Goal: Task Accomplishment & Management: Complete application form

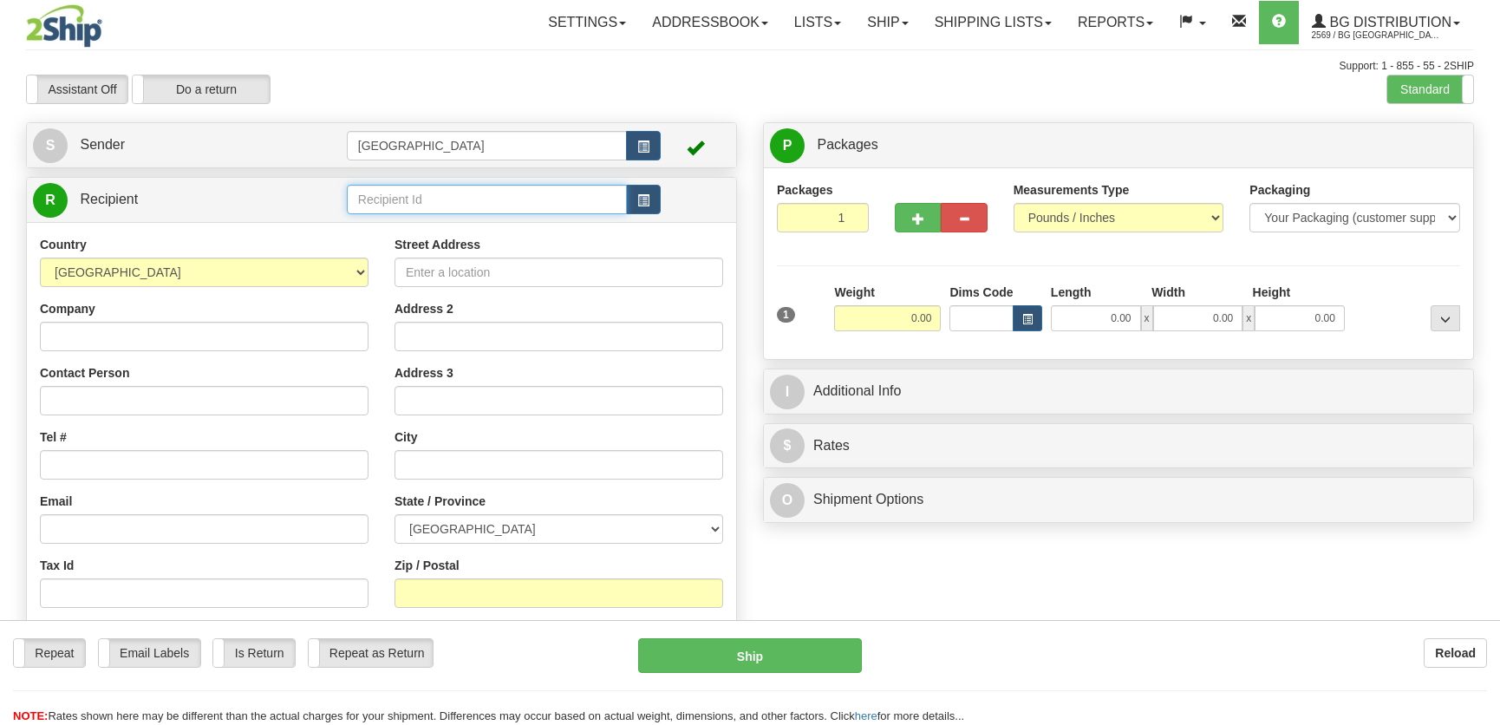
click at [437, 203] on input "text" at bounding box center [487, 199] width 280 height 29
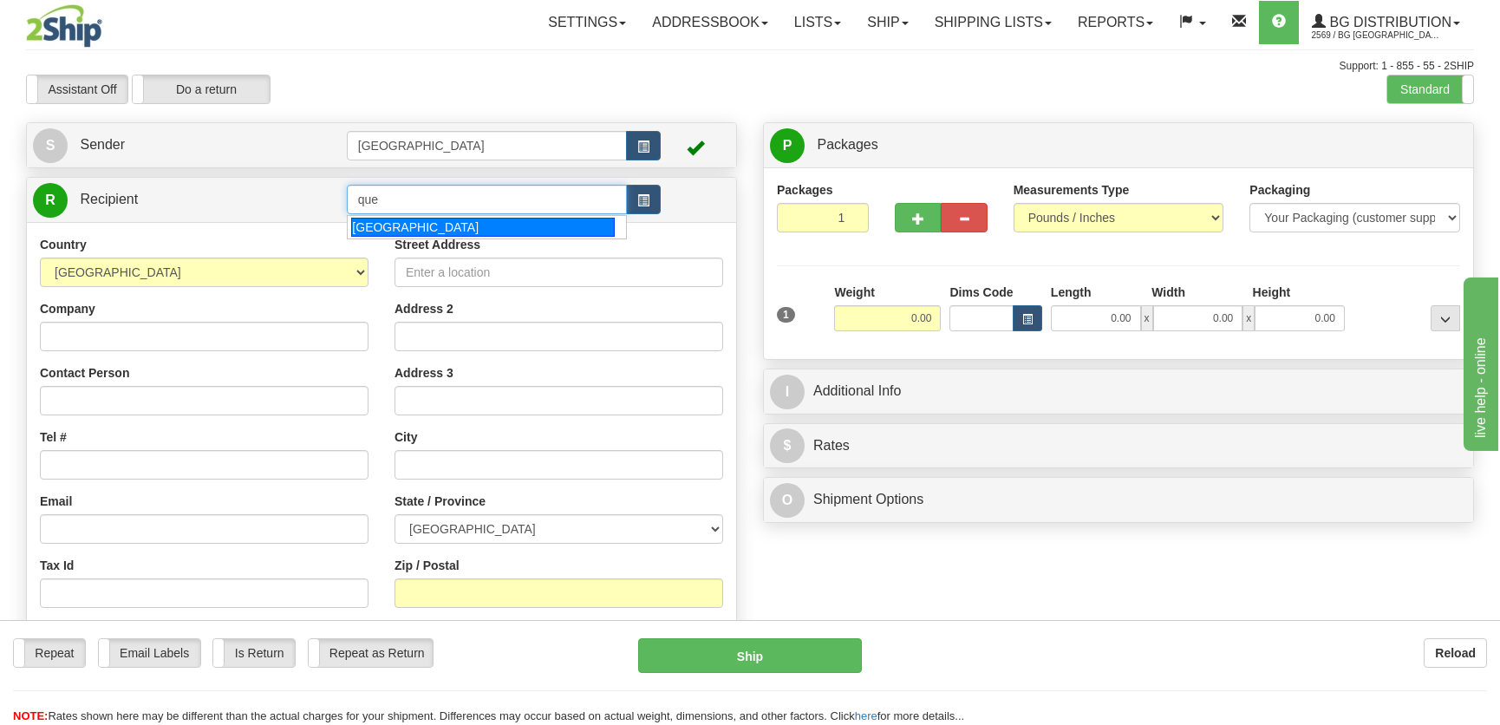
click at [396, 213] on input "que" at bounding box center [487, 199] width 280 height 29
click at [407, 227] on div "[GEOGRAPHIC_DATA]" at bounding box center [482, 227] width 263 height 19
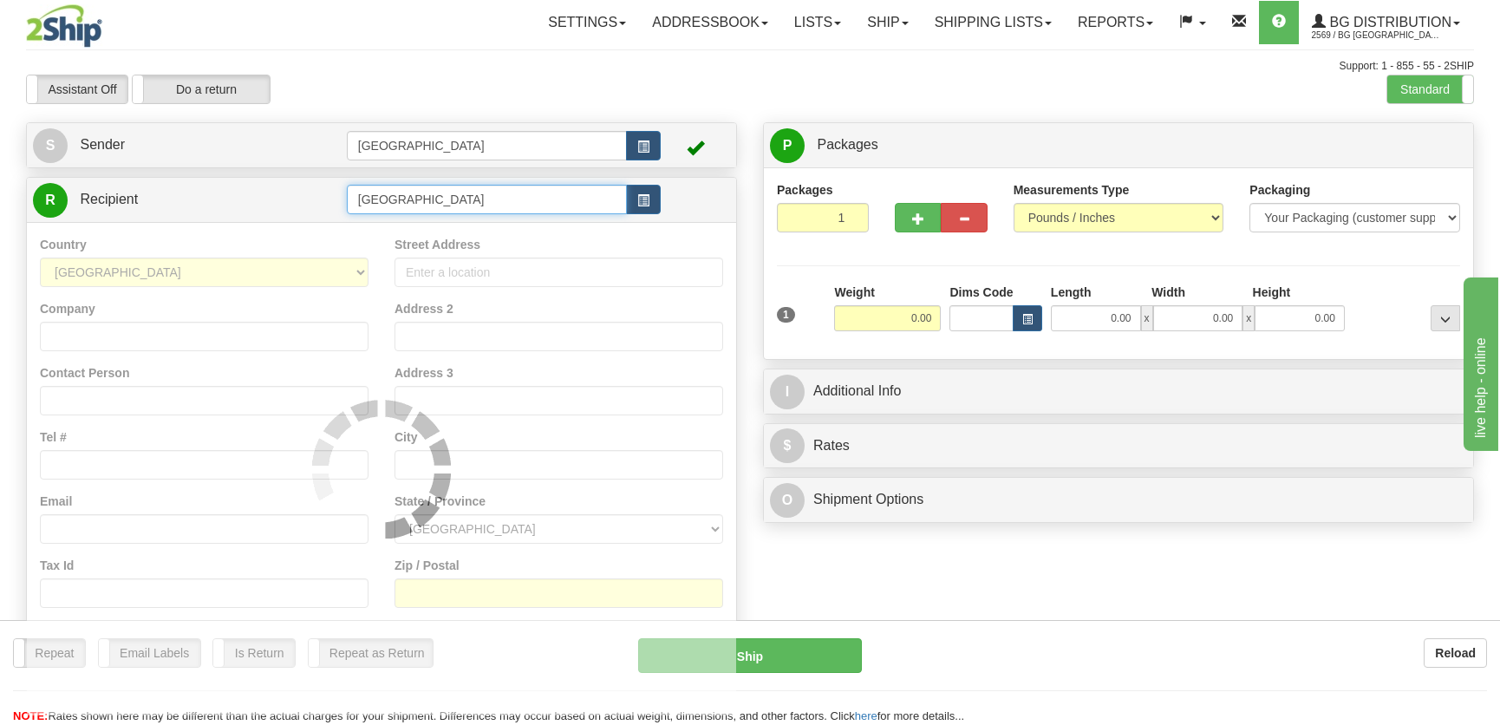
type input "[GEOGRAPHIC_DATA]"
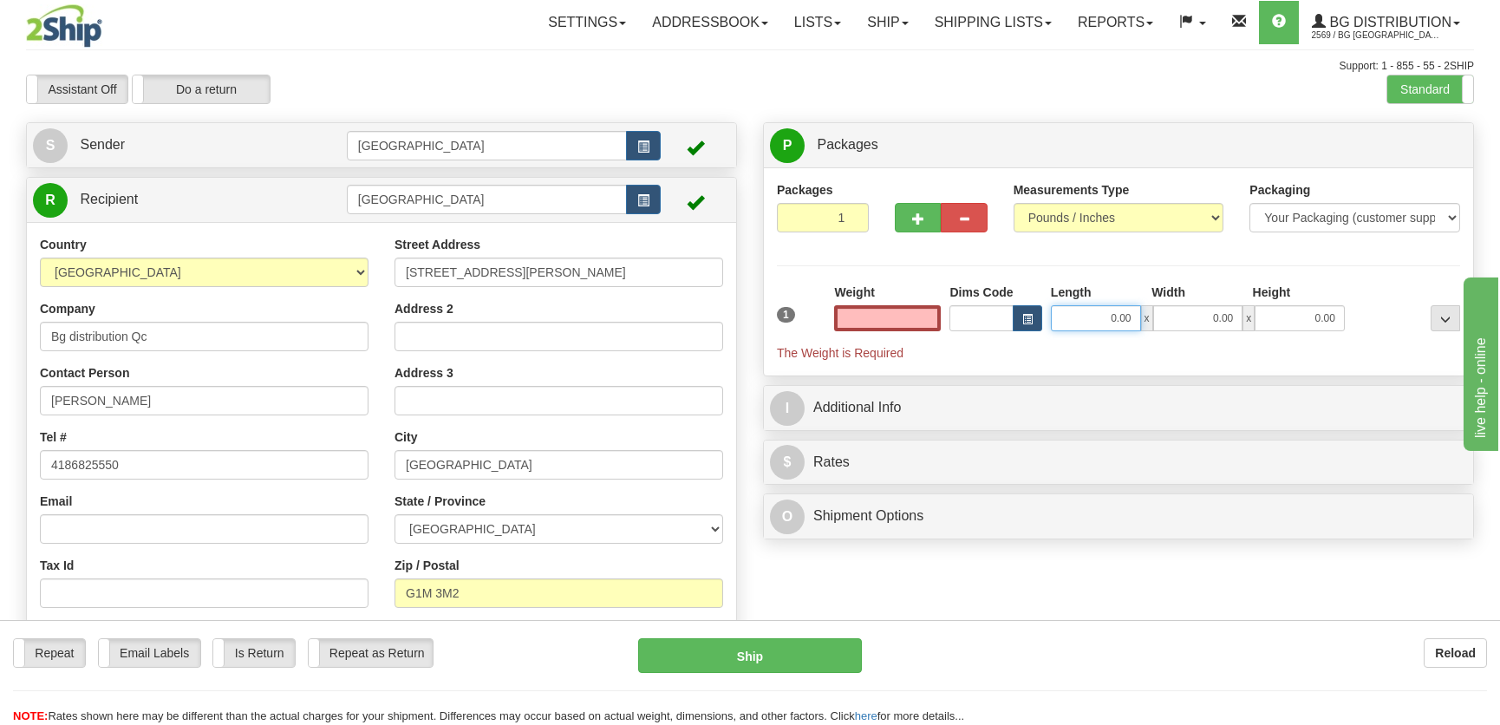
type input "0.00"
click at [1115, 310] on input "0.00" at bounding box center [1096, 318] width 90 height 26
type input "12.00"
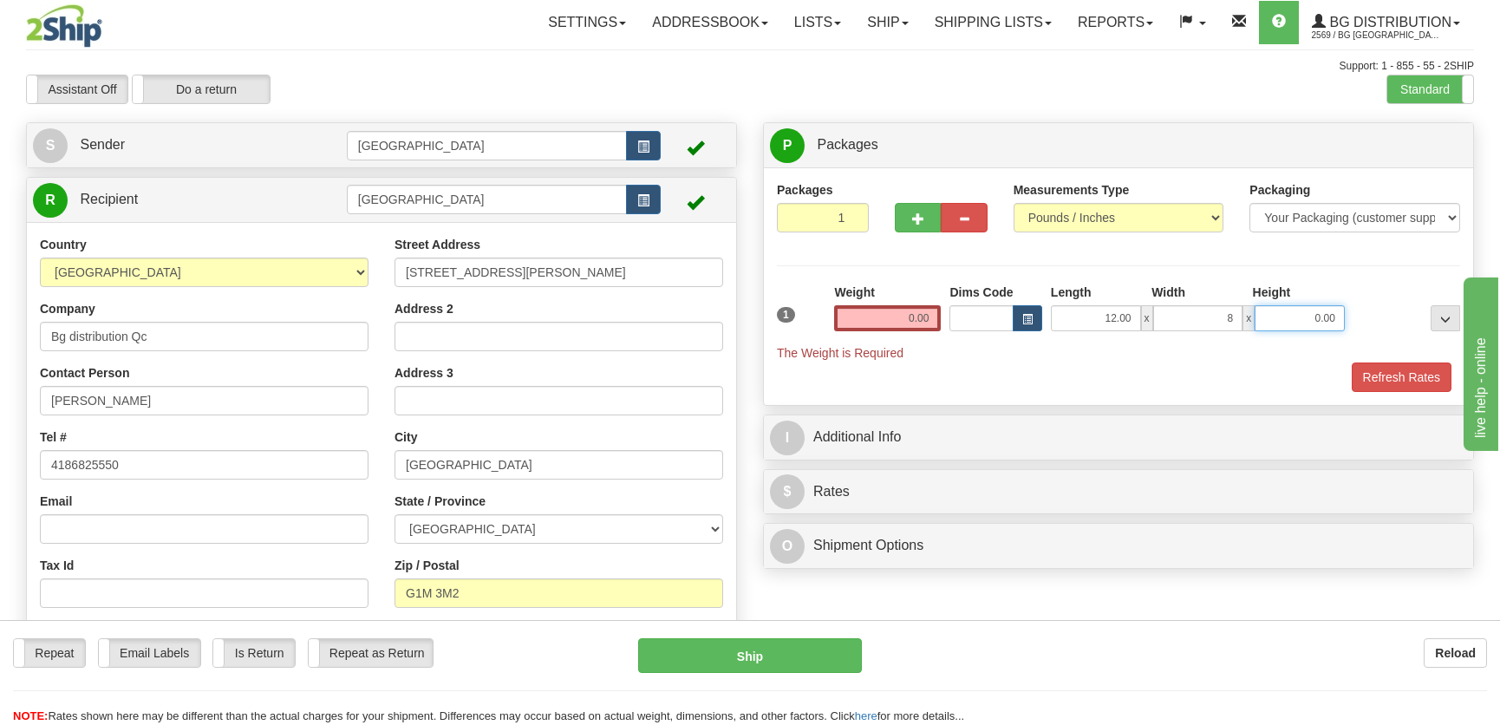
type input "8.00"
type input "7.00"
click at [892, 315] on input "0.00" at bounding box center [887, 318] width 107 height 26
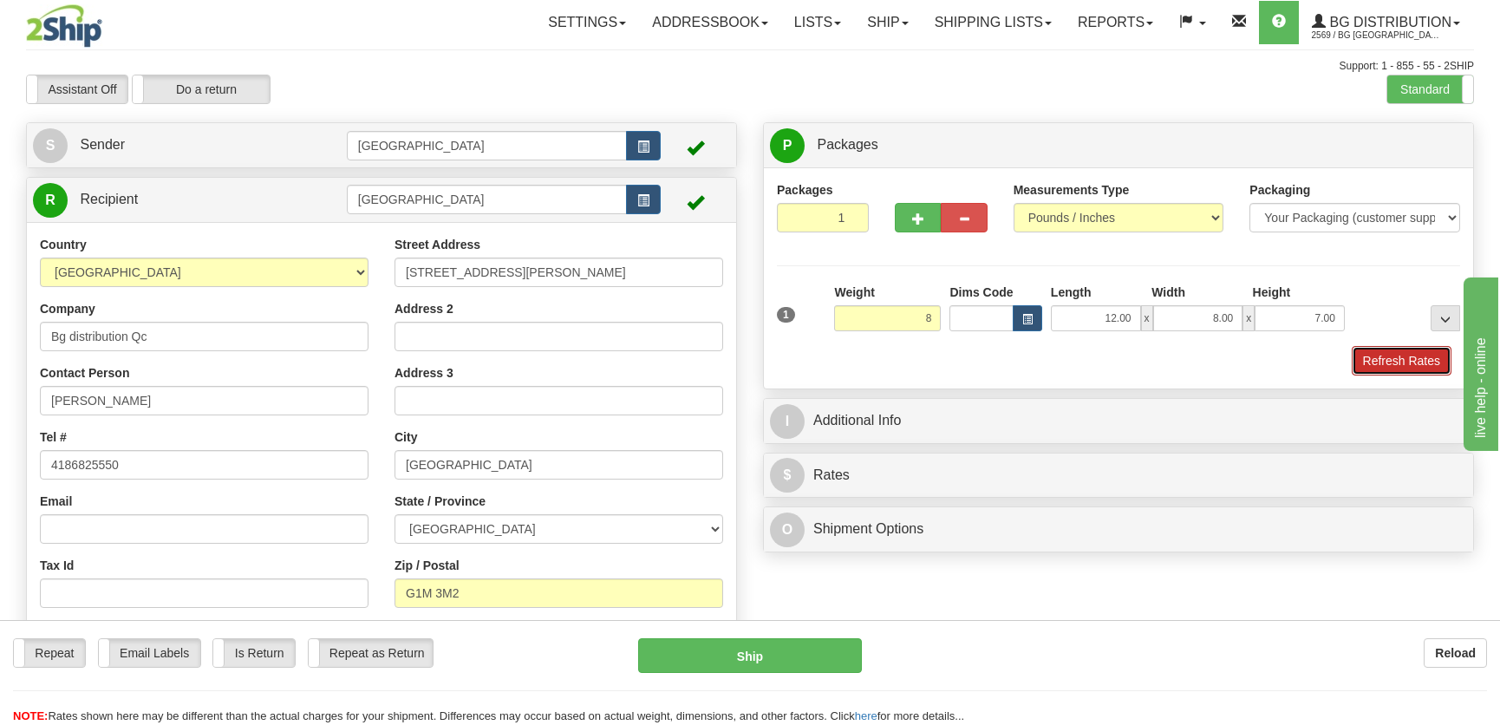
type input "8.00"
click at [1355, 351] on button "Refresh Rates" at bounding box center [1402, 360] width 100 height 29
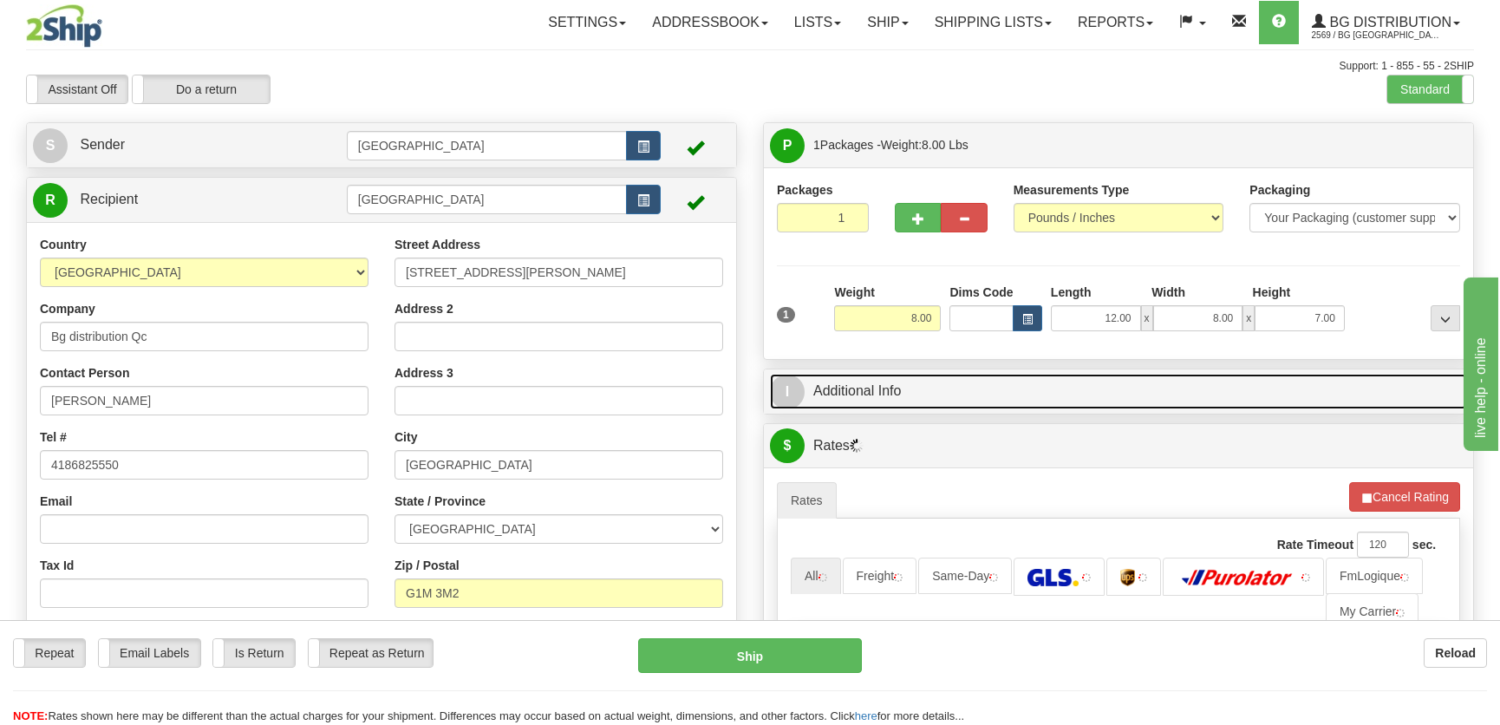
click at [1305, 396] on link "I Additional Info" at bounding box center [1118, 392] width 697 height 36
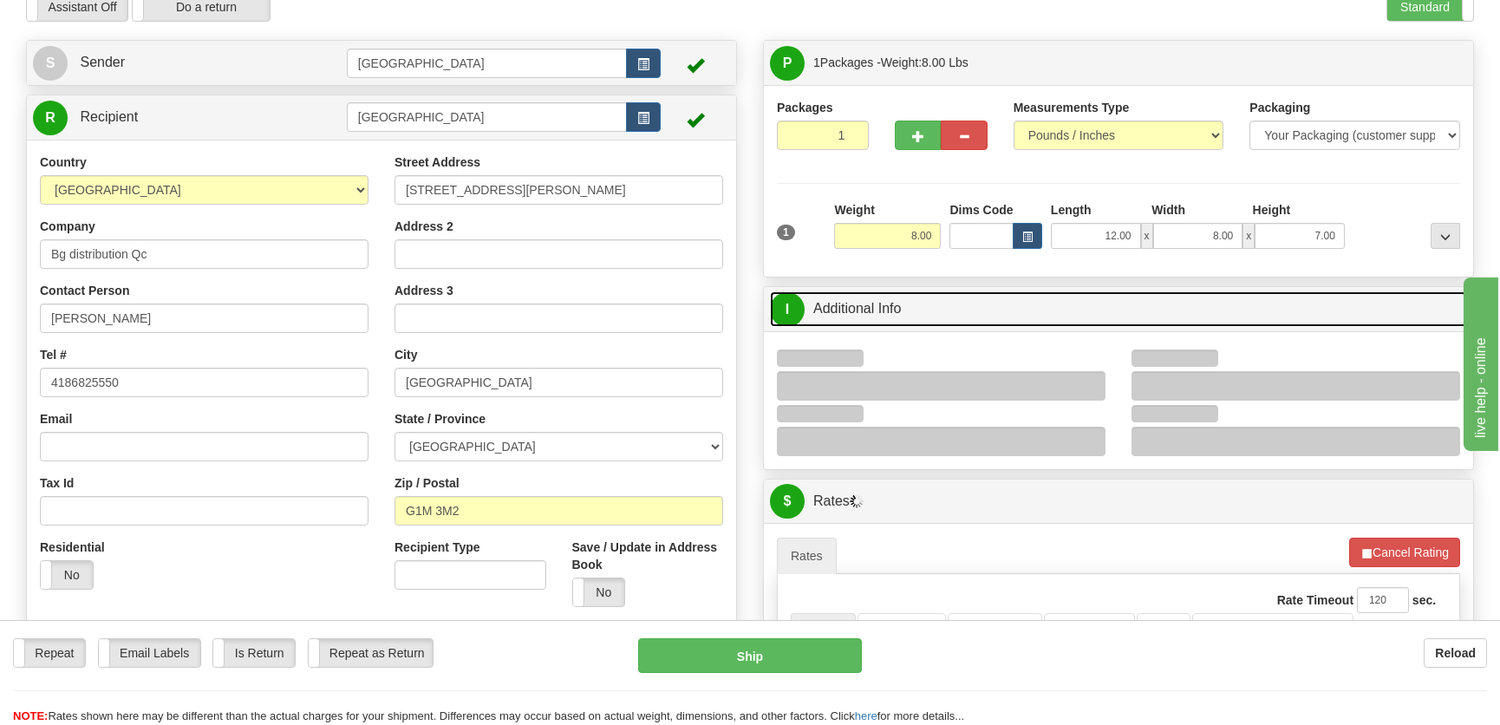
scroll to position [157, 0]
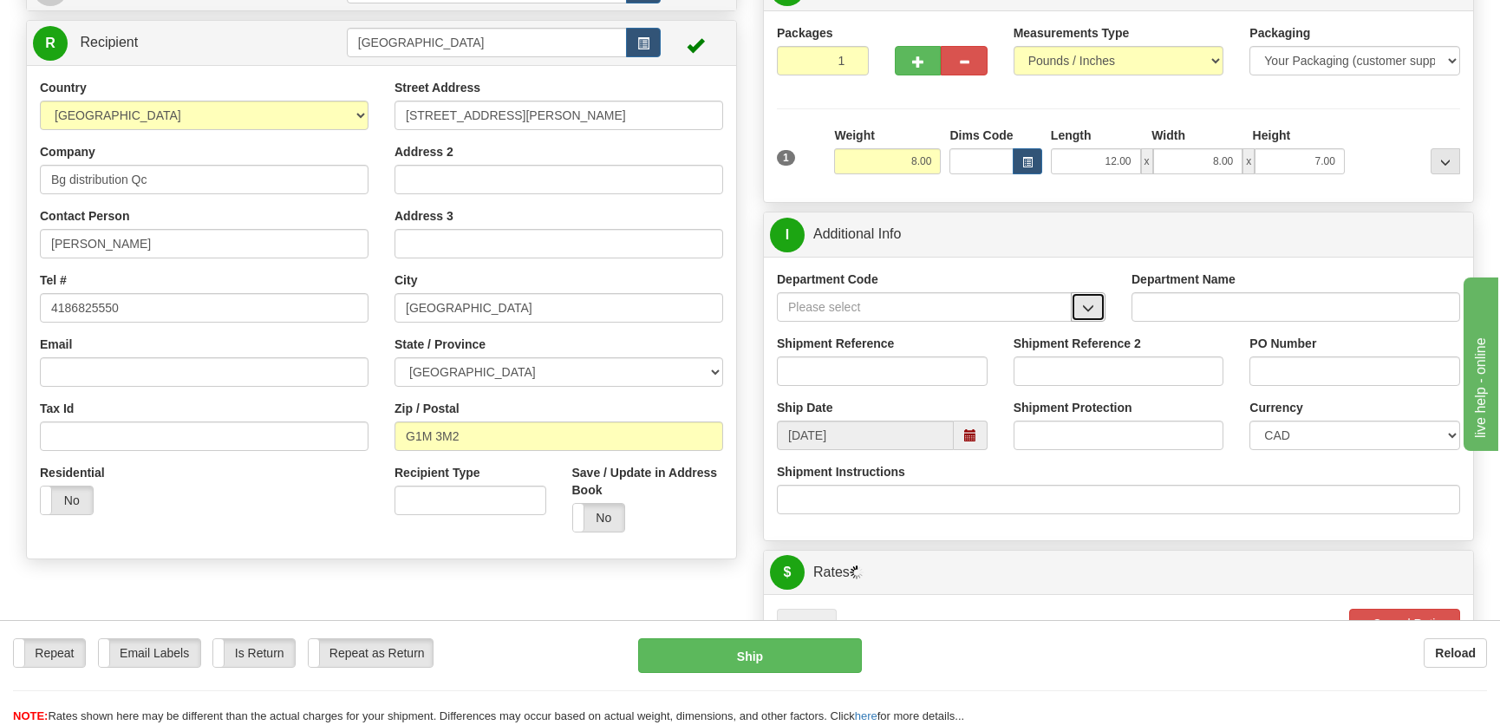
click at [1089, 313] on span "button" at bounding box center [1088, 308] width 12 height 11
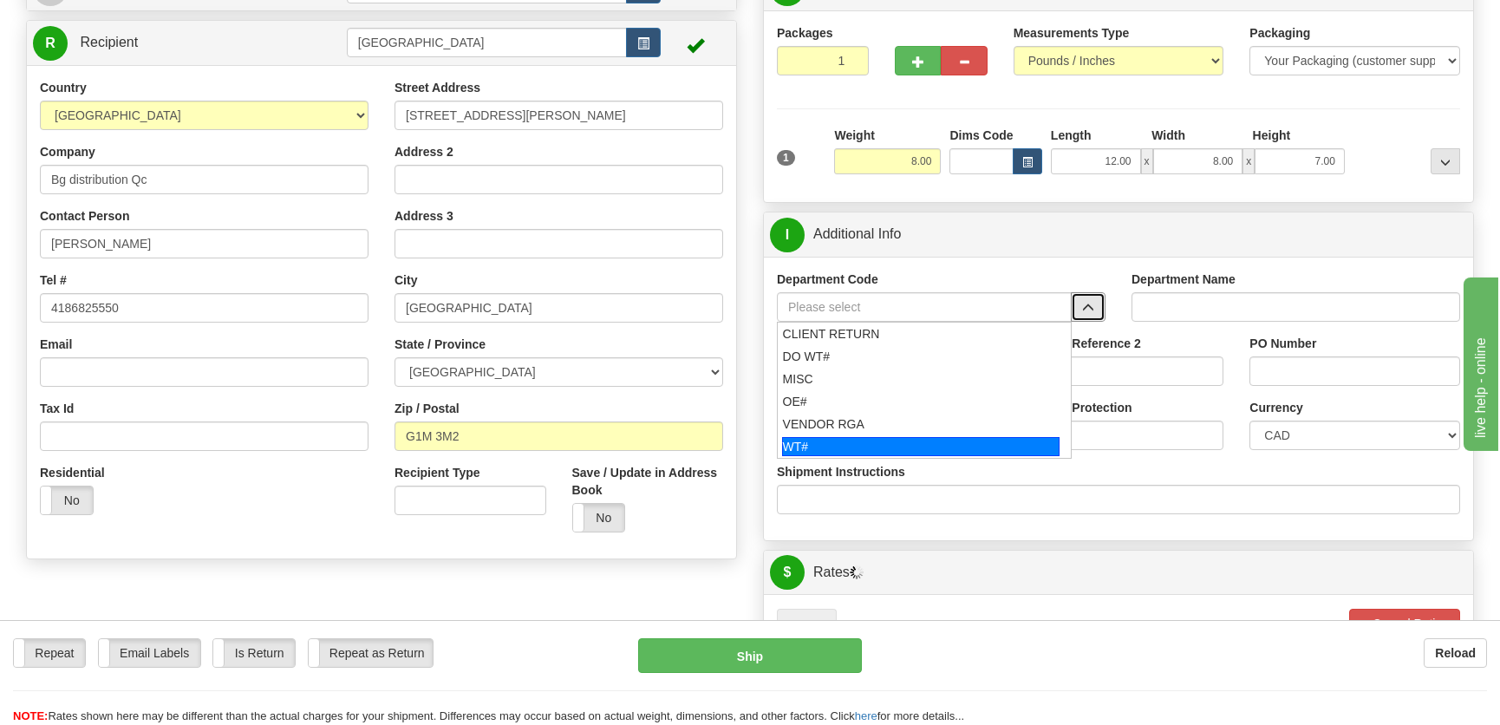
click at [867, 441] on div "WT#" at bounding box center [921, 446] width 278 height 19
type input "WT#"
type input "WAREHOUSE TRANSFERS"
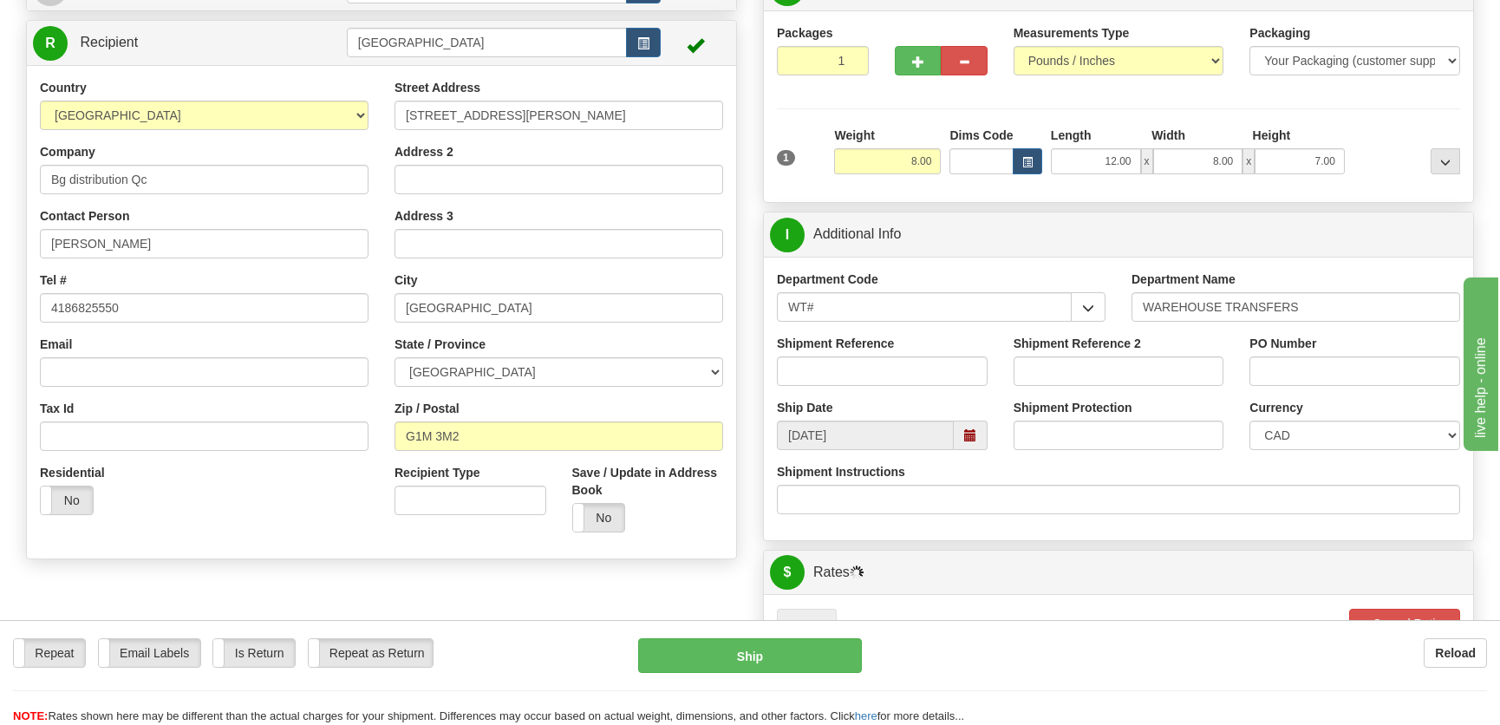
click at [875, 344] on label "Shipment Reference" at bounding box center [835, 343] width 117 height 17
click at [875, 356] on input "Shipment Reference" at bounding box center [882, 370] width 211 height 29
click at [872, 365] on input "Shipment Reference" at bounding box center [882, 370] width 211 height 29
type input "transfers Québec"
click at [1284, 375] on input "PO Number" at bounding box center [1355, 370] width 211 height 29
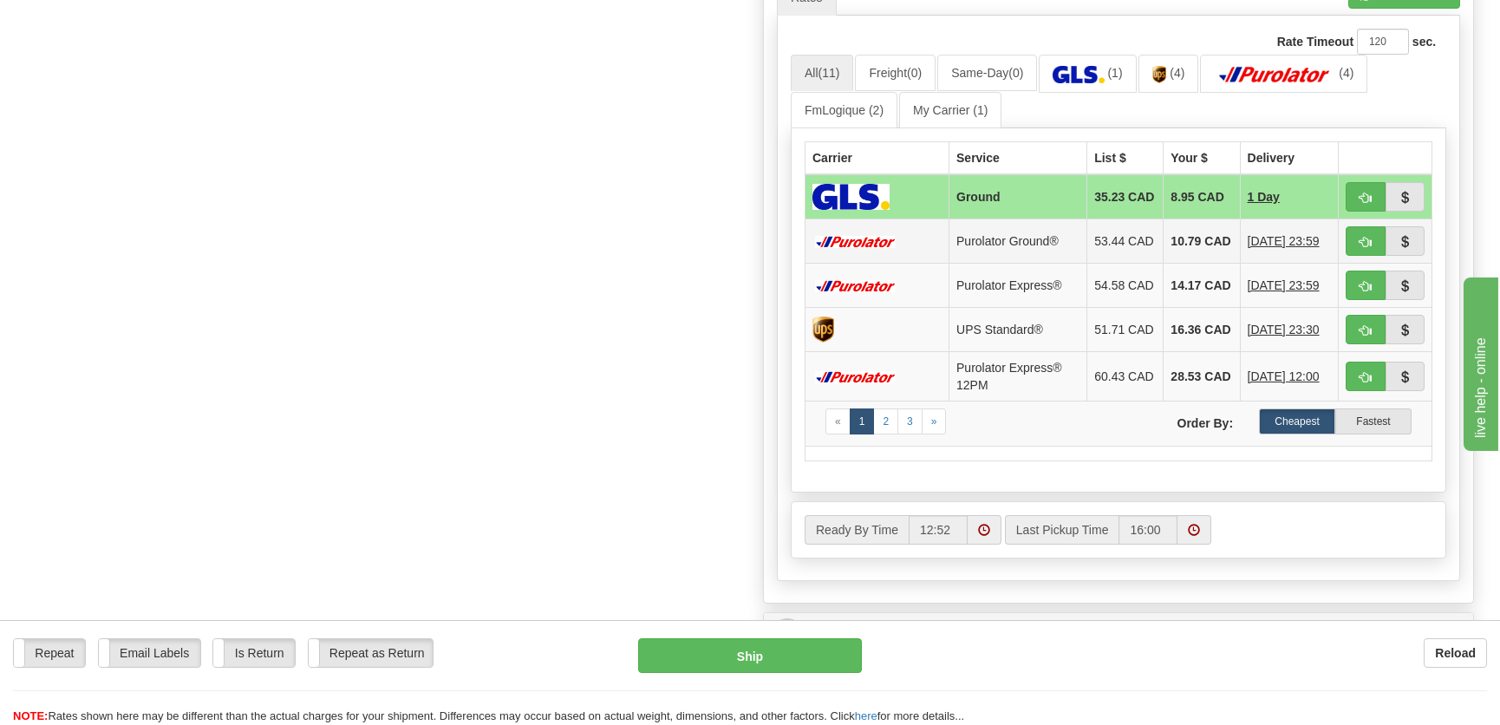
scroll to position [788, 0]
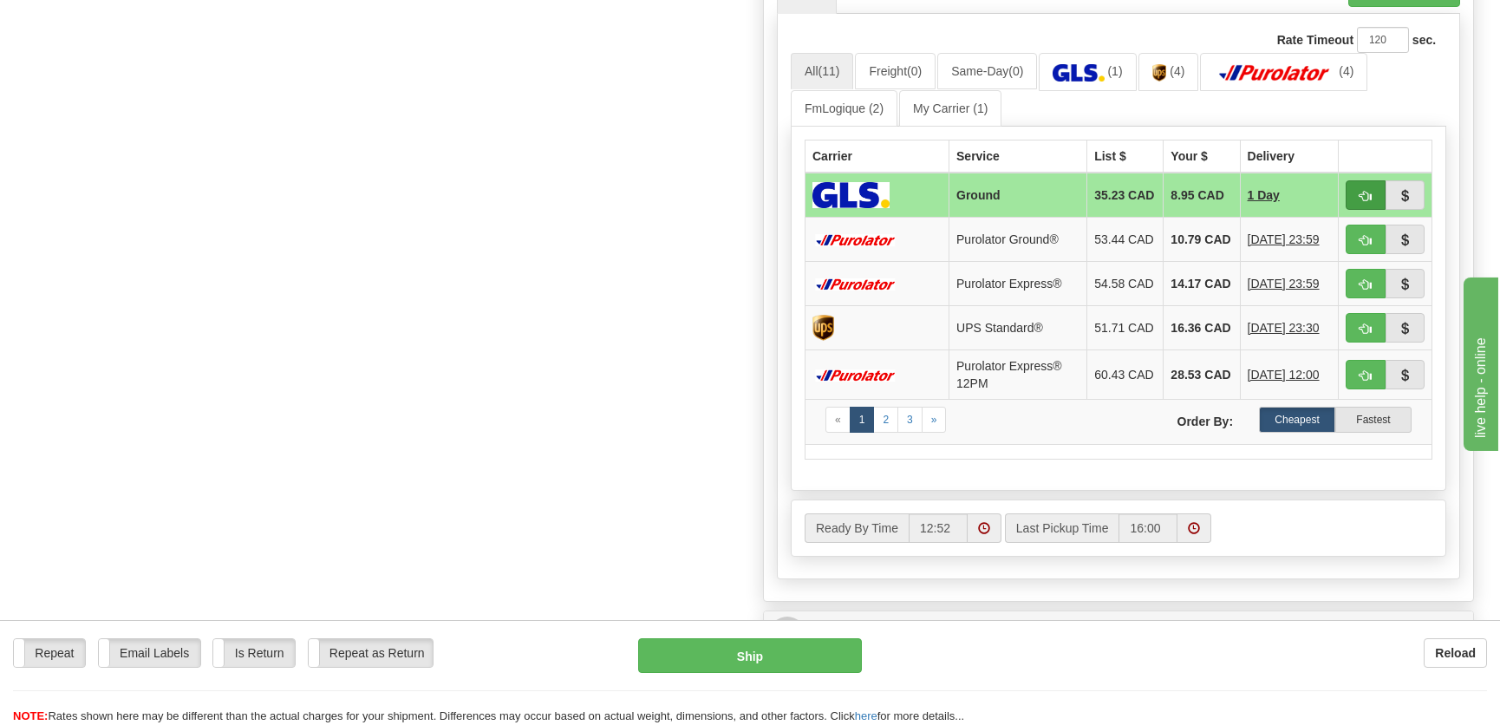
type input "."
click at [1361, 199] on span "button" at bounding box center [1366, 196] width 12 height 11
type input "1"
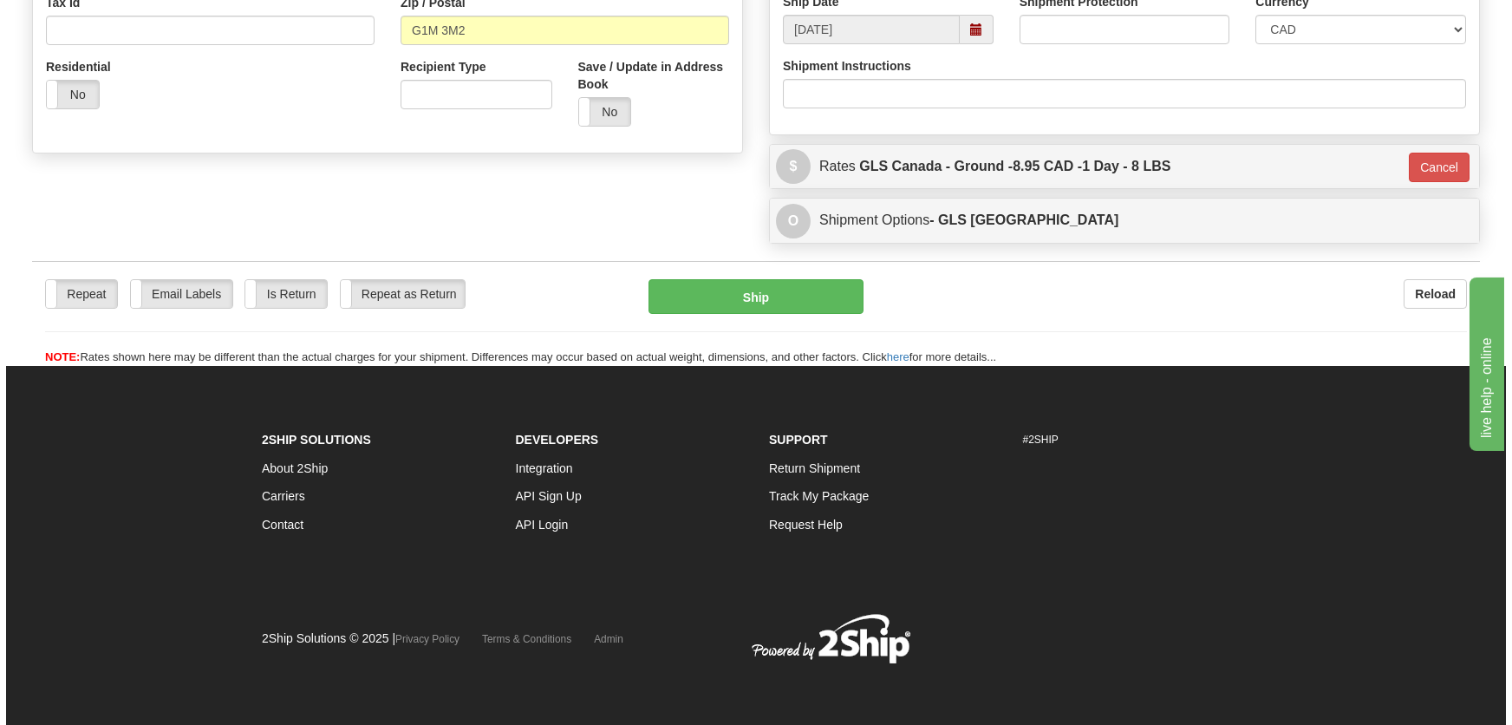
scroll to position [563, 0]
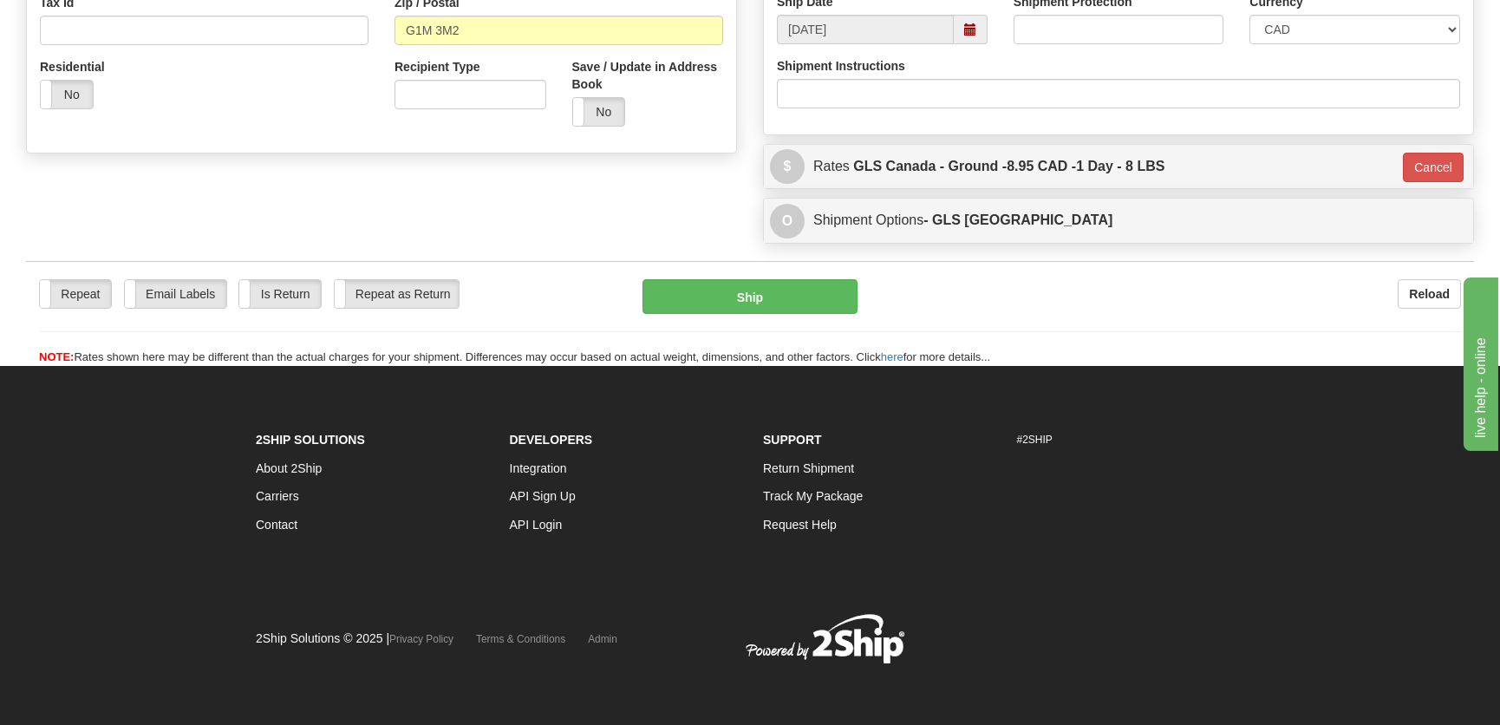
click at [700, 315] on div "Repeat Repeat Email Labels Email Labels Edit Is Return Is Return Repeat as Retu…" at bounding box center [750, 322] width 1448 height 87
click at [703, 304] on button "Ship" at bounding box center [750, 296] width 215 height 35
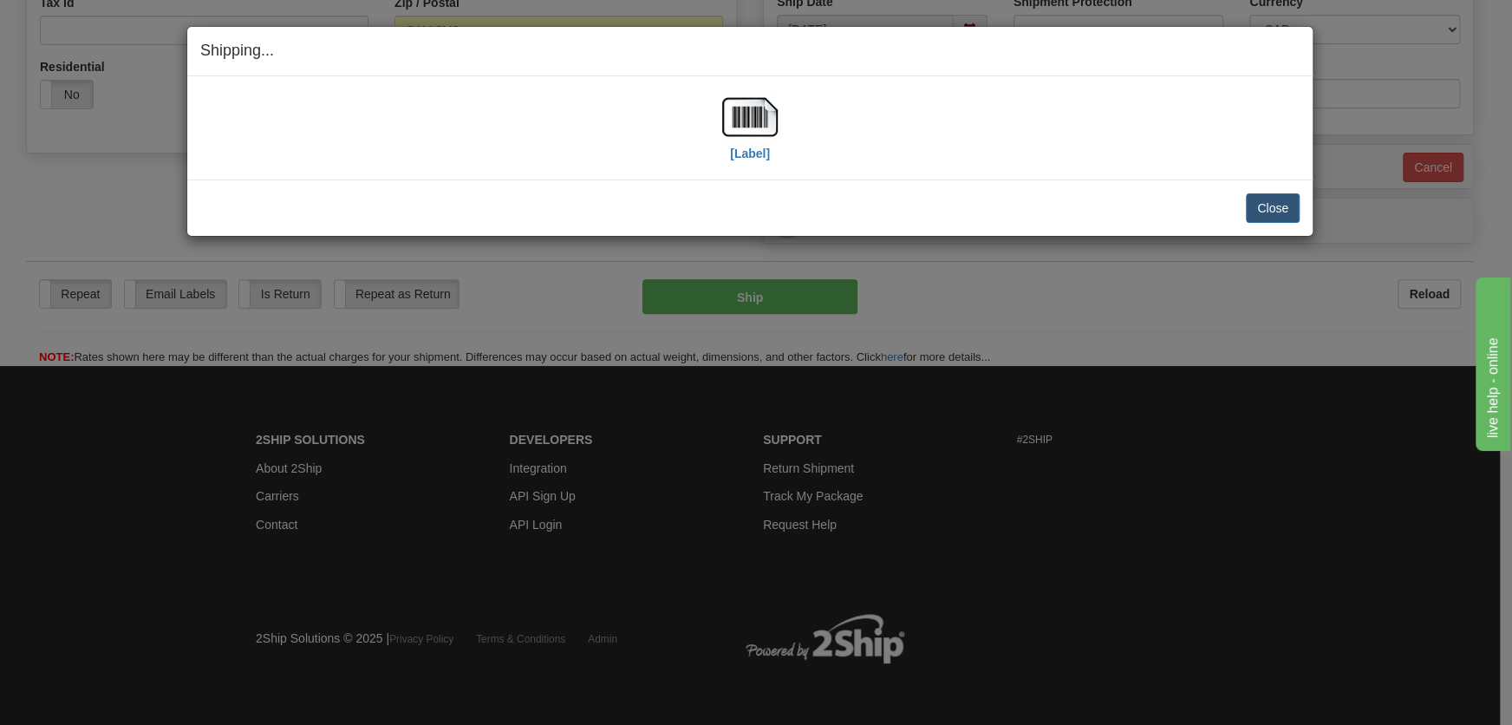
click at [728, 78] on div "[Label] IMPORTANT NOTICE Embassy / Consulate / Government Building / Hospital C…" at bounding box center [750, 127] width 1126 height 103
click at [741, 93] on img at bounding box center [749, 116] width 55 height 55
click at [741, 95] on img at bounding box center [749, 116] width 55 height 55
click at [1281, 205] on button "Close" at bounding box center [1273, 207] width 54 height 29
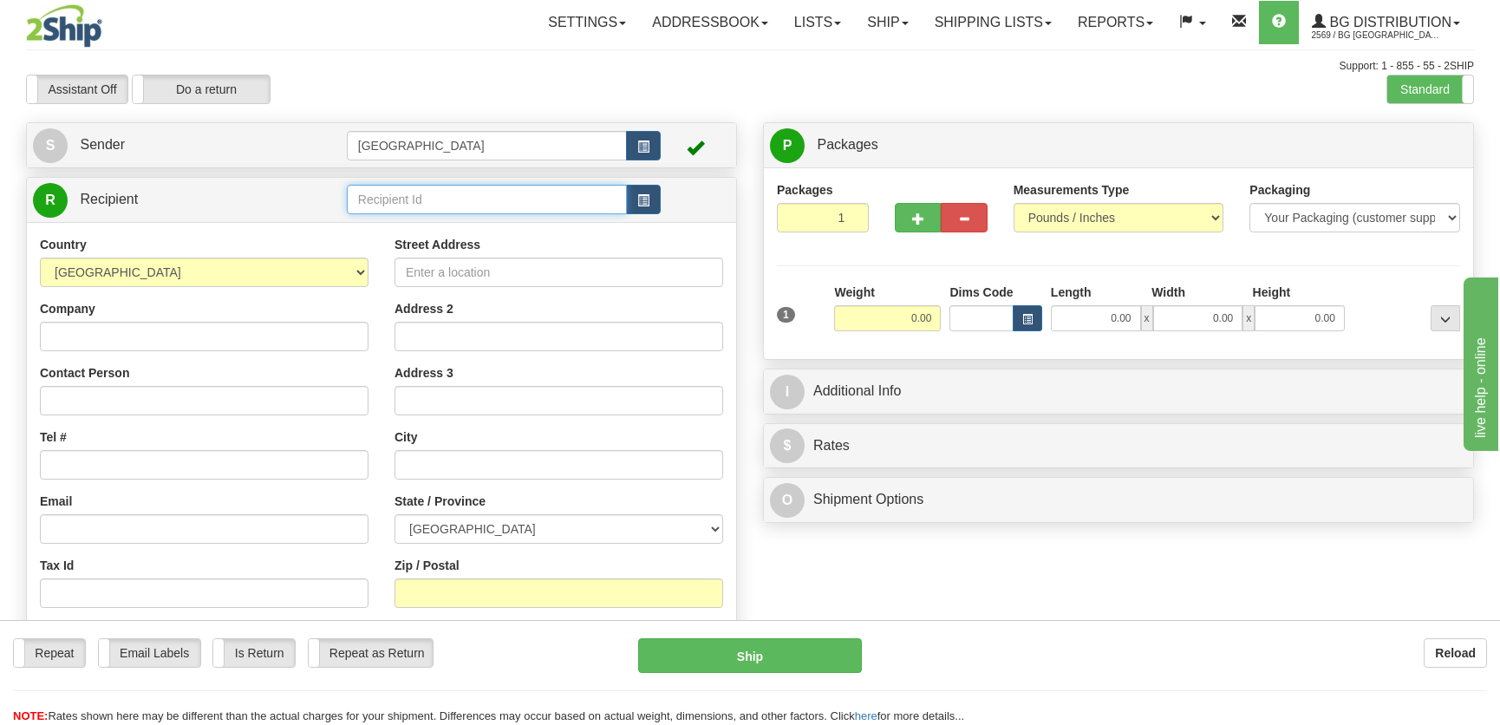
click at [405, 211] on input "text" at bounding box center [487, 199] width 280 height 29
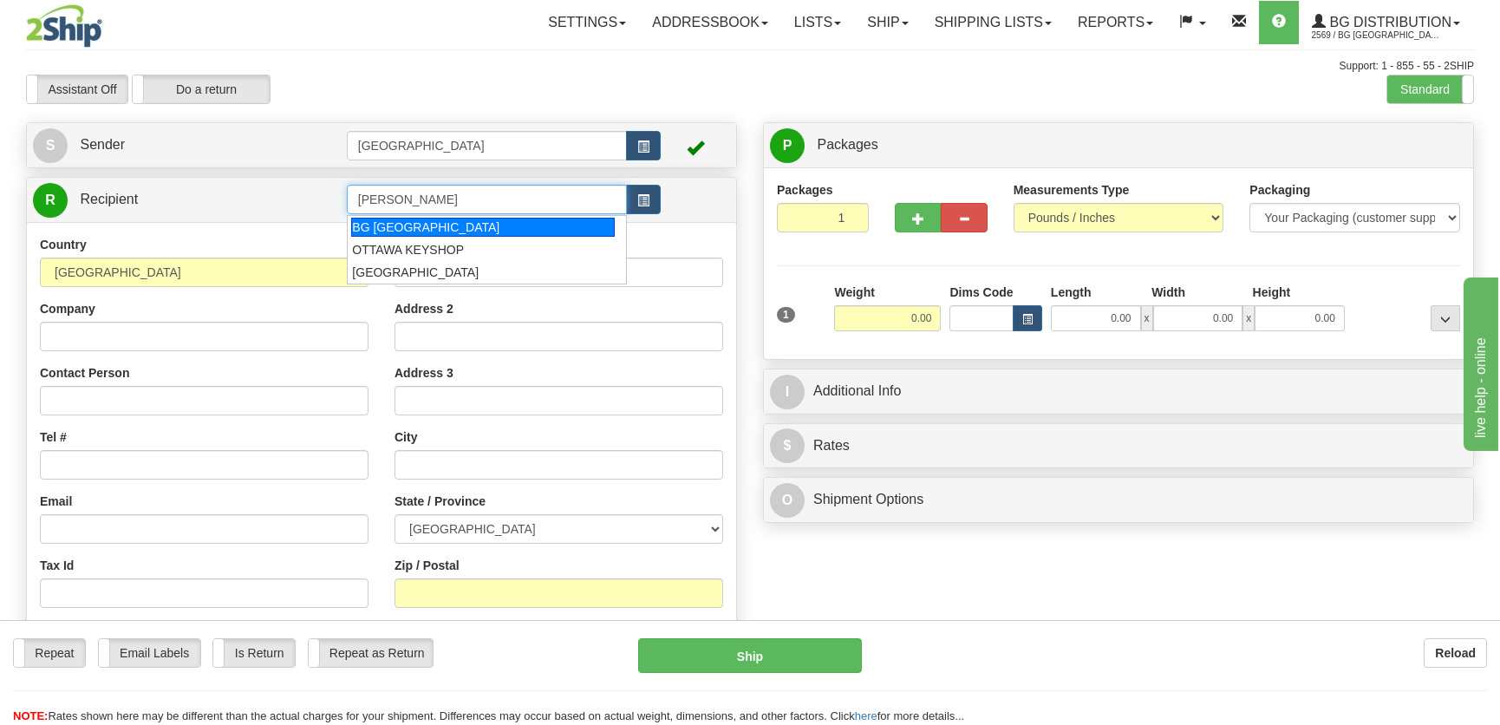
click at [415, 219] on div "BG OTTAWA" at bounding box center [482, 227] width 263 height 19
type input "BG OTTAWA"
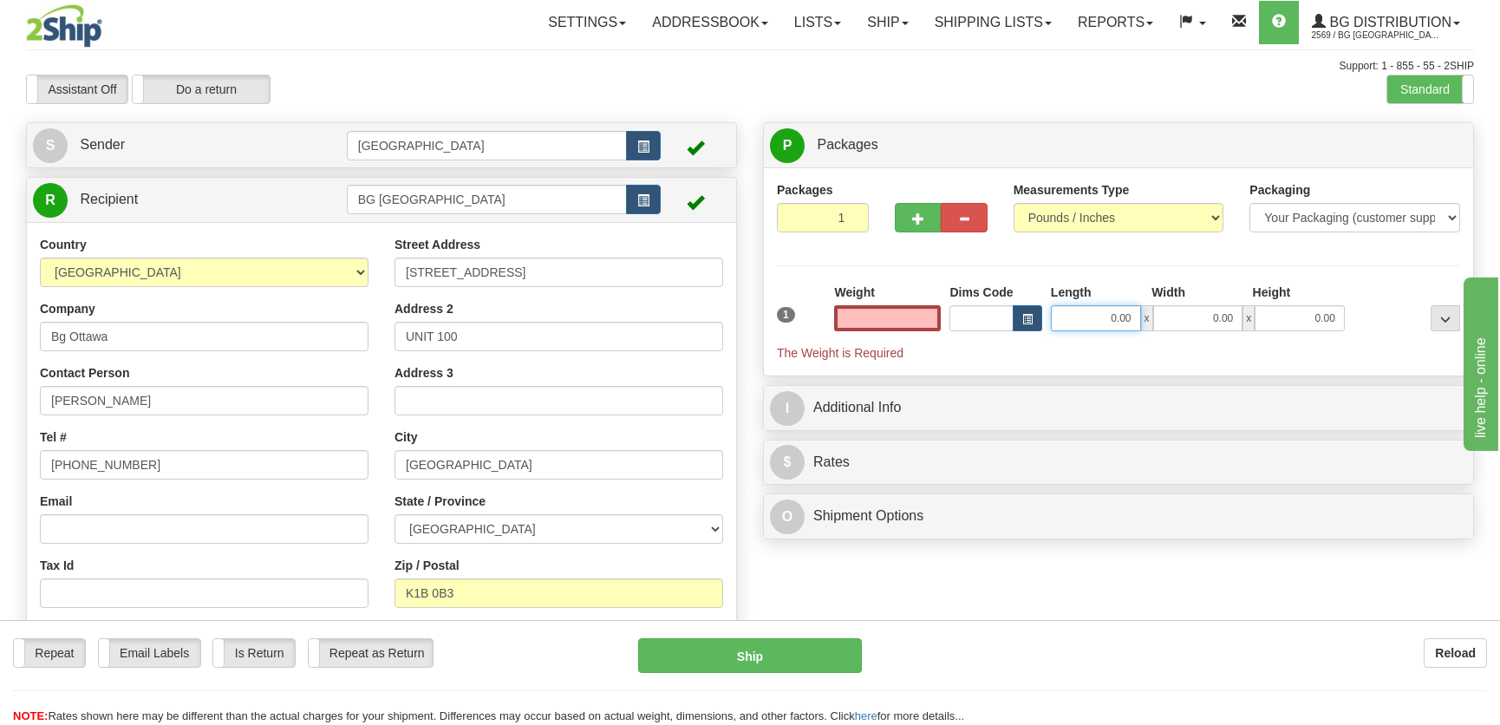
type input "0.00"
click at [1101, 315] on input "0.00" at bounding box center [1096, 318] width 90 height 26
type input "11.00"
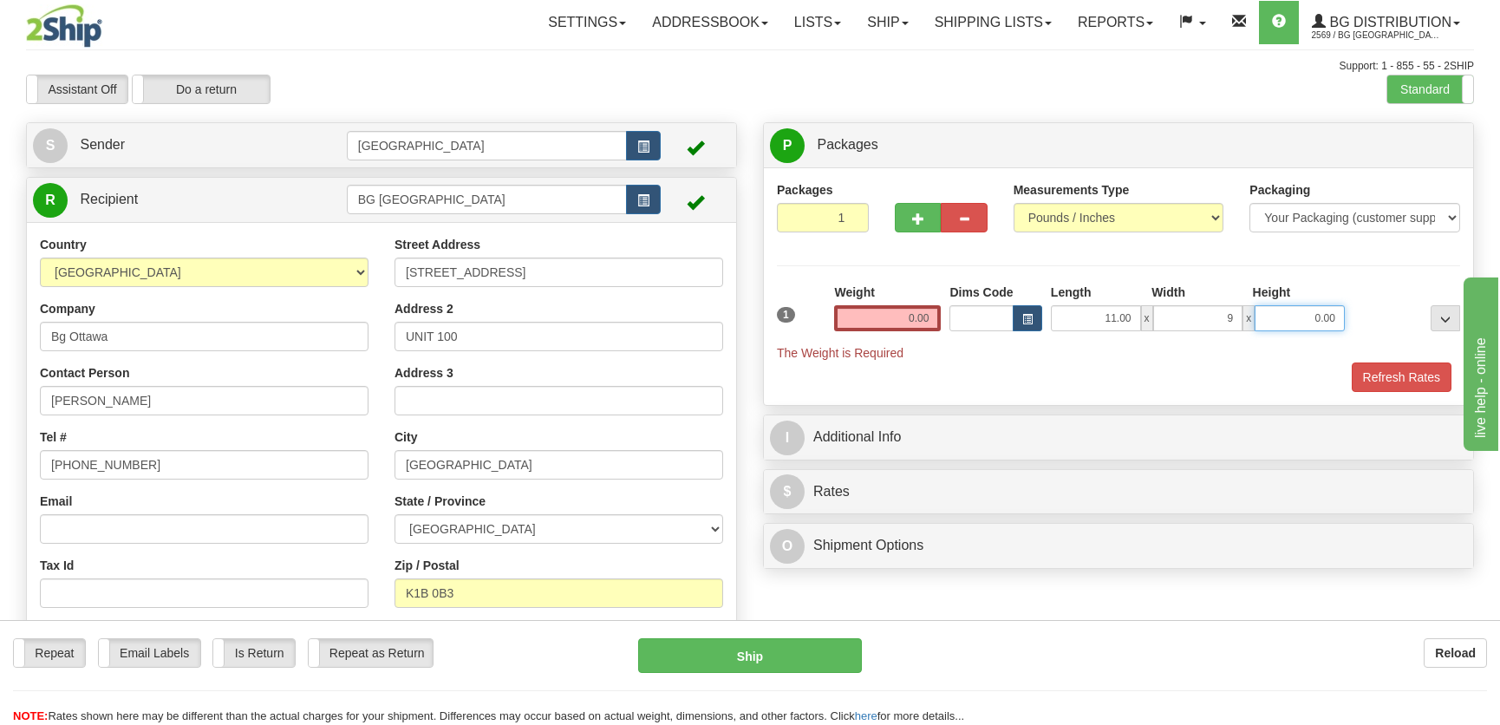
type input "9.00"
type input "11.00"
click at [920, 317] on input "0.00" at bounding box center [887, 318] width 107 height 26
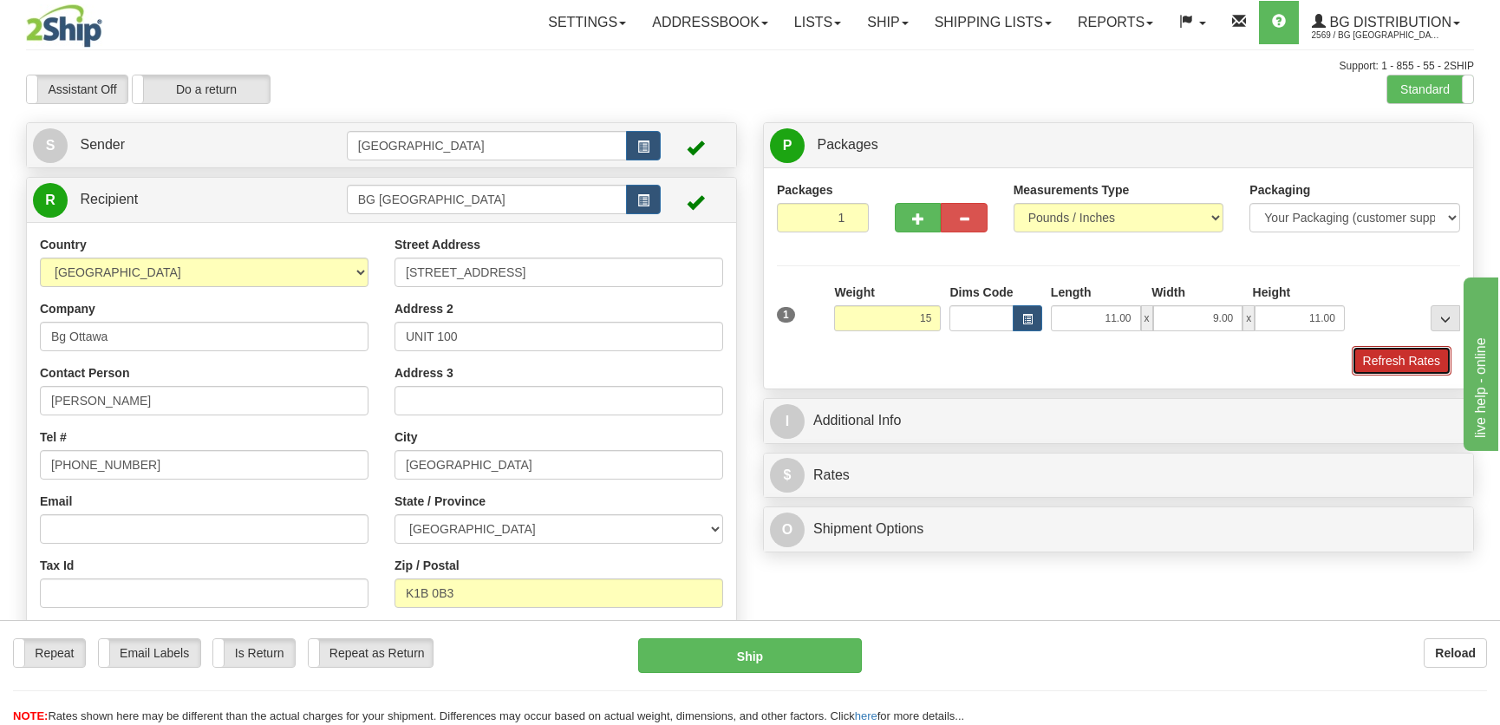
type input "15.00"
click at [1367, 347] on button "Refresh Rates" at bounding box center [1402, 360] width 100 height 29
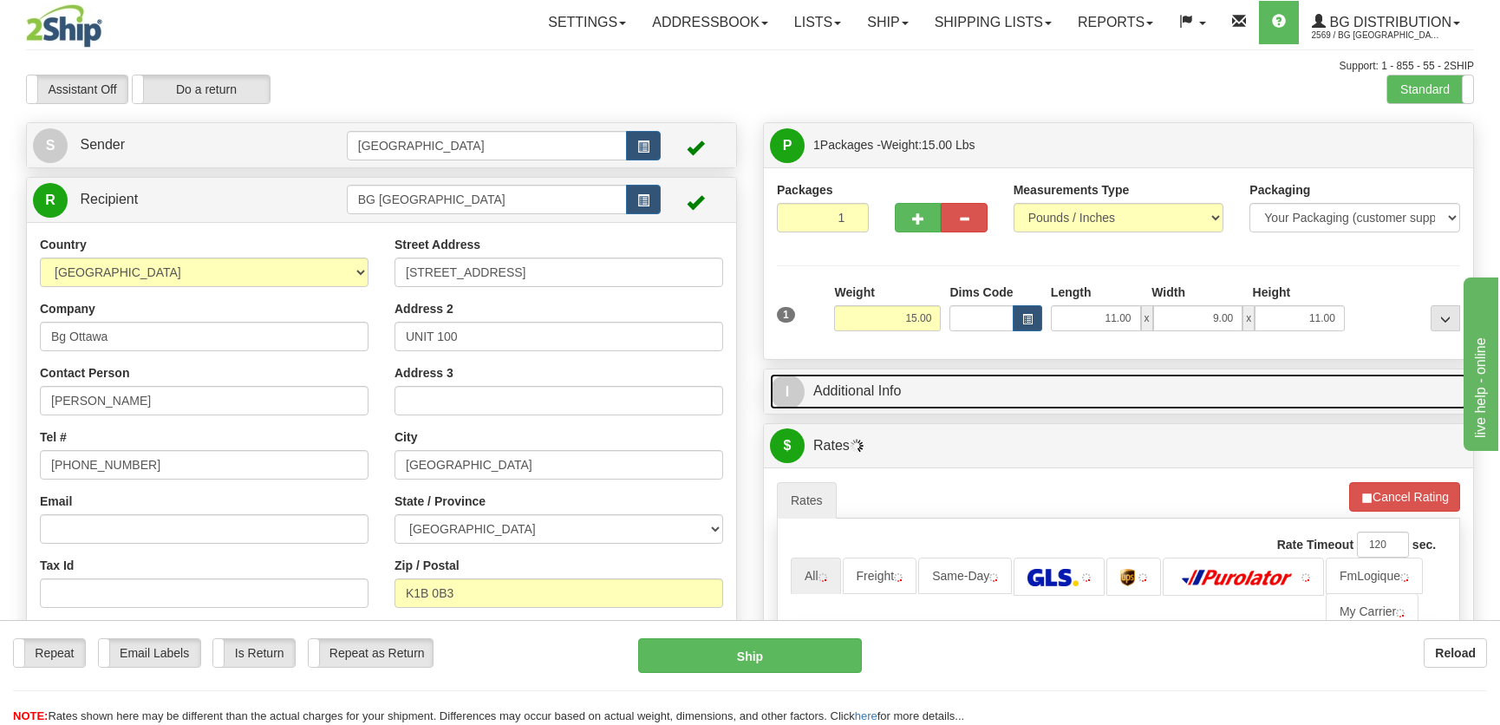
click at [1250, 380] on link "I Additional Info" at bounding box center [1118, 392] width 697 height 36
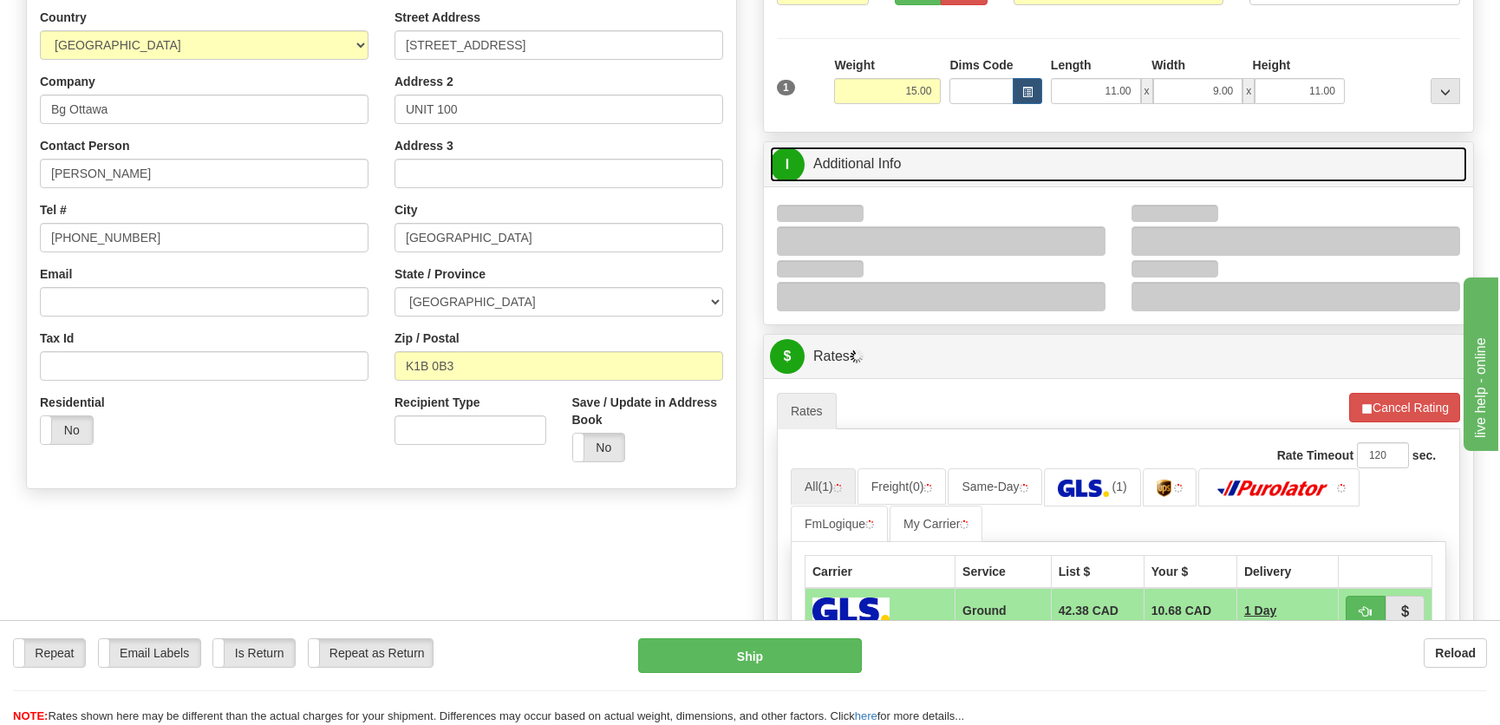
scroll to position [236, 0]
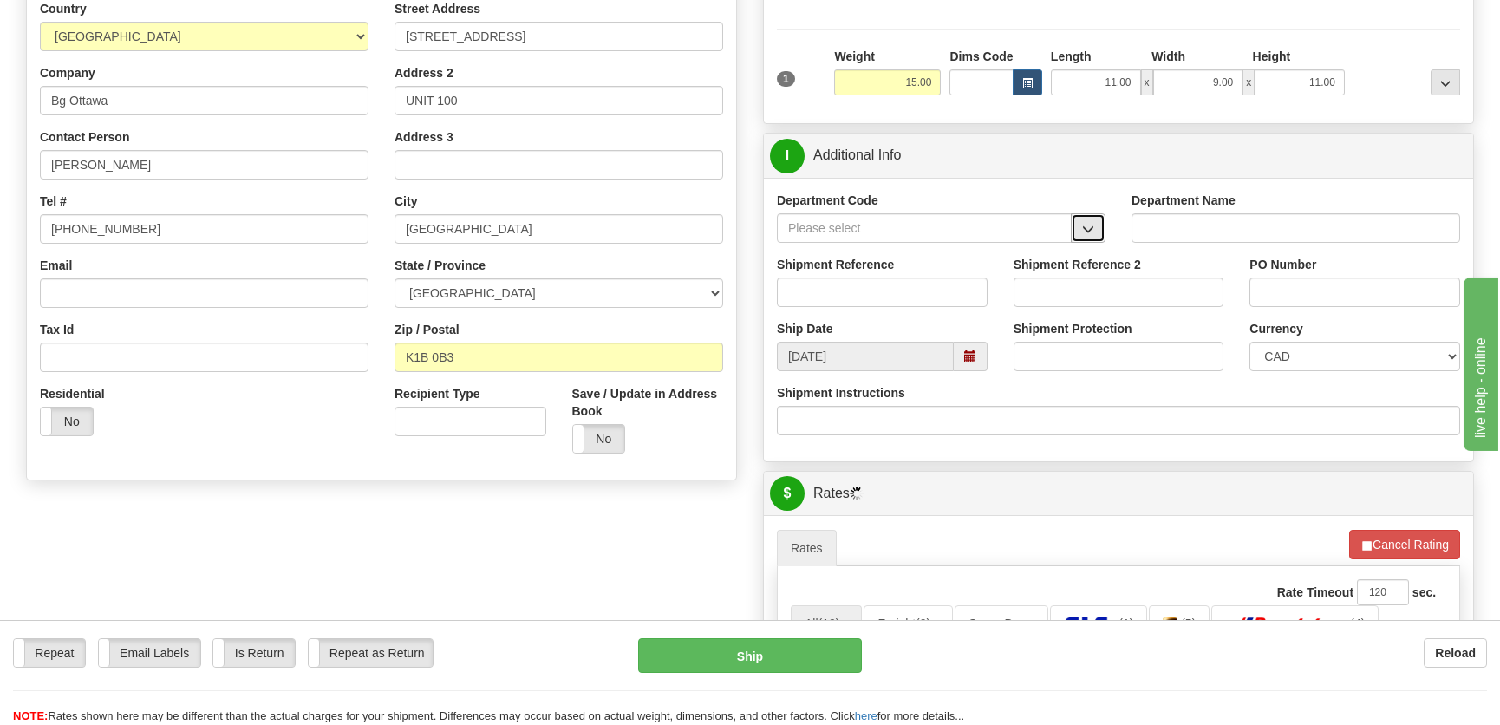
click at [1090, 225] on span "button" at bounding box center [1088, 229] width 12 height 11
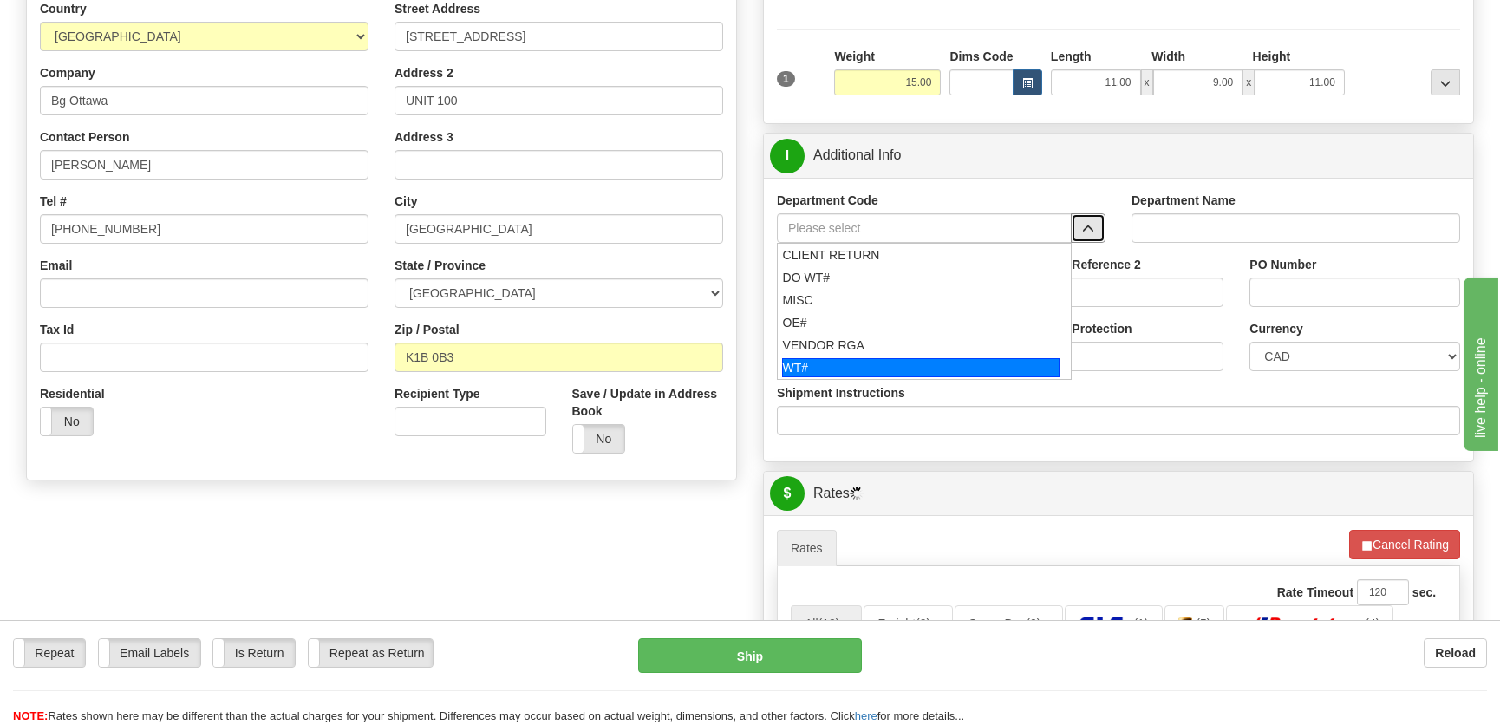
click at [921, 370] on div "WT#" at bounding box center [921, 367] width 278 height 19
type input "WT#"
type input "WAREHOUSE TRANSFERS"
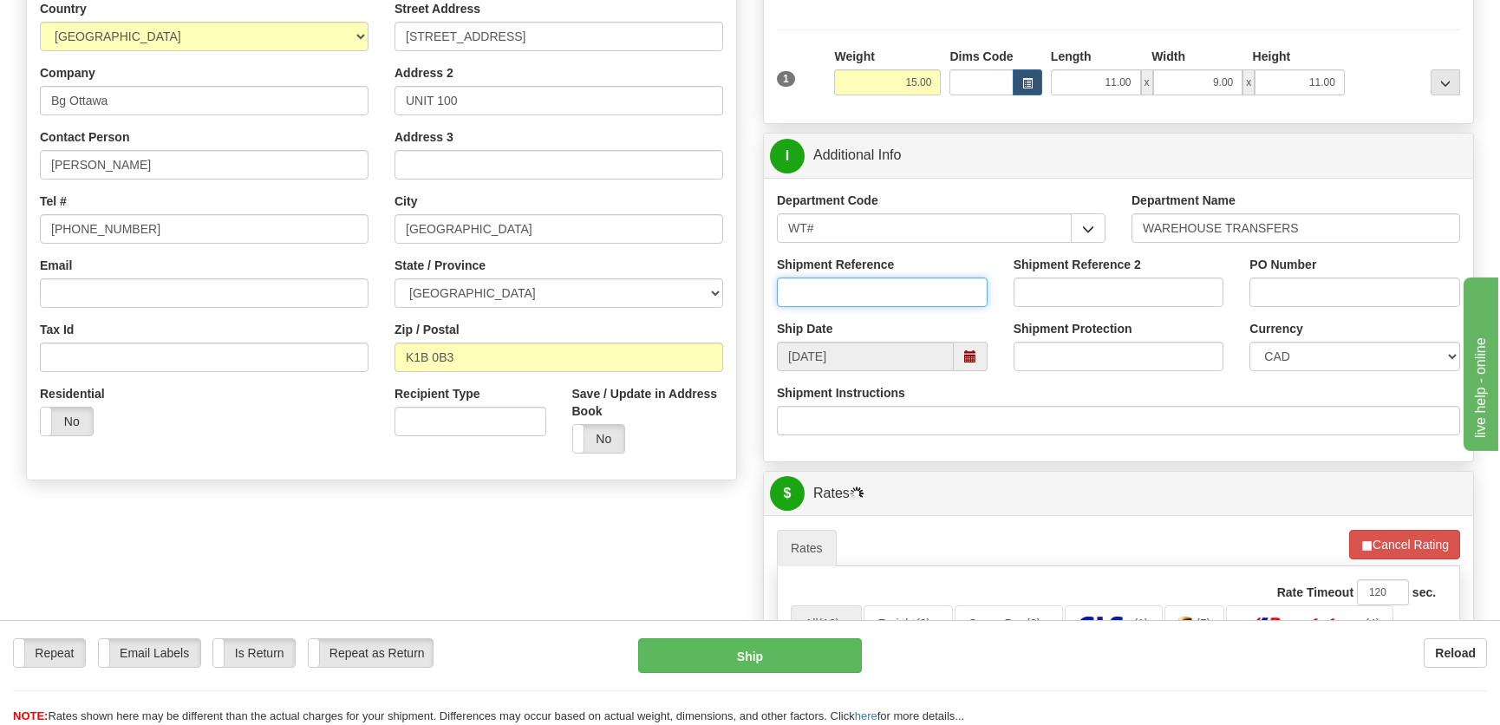
click at [893, 295] on input "Shipment Reference" at bounding box center [882, 291] width 211 height 29
type input "Transfers Ottawa"
drag, startPoint x: 1346, startPoint y: 307, endPoint x: 1360, endPoint y: 277, distance: 33.4
click at [1348, 303] on div "PO Number" at bounding box center [1355, 288] width 237 height 64
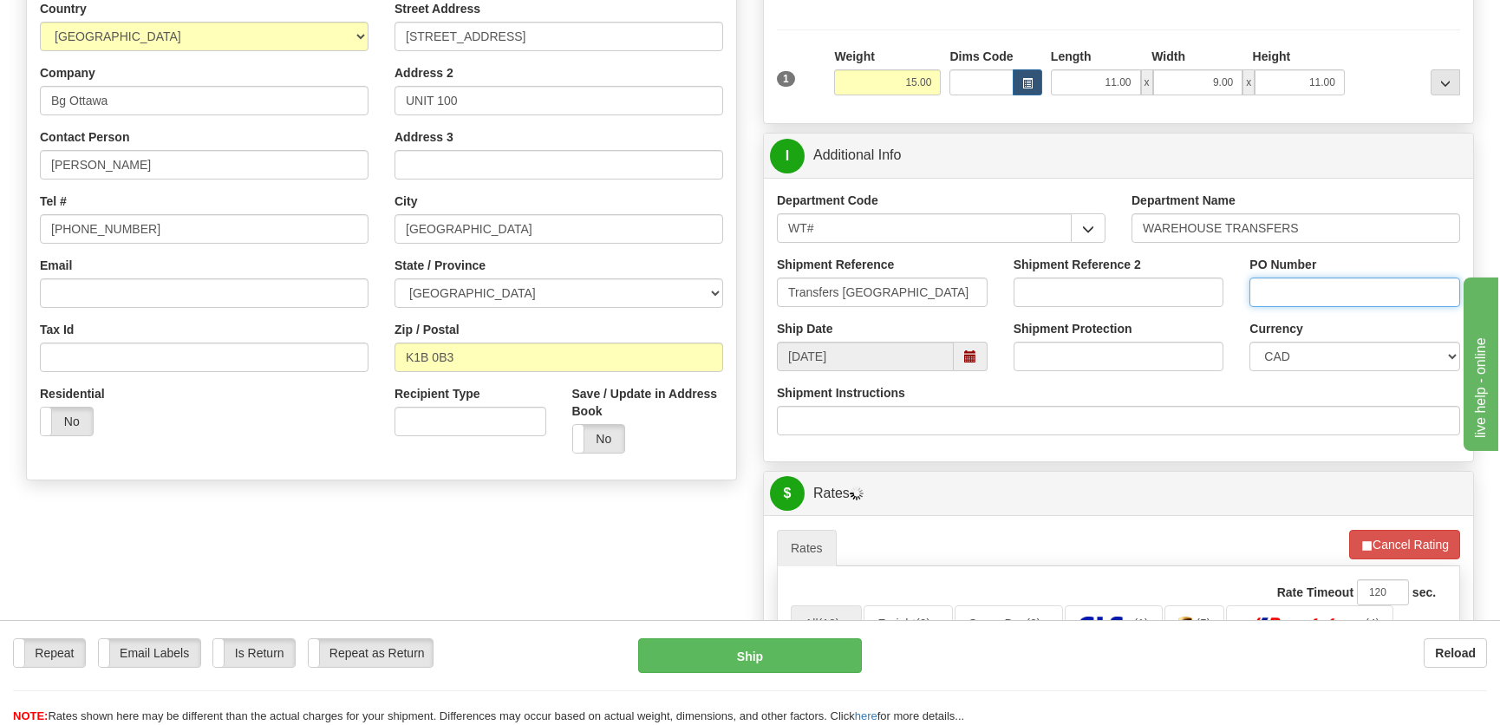
click at [1360, 277] on input "PO Number" at bounding box center [1355, 291] width 211 height 29
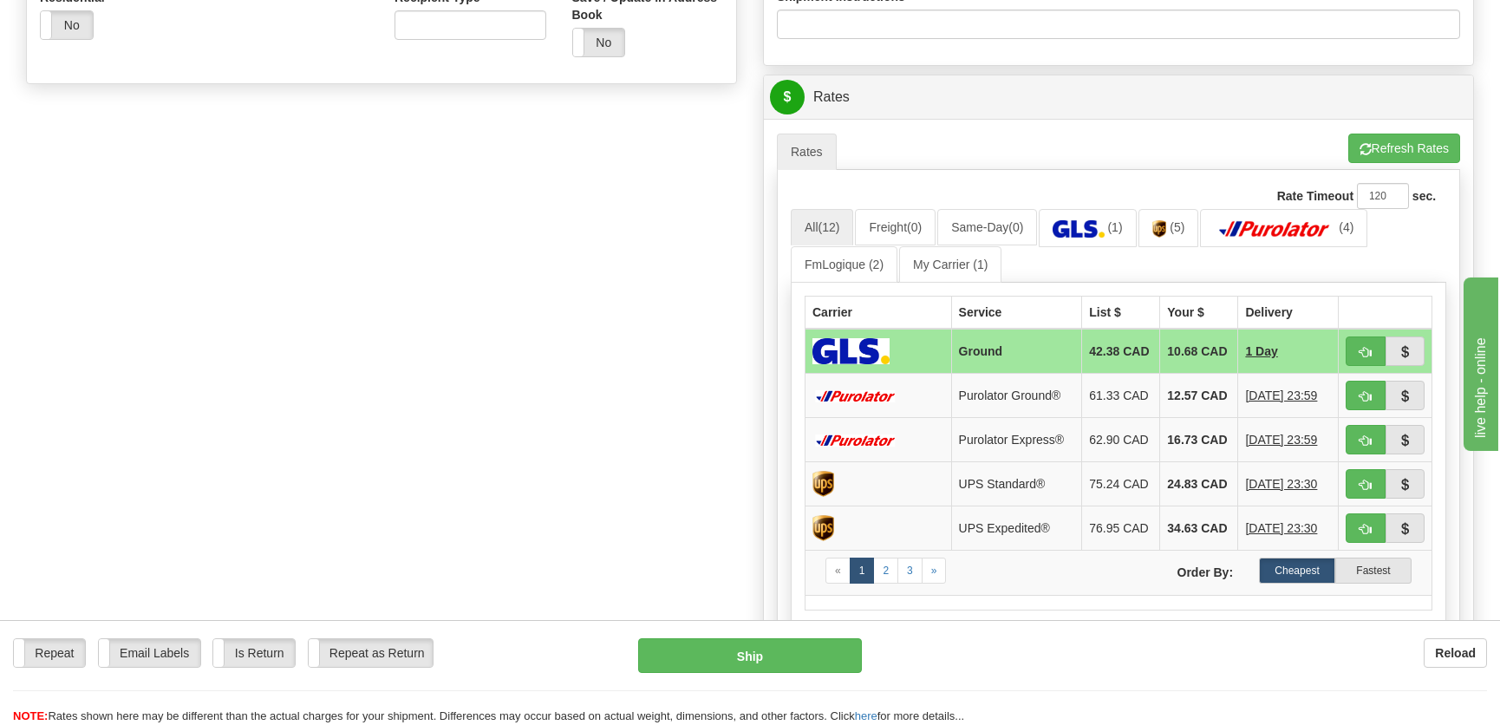
scroll to position [709, 0]
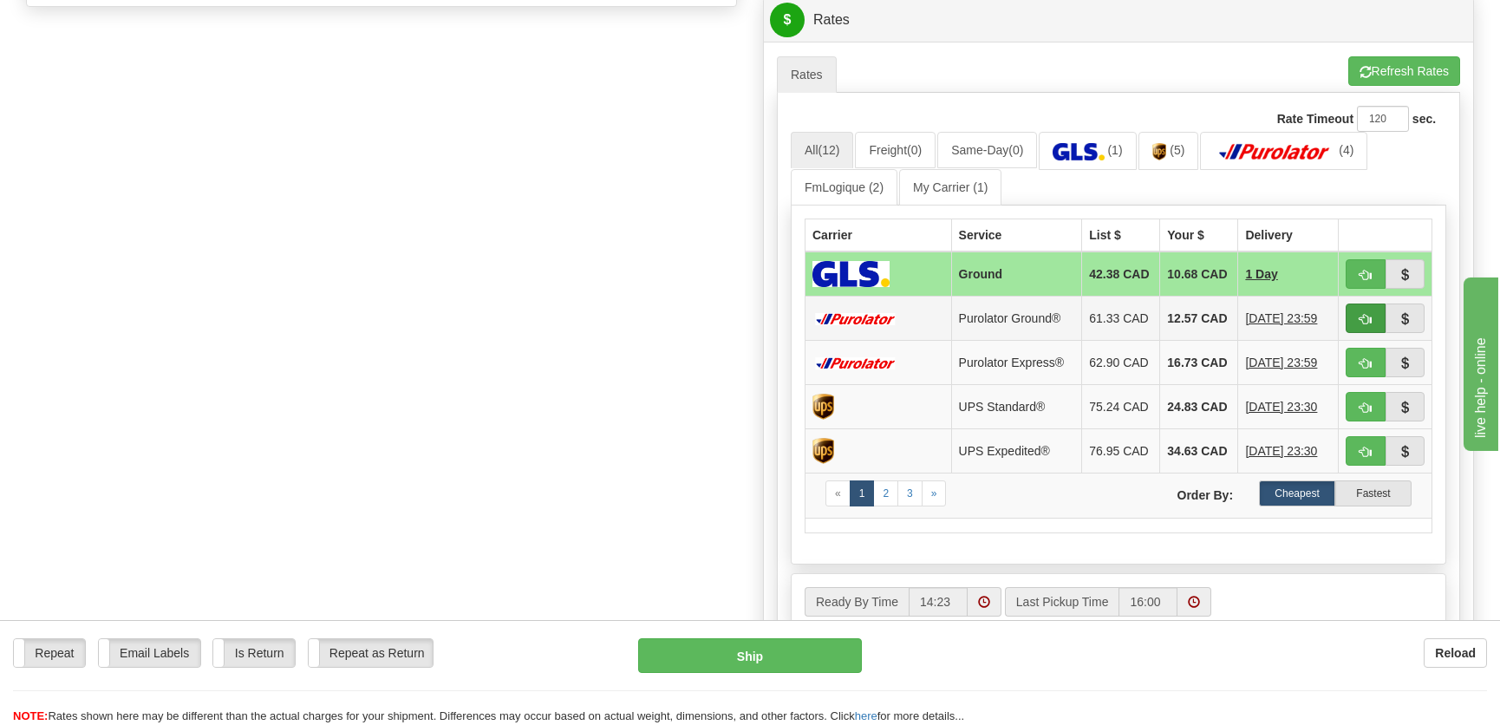
type input "."
click at [1353, 330] on button "button" at bounding box center [1366, 318] width 40 height 29
type input "260"
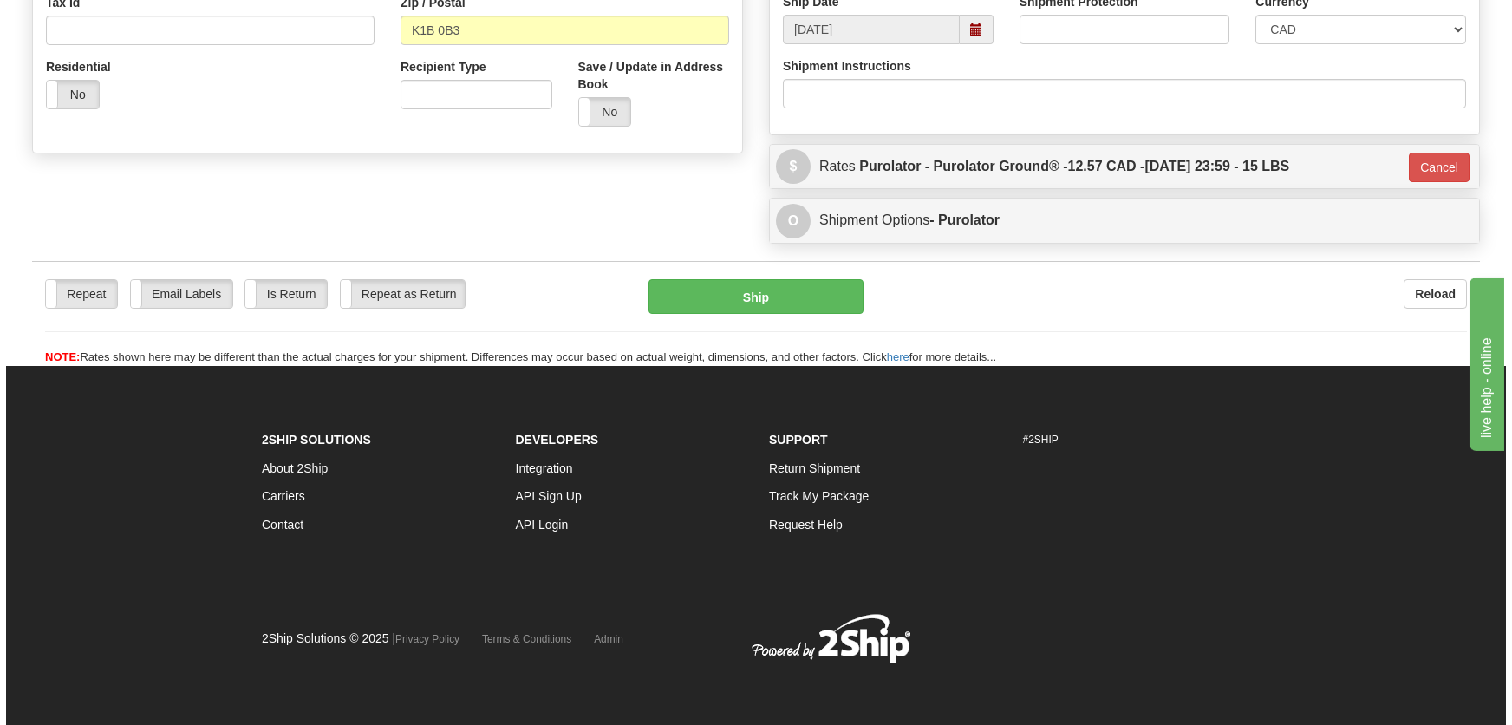
scroll to position [563, 0]
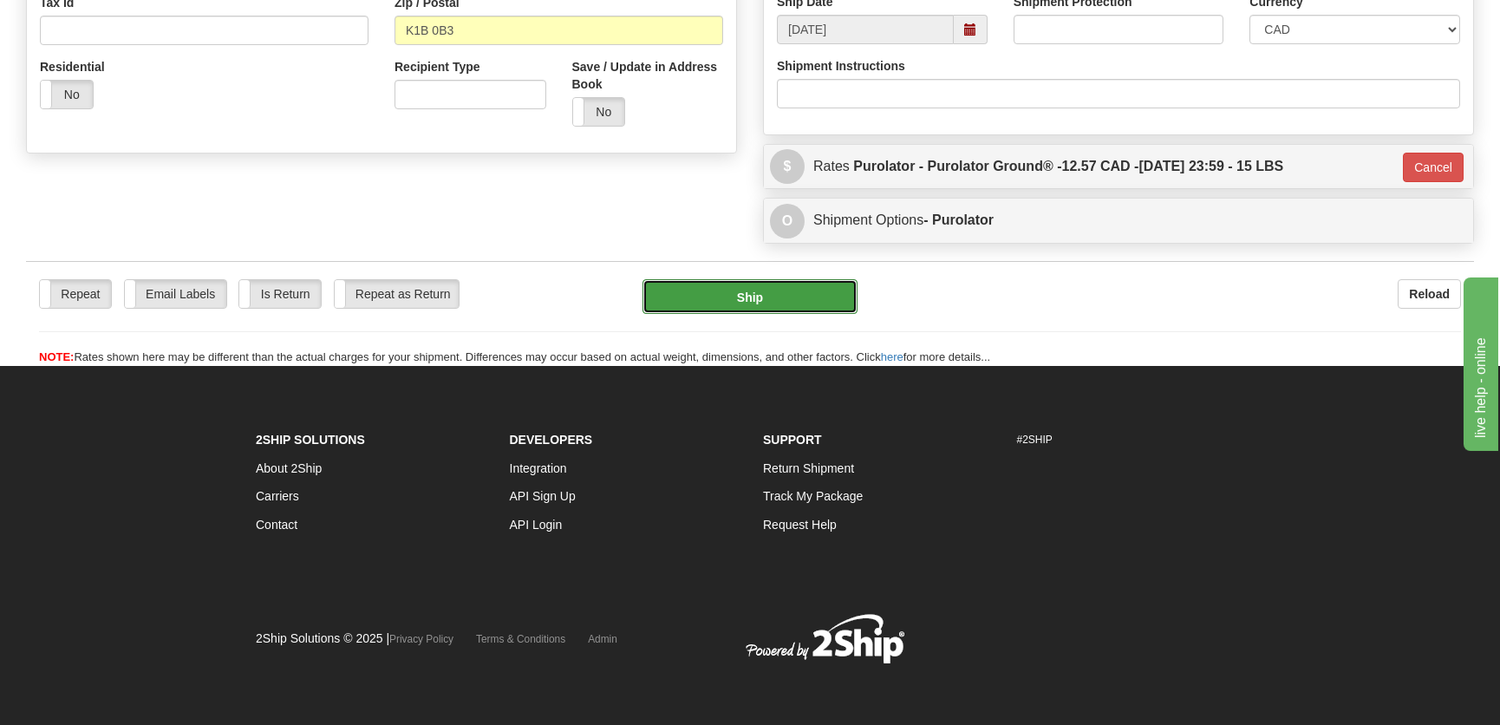
click at [777, 297] on button "Ship" at bounding box center [750, 296] width 215 height 35
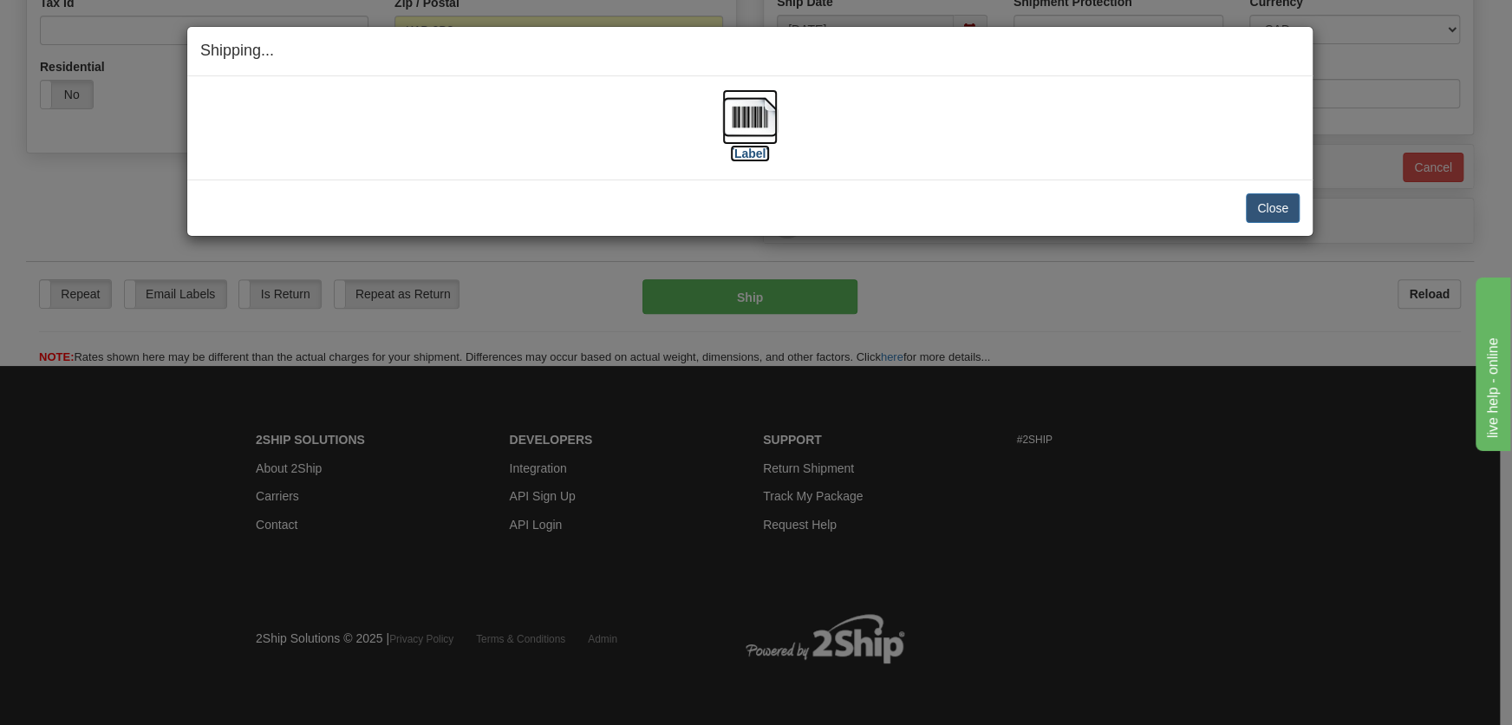
click at [744, 143] on img at bounding box center [749, 116] width 55 height 55
click at [1276, 211] on button "Close" at bounding box center [1273, 207] width 54 height 29
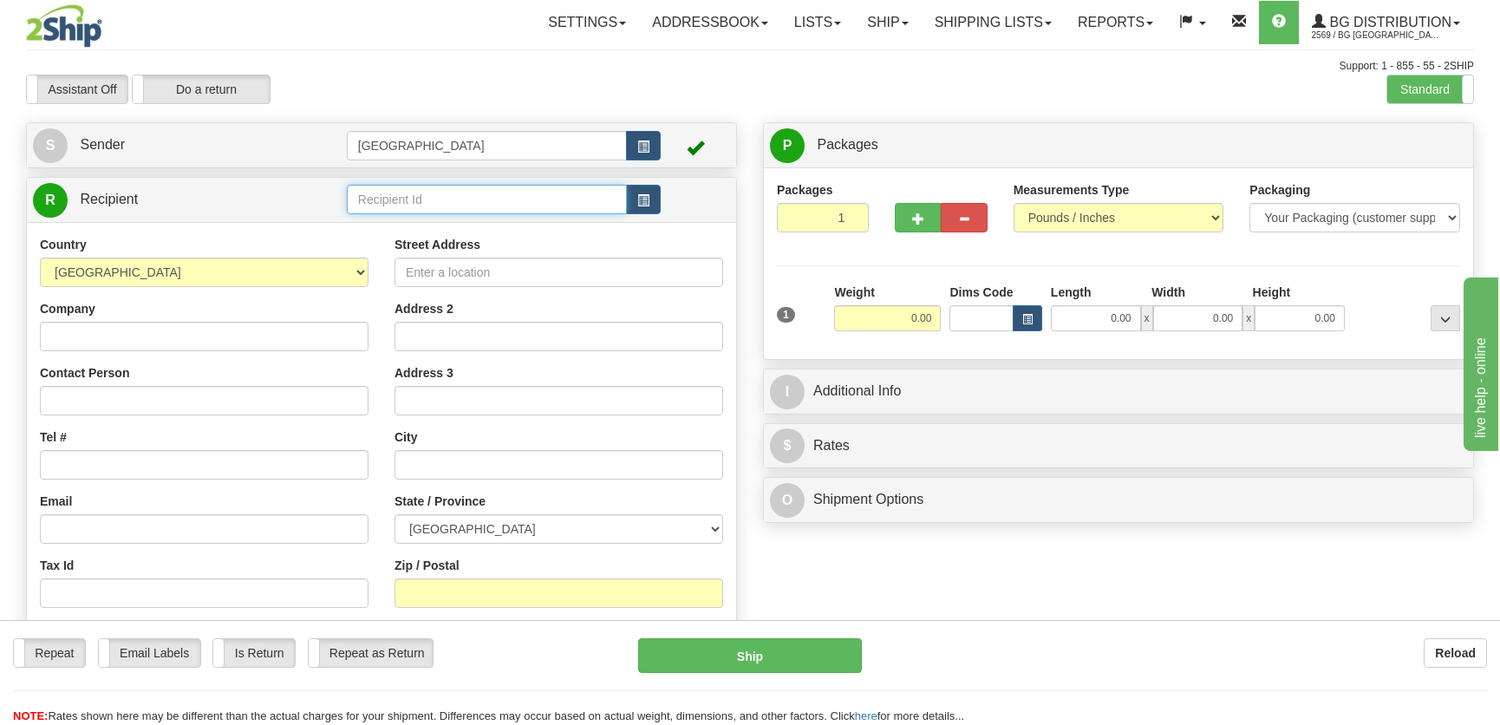
click at [378, 190] on input "text" at bounding box center [487, 199] width 280 height 29
click at [411, 225] on div "BG TOR" at bounding box center [482, 227] width 263 height 19
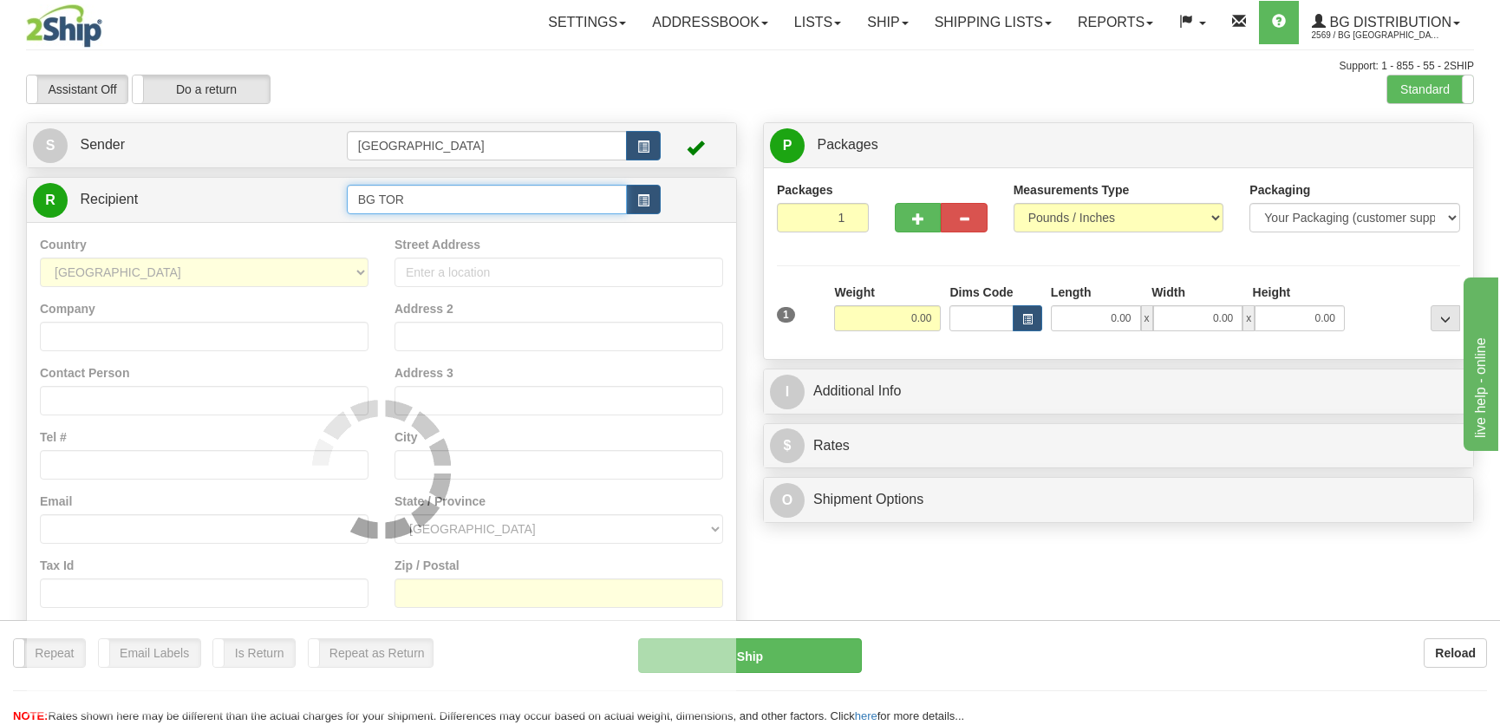
type input "BG TOR"
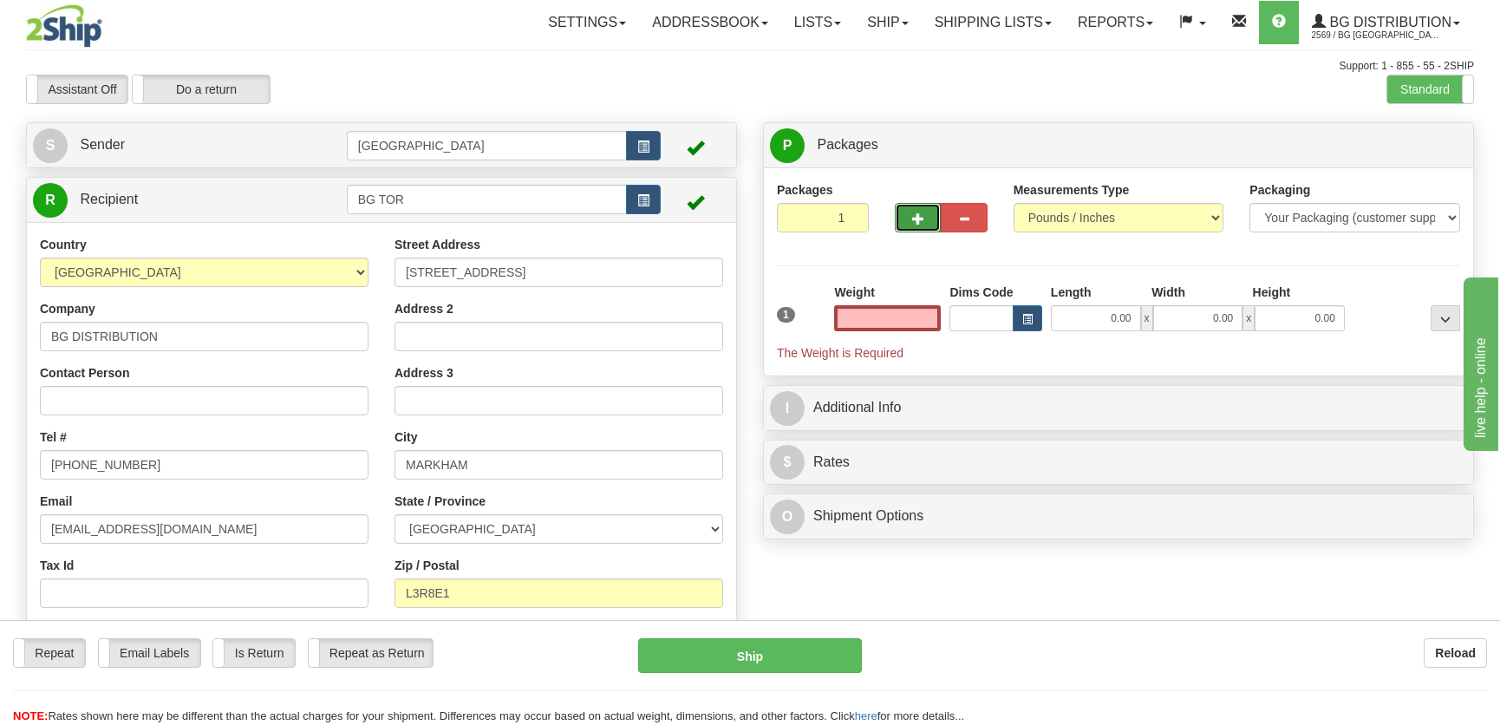
type input "0.00"
click at [910, 214] on button "button" at bounding box center [918, 217] width 46 height 29
radio input "true"
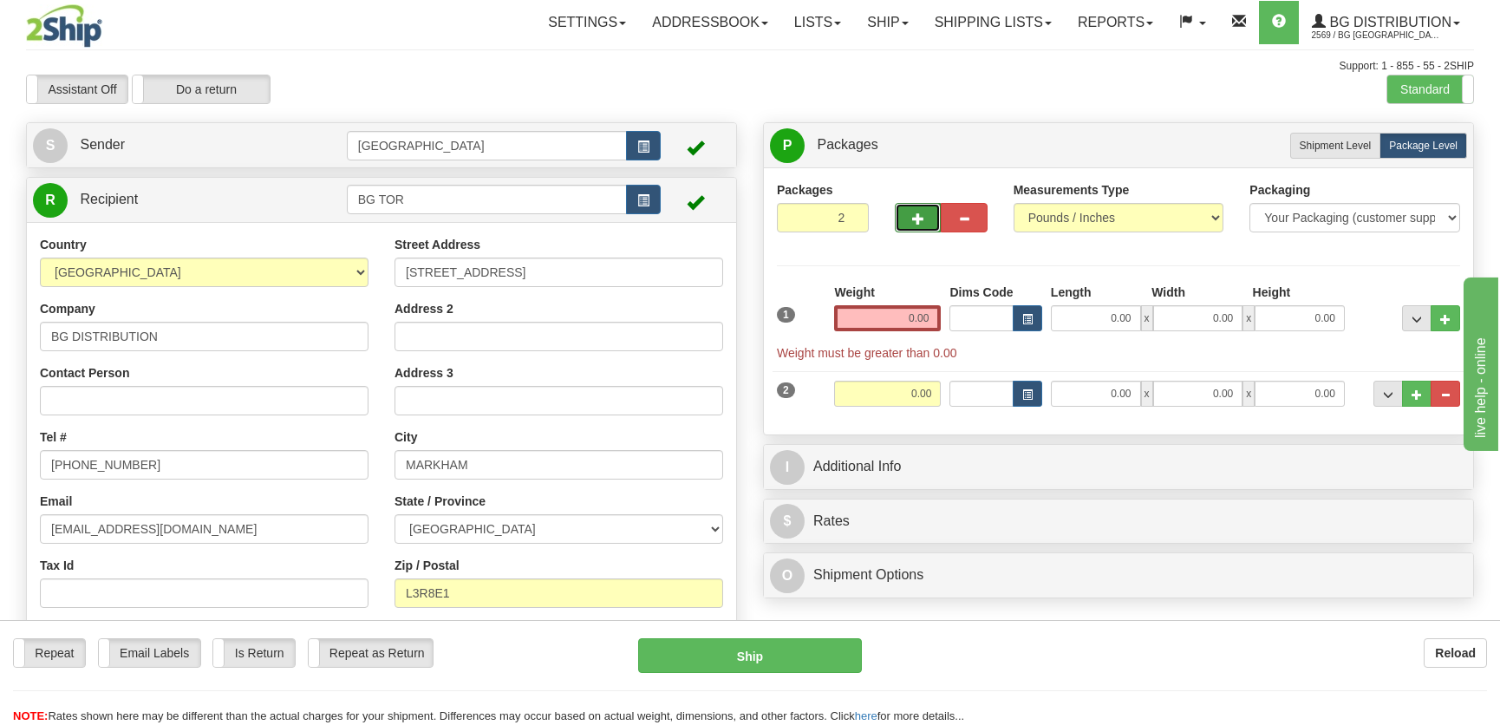
click at [910, 214] on button "button" at bounding box center [918, 217] width 46 height 29
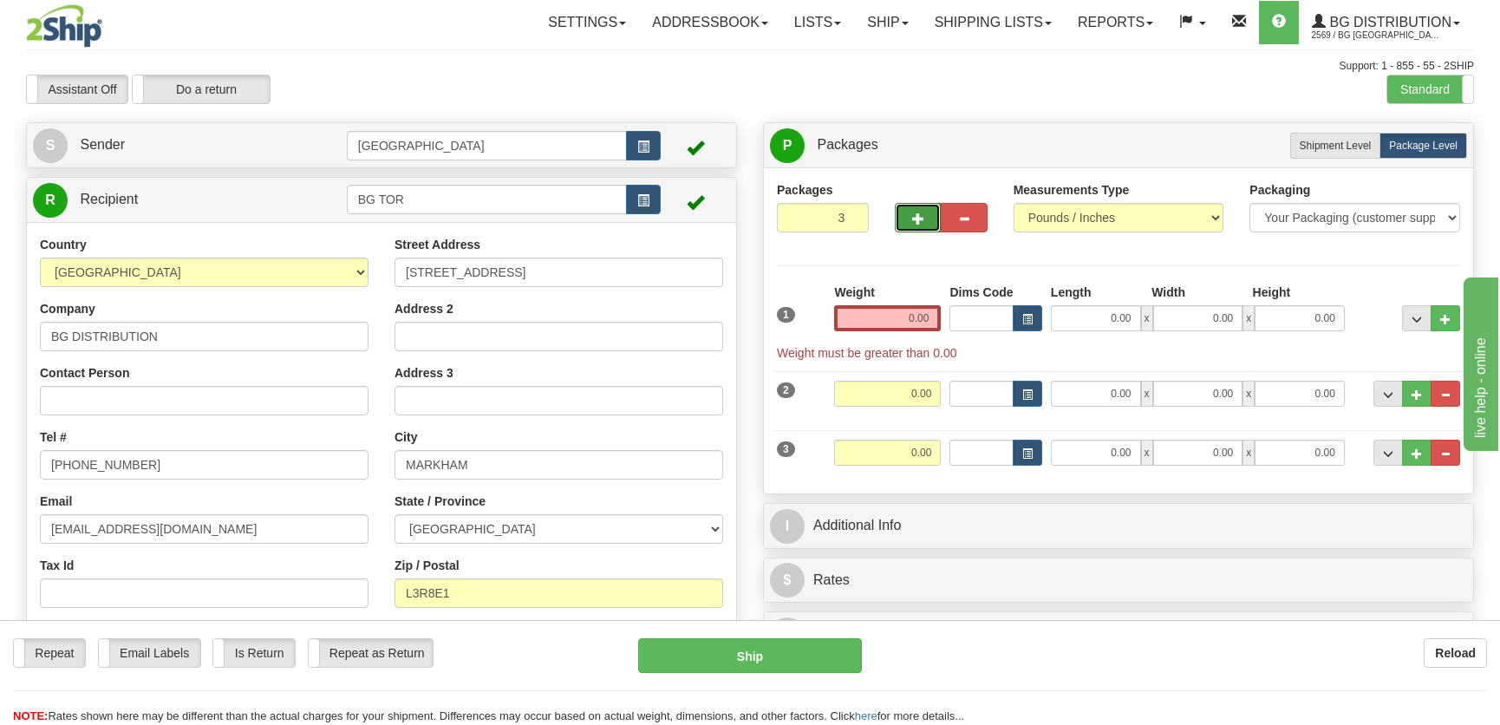
click at [910, 213] on button "button" at bounding box center [918, 217] width 46 height 29
type input "4"
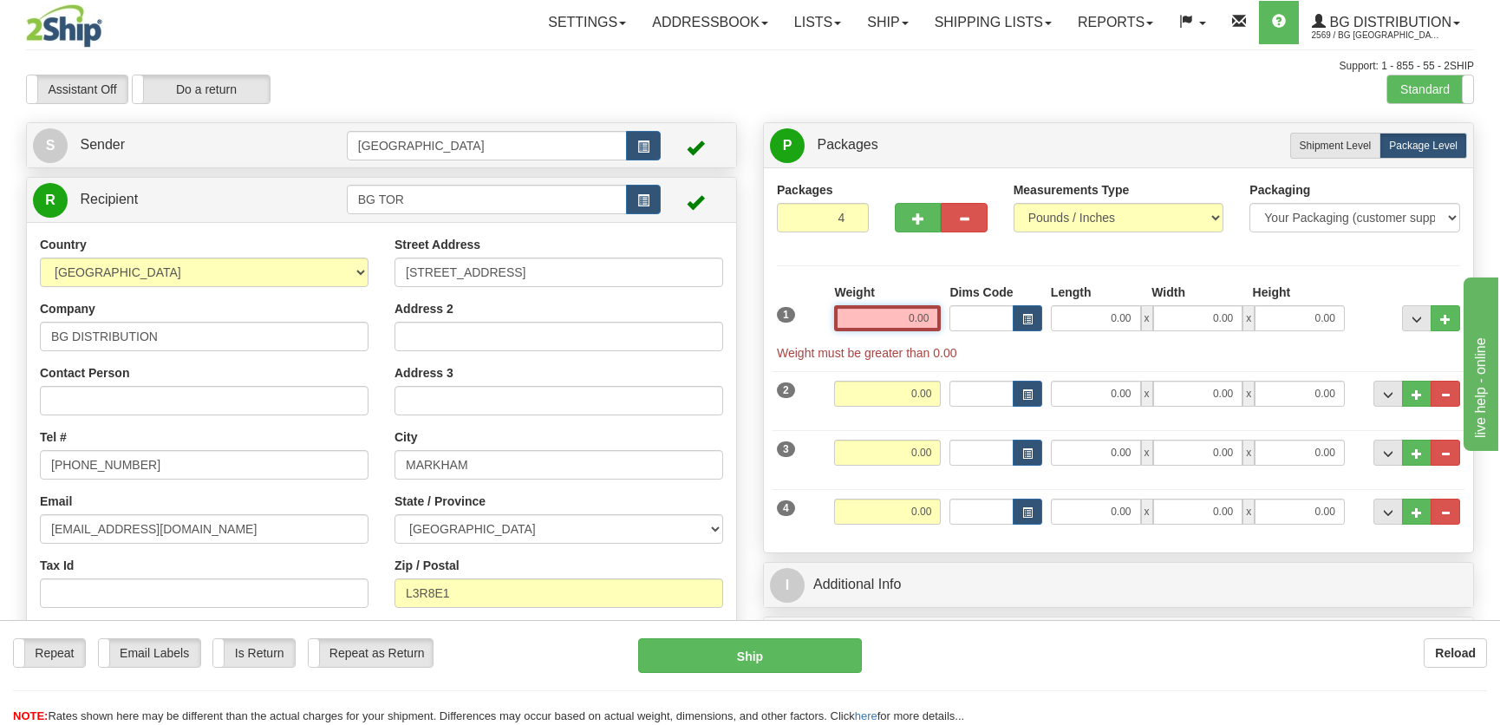
click at [911, 318] on input "0.00" at bounding box center [887, 318] width 107 height 26
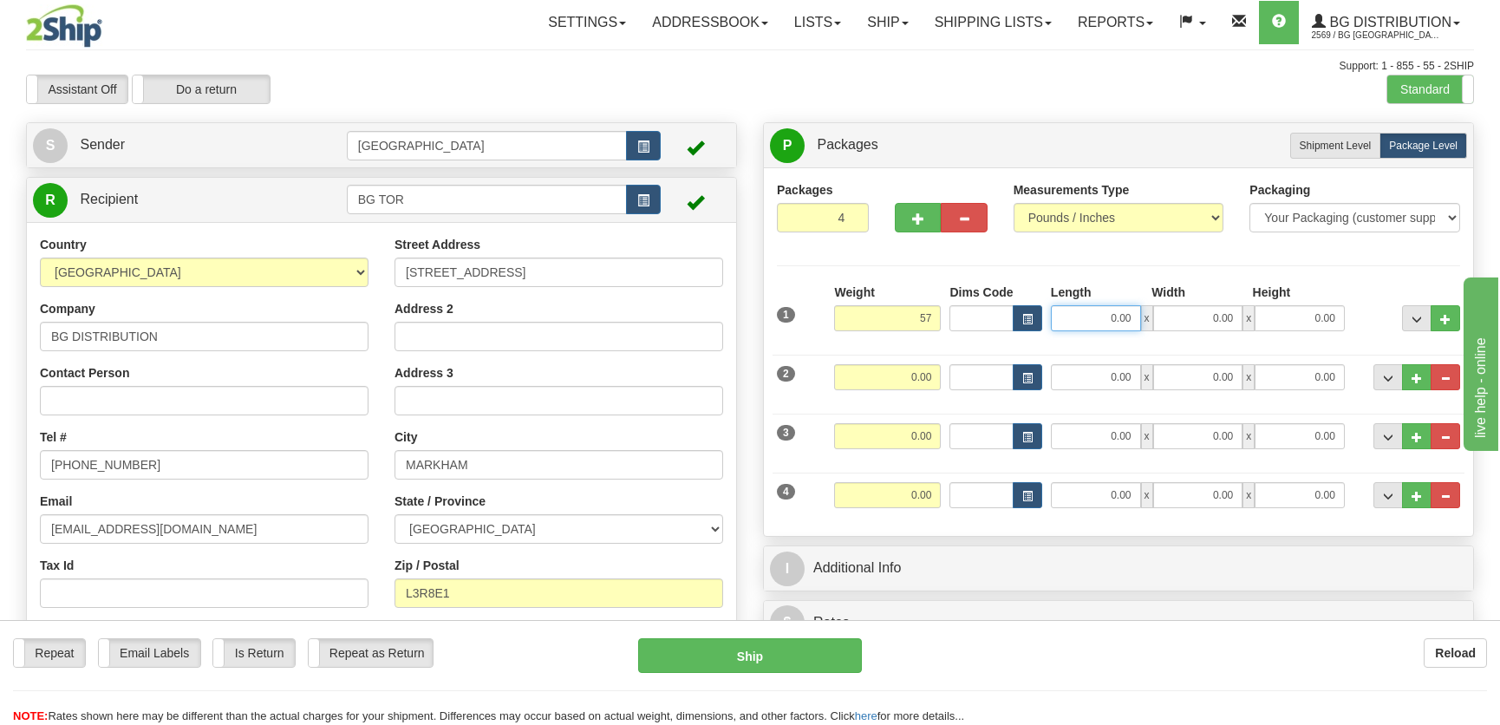
type input "57.00"
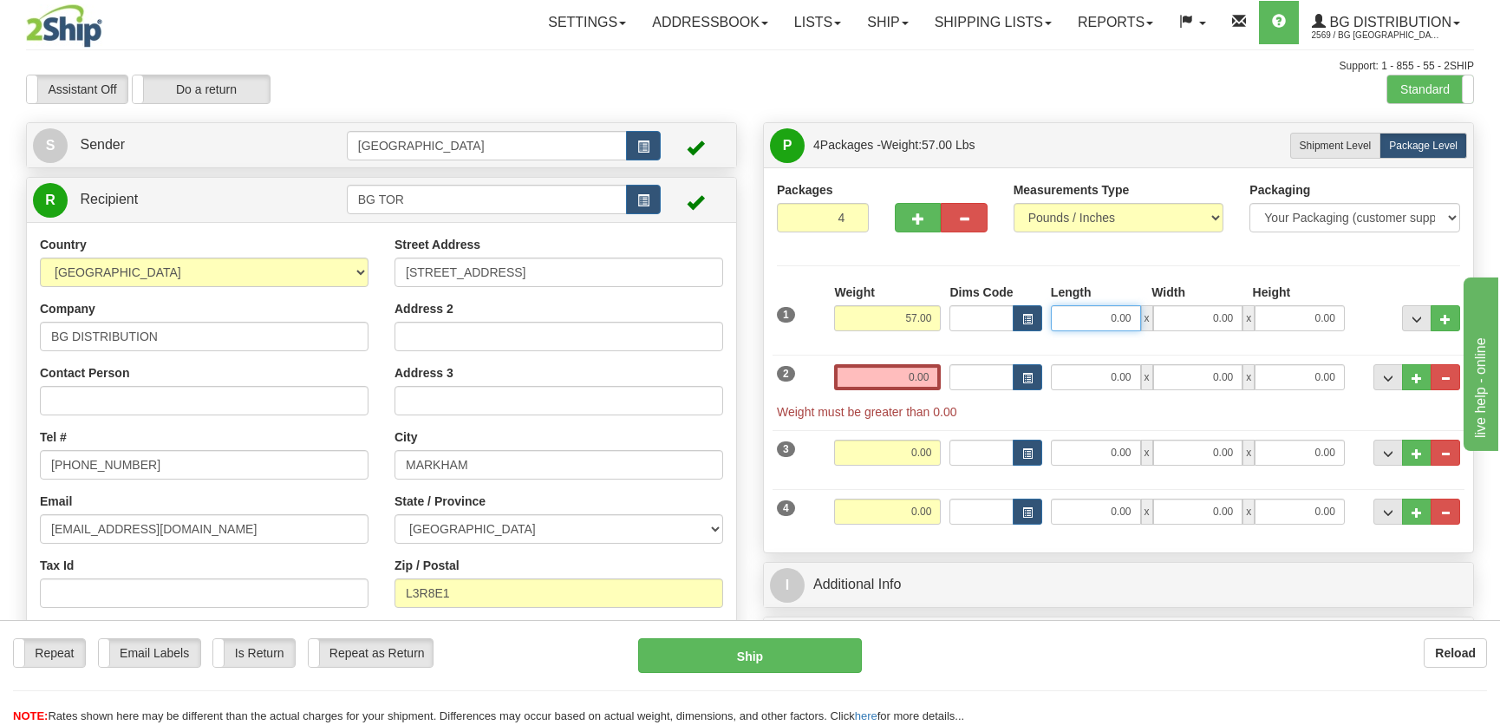
click at [1126, 318] on input "0.00" at bounding box center [1096, 318] width 90 height 26
type input "13.00"
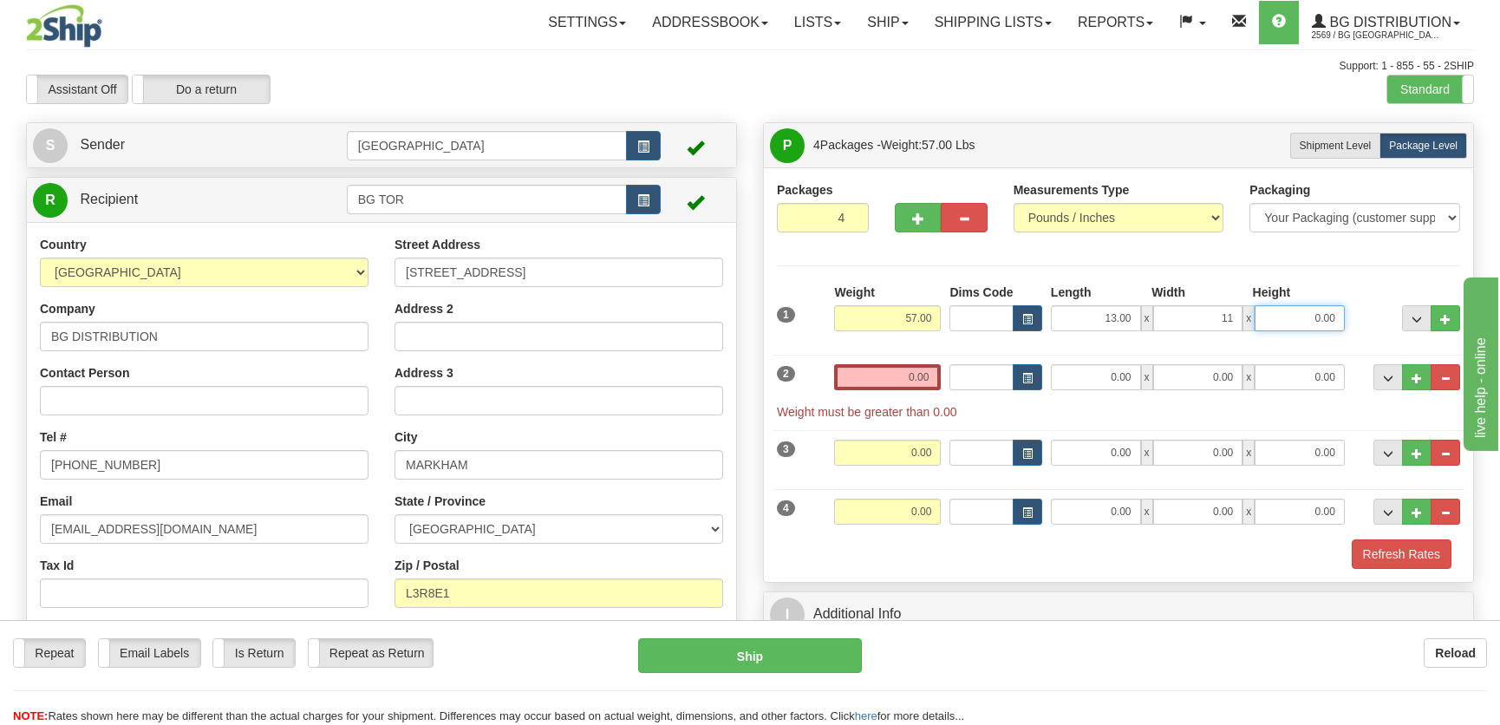
type input "11.00"
type input "9.00"
click at [878, 373] on input "0.00" at bounding box center [887, 377] width 107 height 26
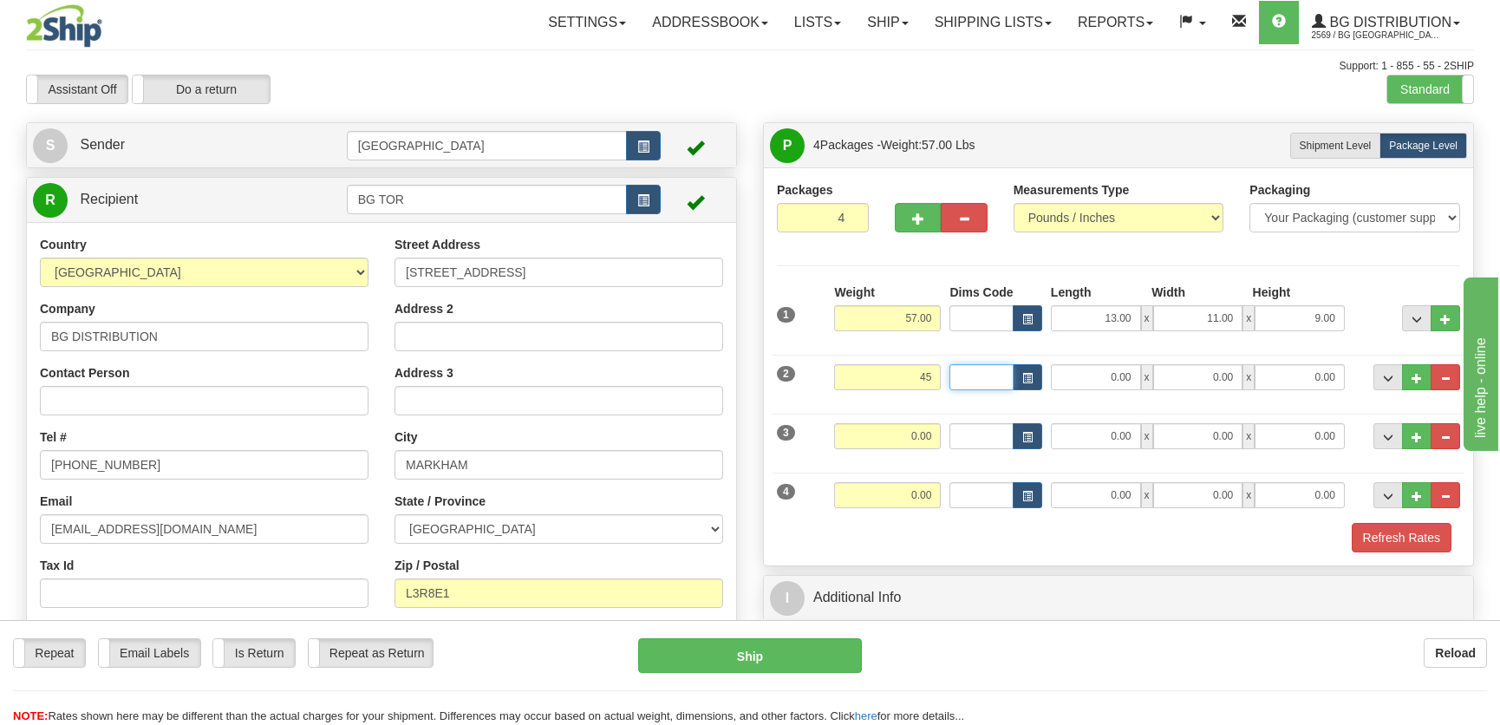
type input "45.00"
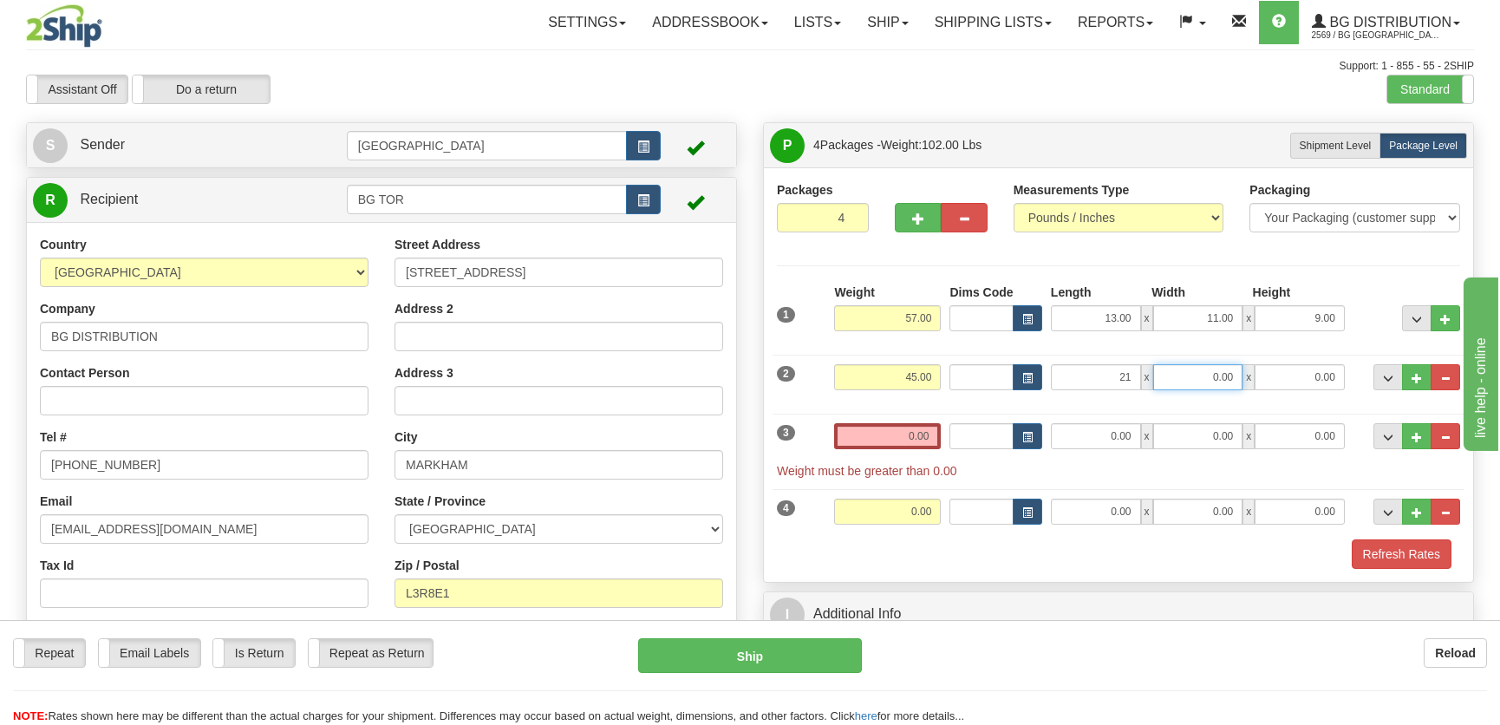
type input "21.00"
type input "15.00"
type input "10.00"
click at [1074, 425] on input "0.00" at bounding box center [1096, 436] width 90 height 26
type input "22.00"
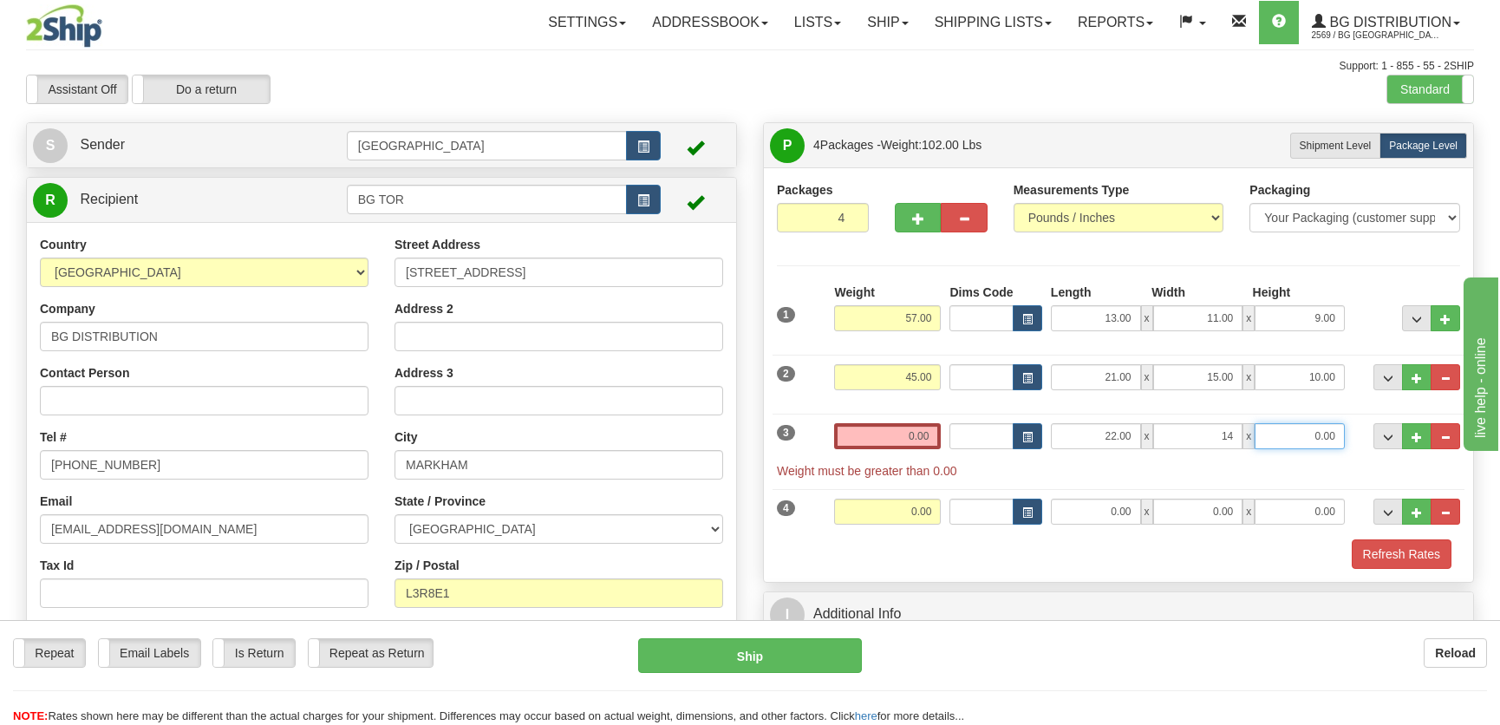
type input "14.00"
type input "8.00"
click at [847, 424] on input "0.00" at bounding box center [887, 436] width 107 height 26
click at [852, 425] on input "text" at bounding box center [887, 436] width 107 height 26
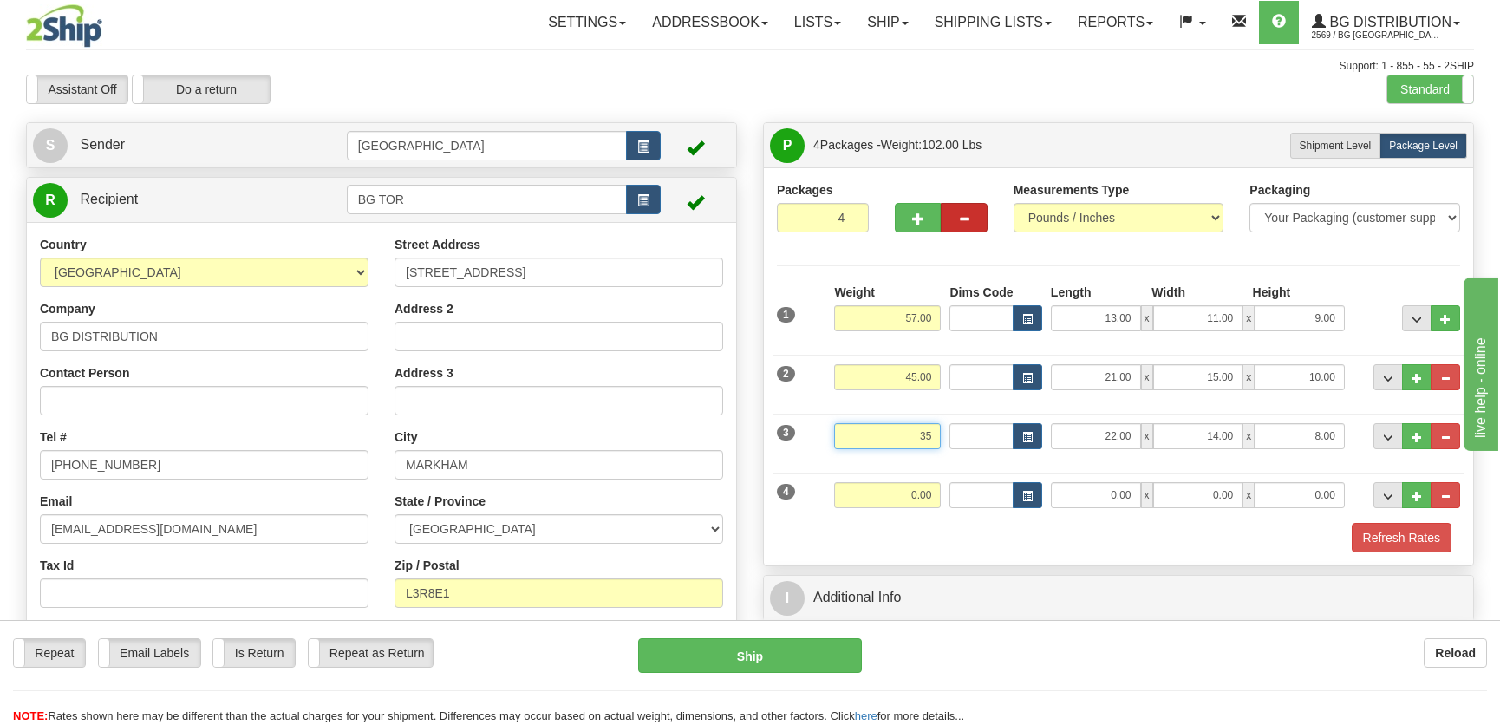
type input "35"
click at [952, 219] on button "button" at bounding box center [964, 217] width 46 height 29
type input "3"
type input "35.00"
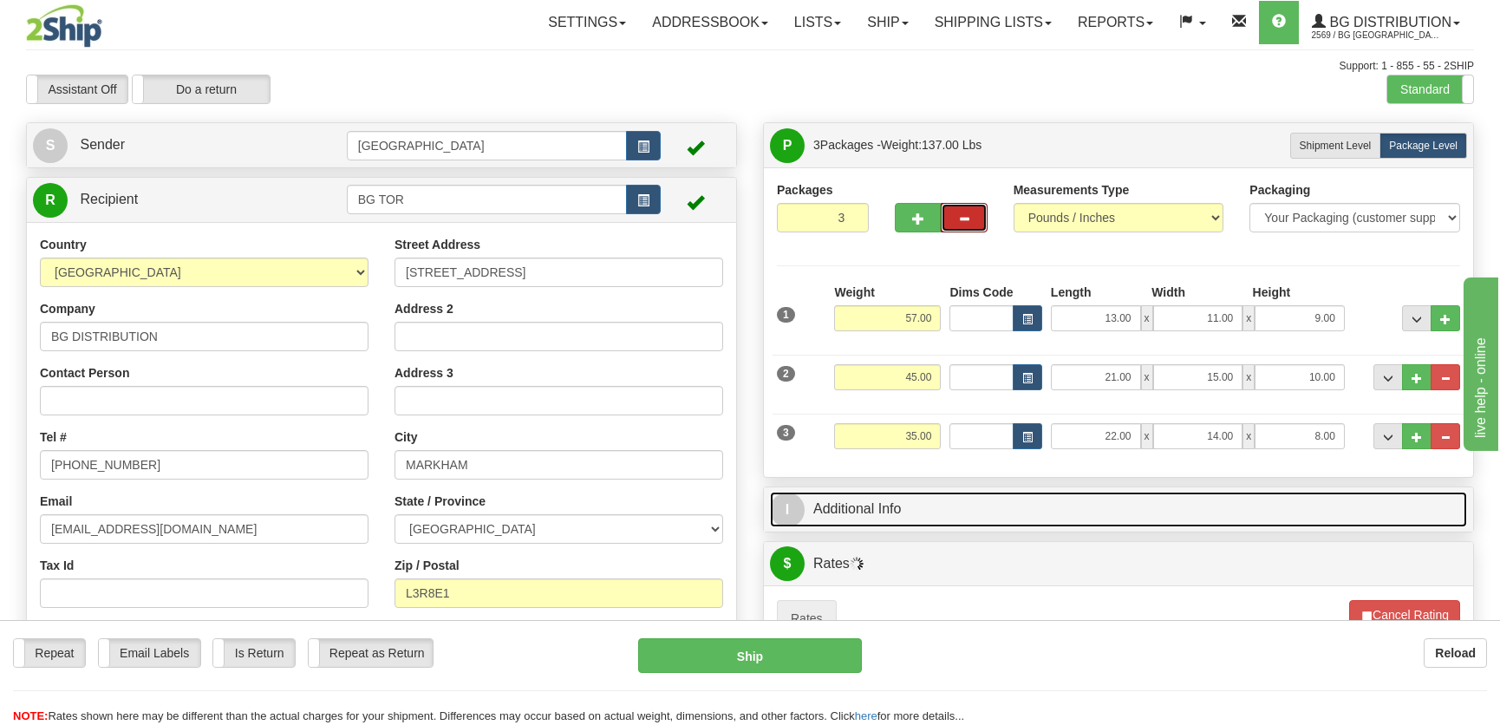
click at [1153, 512] on link "I Additional Info" at bounding box center [1118, 510] width 697 height 36
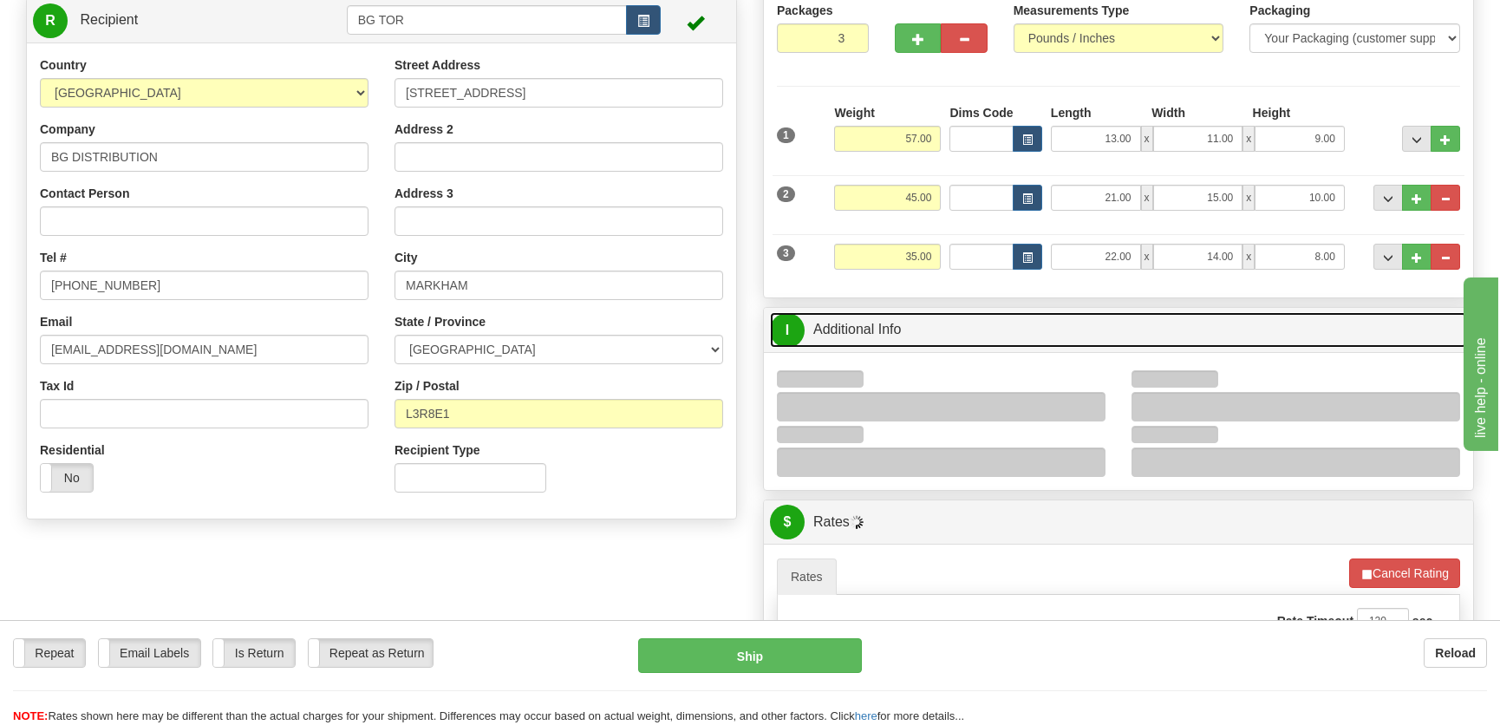
scroll to position [315, 0]
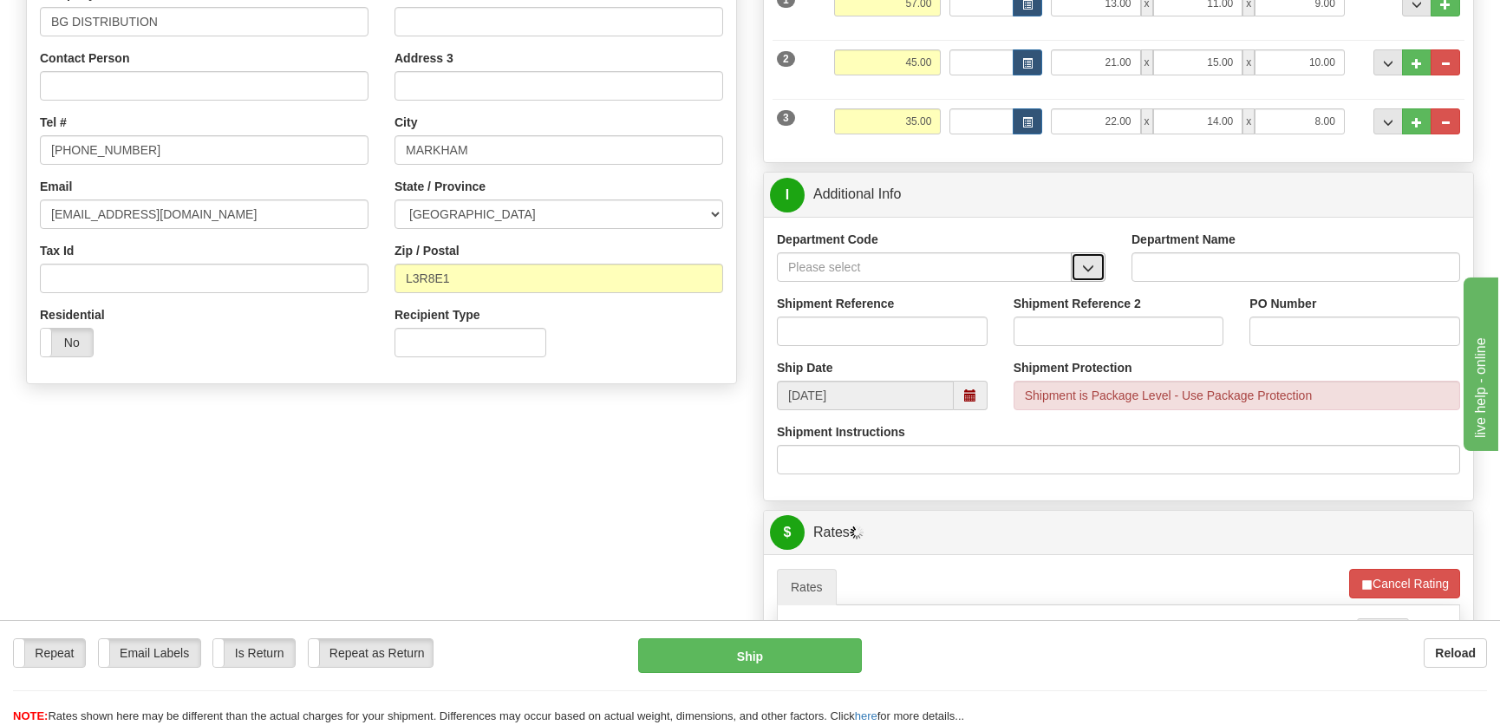
click at [1097, 261] on button "button" at bounding box center [1088, 266] width 35 height 29
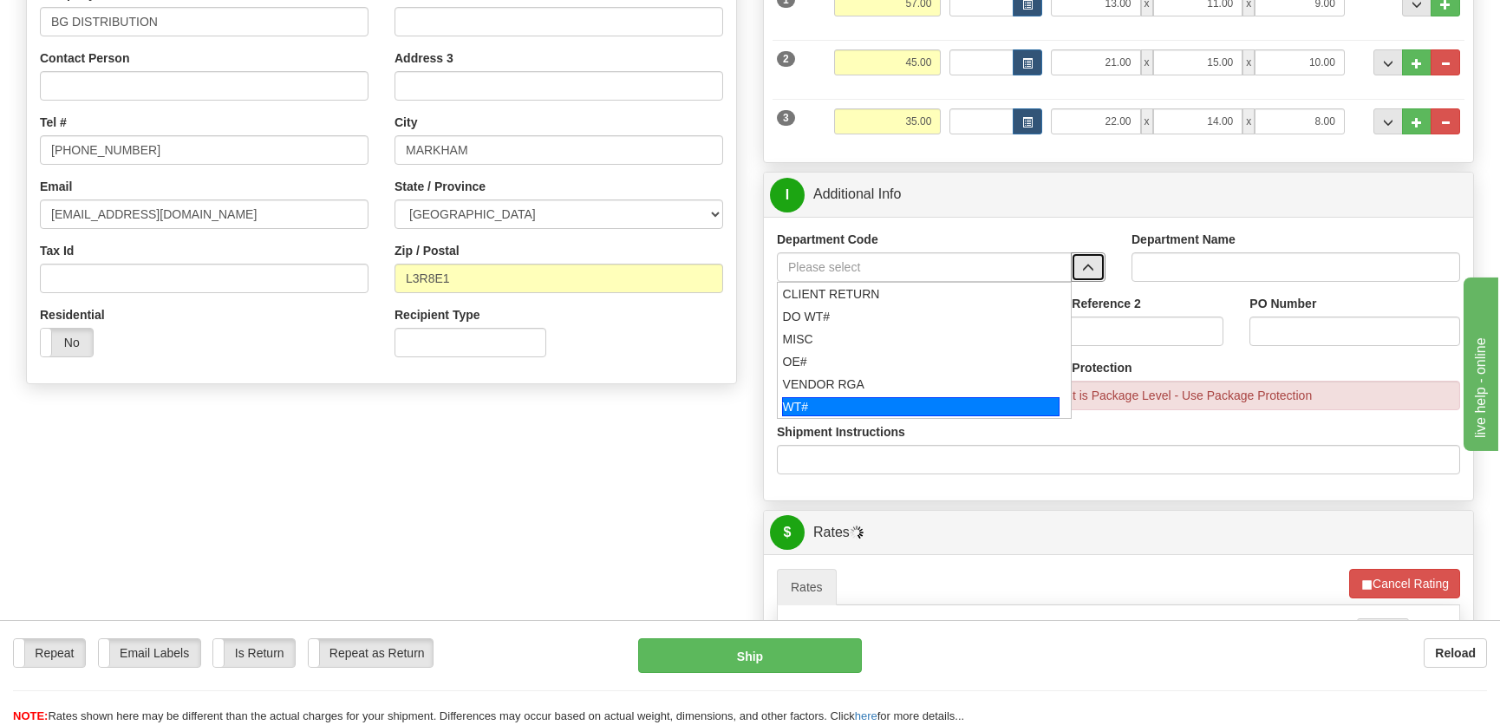
click at [864, 406] on div "WT#" at bounding box center [921, 406] width 278 height 19
type input "WT#"
type input "WAREHOUSE TRANSFERS"
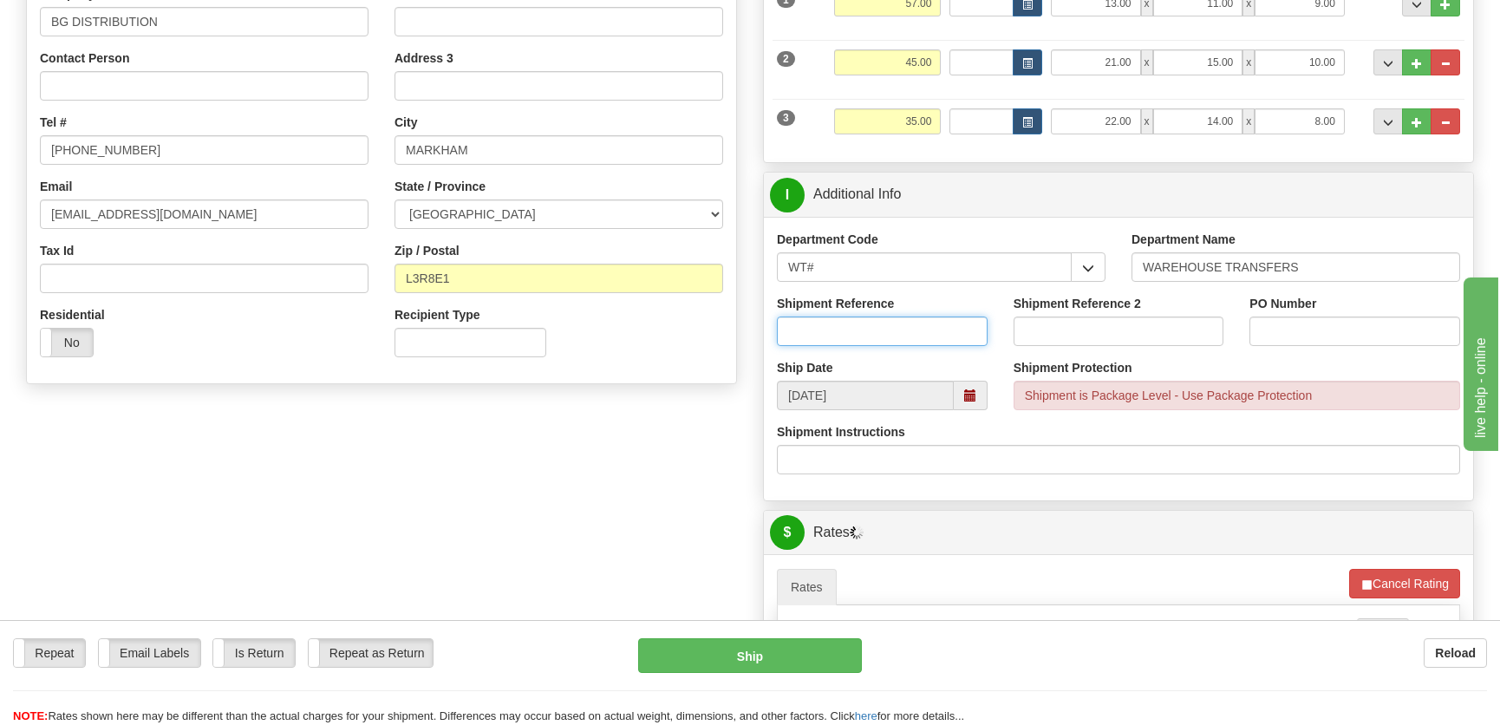
click at [893, 332] on input "Shipment Reference" at bounding box center [882, 331] width 211 height 29
type input "transfers toronto"
click at [1317, 337] on input "PO Number" at bounding box center [1355, 331] width 211 height 29
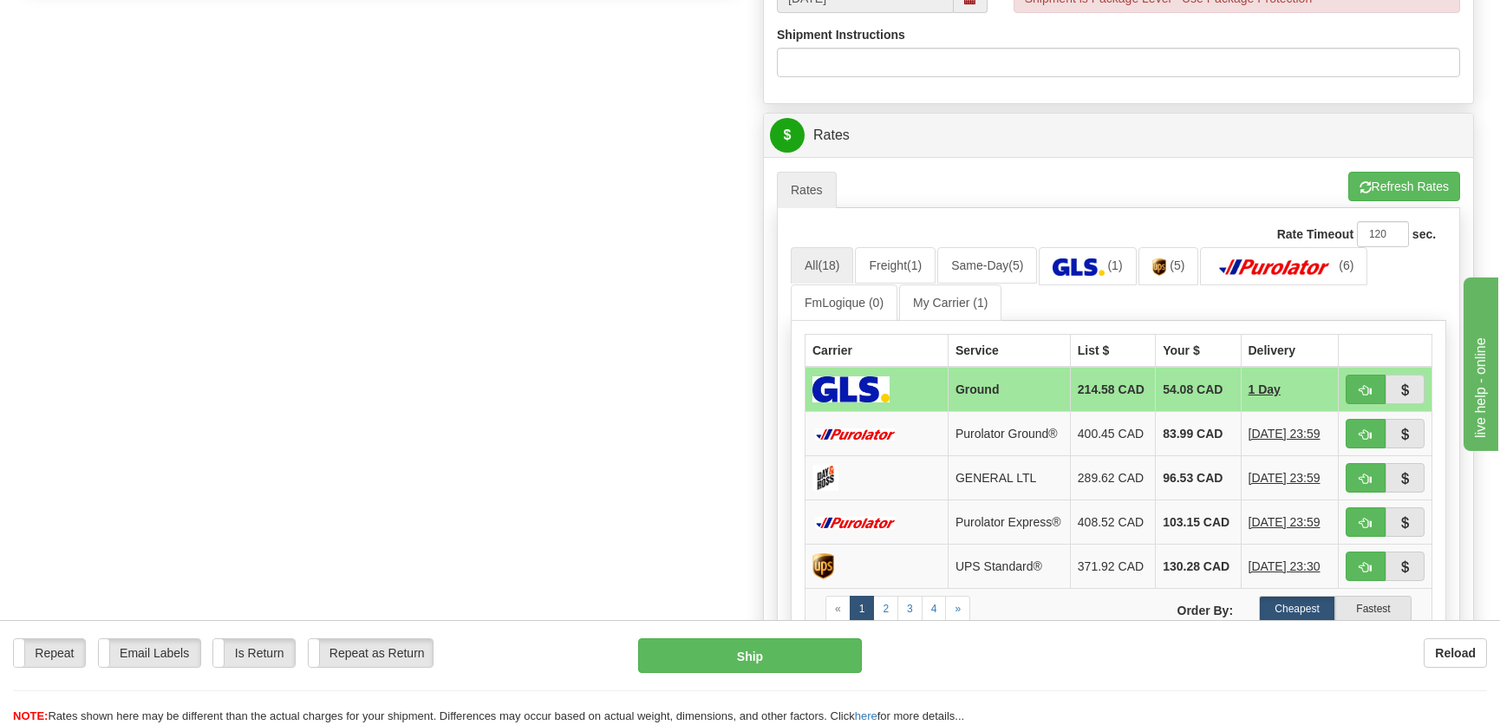
scroll to position [788, 0]
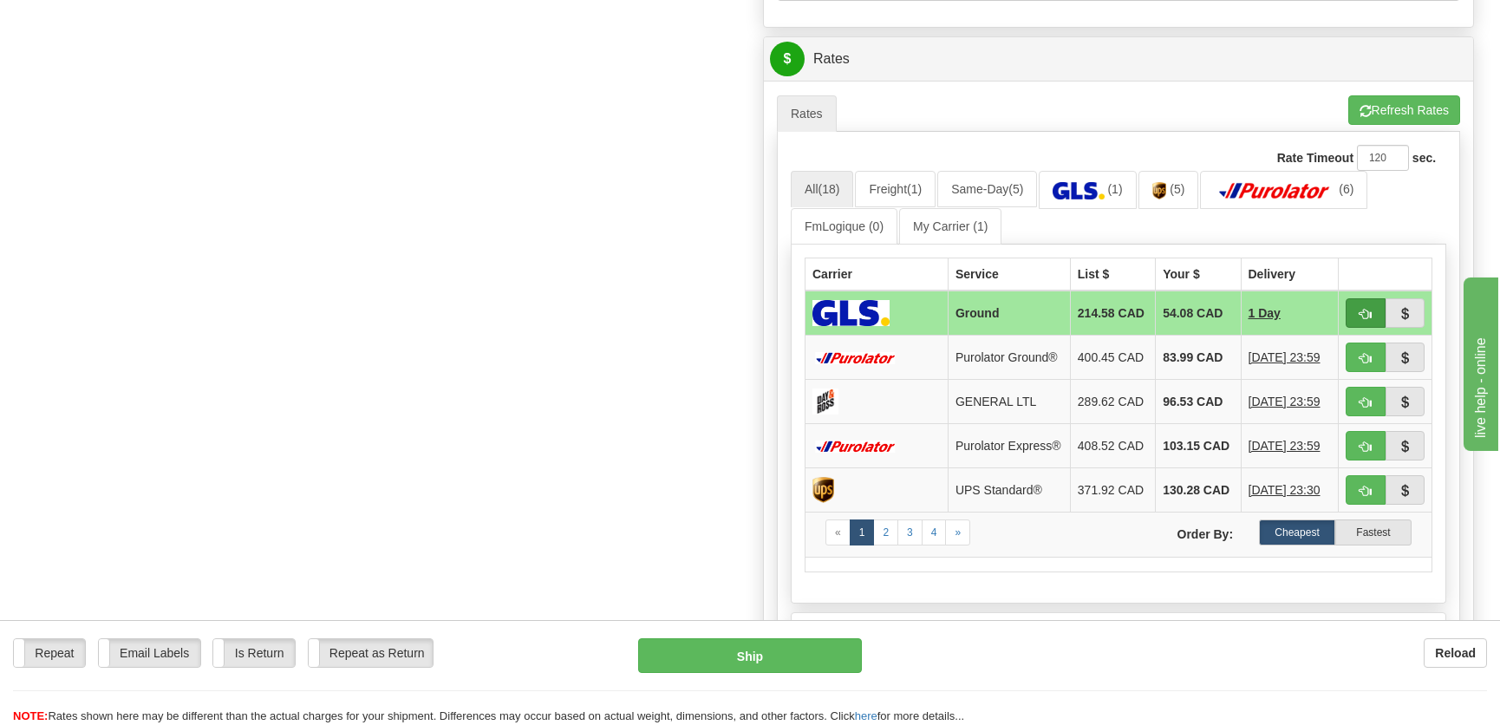
type input "."
click at [1356, 313] on button "button" at bounding box center [1366, 312] width 40 height 29
type input "1"
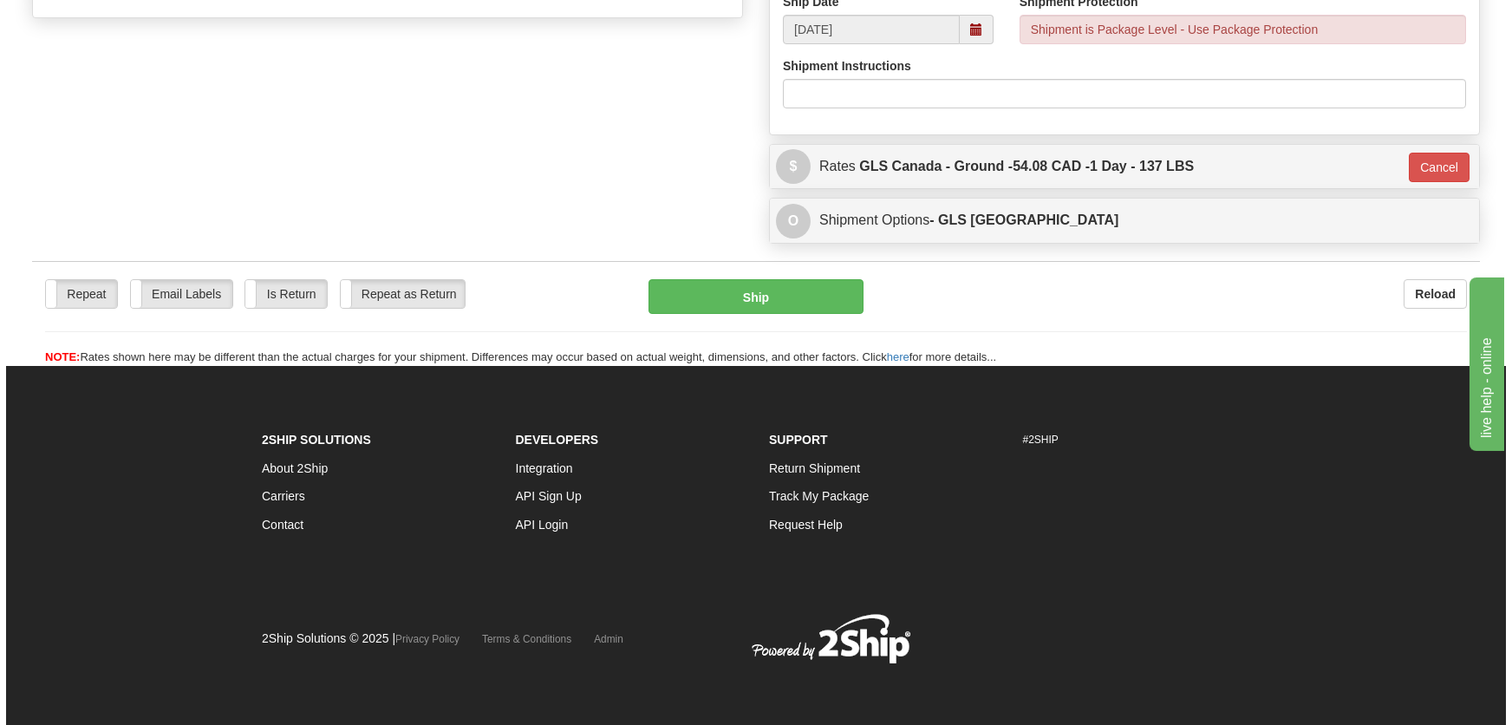
scroll to position [680, 0]
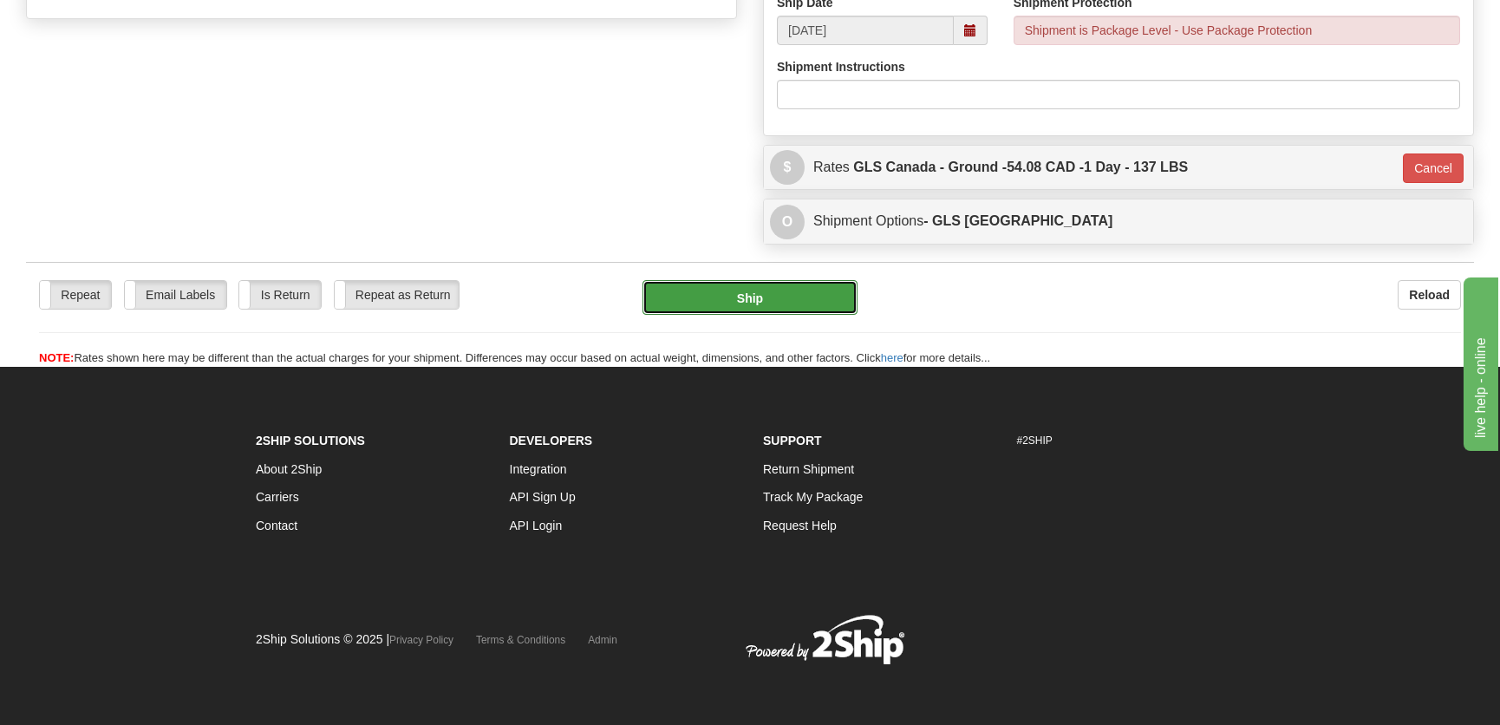
click at [762, 304] on button "Ship" at bounding box center [750, 297] width 215 height 35
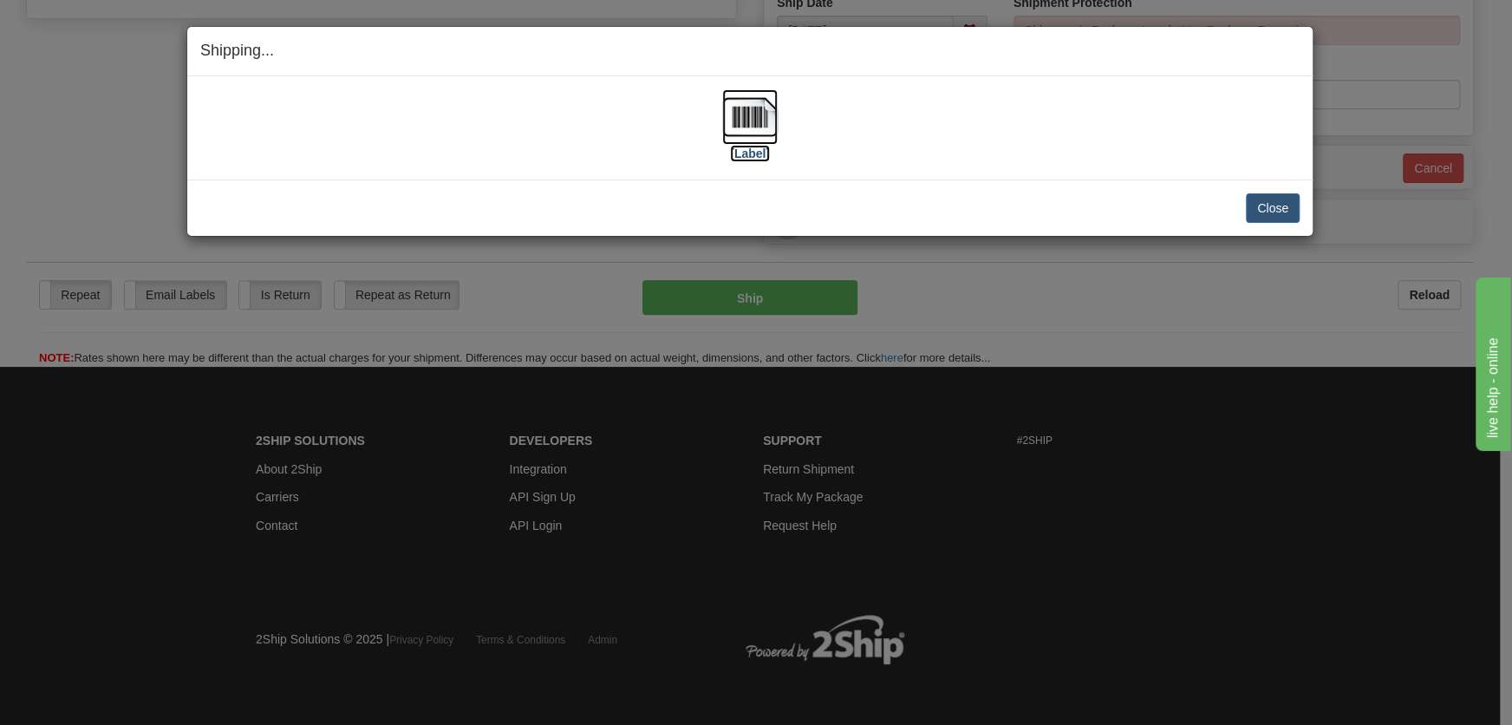
click at [754, 145] on label "[Label]" at bounding box center [750, 153] width 40 height 17
click at [1251, 206] on button "Close" at bounding box center [1273, 207] width 54 height 29
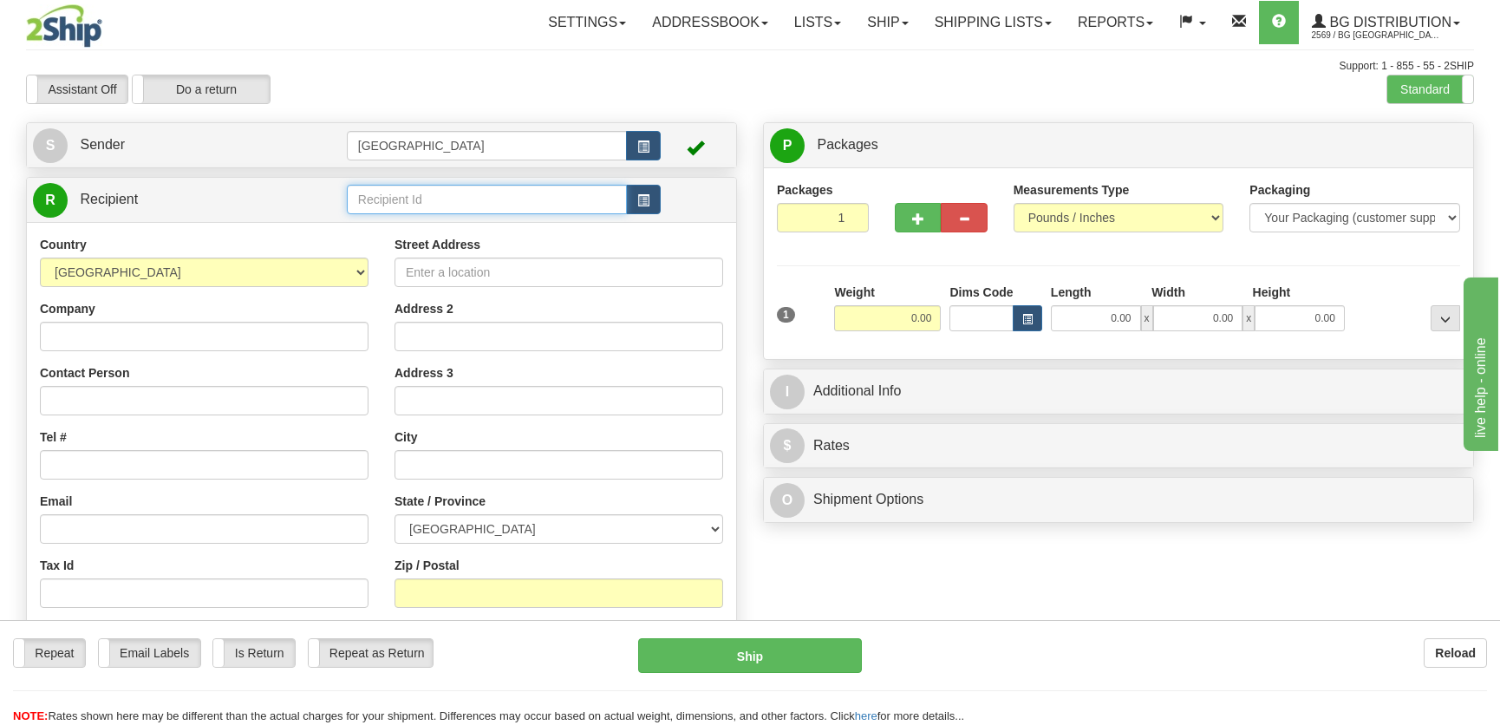
click at [434, 189] on input "text" at bounding box center [487, 199] width 280 height 29
click at [447, 237] on li "1003" at bounding box center [487, 227] width 278 height 23
type input "910030"
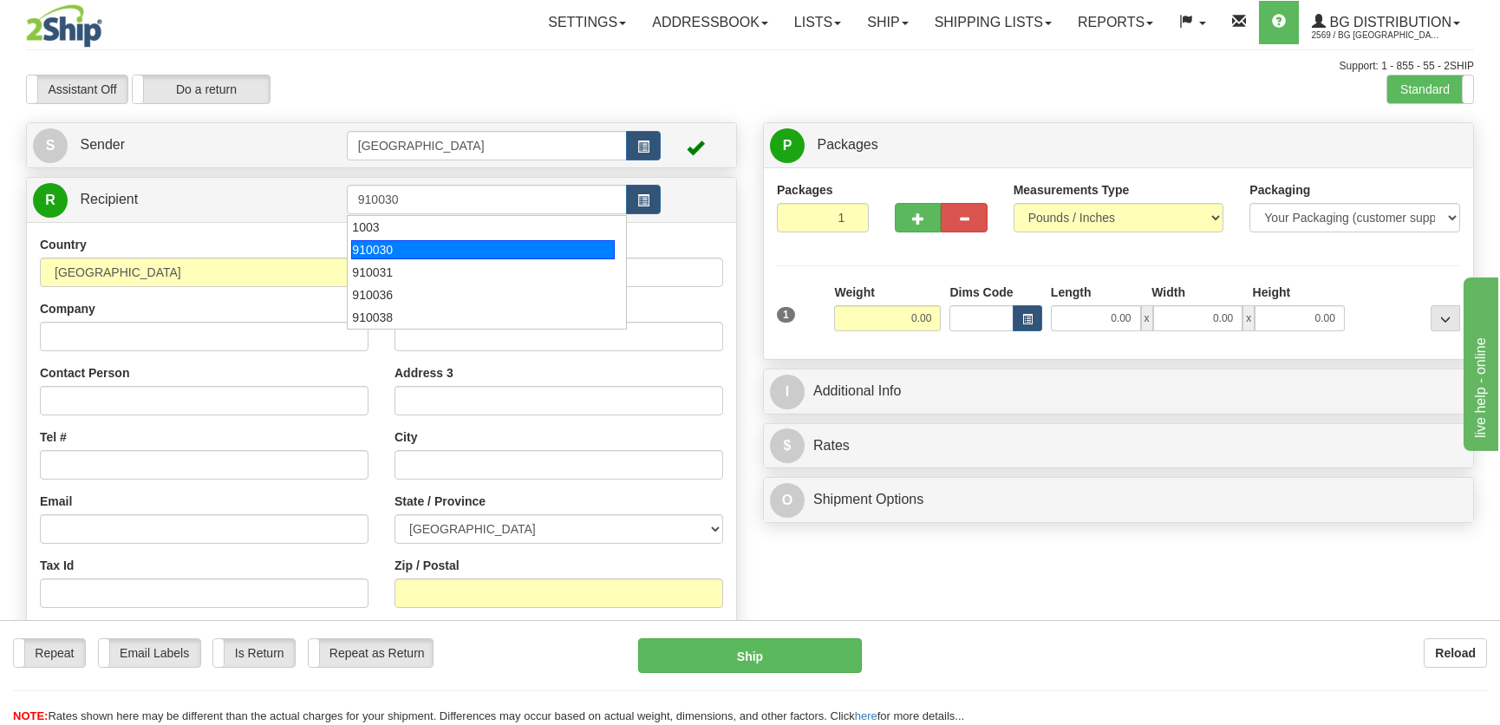
type input "0.00"
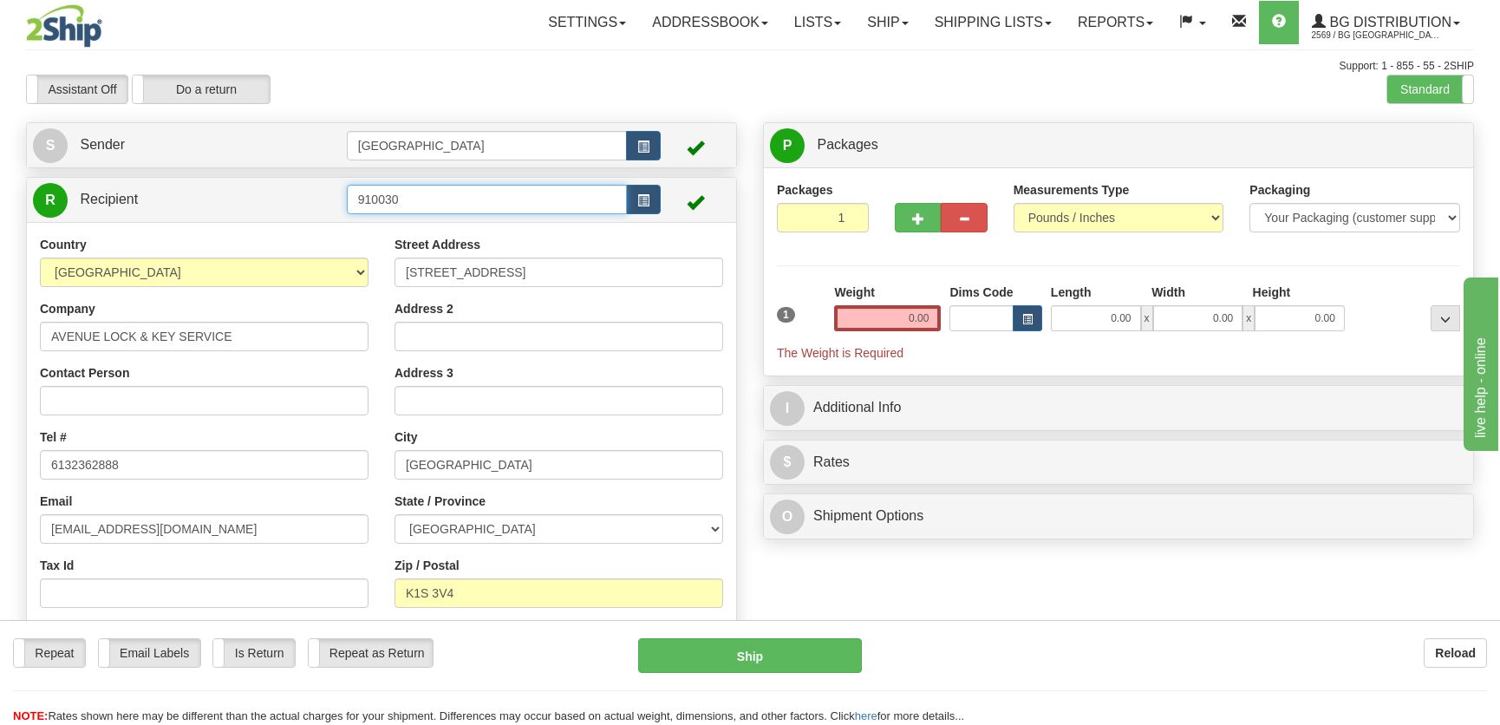
click at [452, 192] on input "910030" at bounding box center [487, 199] width 280 height 29
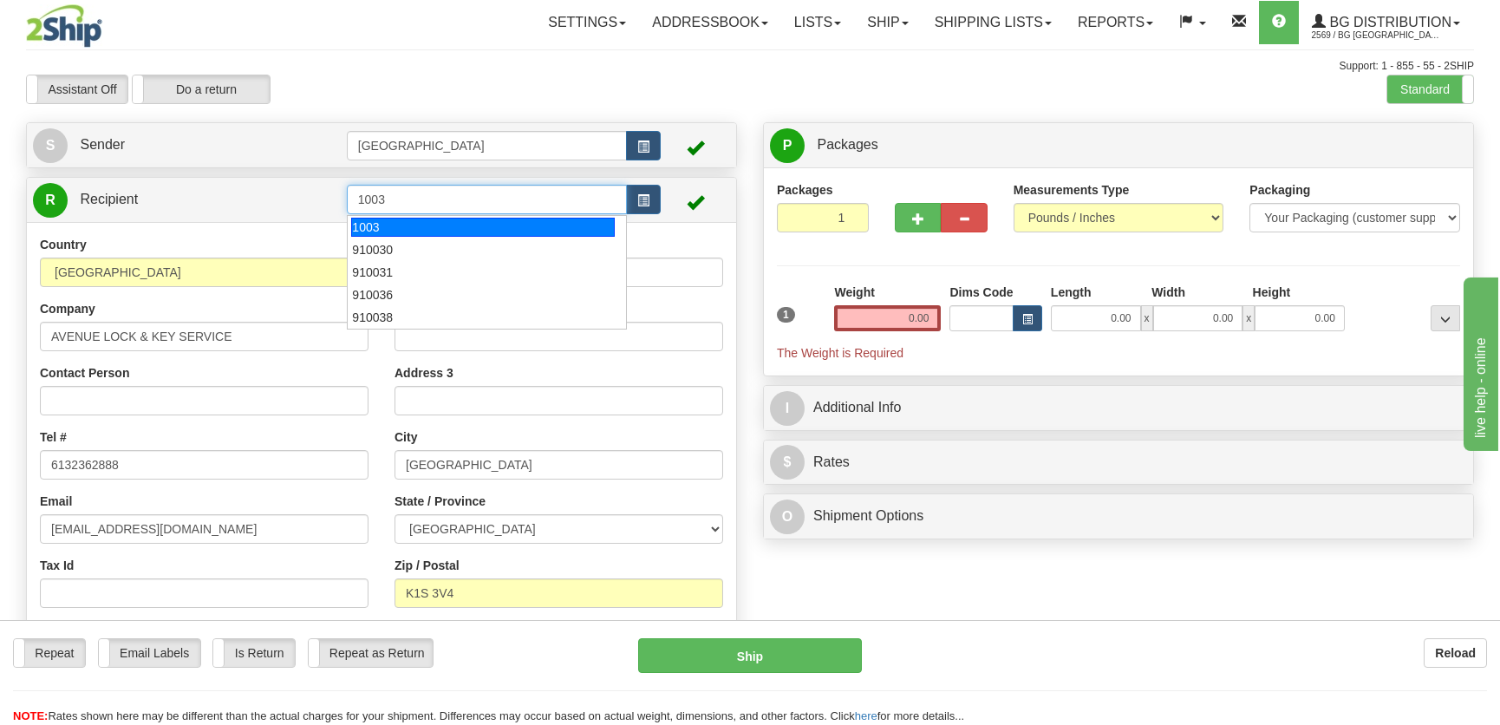
click at [463, 225] on div "1003" at bounding box center [482, 227] width 263 height 19
type input "1003"
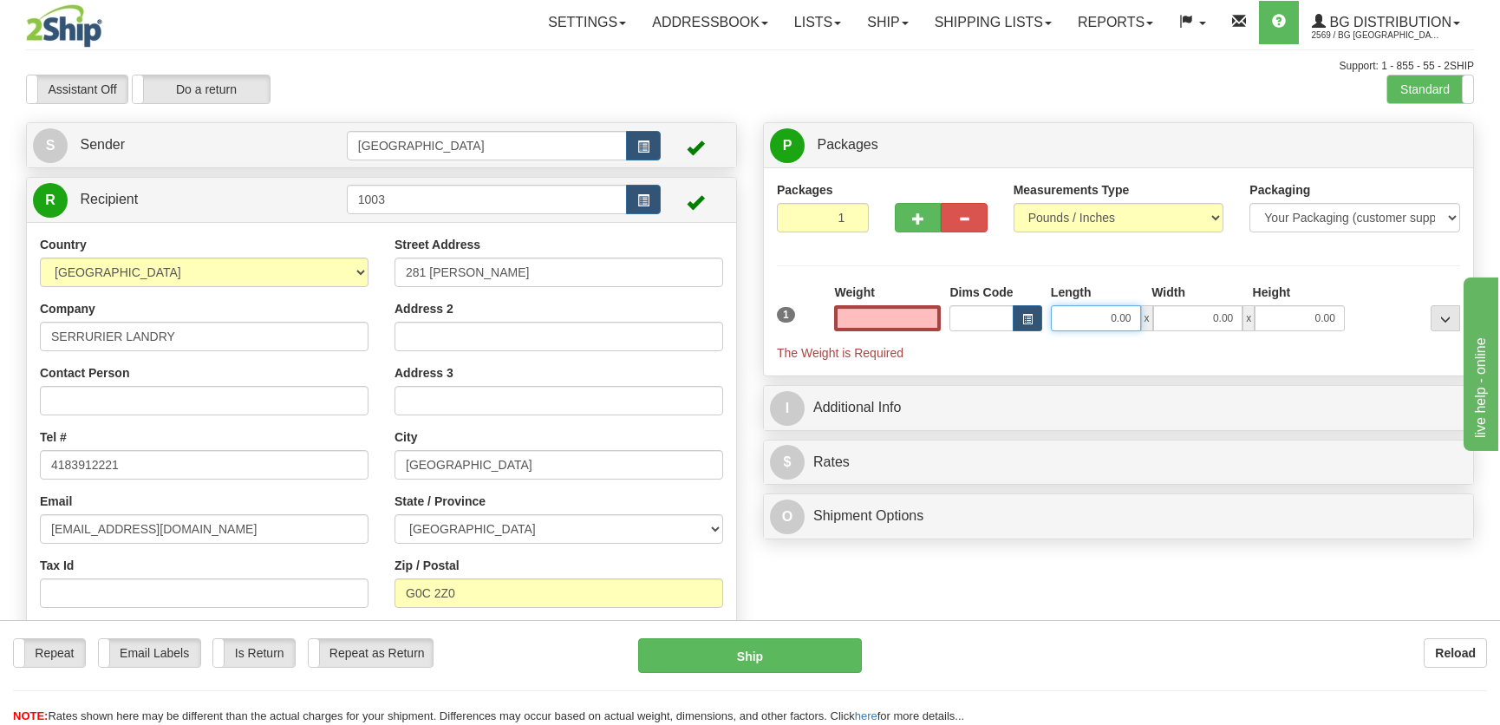
type input "0.00"
click at [1082, 321] on input "0.00" at bounding box center [1096, 318] width 90 height 26
type input "9.00"
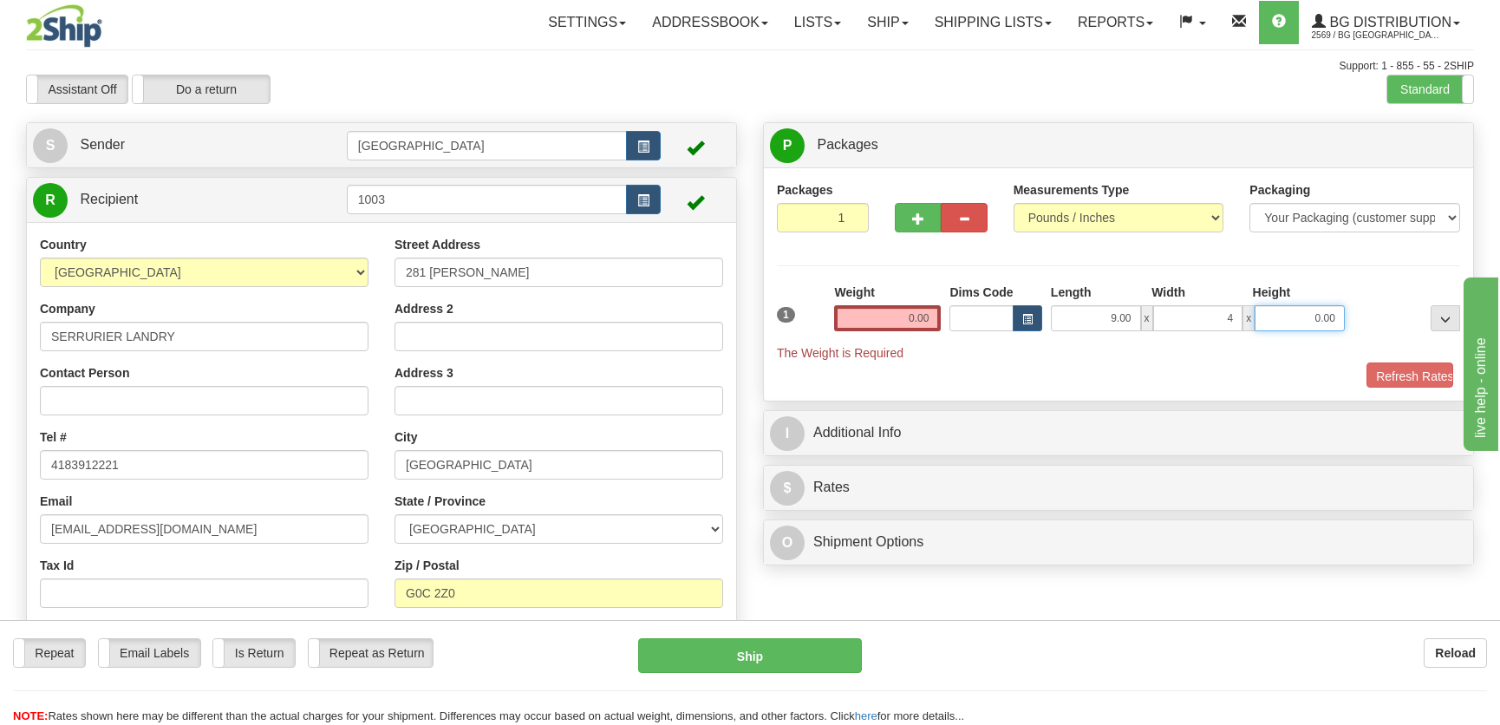
type input "4.00"
type input "3.00"
click at [911, 318] on input "0.00" at bounding box center [887, 318] width 107 height 26
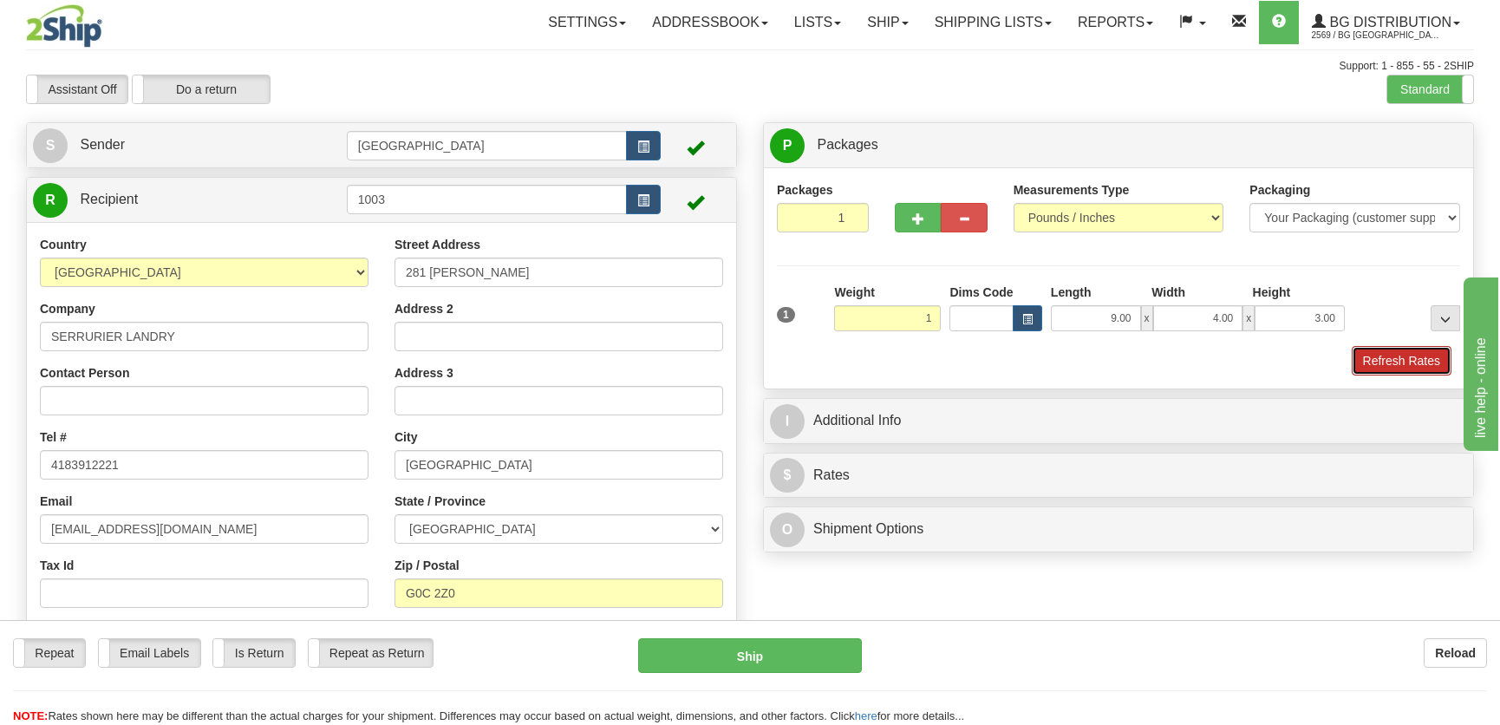
click at [1400, 354] on button "Refresh Rates" at bounding box center [1402, 360] width 100 height 29
type input "1.00"
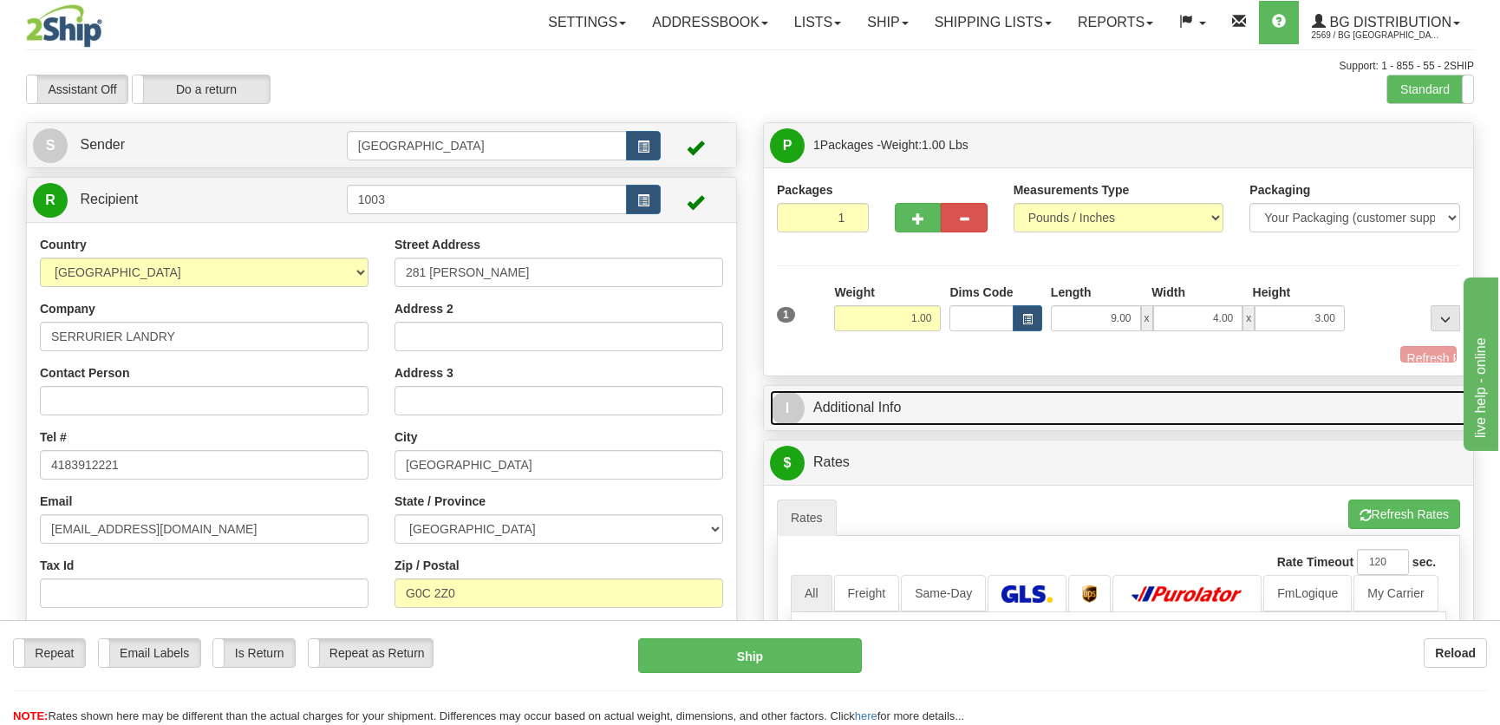
click at [1280, 390] on link "I Additional Info" at bounding box center [1118, 408] width 697 height 36
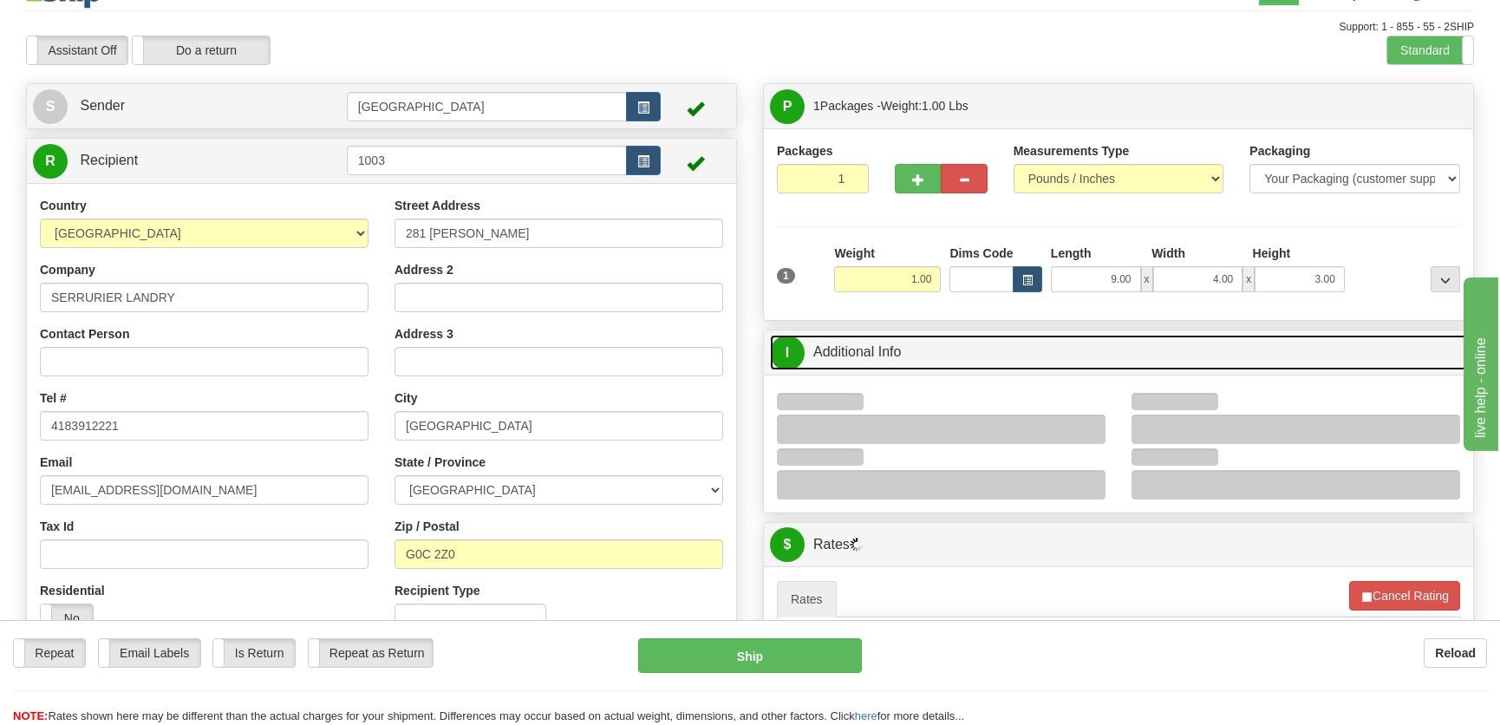
scroll to position [236, 0]
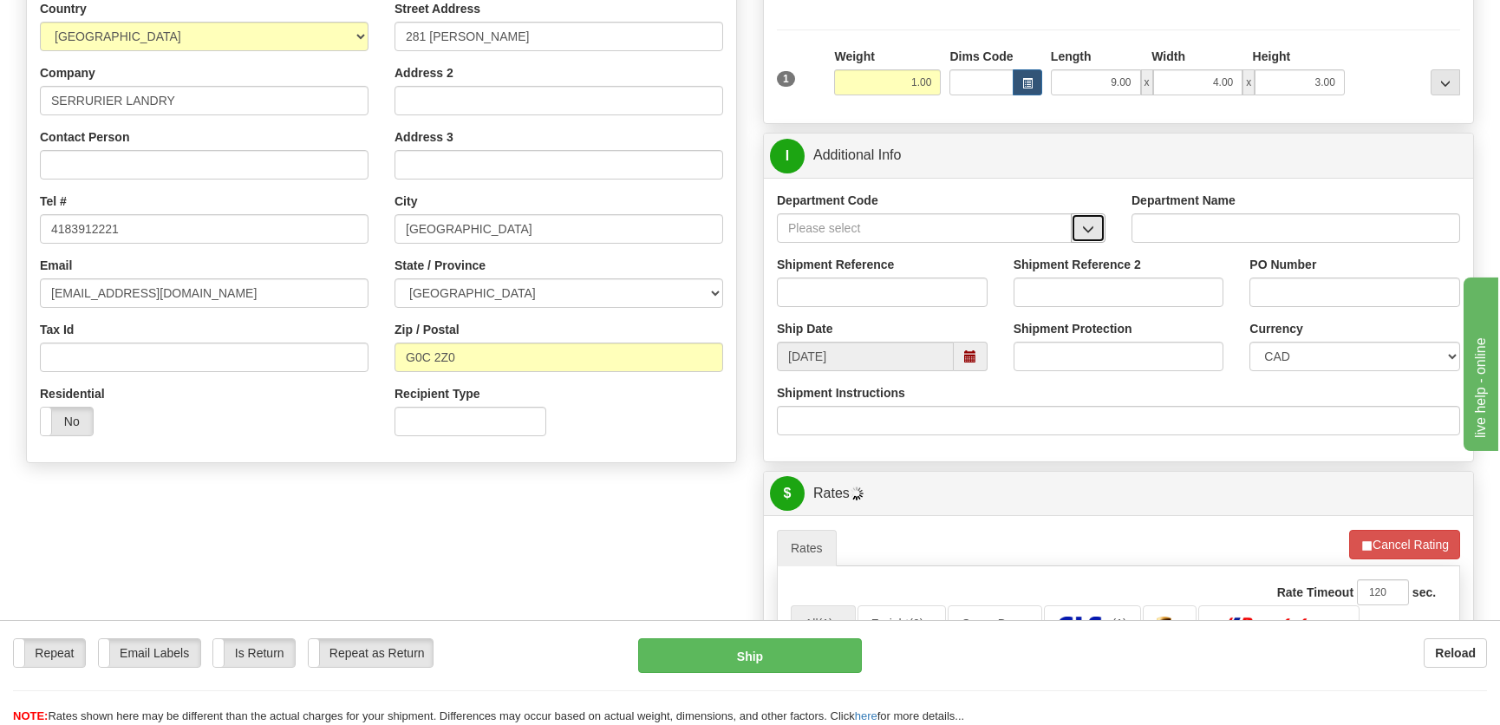
click at [1084, 216] on button "button" at bounding box center [1088, 227] width 35 height 29
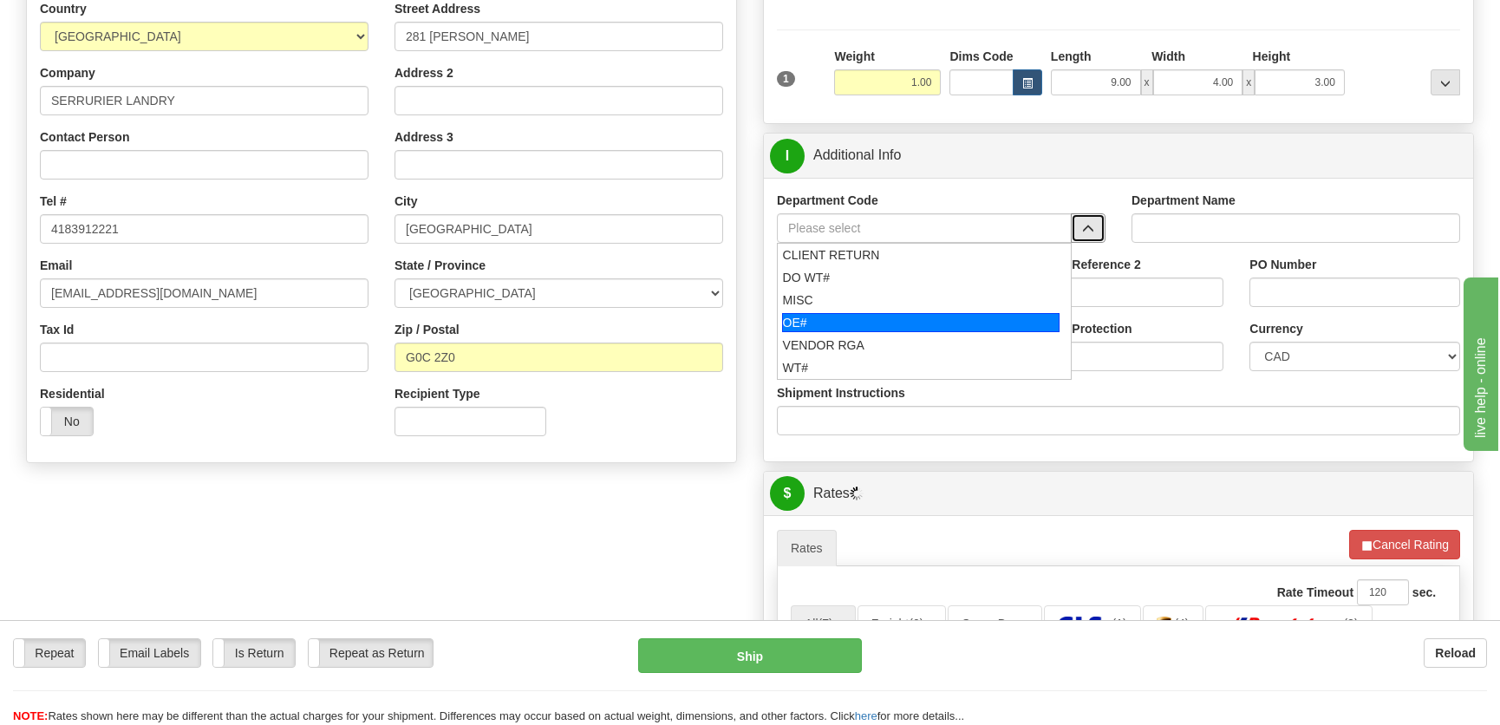
click at [903, 320] on div "OE#" at bounding box center [921, 322] width 278 height 19
type input "OE#"
type input "ORDERS"
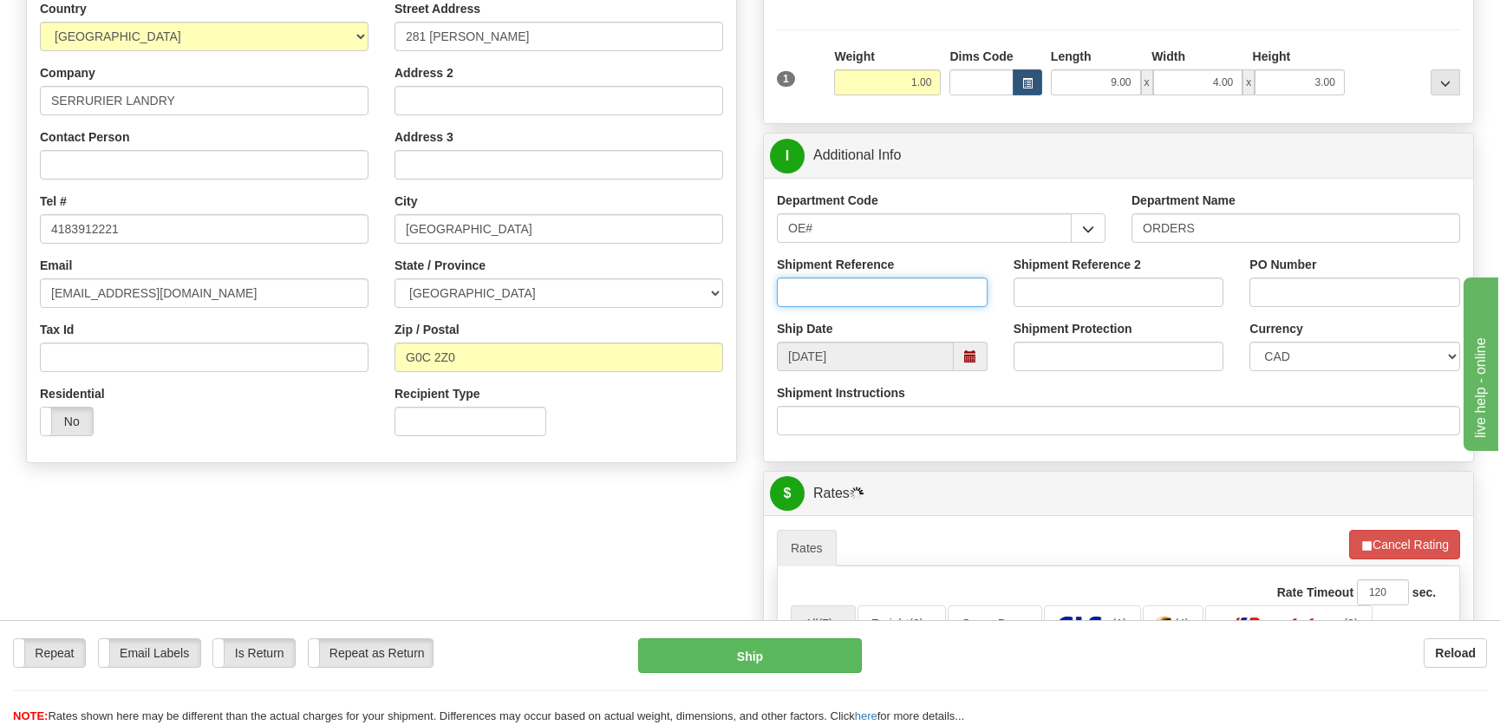
click at [907, 292] on input "Shipment Reference" at bounding box center [882, 291] width 211 height 29
type input "50323568-00"
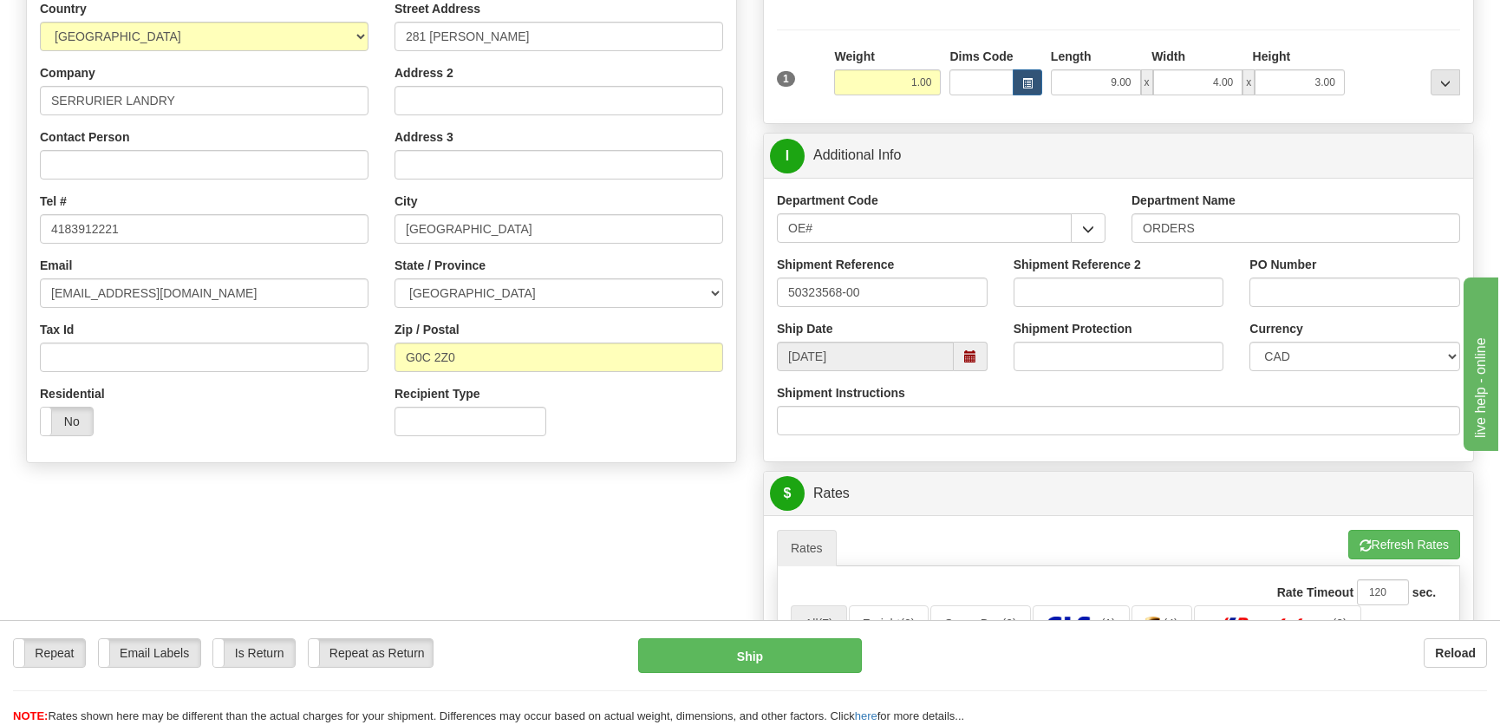
click at [1342, 273] on div "PO Number" at bounding box center [1355, 281] width 211 height 51
click at [1342, 286] on input "PO Number" at bounding box center [1355, 291] width 211 height 29
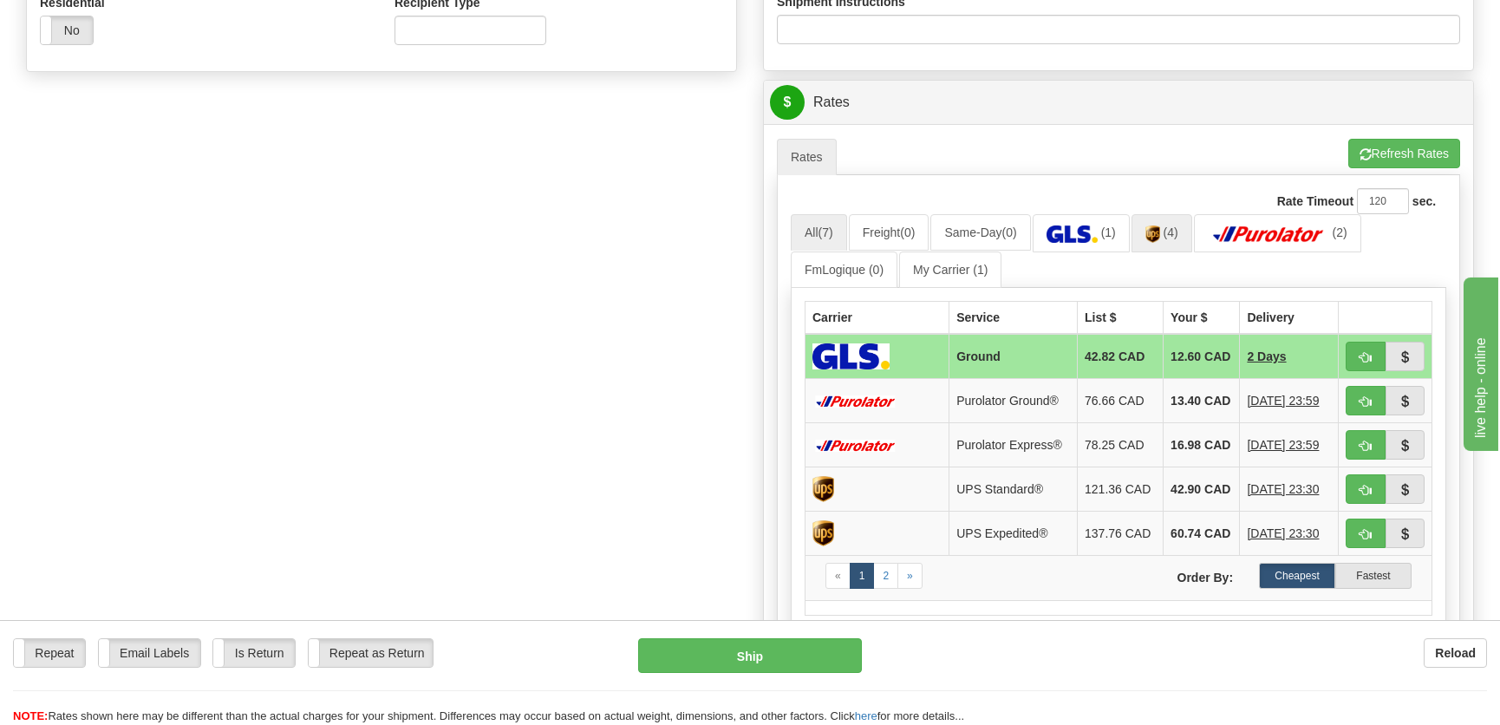
scroll to position [709, 0]
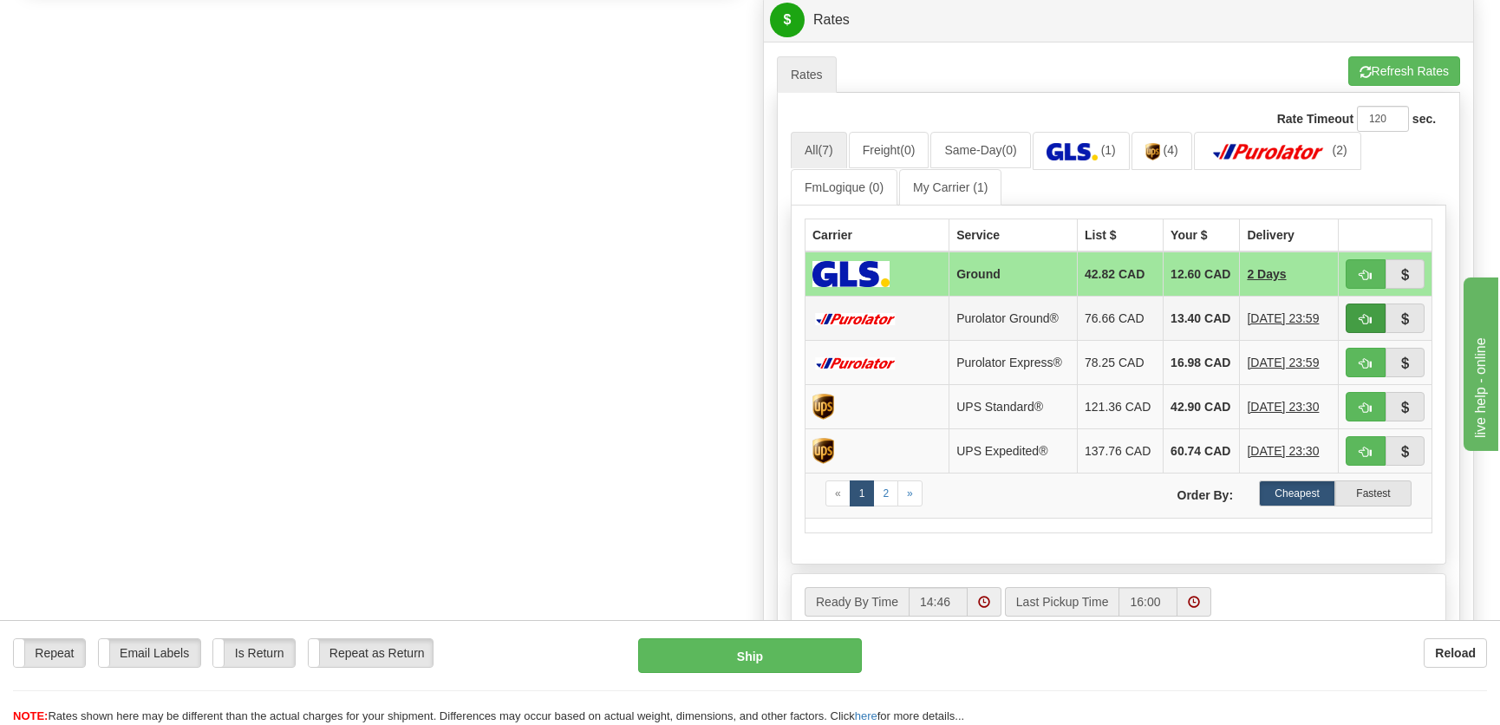
type input "."
click at [1354, 321] on button "button" at bounding box center [1366, 318] width 40 height 29
type input "260"
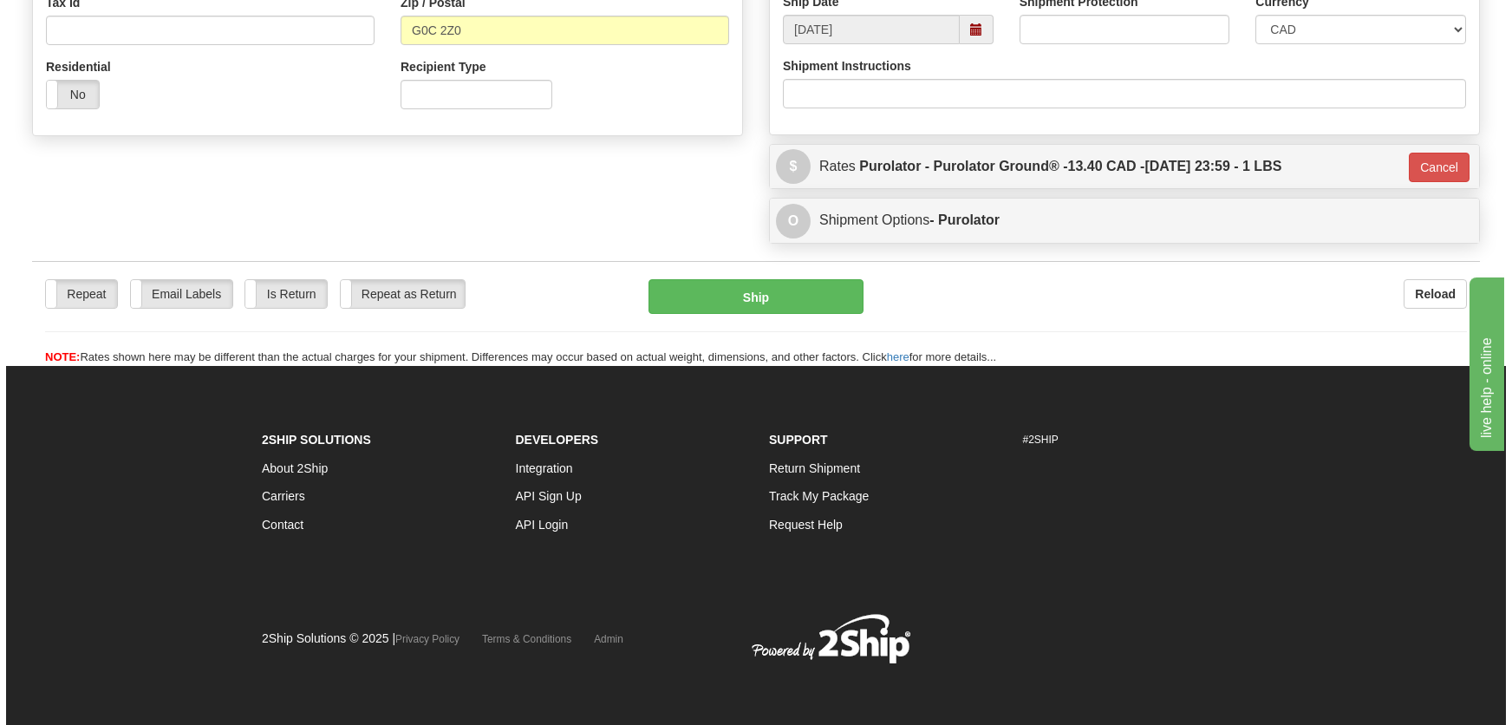
scroll to position [563, 0]
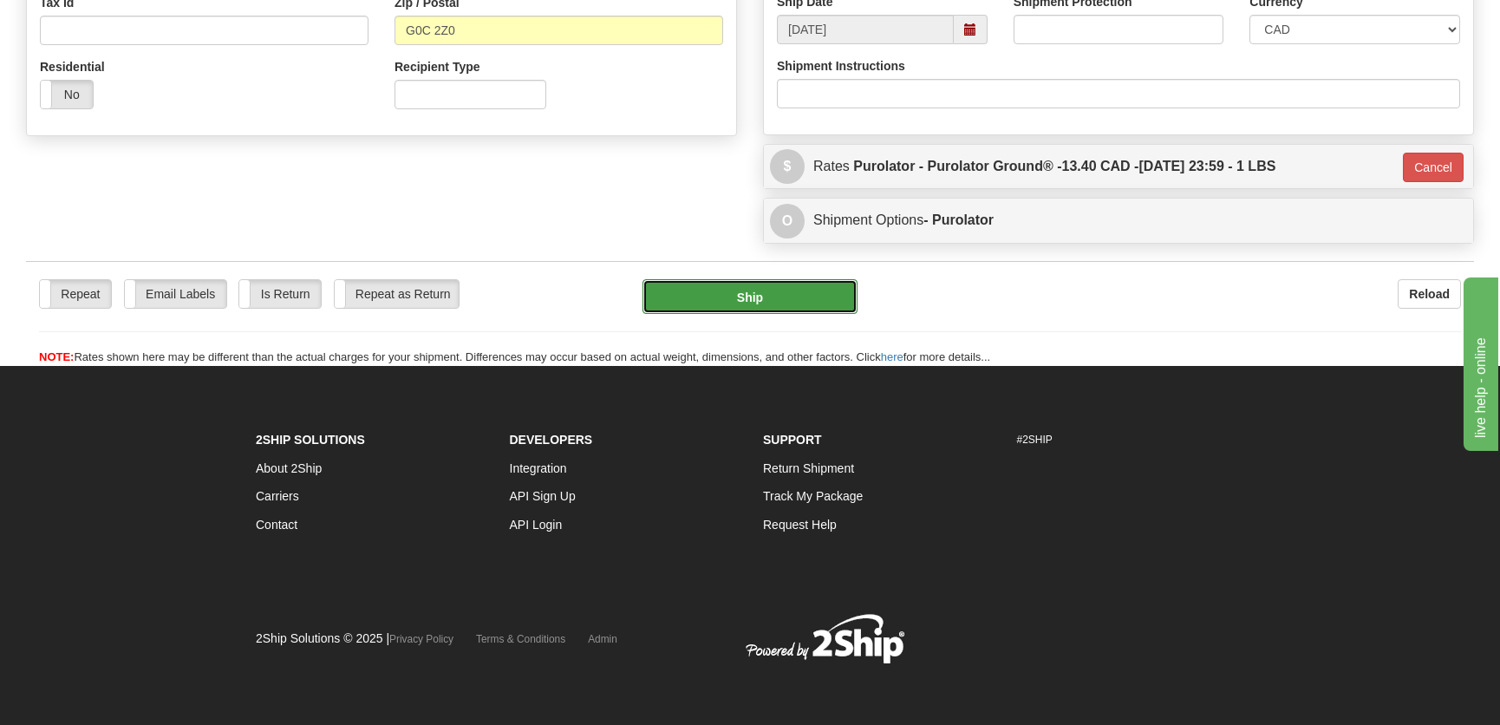
click at [808, 302] on button "Ship" at bounding box center [750, 296] width 215 height 35
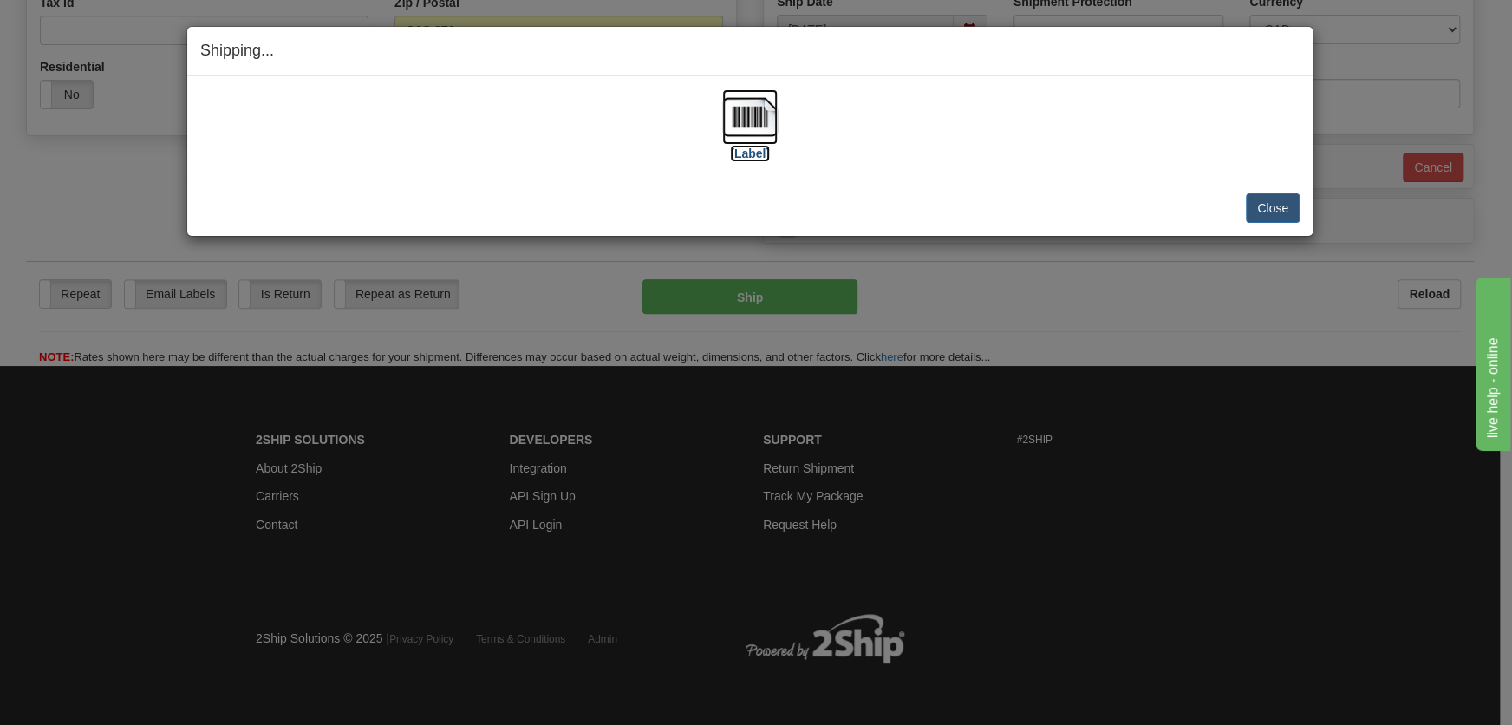
click at [767, 125] on img at bounding box center [749, 116] width 55 height 55
click at [1289, 213] on button "Close" at bounding box center [1273, 207] width 54 height 29
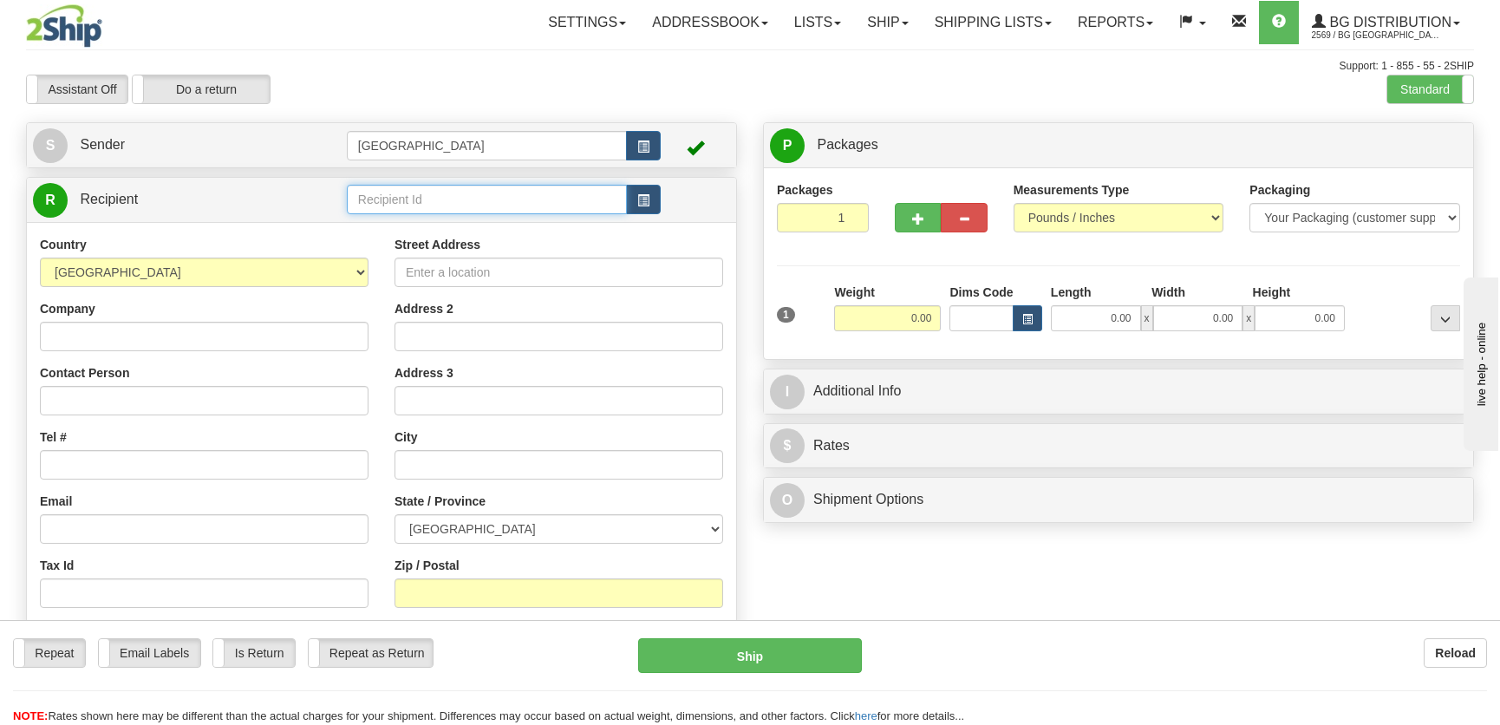
click at [466, 194] on input "text" at bounding box center [487, 199] width 280 height 29
click at [437, 225] on div "1208" at bounding box center [482, 227] width 263 height 19
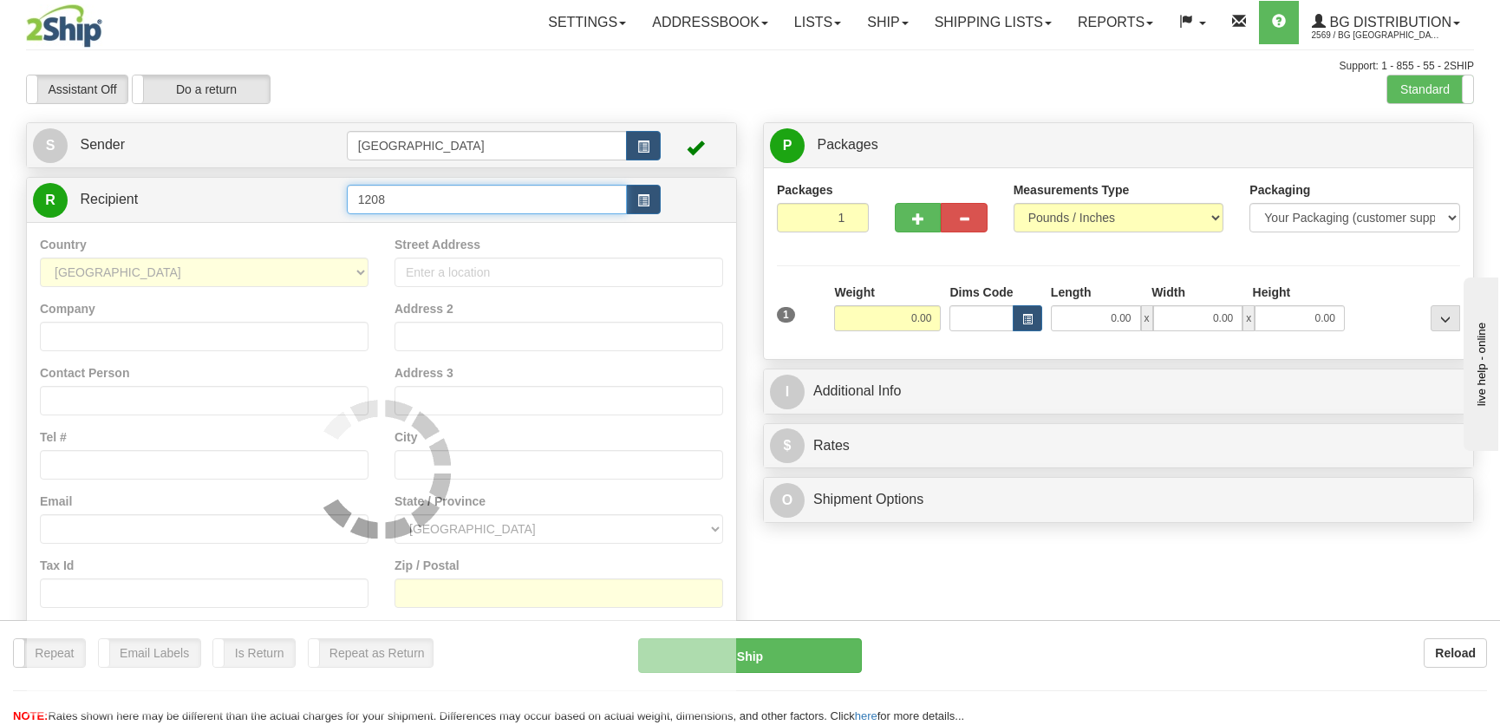
type input "1208"
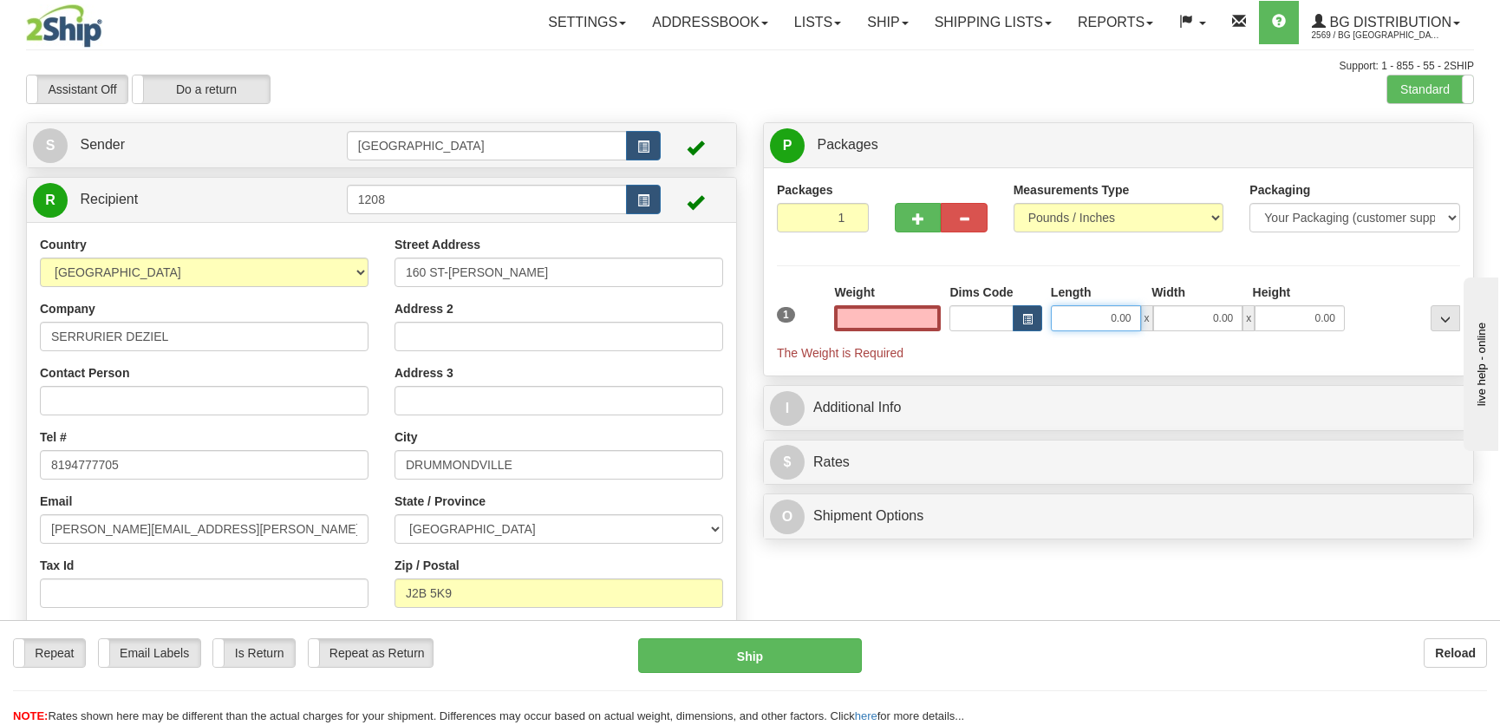
type input "0.00"
click at [1095, 325] on input "0.00" at bounding box center [1096, 318] width 90 height 26
type input "12.00"
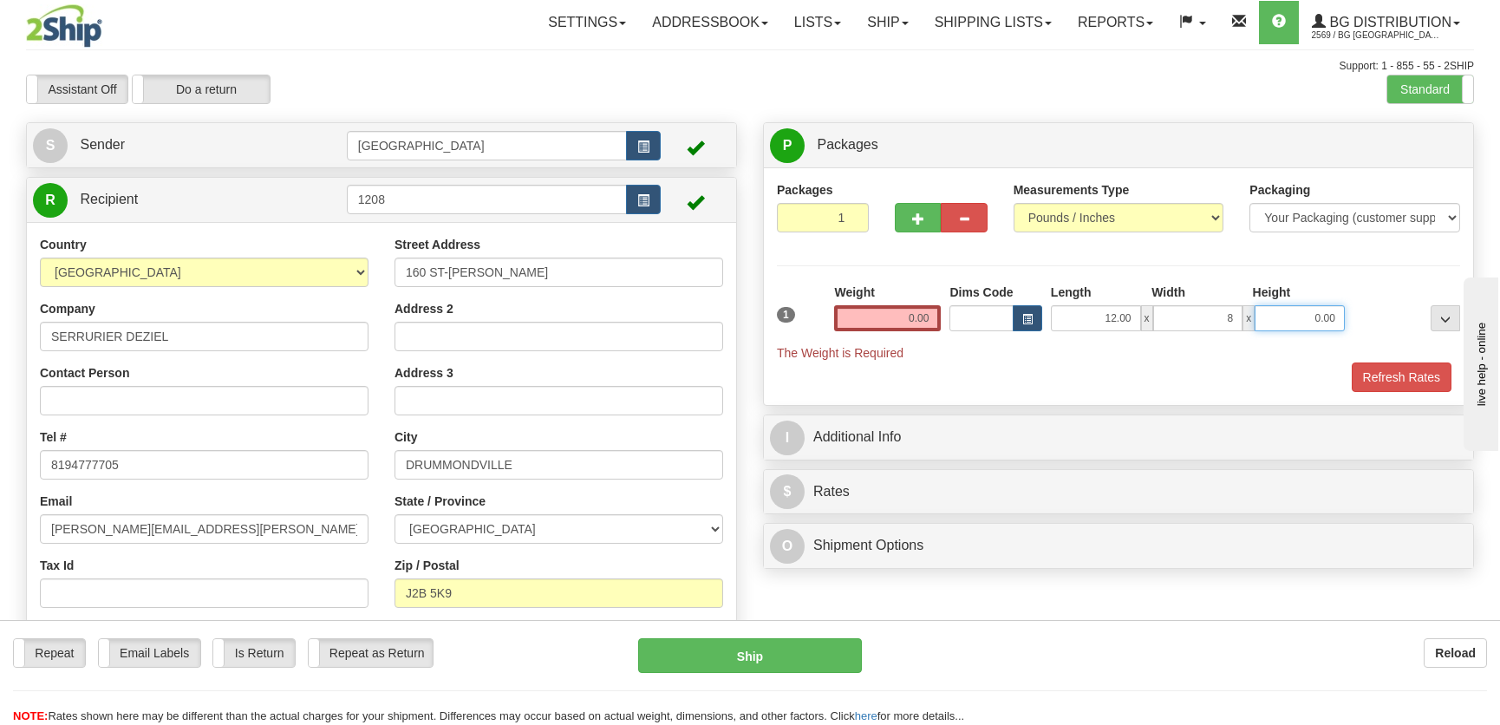
type input "8.00"
type input "7.00"
click at [932, 314] on input "0.00" at bounding box center [887, 318] width 107 height 26
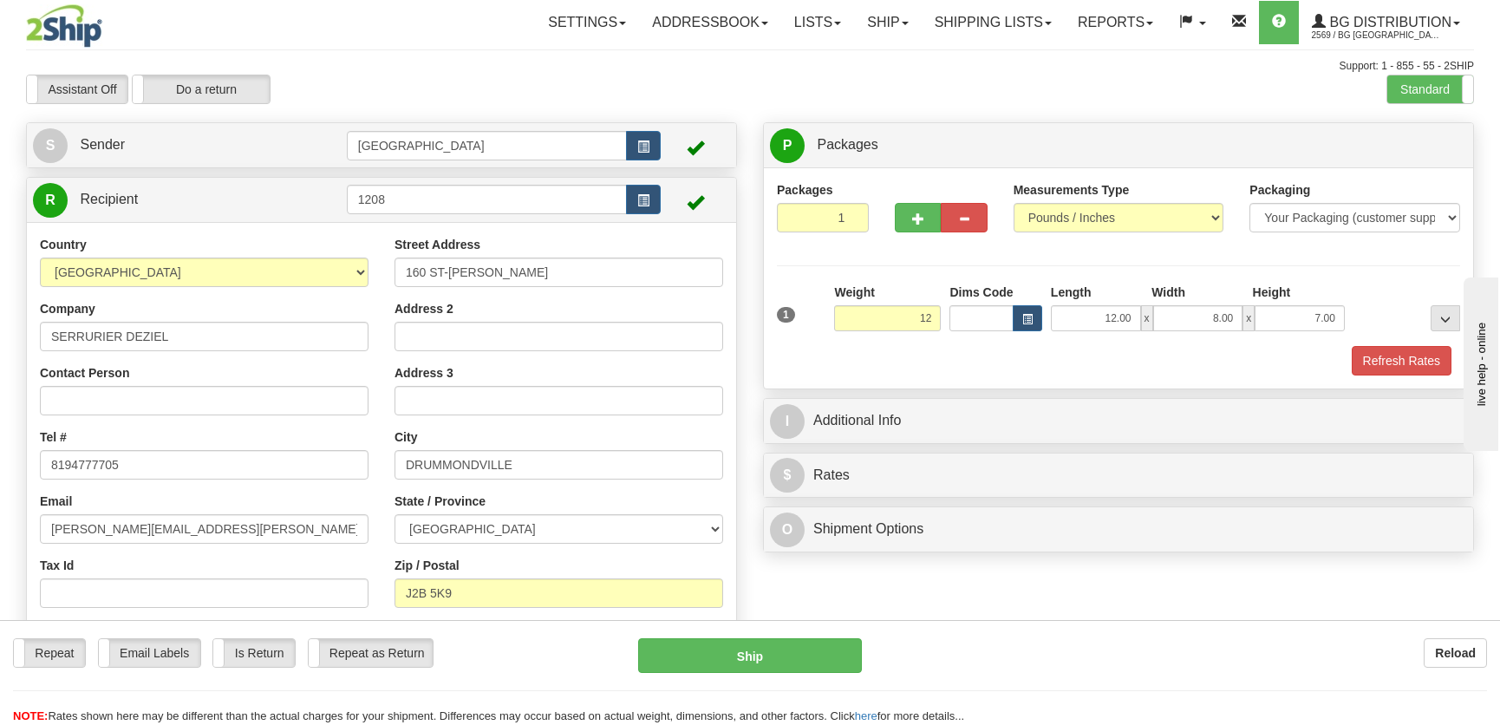
type input "12.00"
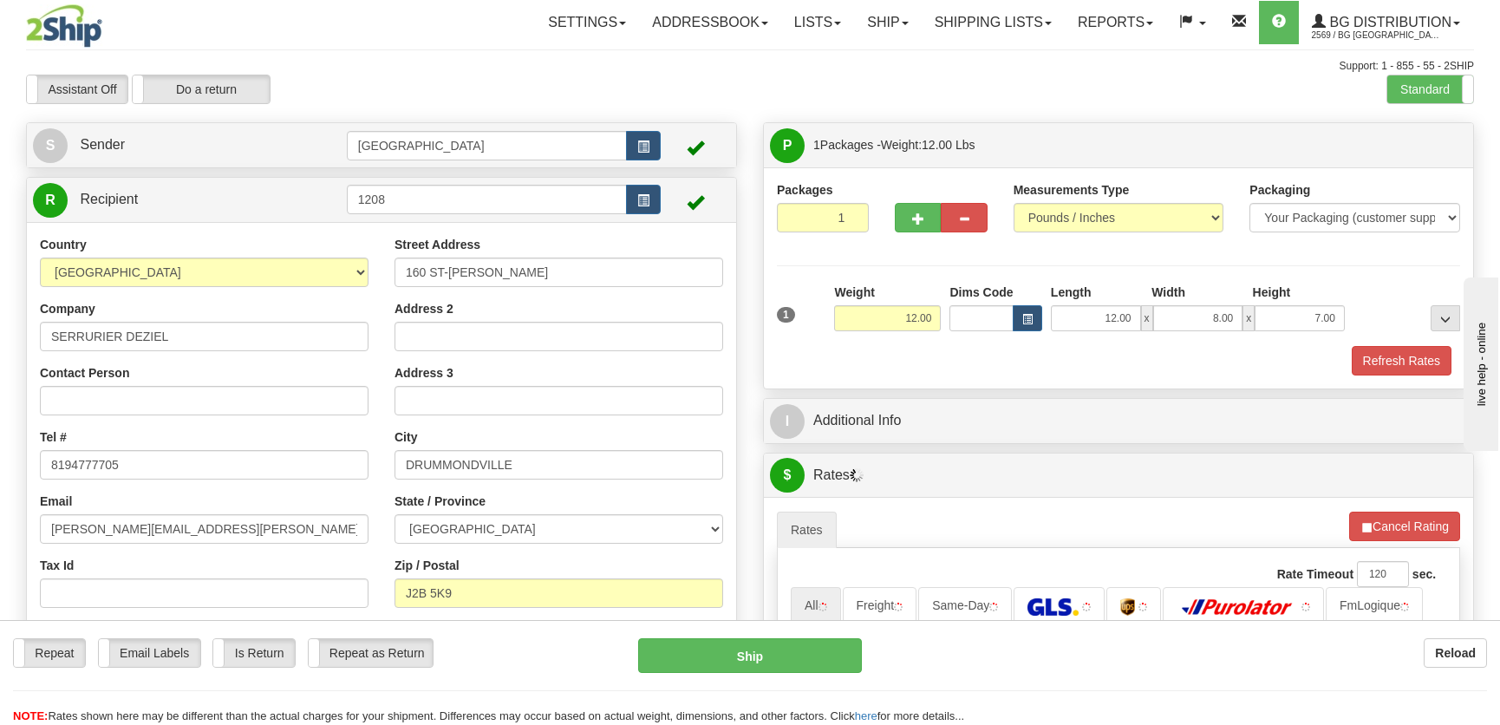
click at [1348, 357] on div "Refresh Rates" at bounding box center [1119, 360] width 692 height 29
click at [1364, 359] on button "Refresh Rates" at bounding box center [1402, 360] width 100 height 29
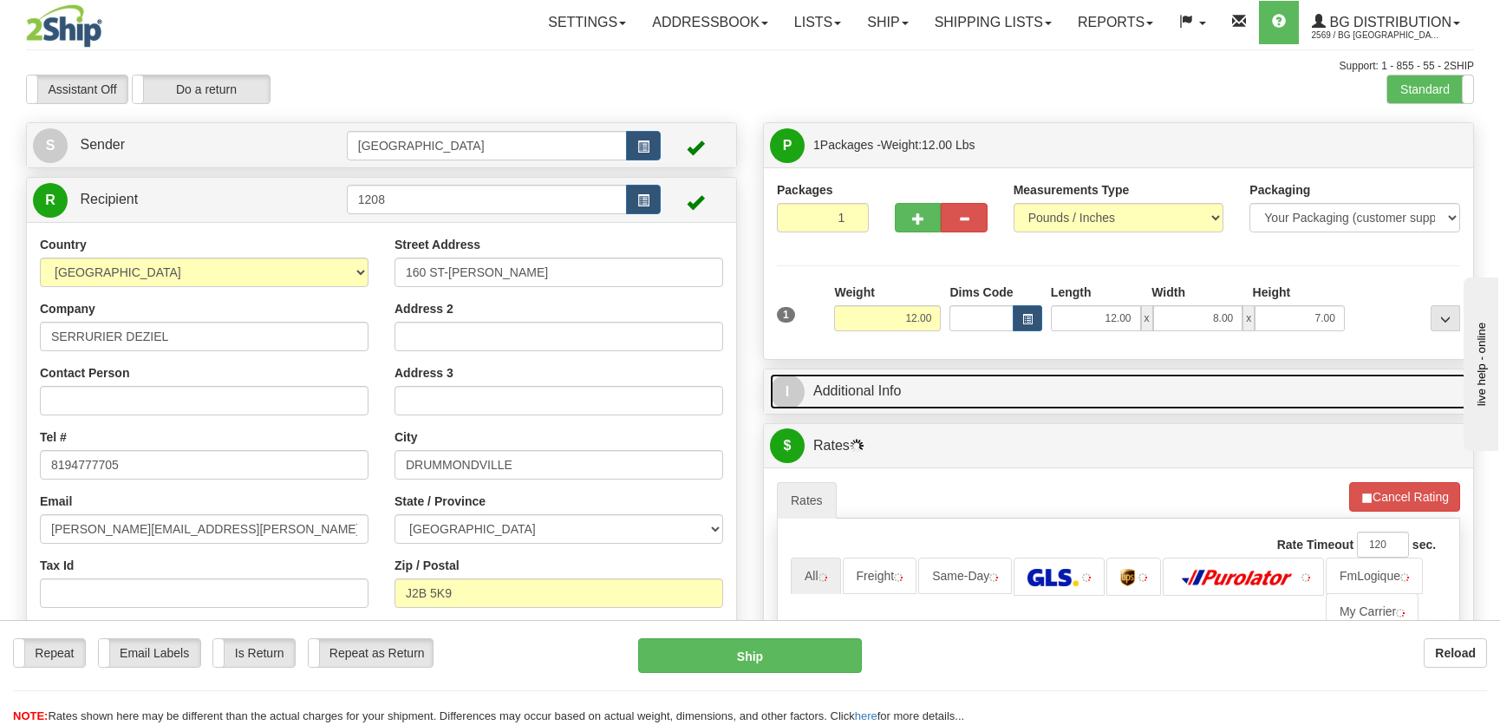
click at [1261, 400] on link "I Additional Info" at bounding box center [1118, 392] width 697 height 36
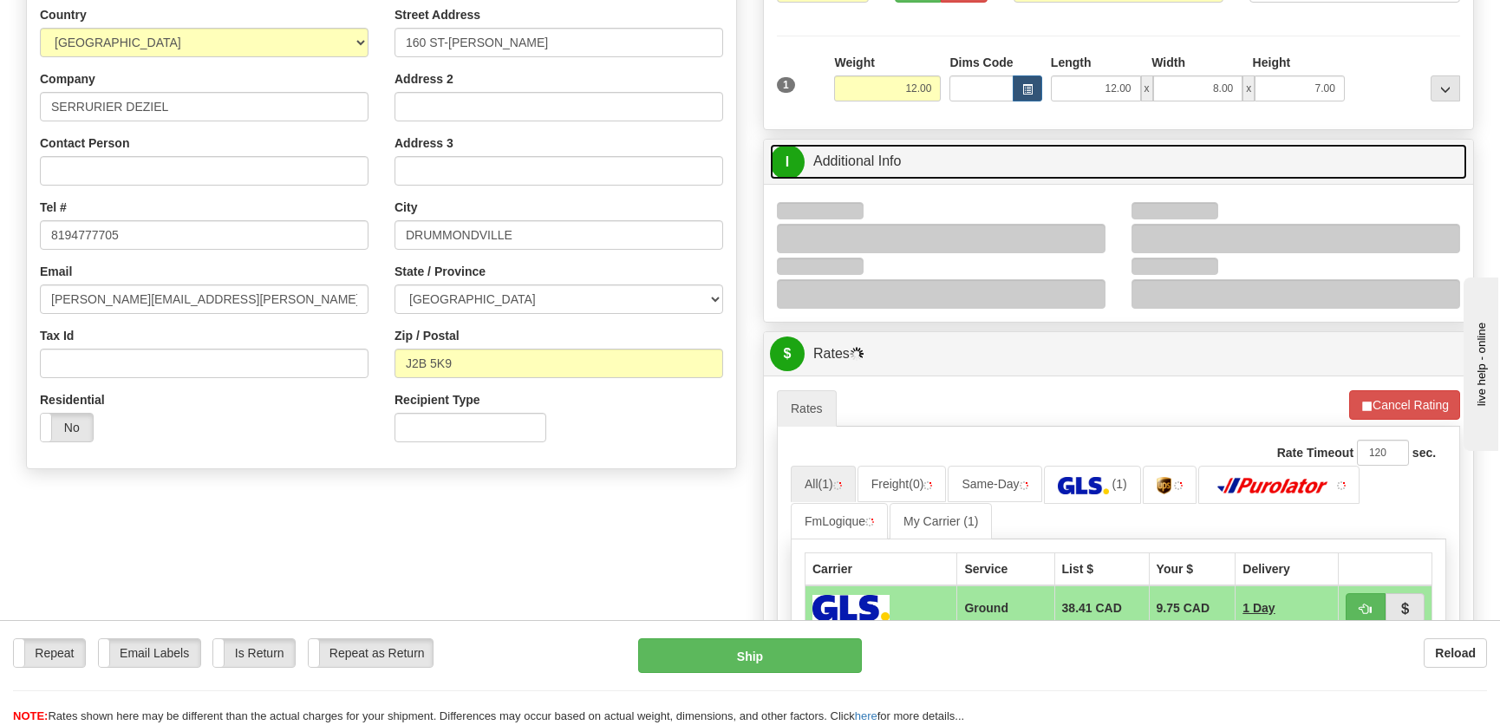
scroll to position [236, 0]
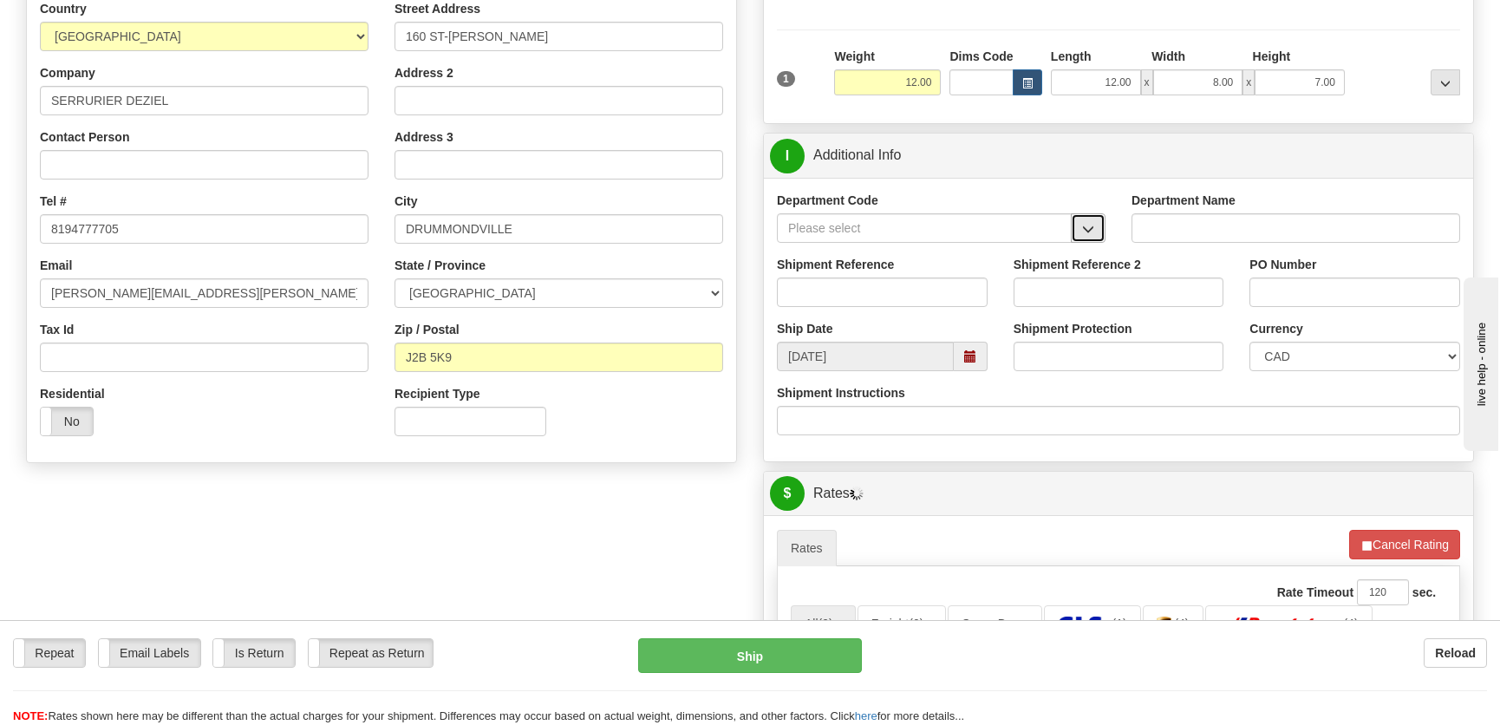
click at [1085, 217] on button "button" at bounding box center [1088, 227] width 35 height 29
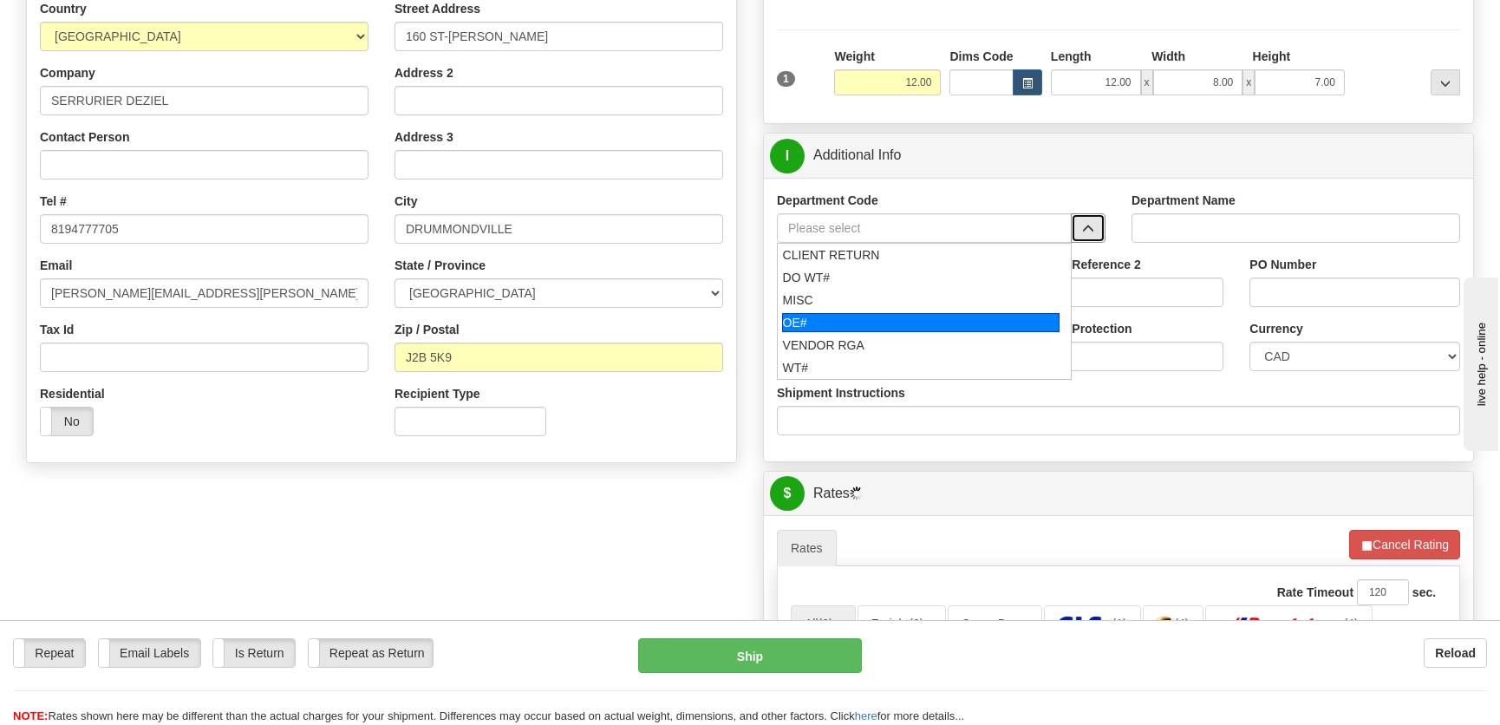
click at [861, 317] on div "OE#" at bounding box center [921, 322] width 278 height 19
type input "OE#"
type input "ORDERS"
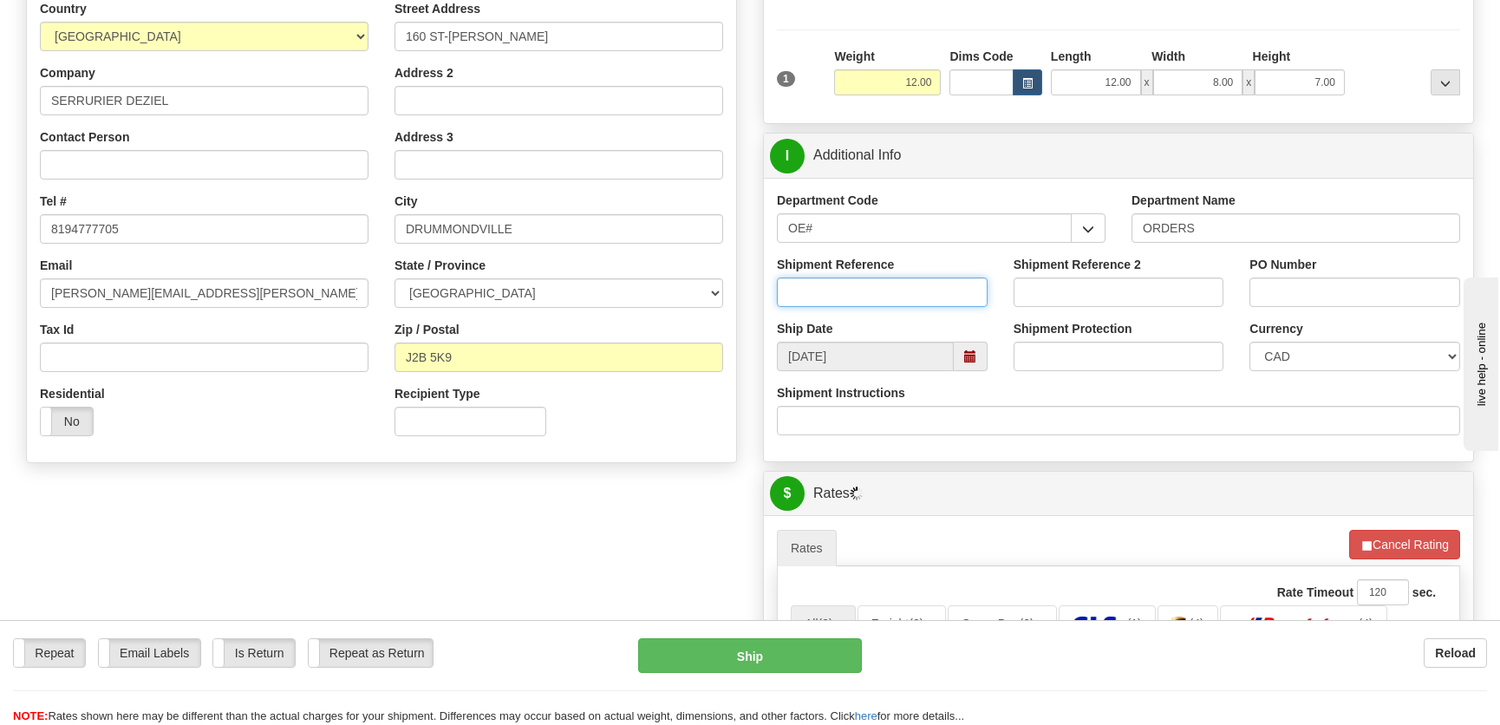
click at [867, 296] on input "Shipment Reference" at bounding box center [882, 291] width 211 height 29
type input "50323571-00"
click at [1325, 295] on input "PO Number" at bounding box center [1355, 291] width 211 height 29
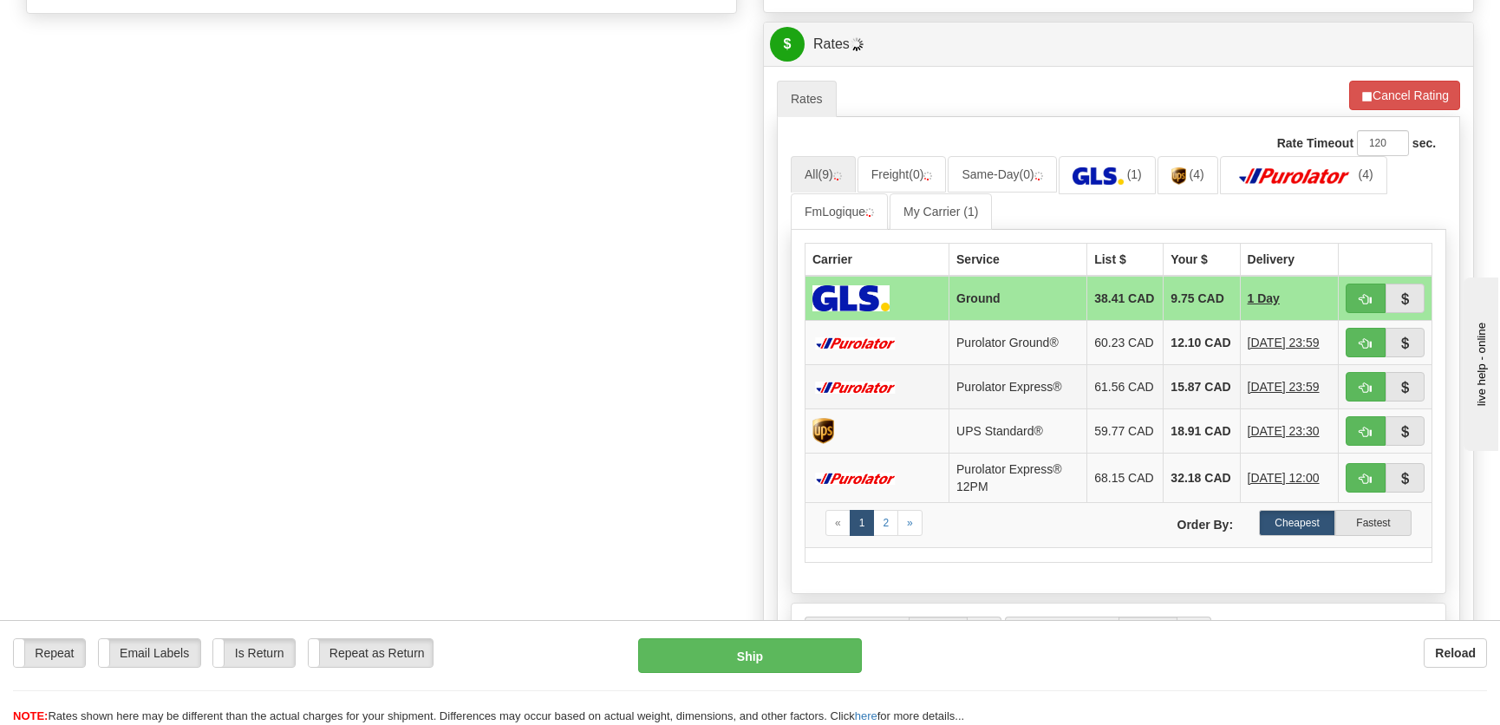
scroll to position [709, 0]
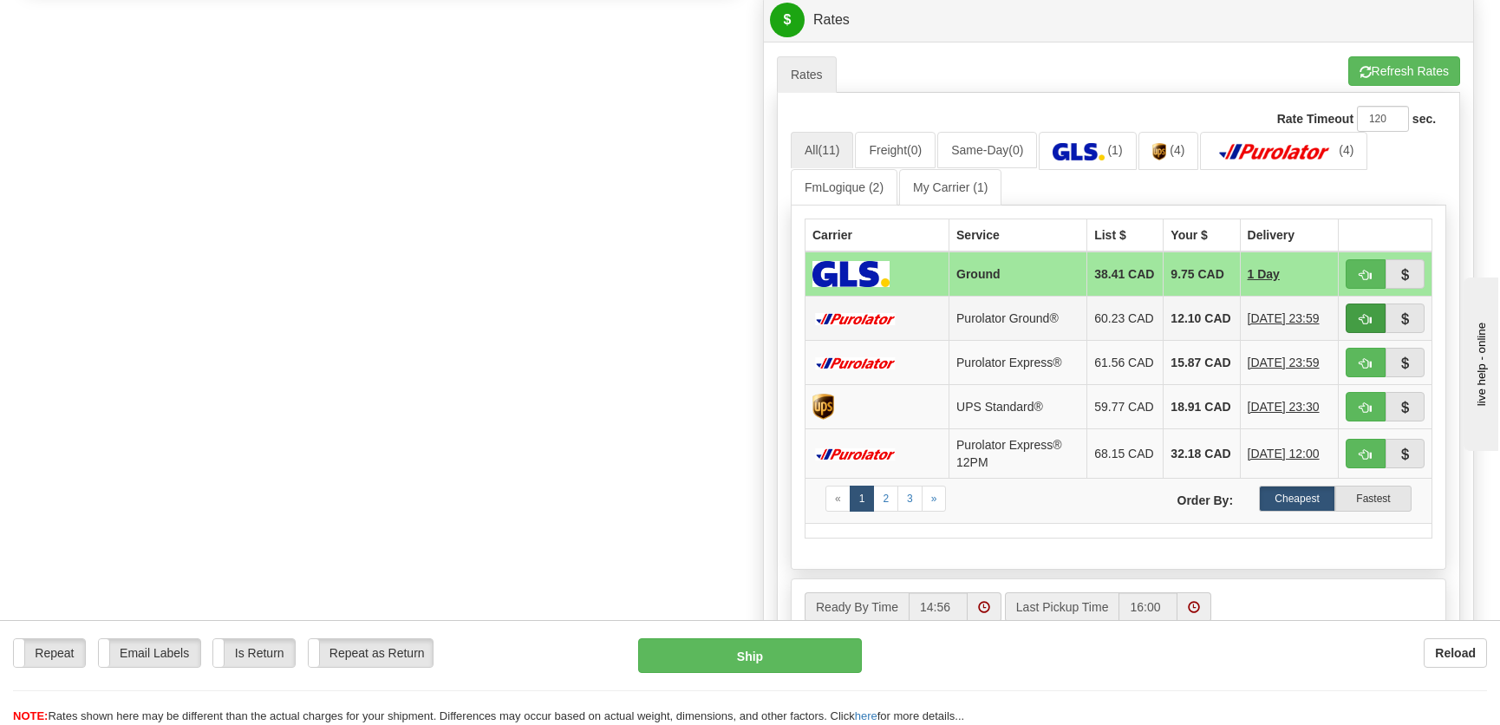
type input "."
click at [1357, 314] on button "button" at bounding box center [1366, 318] width 40 height 29
type input "260"
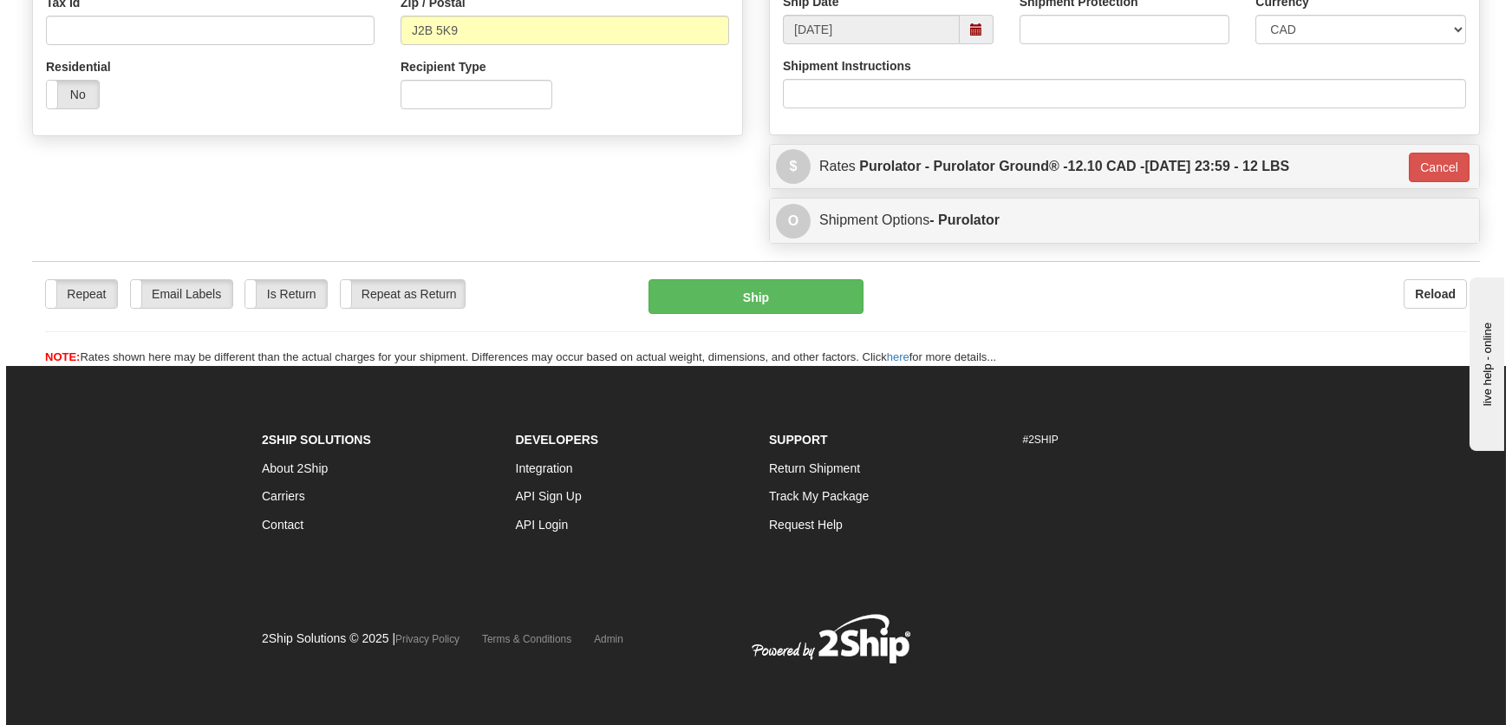
scroll to position [563, 0]
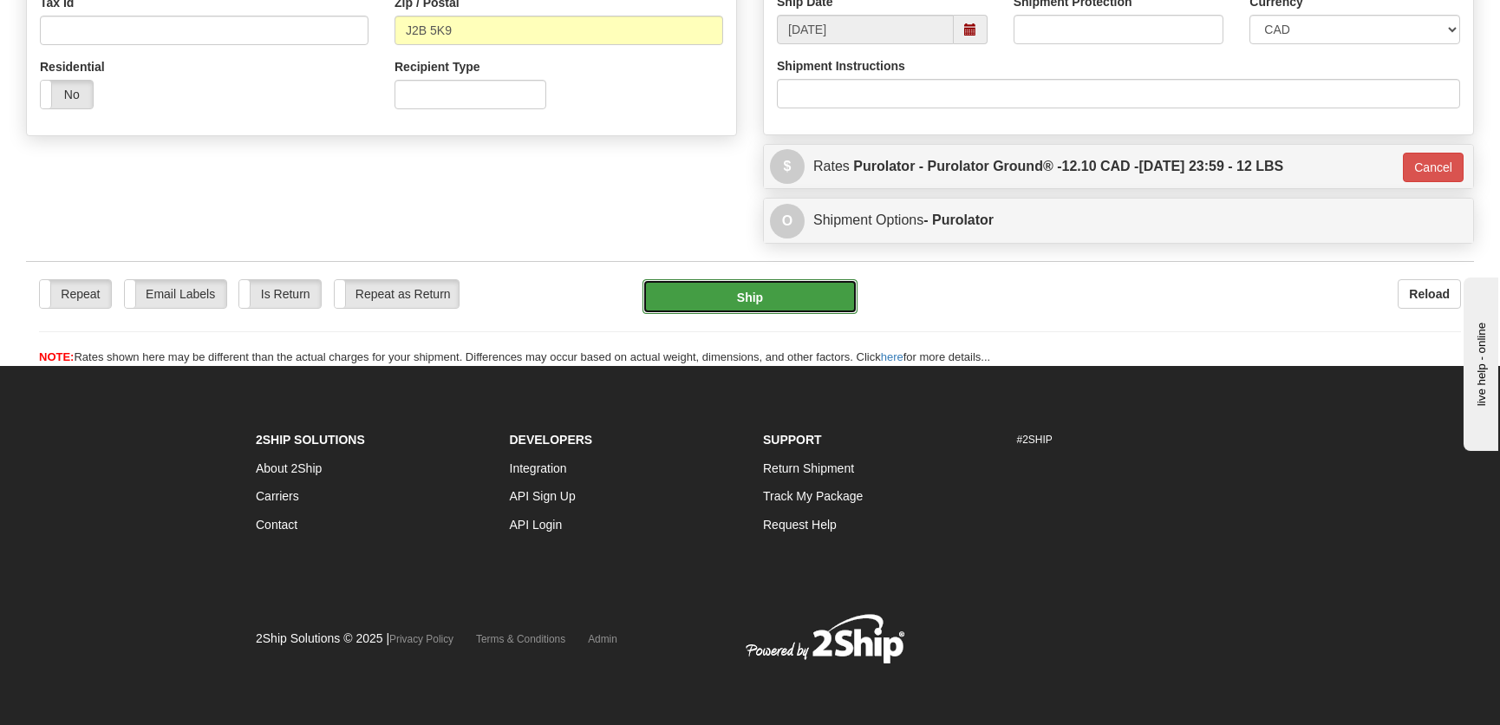
click at [793, 304] on button "Ship" at bounding box center [750, 296] width 215 height 35
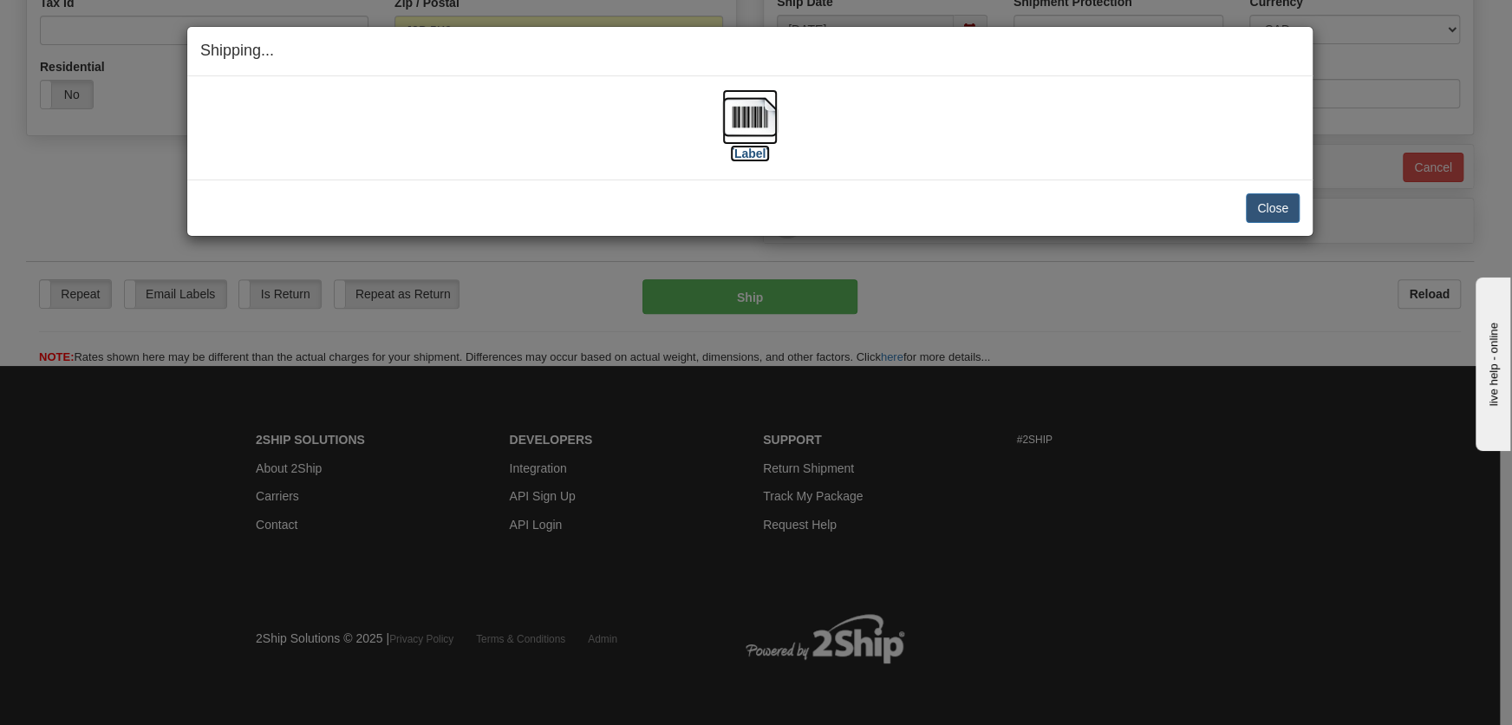
click at [746, 137] on img at bounding box center [749, 116] width 55 height 55
drag, startPoint x: 1247, startPoint y: 177, endPoint x: 1257, endPoint y: 200, distance: 25.6
click at [1257, 197] on div "Shipping... Your SHIPMENT will EXPIRE in [Label] IMPORTANT NOTICE Embassy / Con…" at bounding box center [749, 131] width 1127 height 211
click at [1258, 200] on button "Close" at bounding box center [1273, 207] width 54 height 29
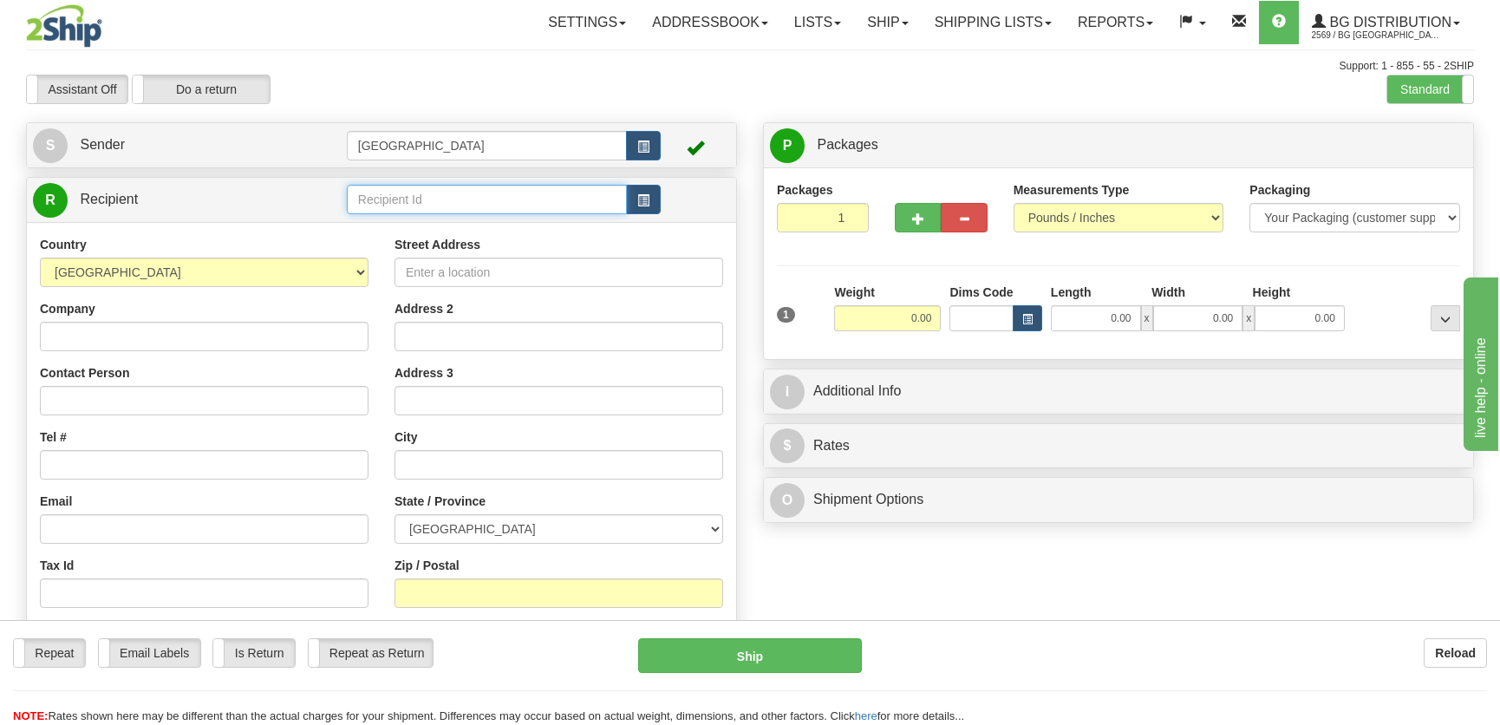
click at [383, 192] on input "text" at bounding box center [487, 199] width 280 height 29
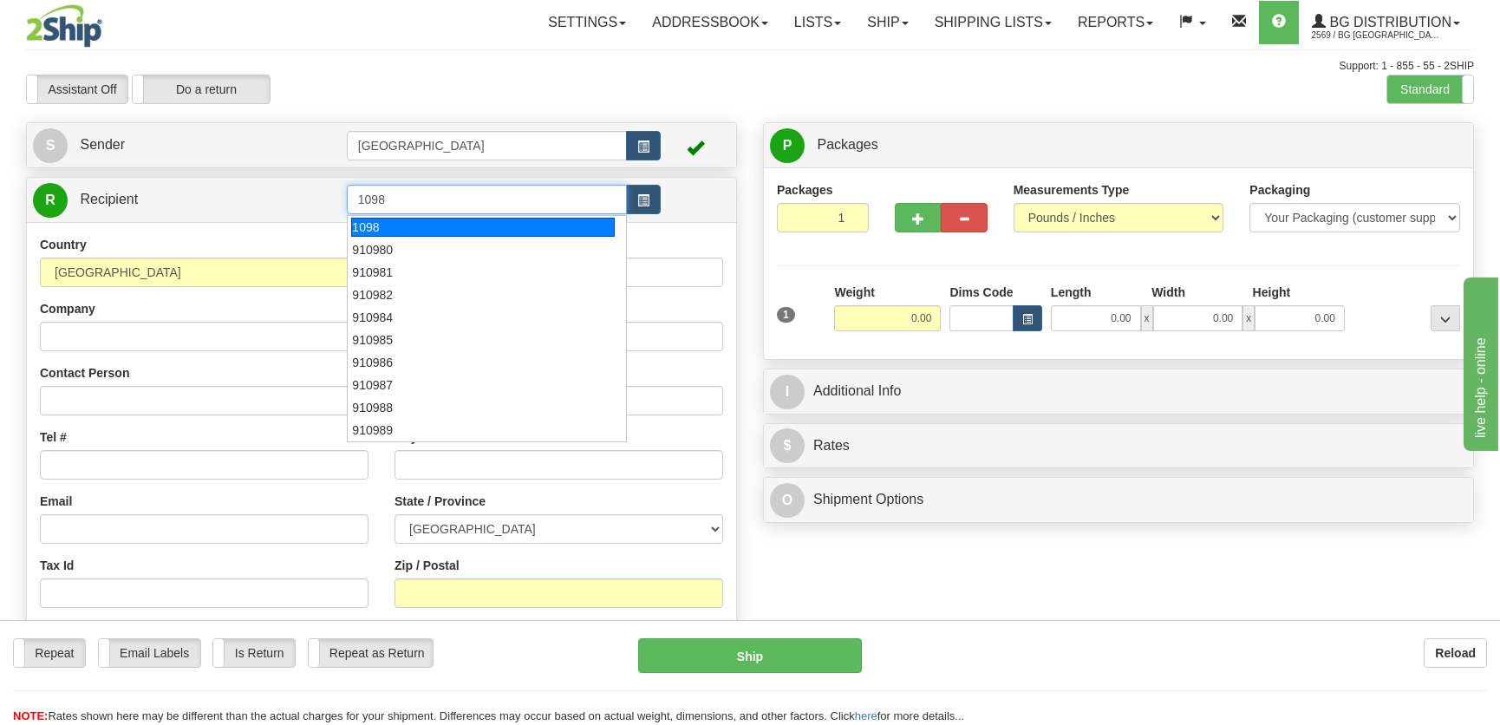
click at [406, 221] on div "1098" at bounding box center [482, 227] width 263 height 19
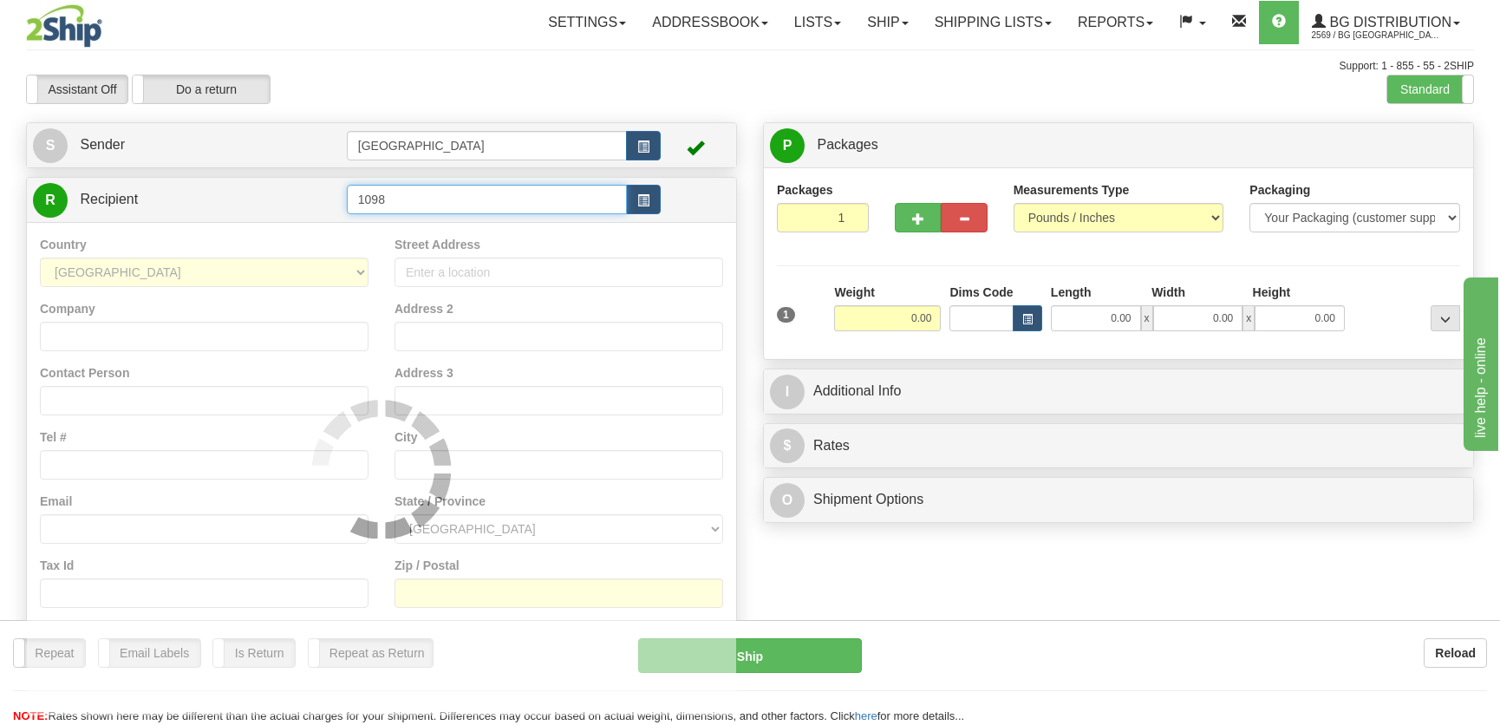
type input "1098"
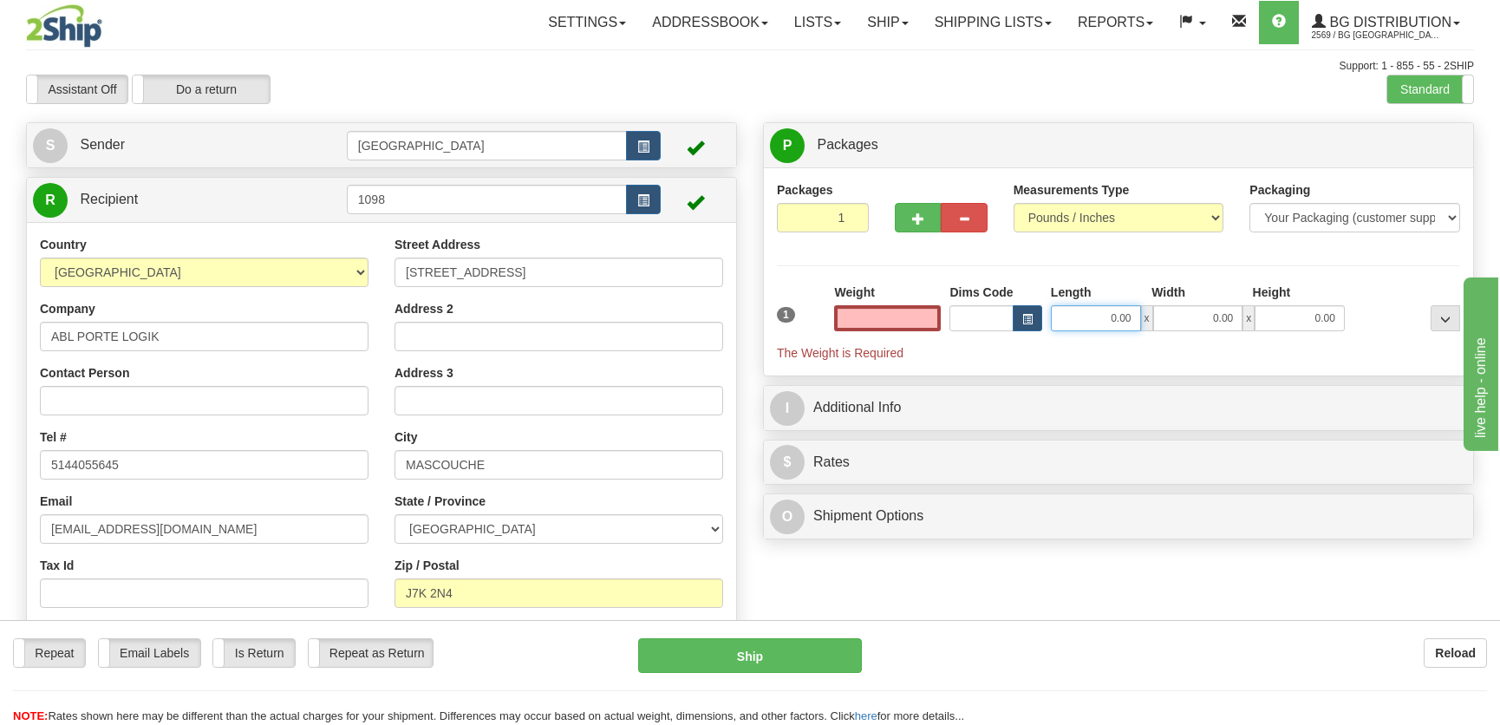
type input "0.00"
click at [1120, 323] on input "0.00" at bounding box center [1096, 318] width 90 height 26
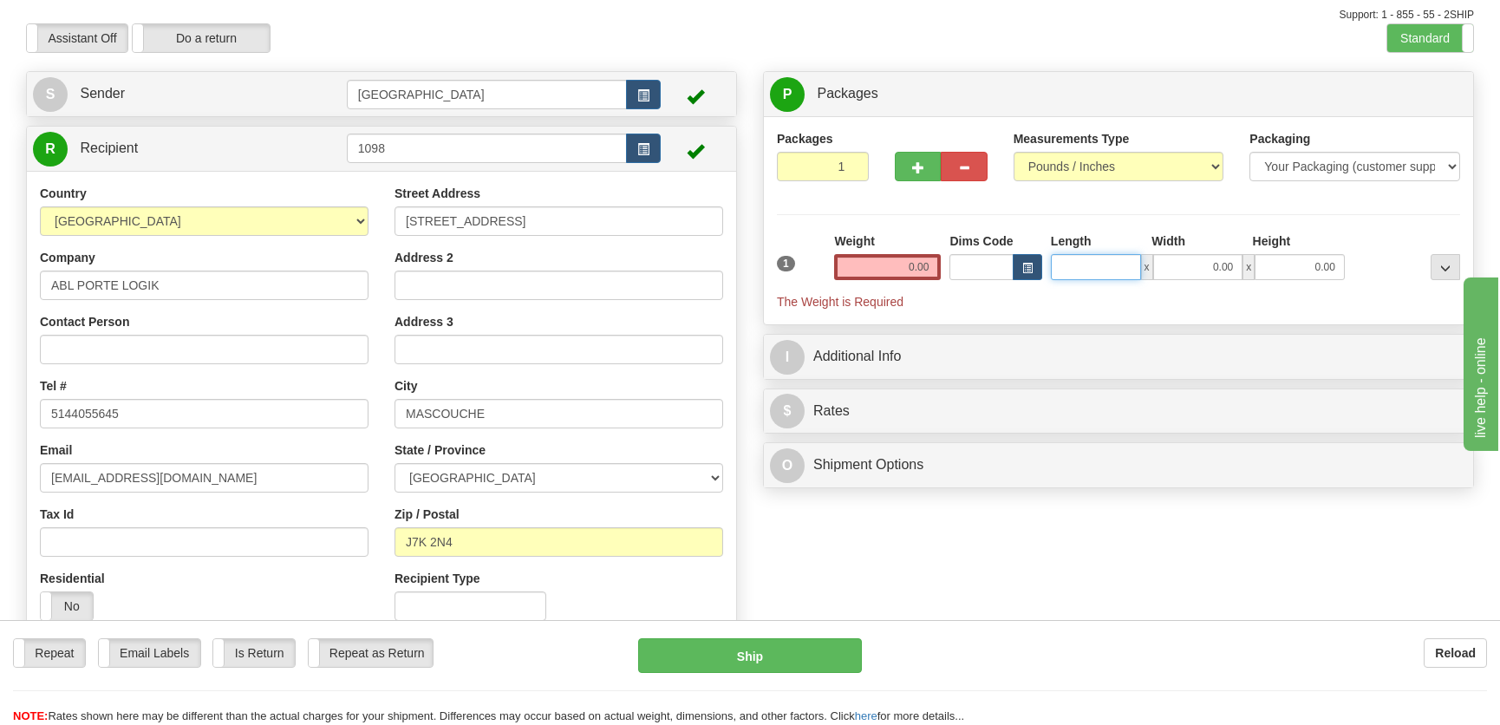
scroll to position [78, 0]
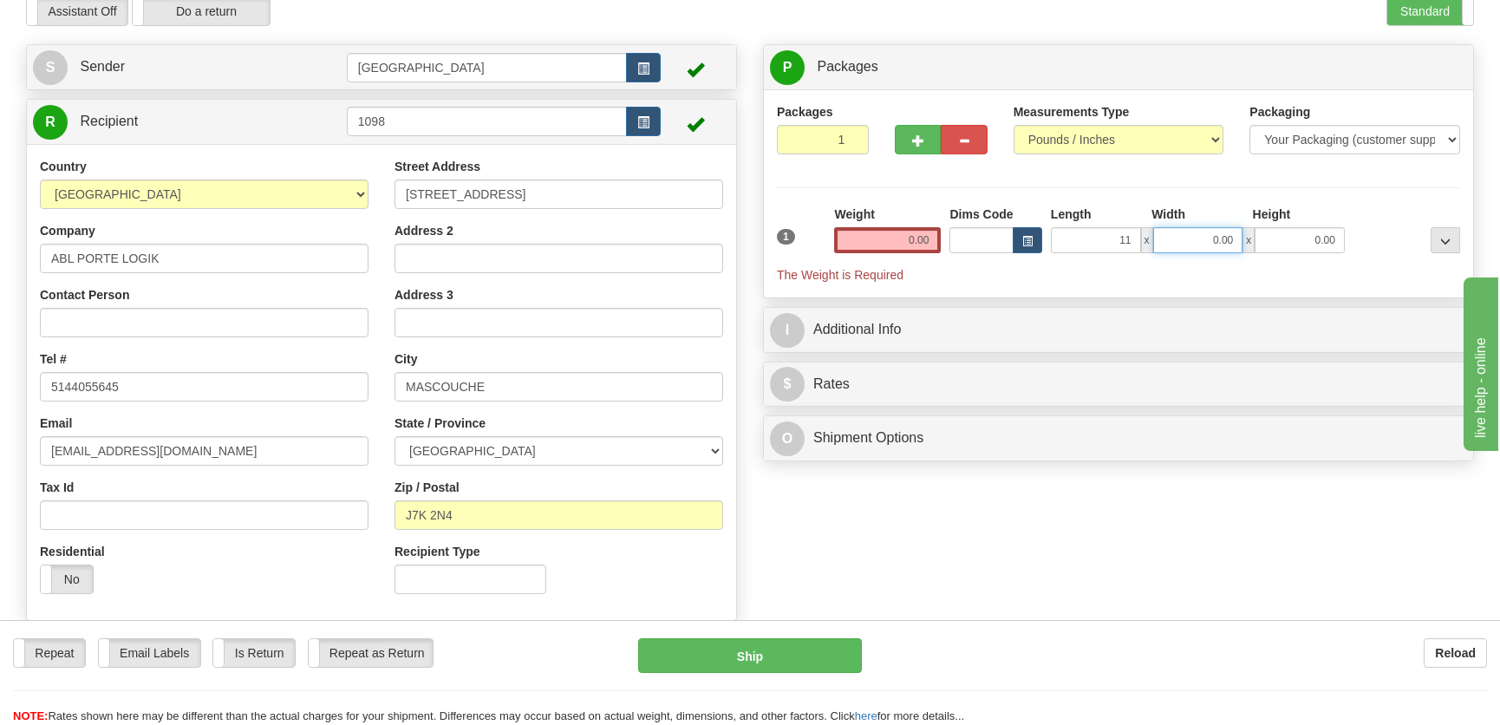
type input "11.00"
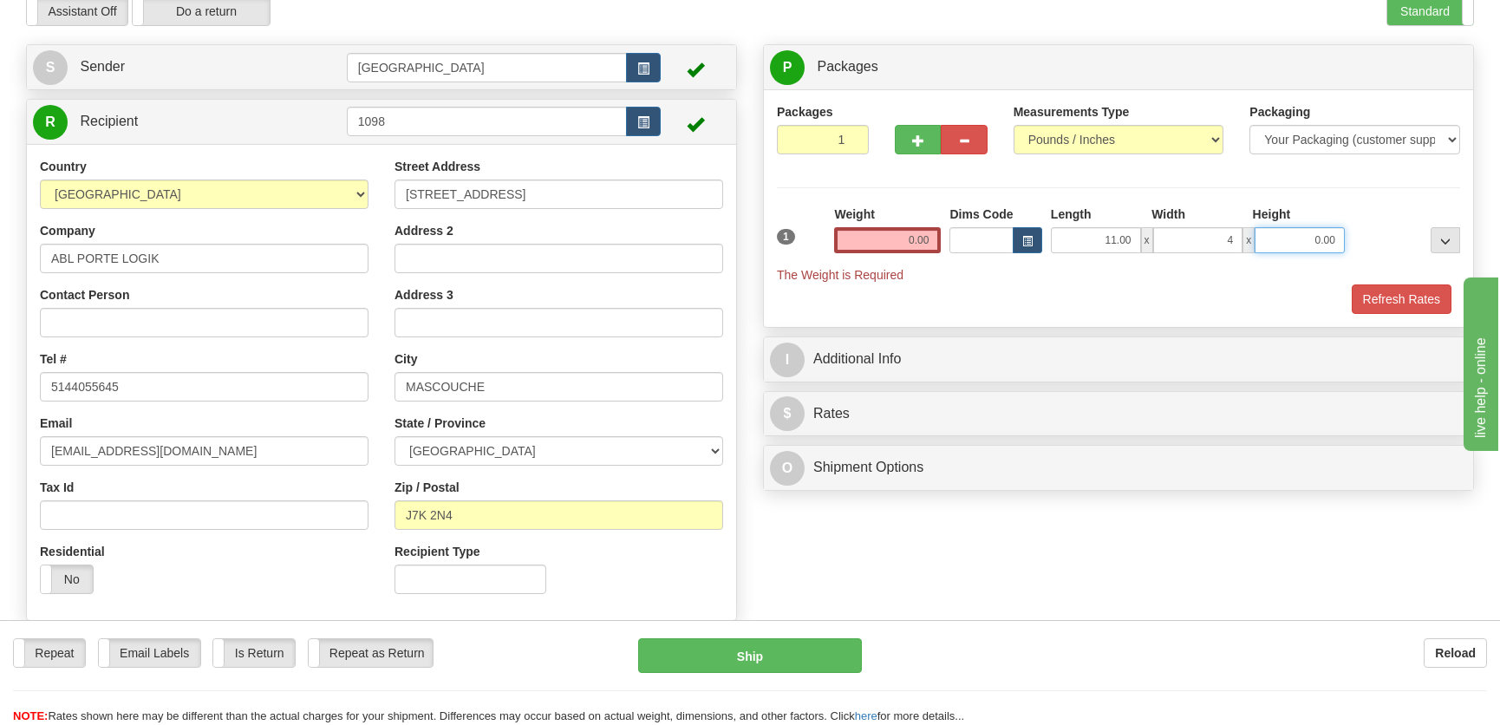
type input "4.00"
click at [934, 241] on input "0.00" at bounding box center [887, 240] width 107 height 26
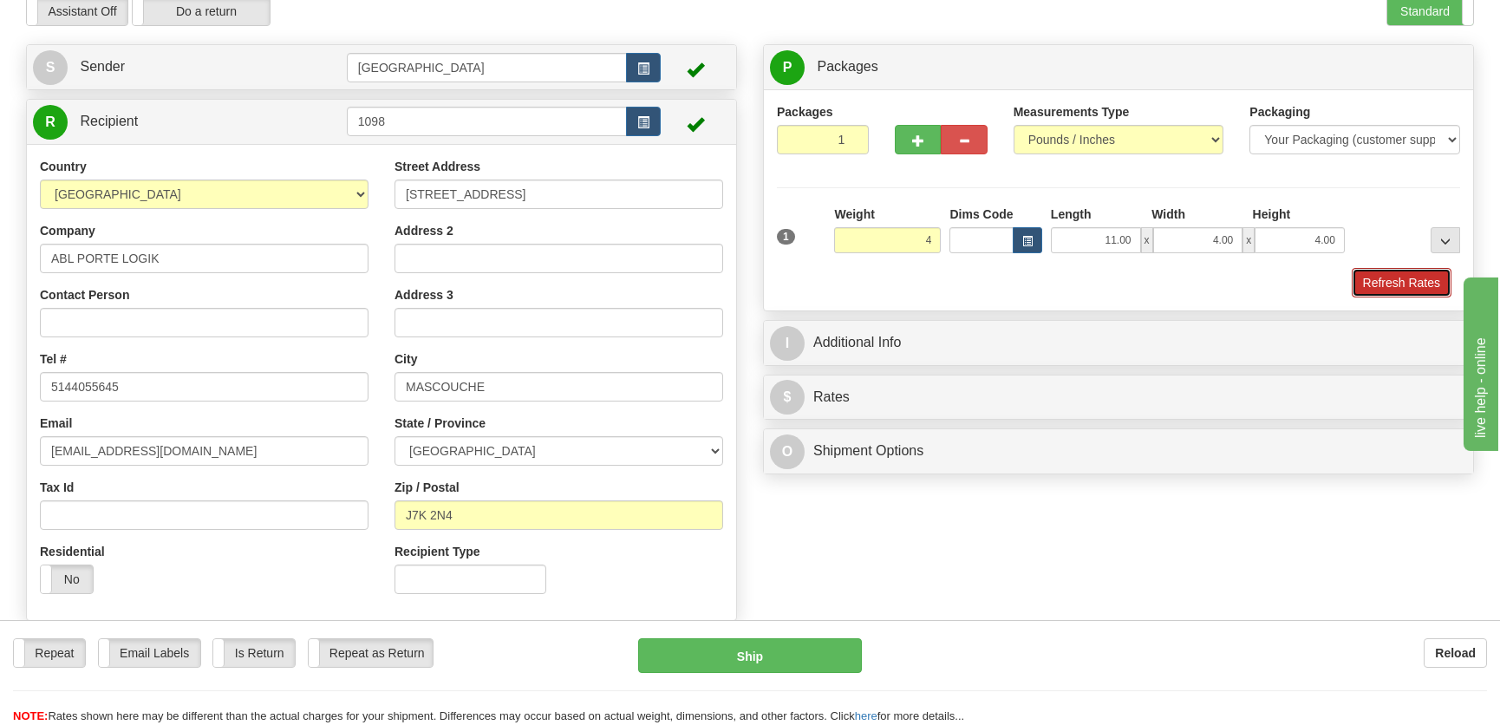
click at [1387, 284] on button "Refresh Rates" at bounding box center [1402, 282] width 100 height 29
type input "4.00"
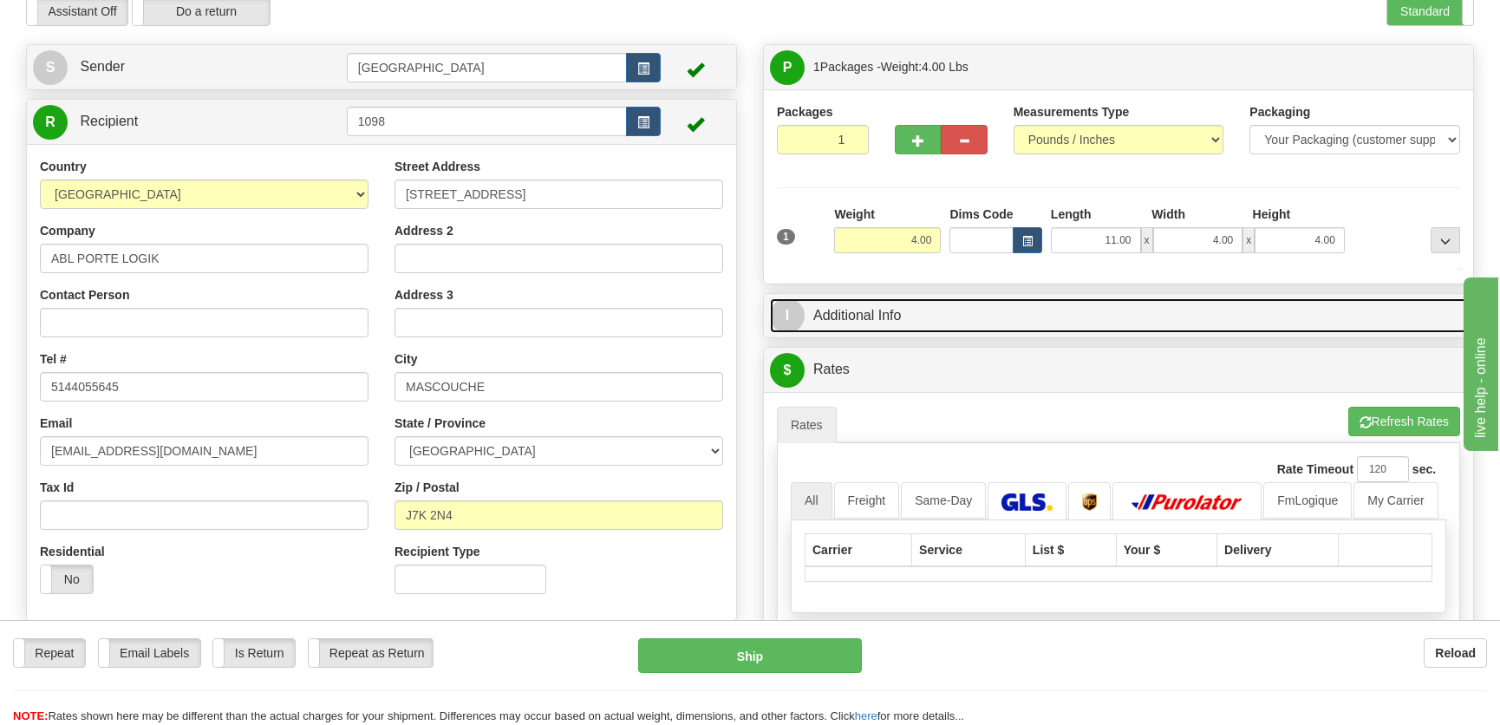
click at [1322, 313] on link "I Additional Info" at bounding box center [1118, 316] width 697 height 36
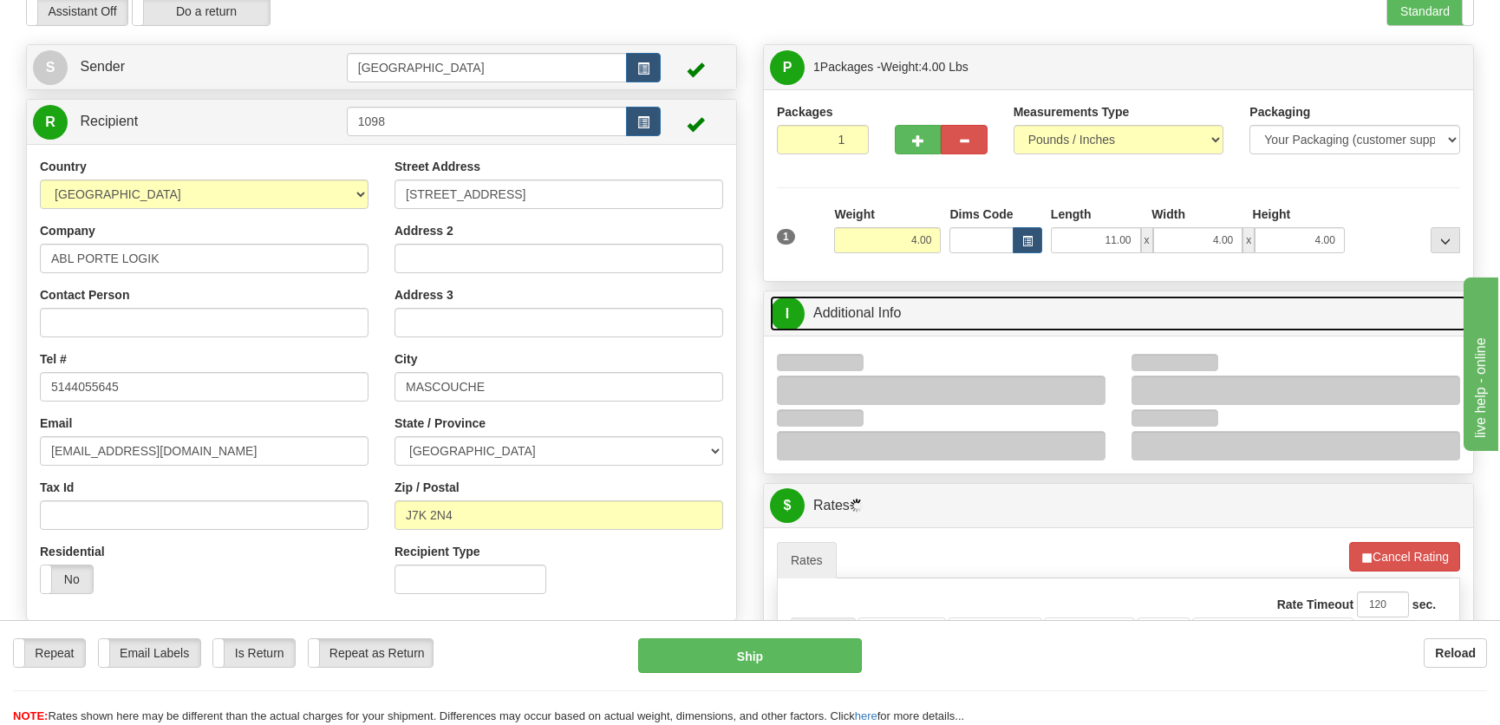
scroll to position [236, 0]
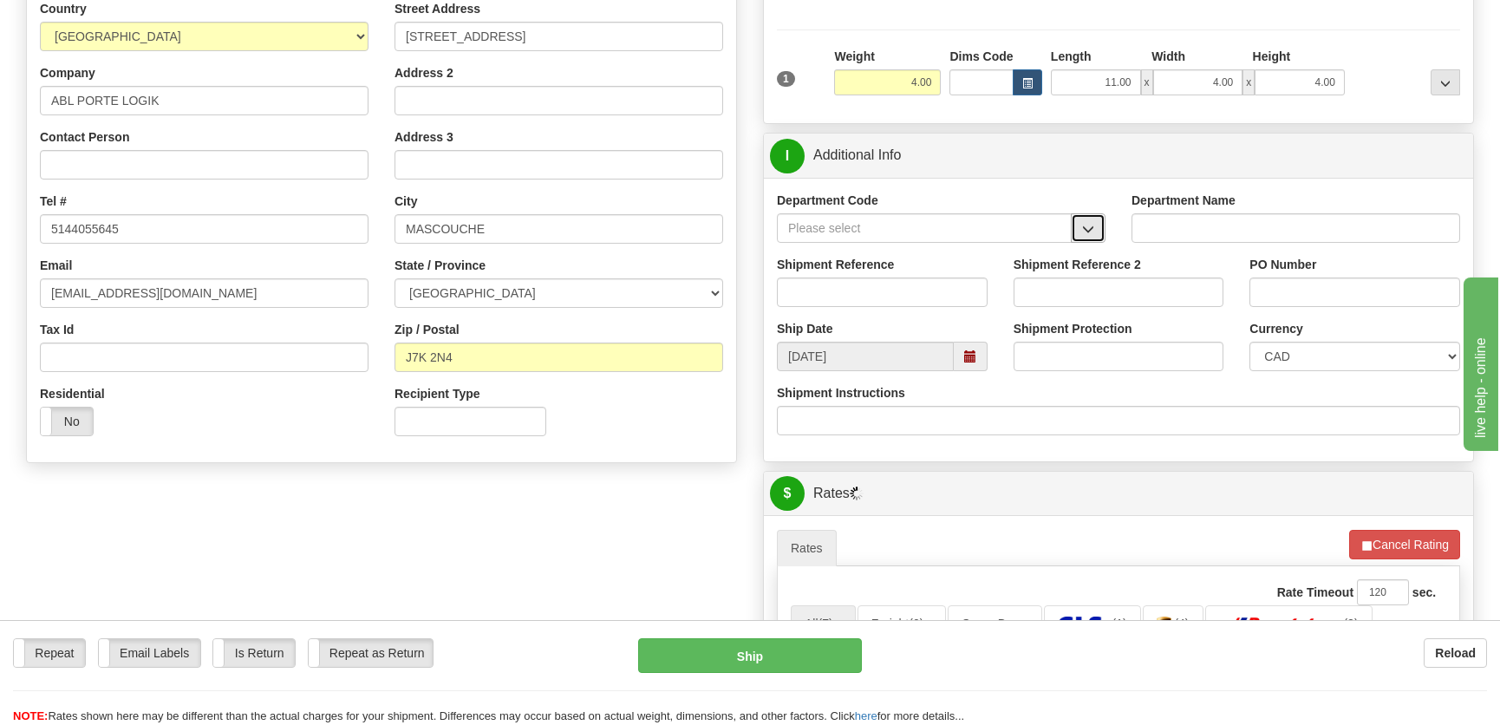
click at [1080, 225] on button "button" at bounding box center [1088, 227] width 35 height 29
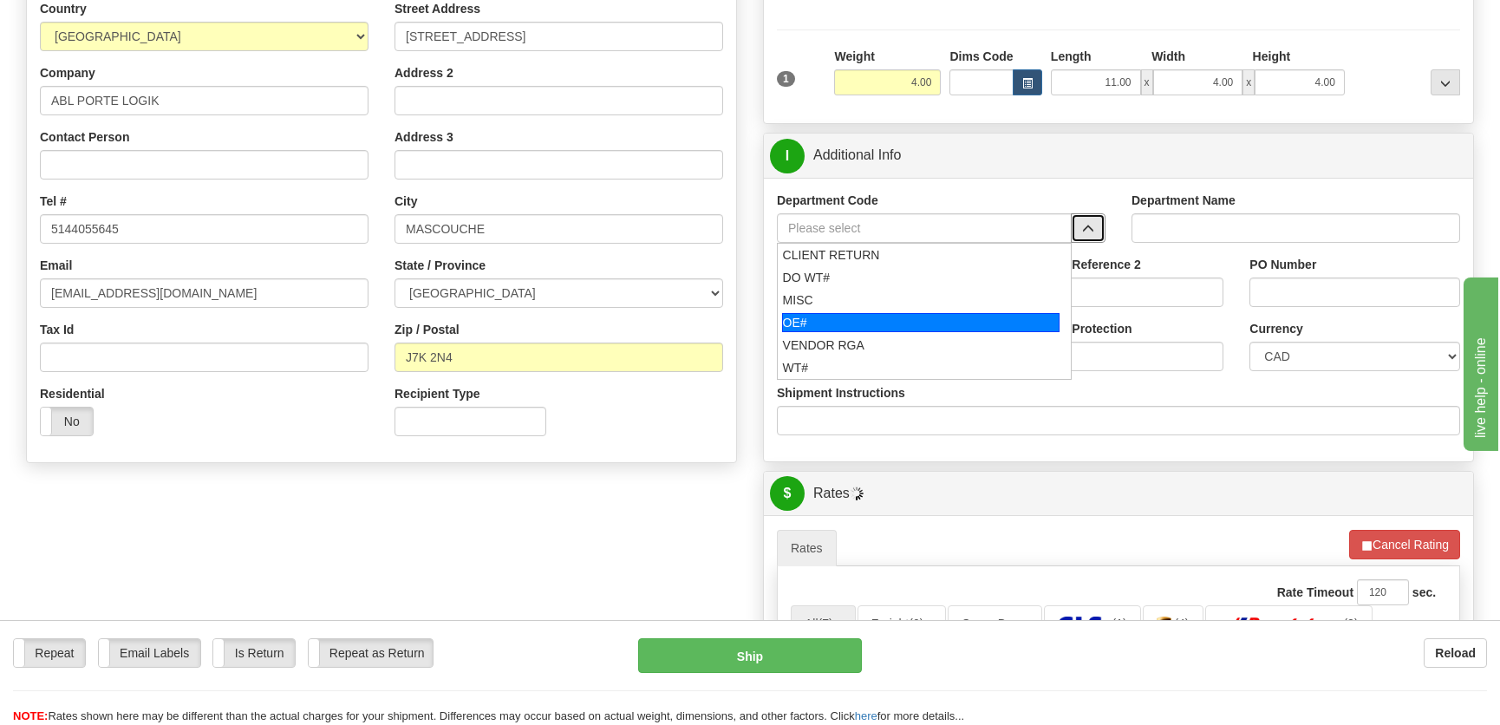
click at [839, 326] on div "OE#" at bounding box center [921, 322] width 278 height 19
type input "OE#"
type input "ORDERS"
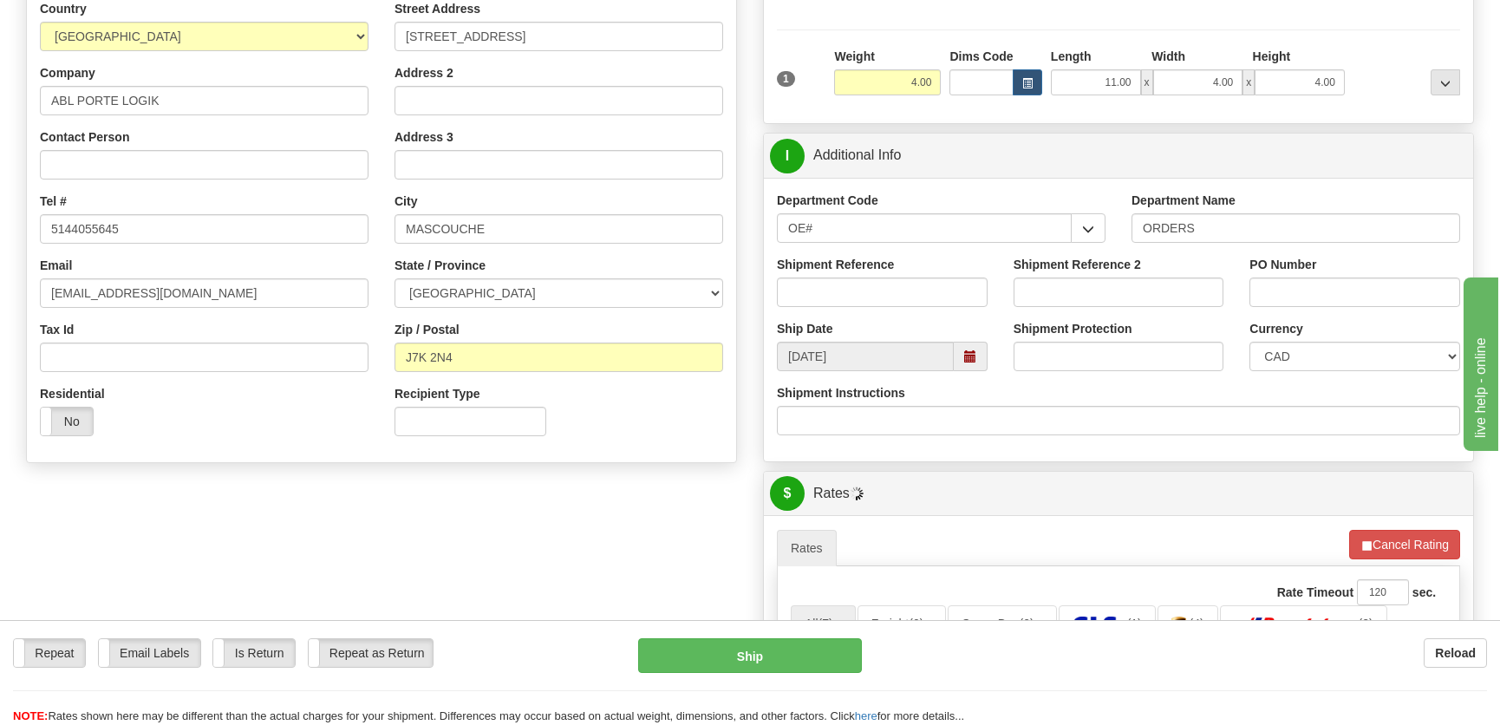
click at [881, 271] on label "Shipment Reference" at bounding box center [835, 264] width 117 height 17
click at [881, 277] on input "Shipment Reference" at bounding box center [882, 291] width 211 height 29
click at [878, 285] on input "Shipment Reference" at bounding box center [882, 291] width 211 height 29
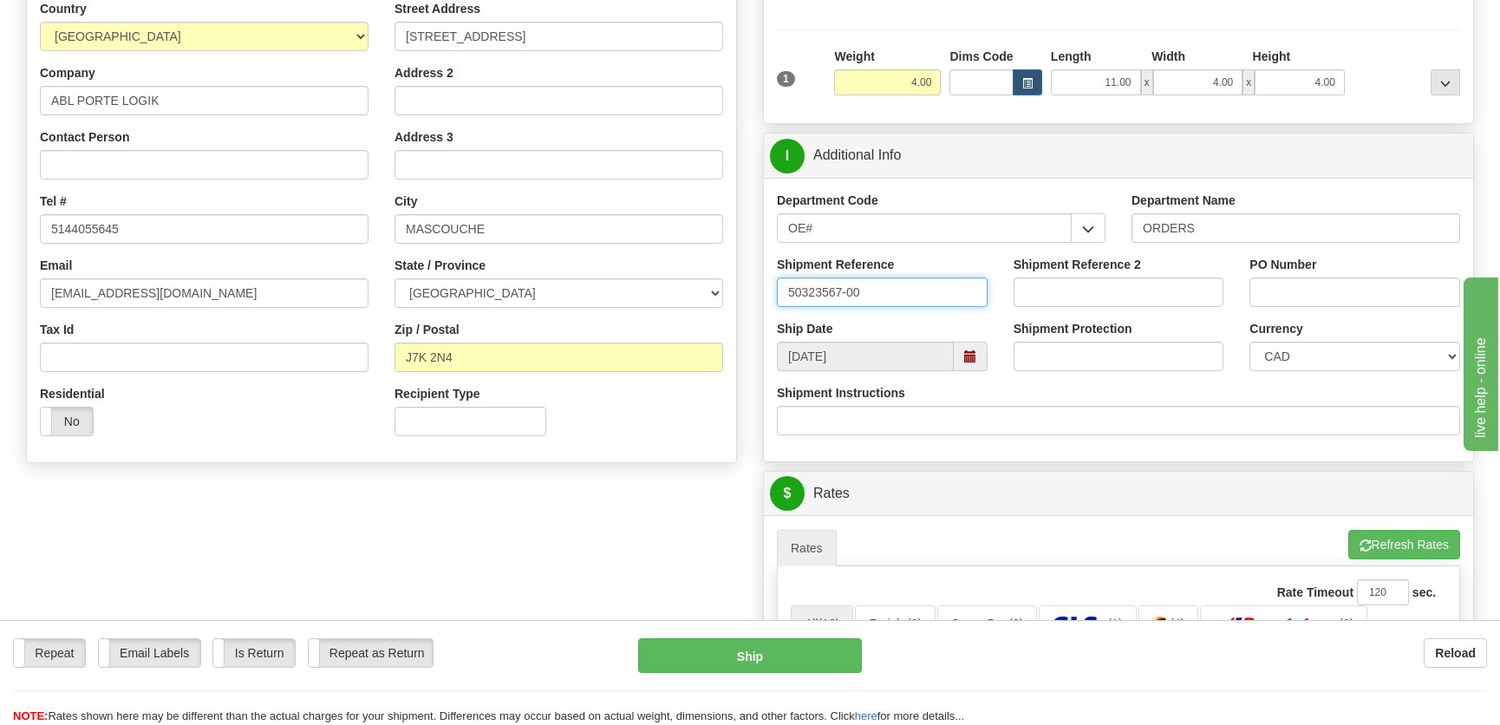
type input "50323567-00"
click at [1262, 295] on input "PO Number" at bounding box center [1355, 291] width 211 height 29
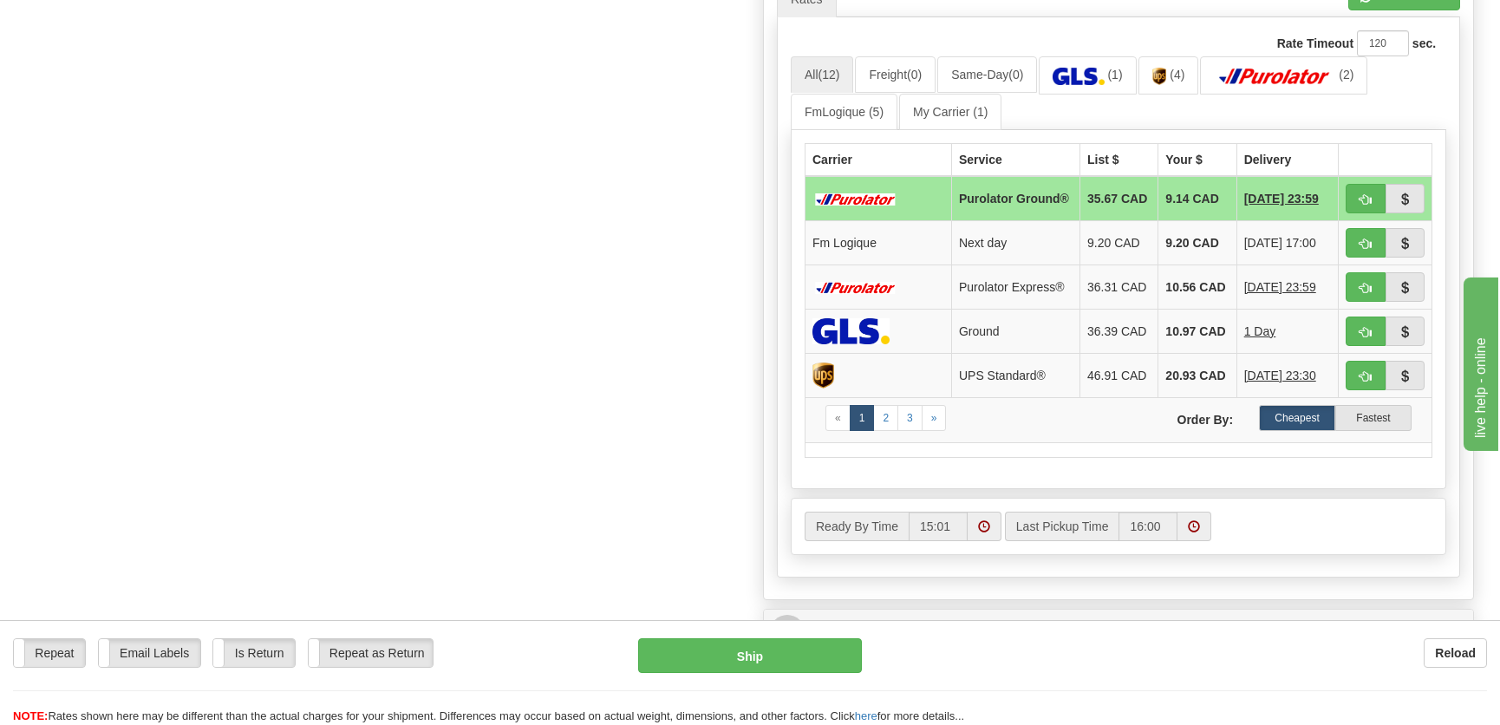
scroll to position [788, 0]
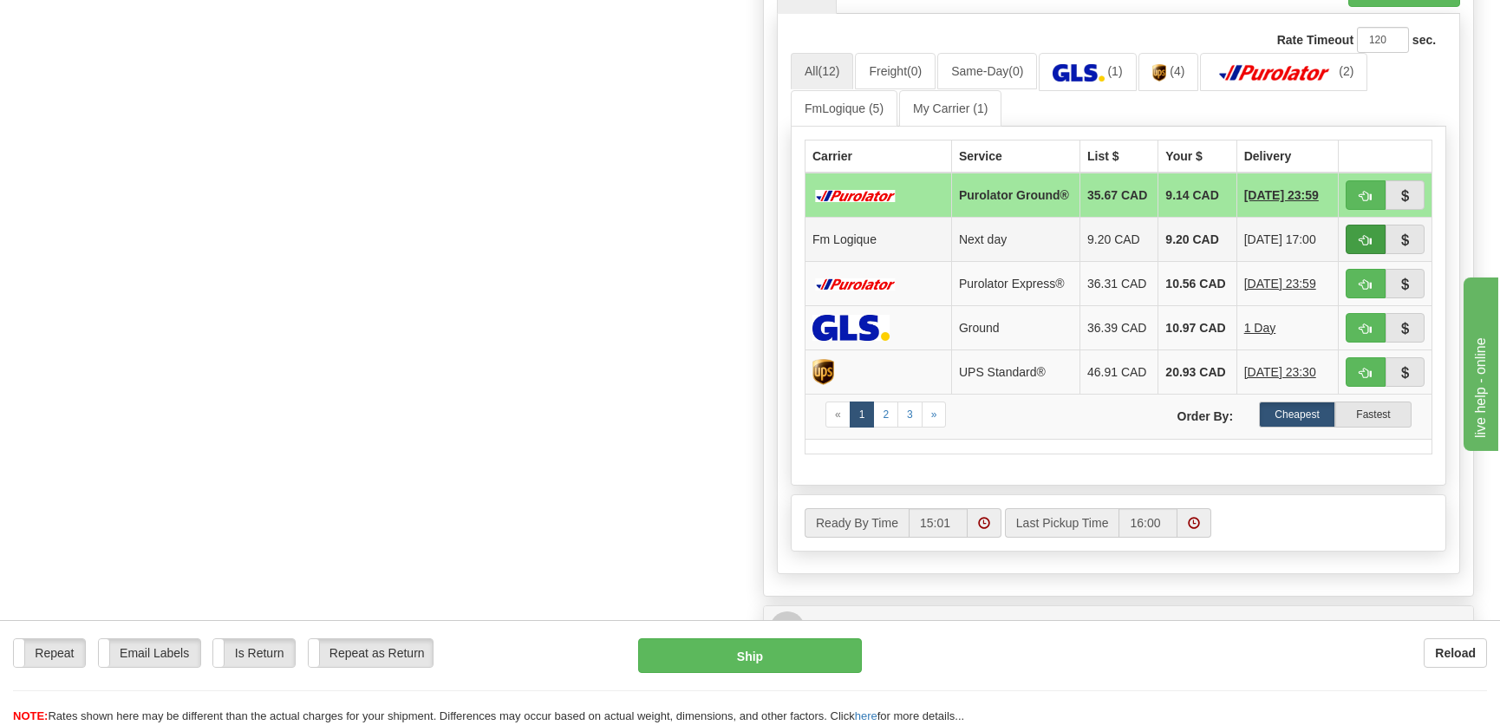
type input "."
click at [1353, 240] on button "button" at bounding box center [1366, 239] width 40 height 29
type input "jour"
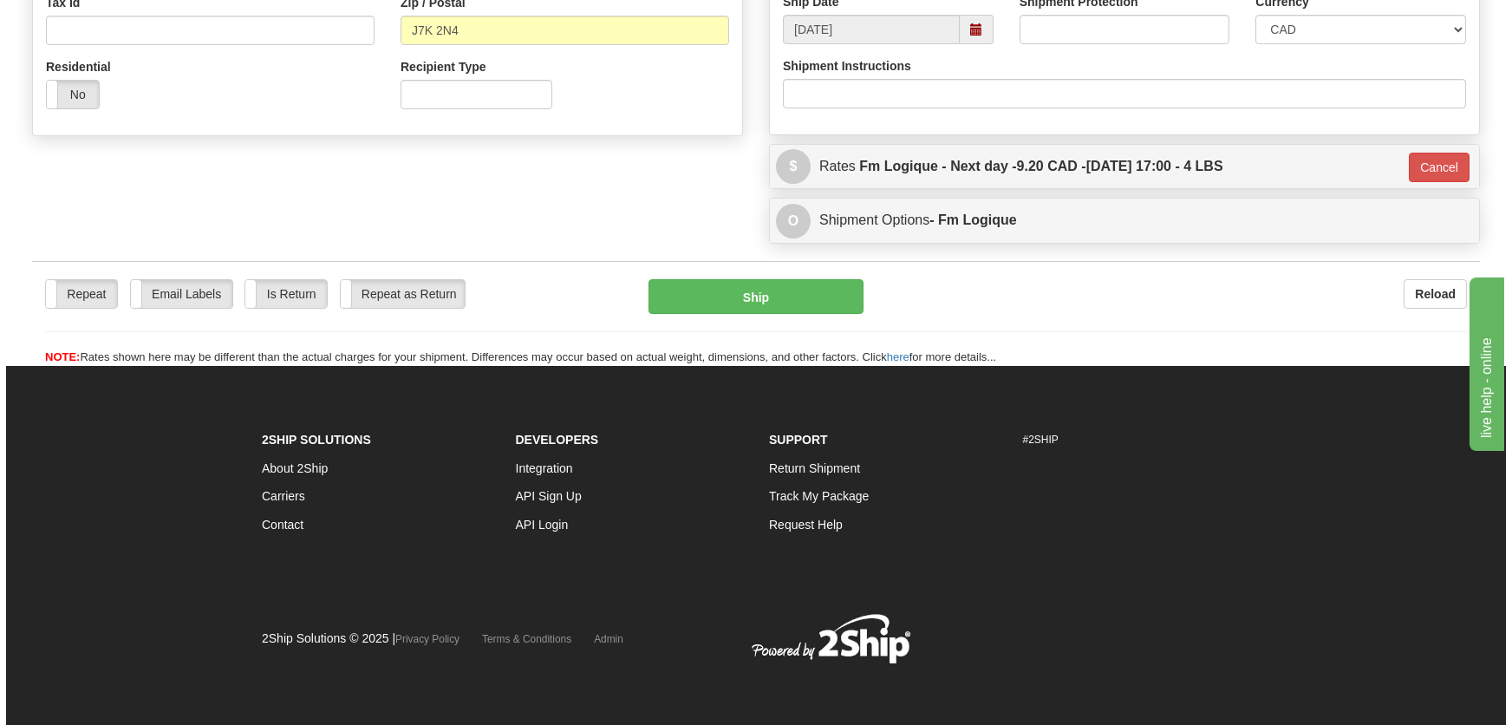
scroll to position [563, 0]
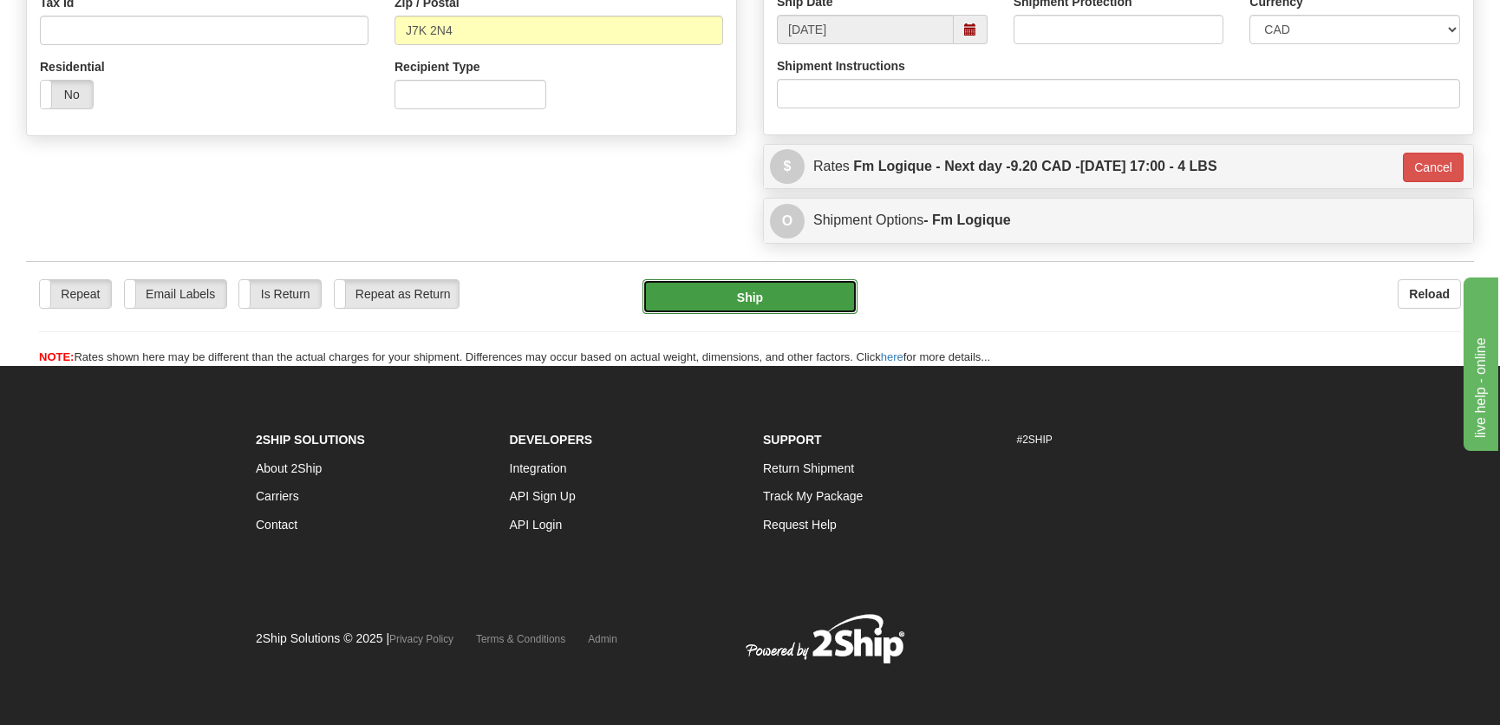
click at [786, 292] on button "Ship" at bounding box center [750, 296] width 215 height 35
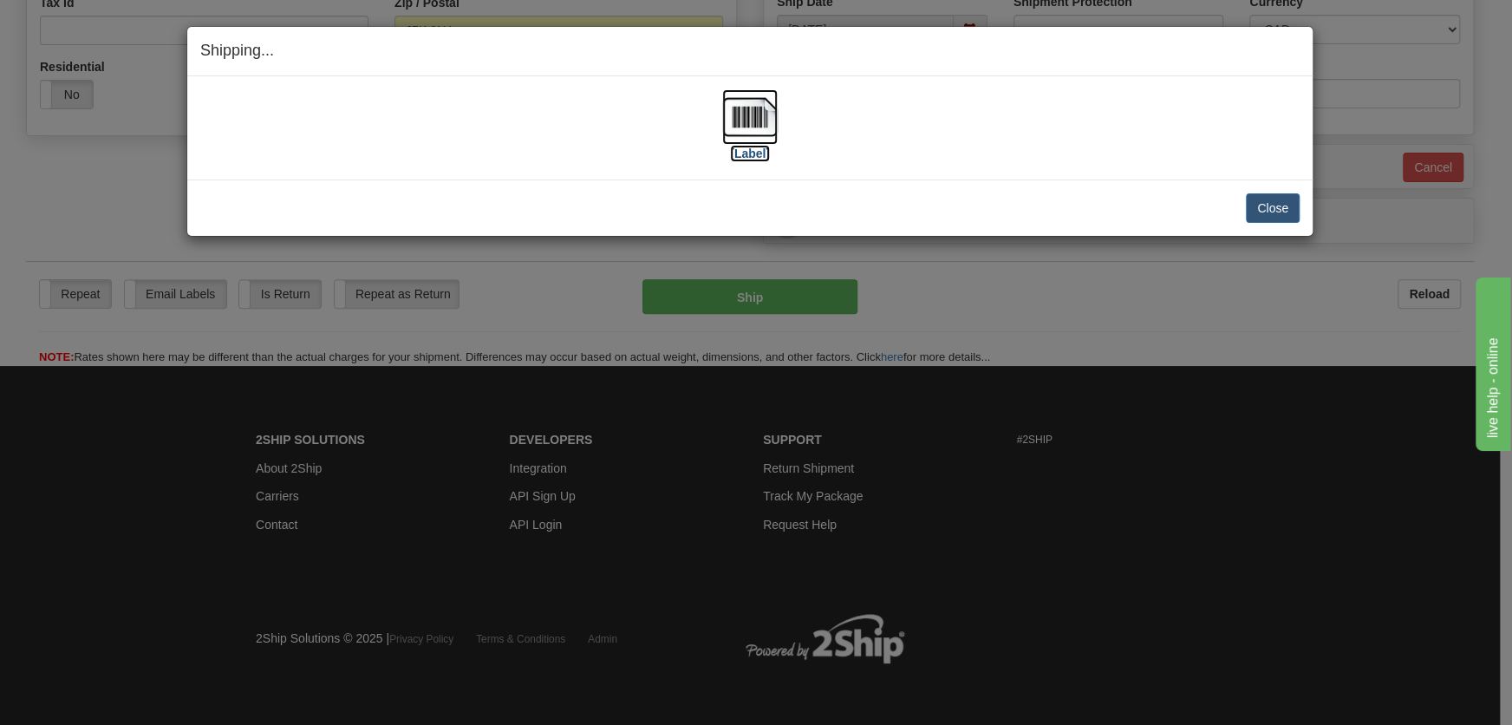
click at [750, 142] on img at bounding box center [749, 116] width 55 height 55
click at [1295, 215] on button "Close" at bounding box center [1273, 207] width 54 height 29
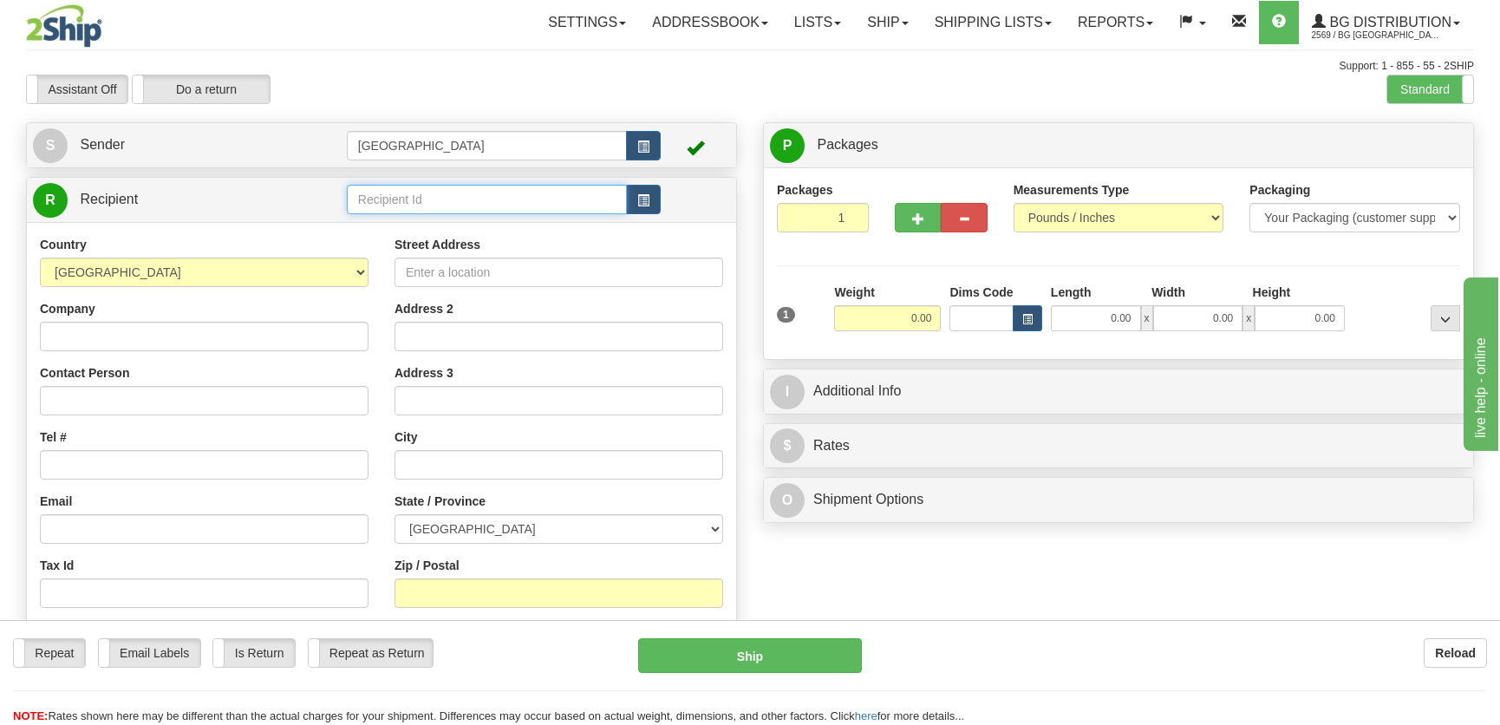
click at [457, 202] on input "text" at bounding box center [487, 199] width 280 height 29
click at [460, 226] on div "9531" at bounding box center [482, 227] width 263 height 19
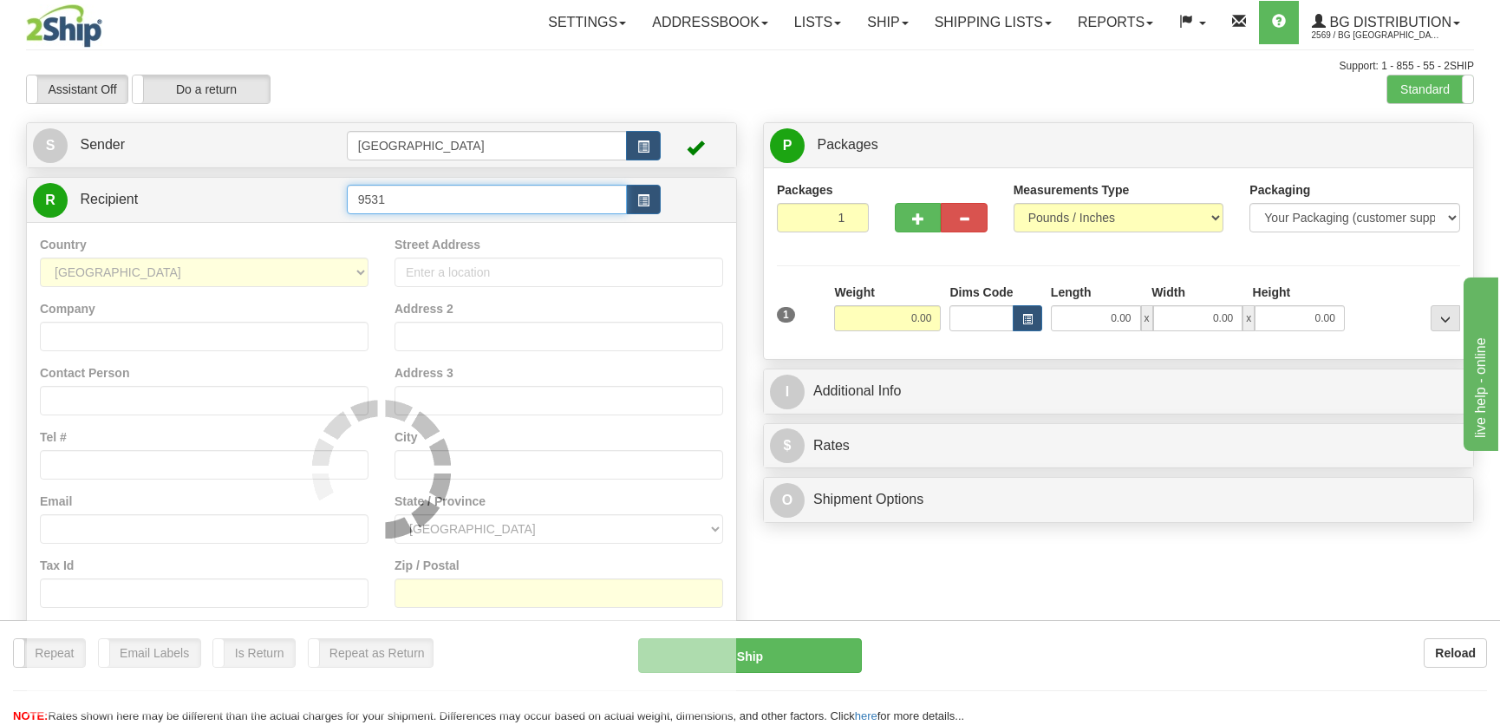
type input "9531"
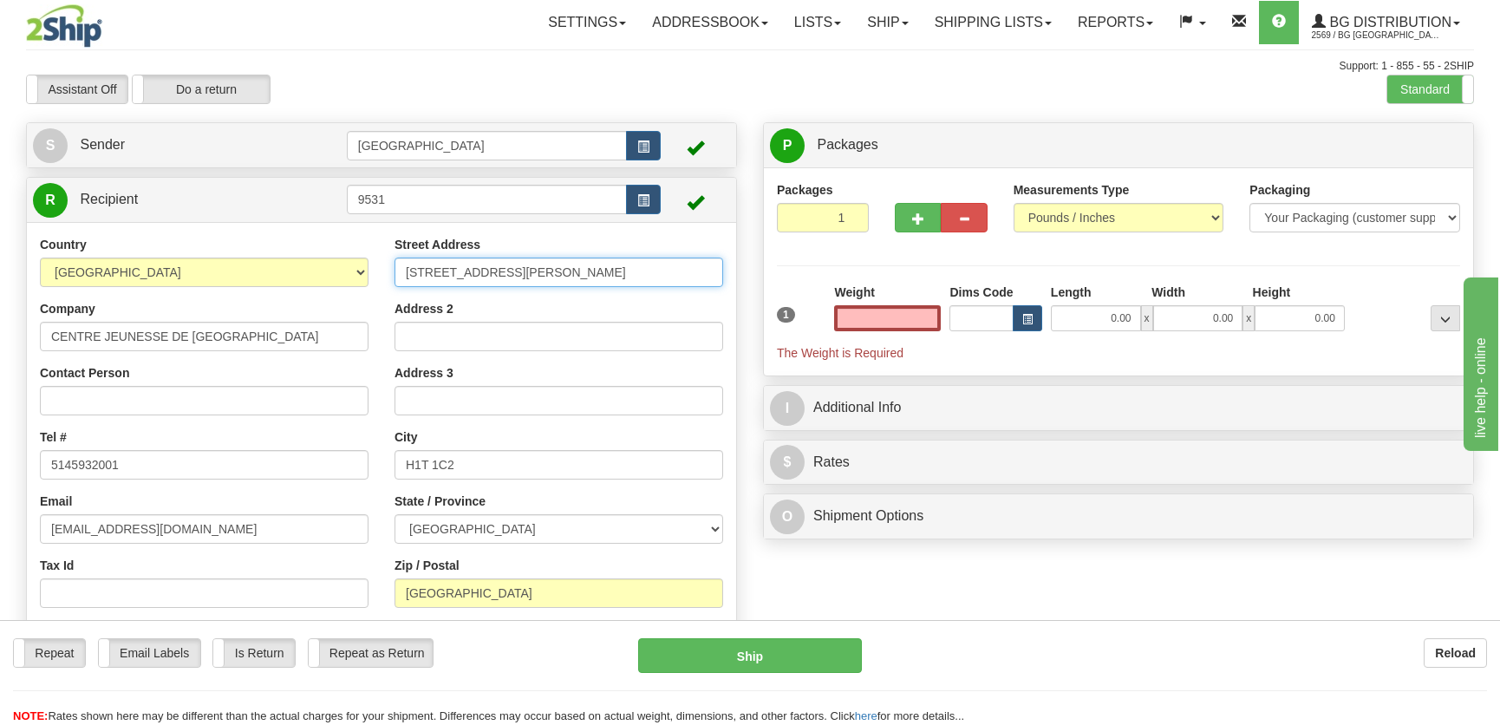
type input "0.00"
drag, startPoint x: 539, startPoint y: 270, endPoint x: 382, endPoint y: 257, distance: 157.5
click at [383, 257] on div "Street Address [STREET_ADDRESS][PERSON_NAME] Address 2 Address 3 City H1T 1C2 S…" at bounding box center [559, 460] width 355 height 449
type input "[STREET_ADDRESS][PERSON_NAME]"
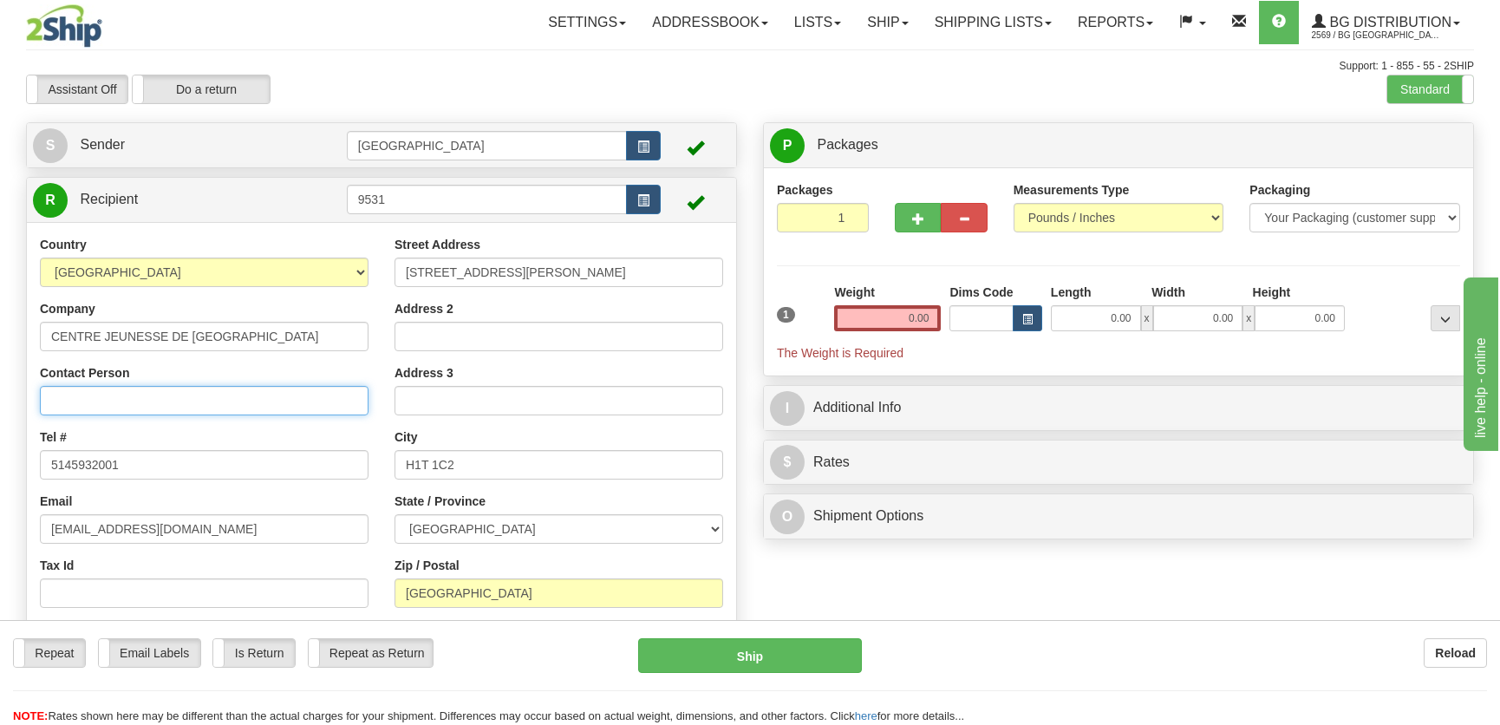
type input "[PERSON_NAME]"
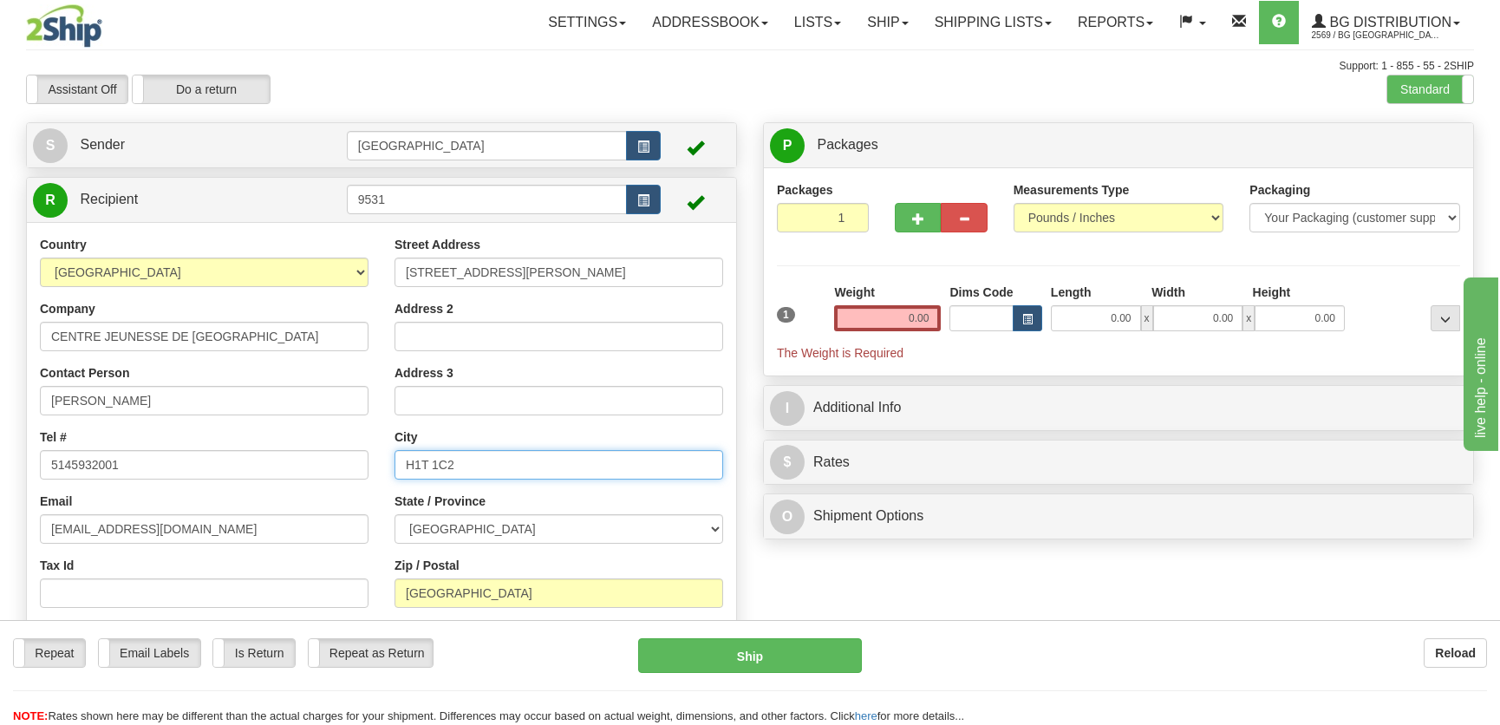
type input "[GEOGRAPHIC_DATA]"
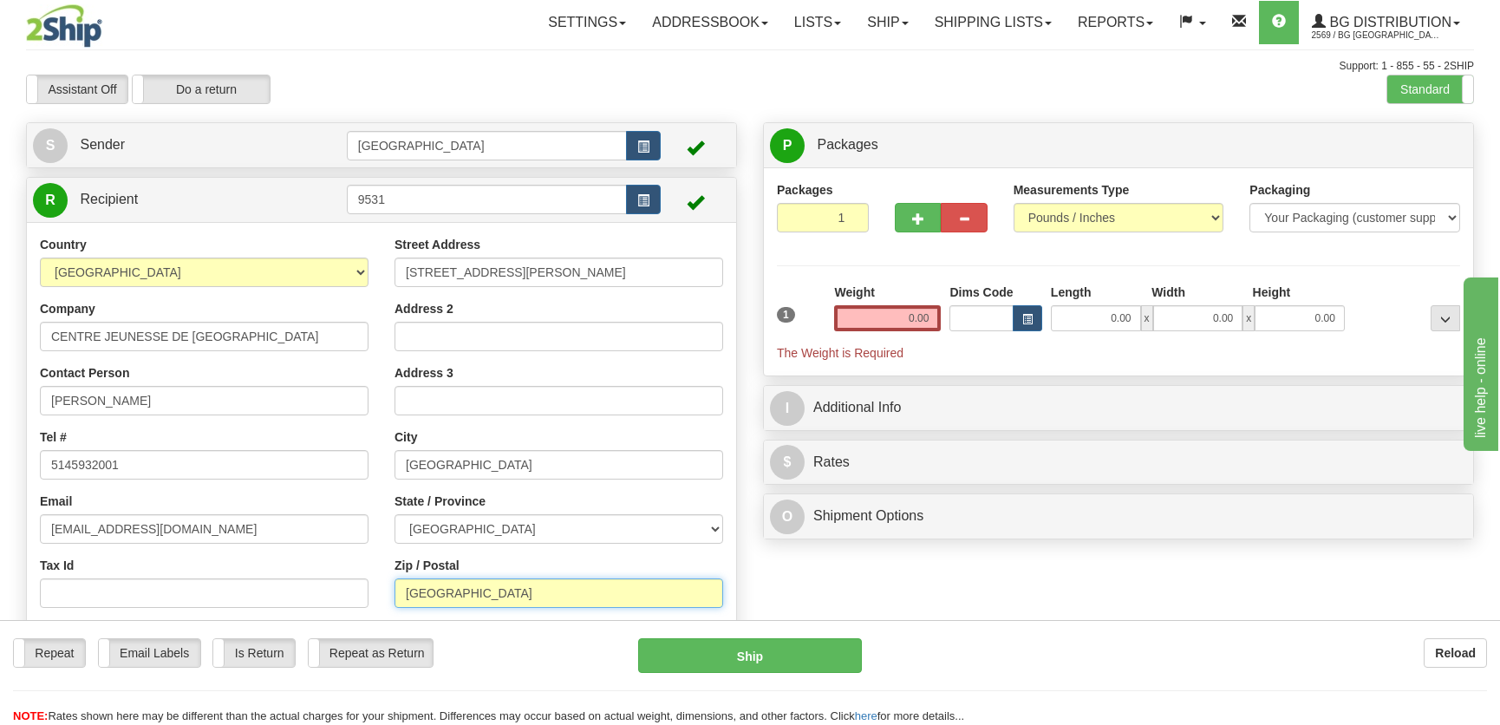
type input "H2M 1Y7"
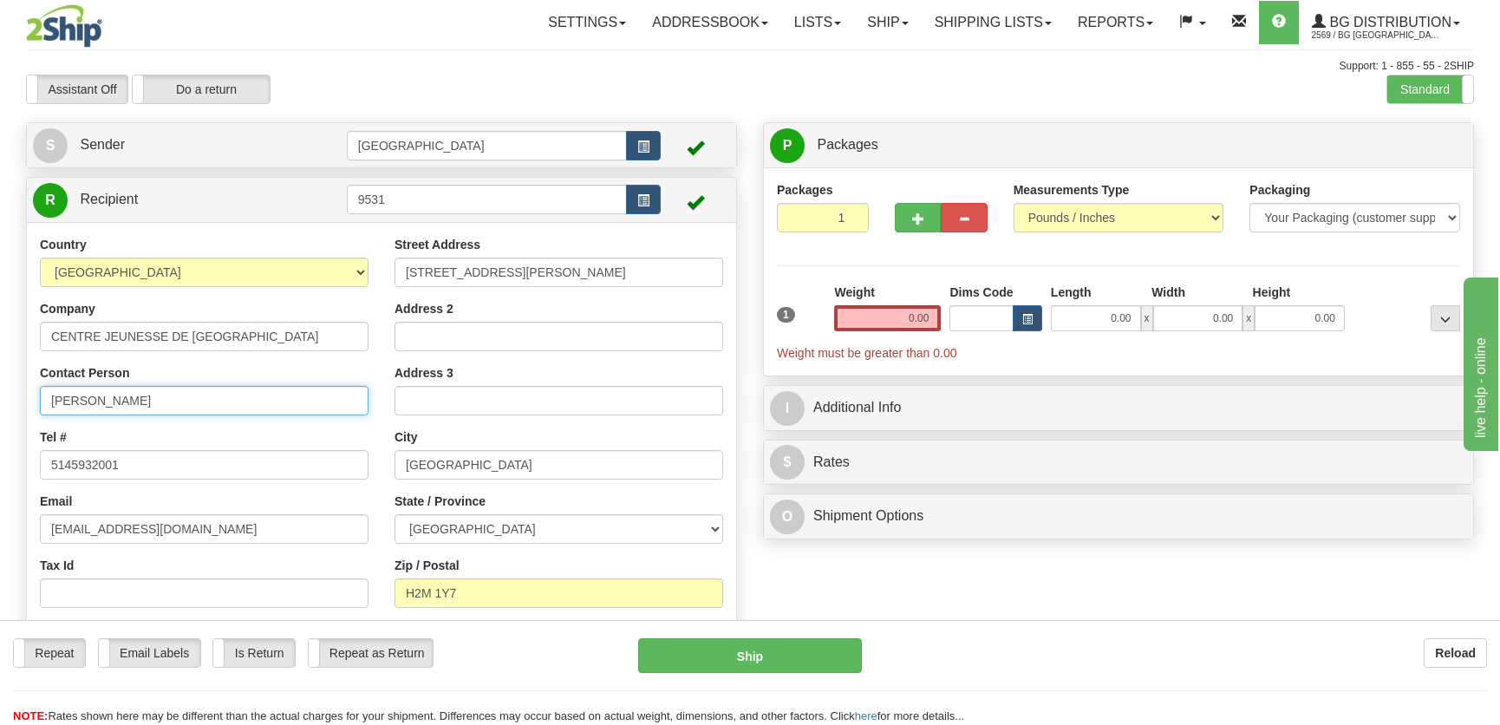
drag, startPoint x: 149, startPoint y: 414, endPoint x: 51, endPoint y: 406, distance: 98.3
click at [50, 406] on input "[PERSON_NAME]" at bounding box center [204, 400] width 329 height 29
click at [1110, 318] on input "0.00" at bounding box center [1096, 318] width 90 height 26
type input "22.00"
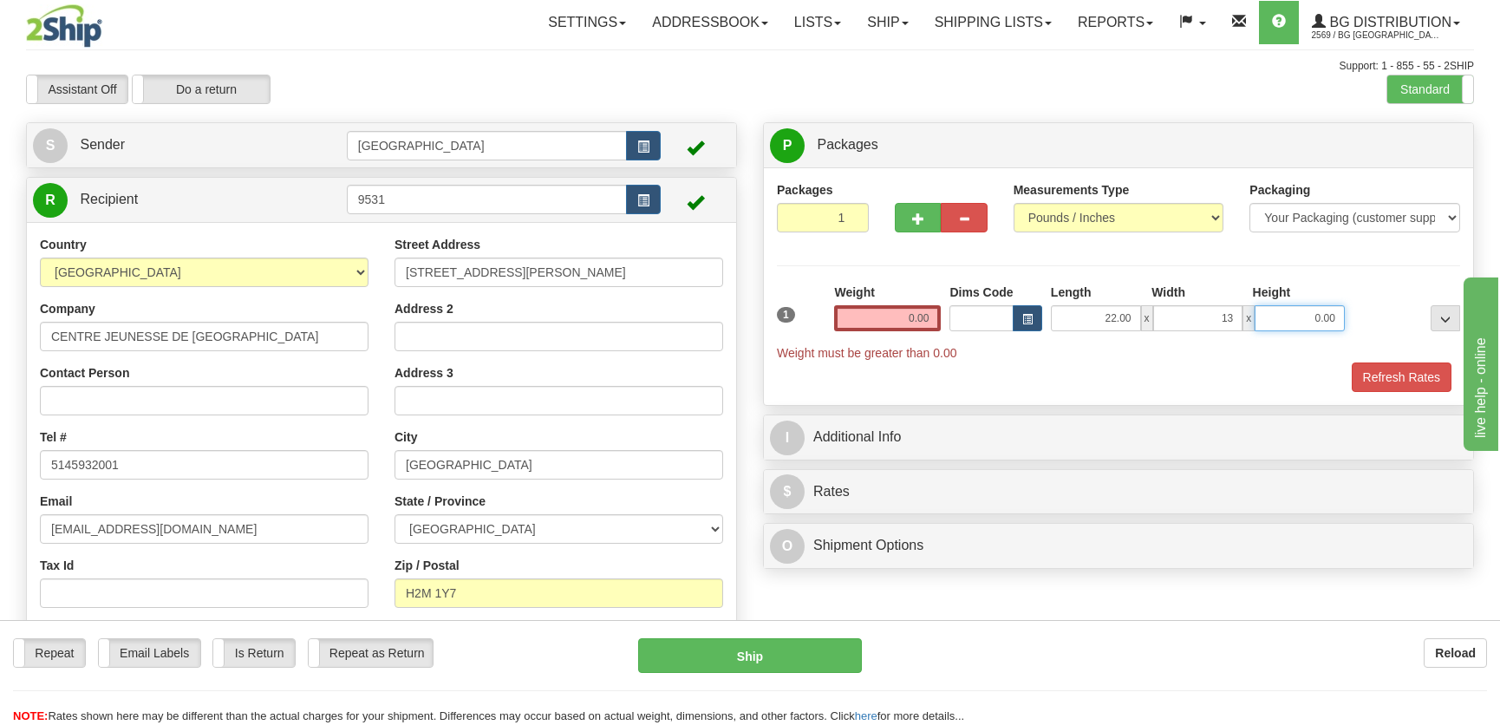
type input "13.00"
type input "10.00"
click at [919, 313] on input "0.00" at bounding box center [887, 318] width 107 height 26
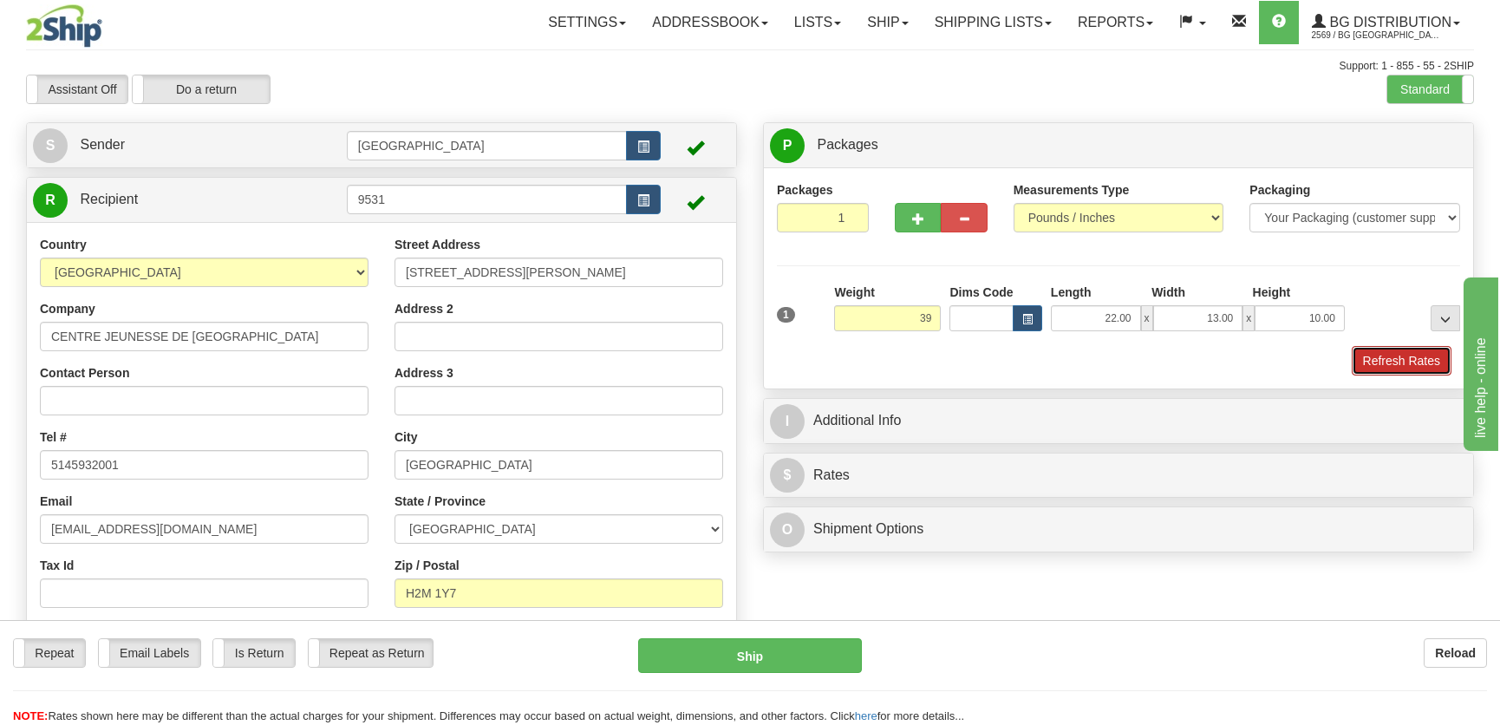
click at [1365, 346] on button "Refresh Rates" at bounding box center [1402, 360] width 100 height 29
type input "39.00"
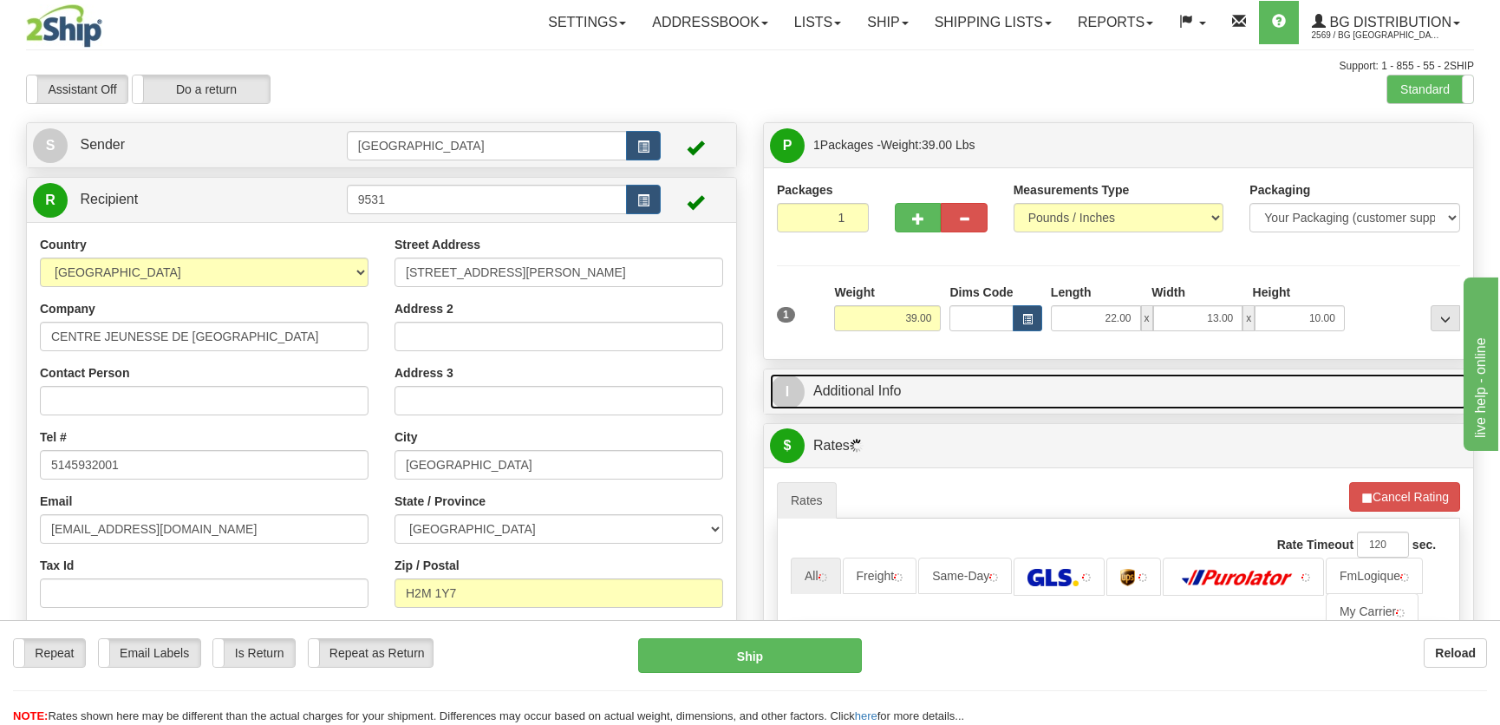
click at [1310, 388] on link "I Additional Info" at bounding box center [1118, 392] width 697 height 36
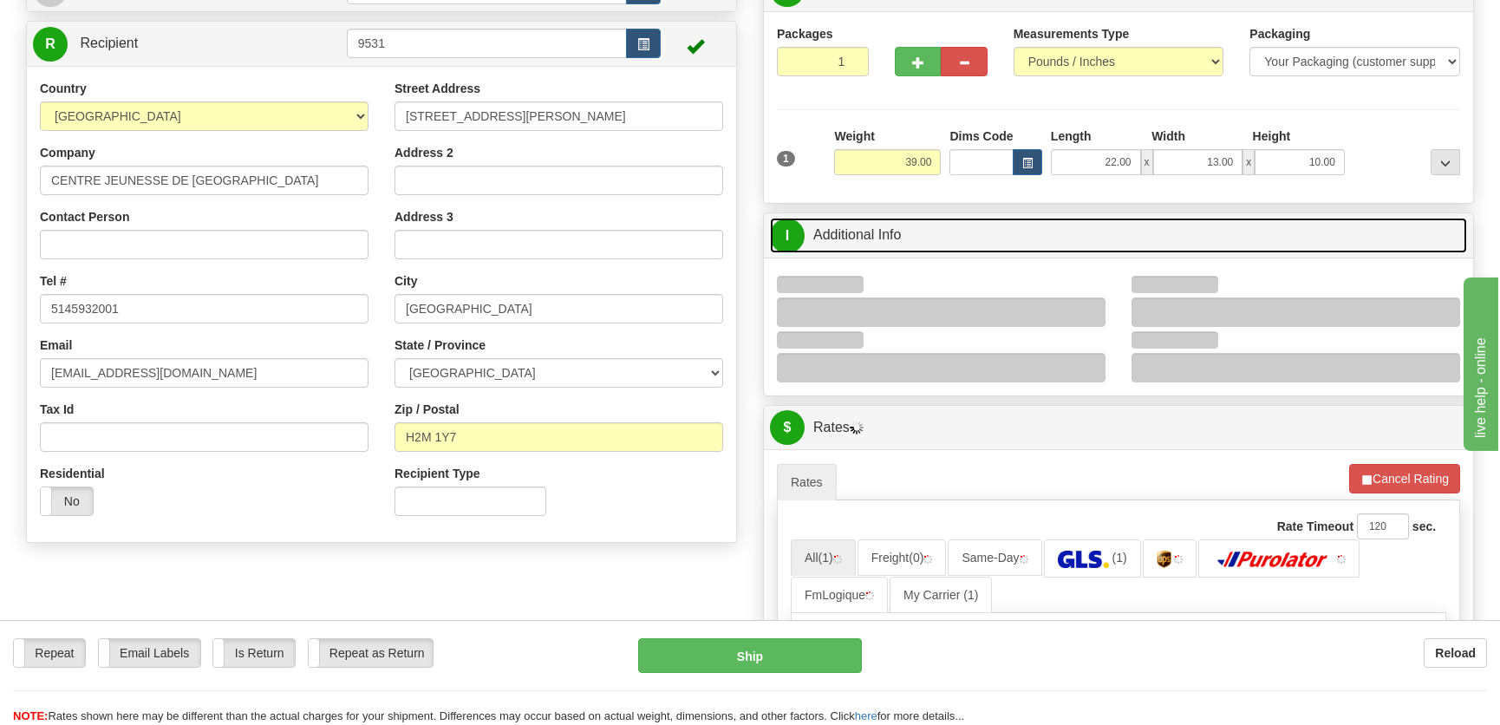
scroll to position [157, 0]
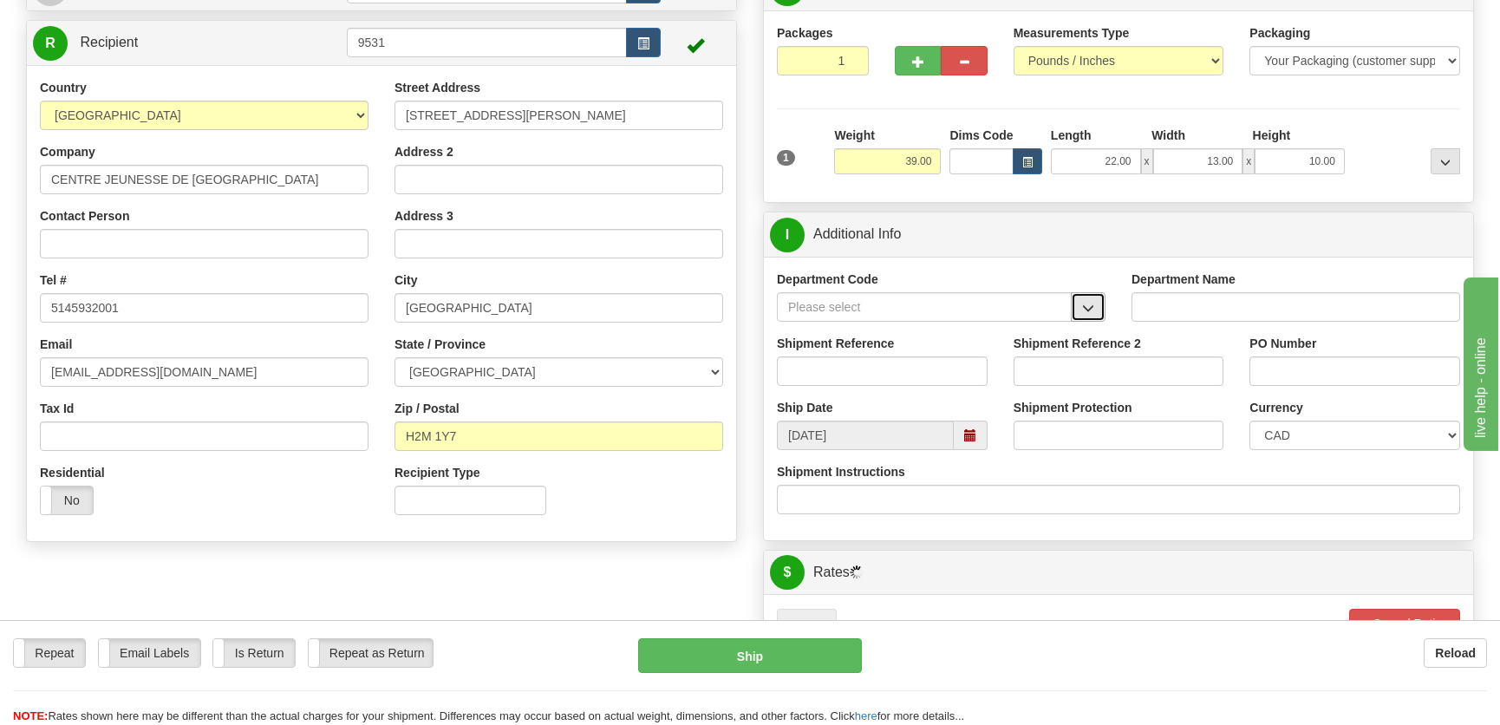
click at [1087, 304] on span "button" at bounding box center [1088, 308] width 12 height 11
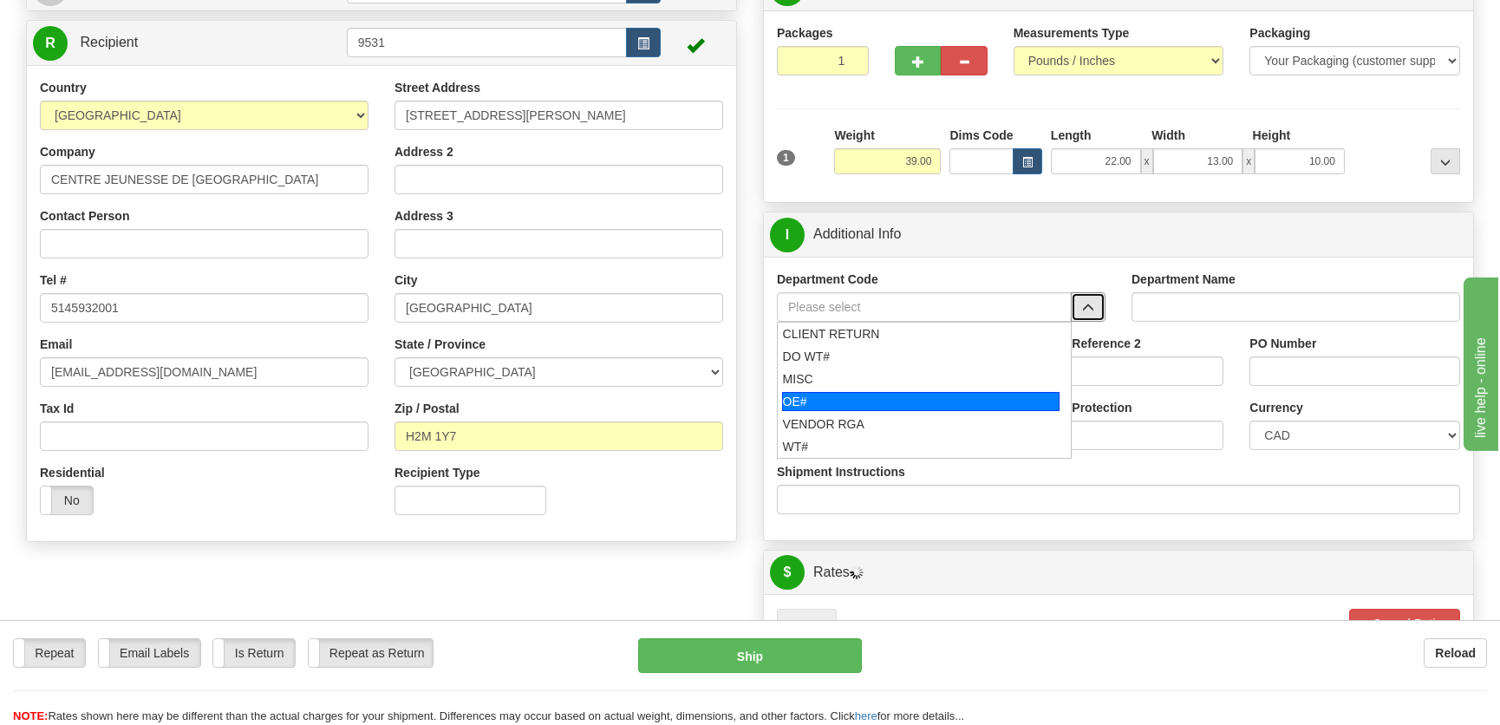
click at [889, 393] on div "OE#" at bounding box center [921, 401] width 278 height 19
type input "OE#"
type input "ORDERS"
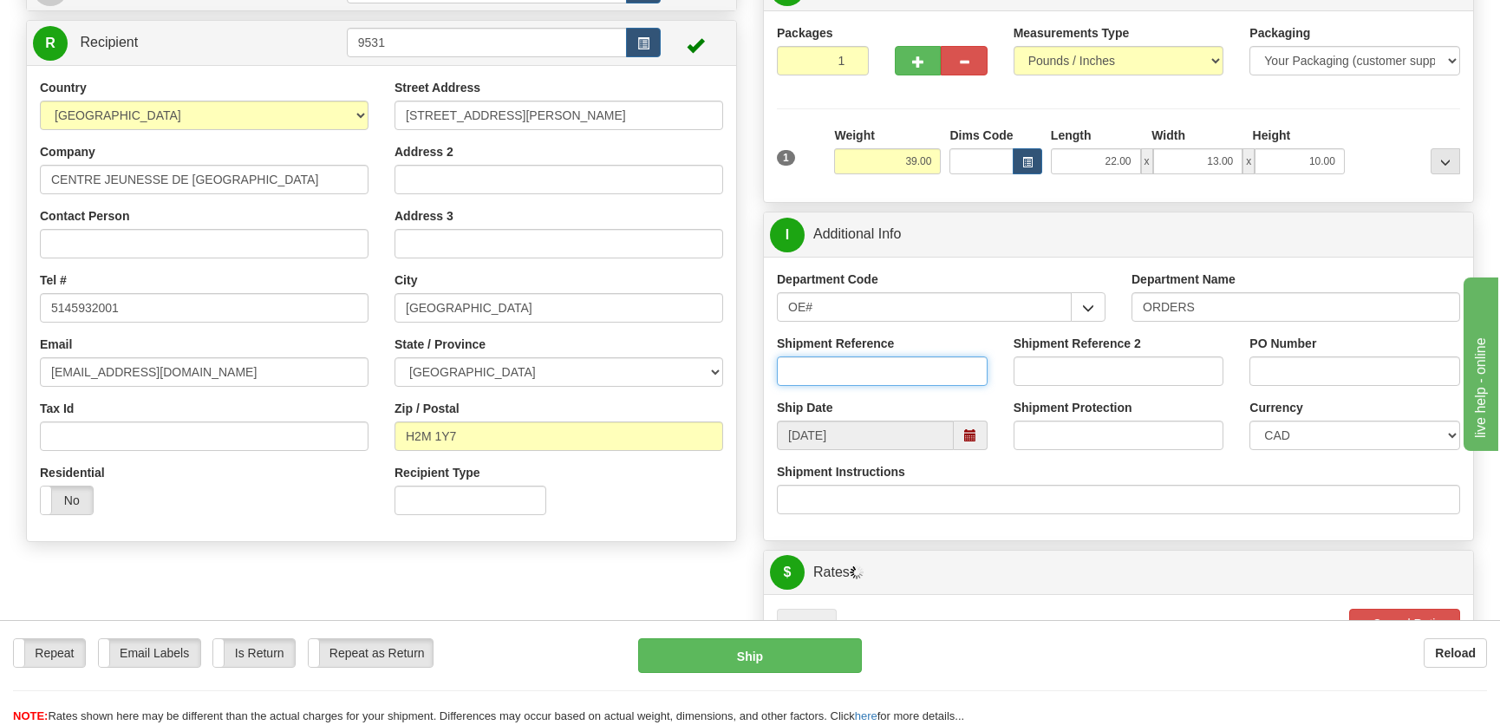
click at [892, 375] on input "Shipment Reference" at bounding box center [882, 370] width 211 height 29
type input "50317045-04"
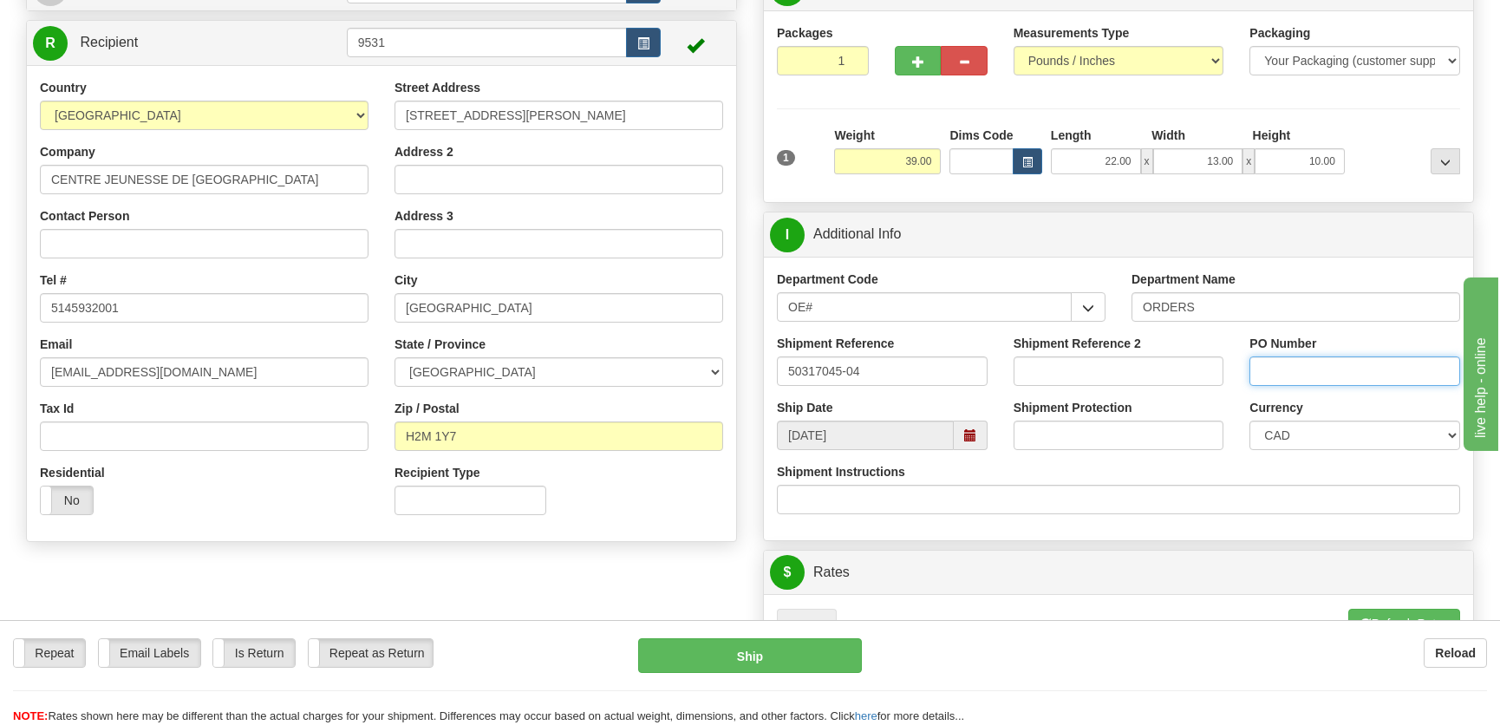
click at [1332, 375] on input "PO Number" at bounding box center [1355, 370] width 211 height 29
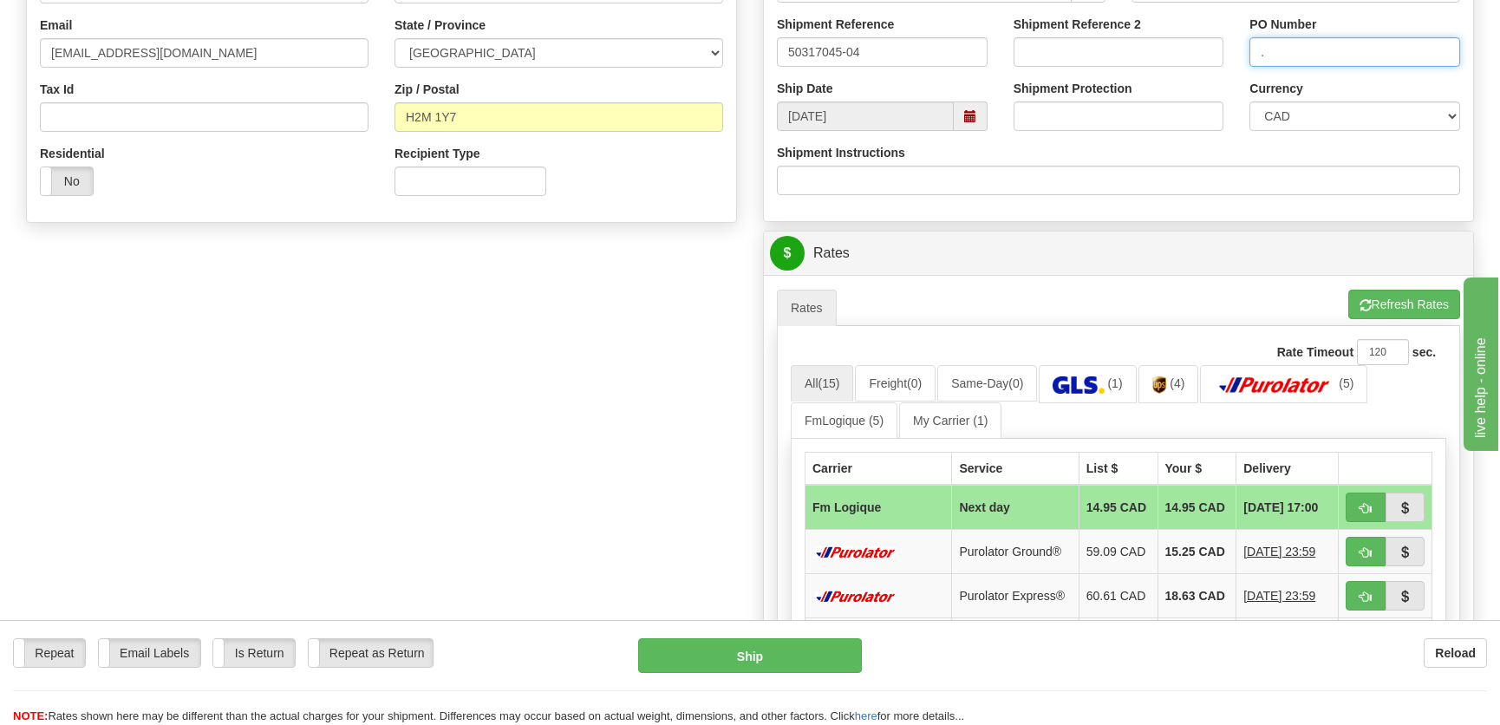
scroll to position [552, 0]
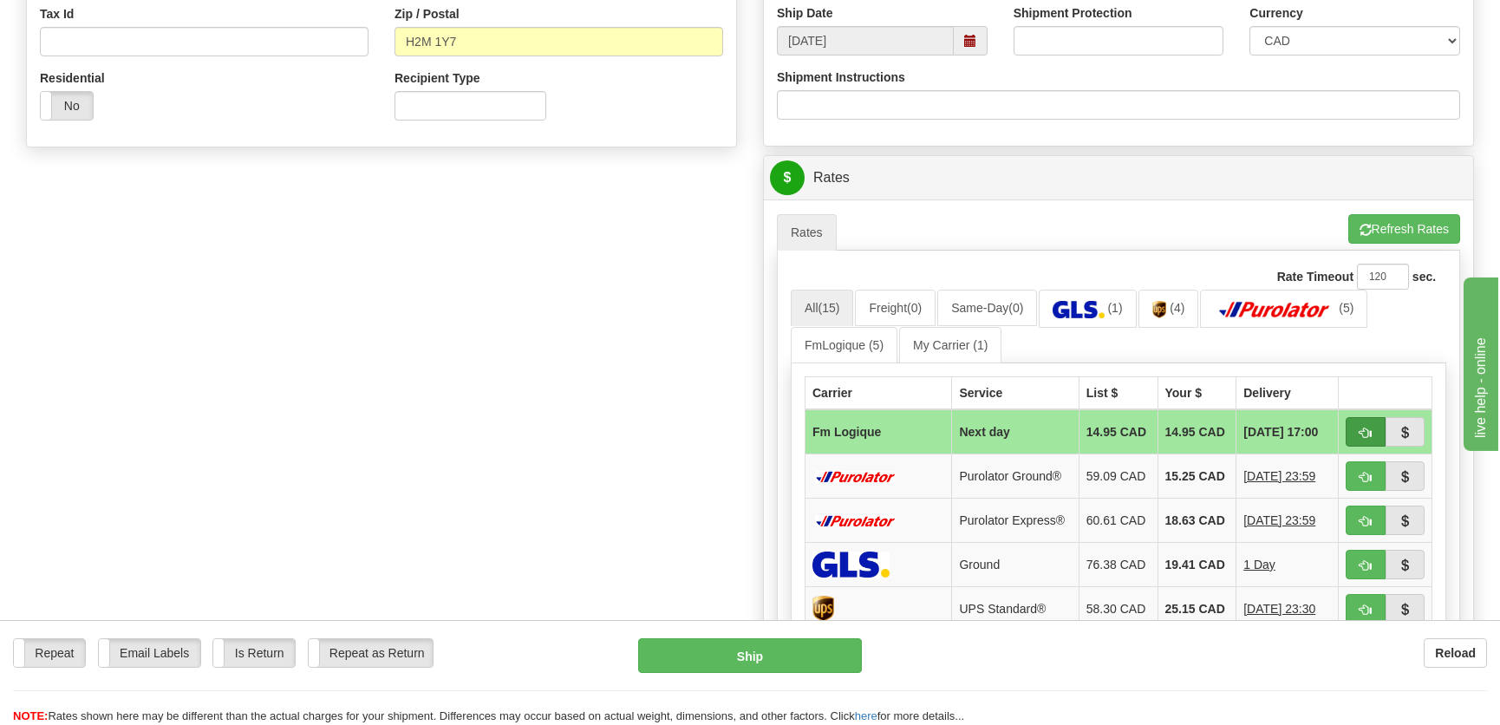
type input "."
click at [1361, 433] on span "button" at bounding box center [1366, 433] width 12 height 11
type input "jour"
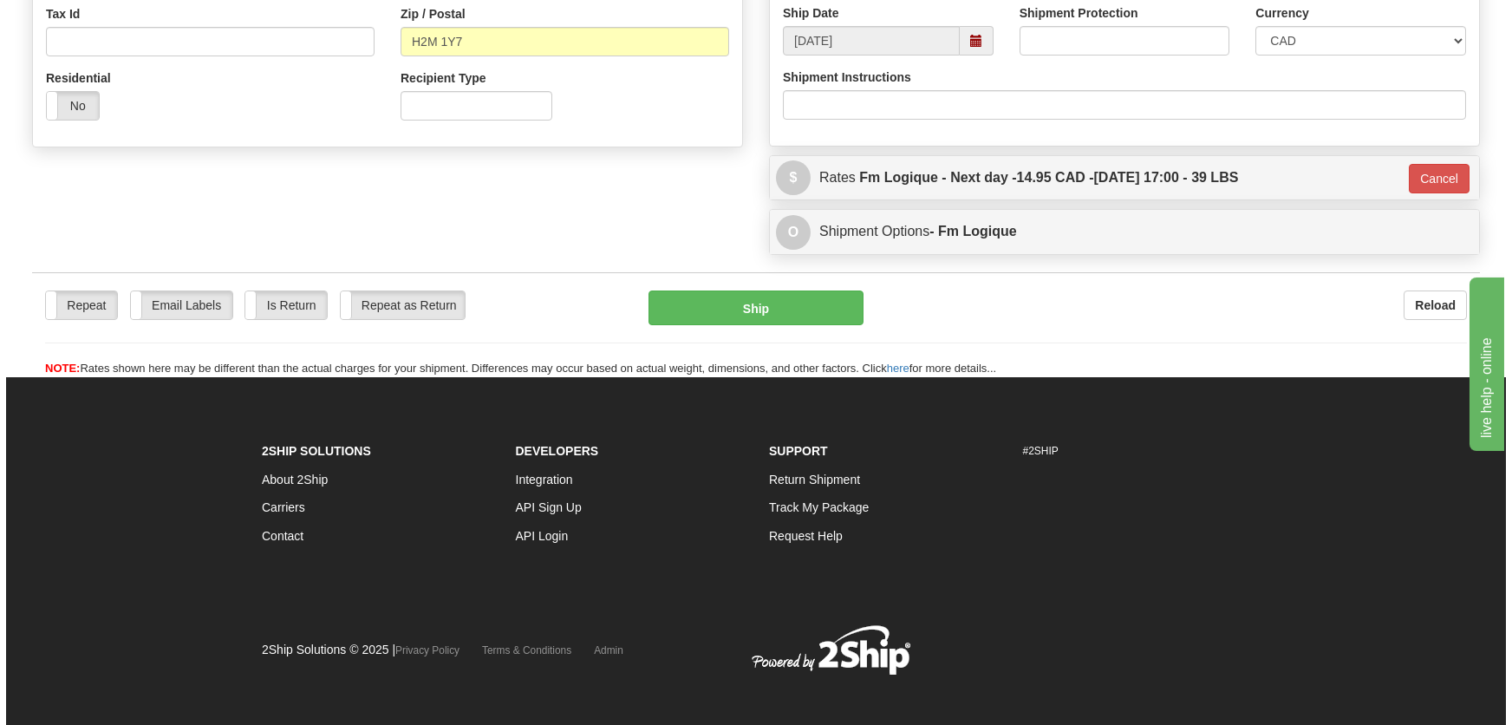
scroll to position [545, 0]
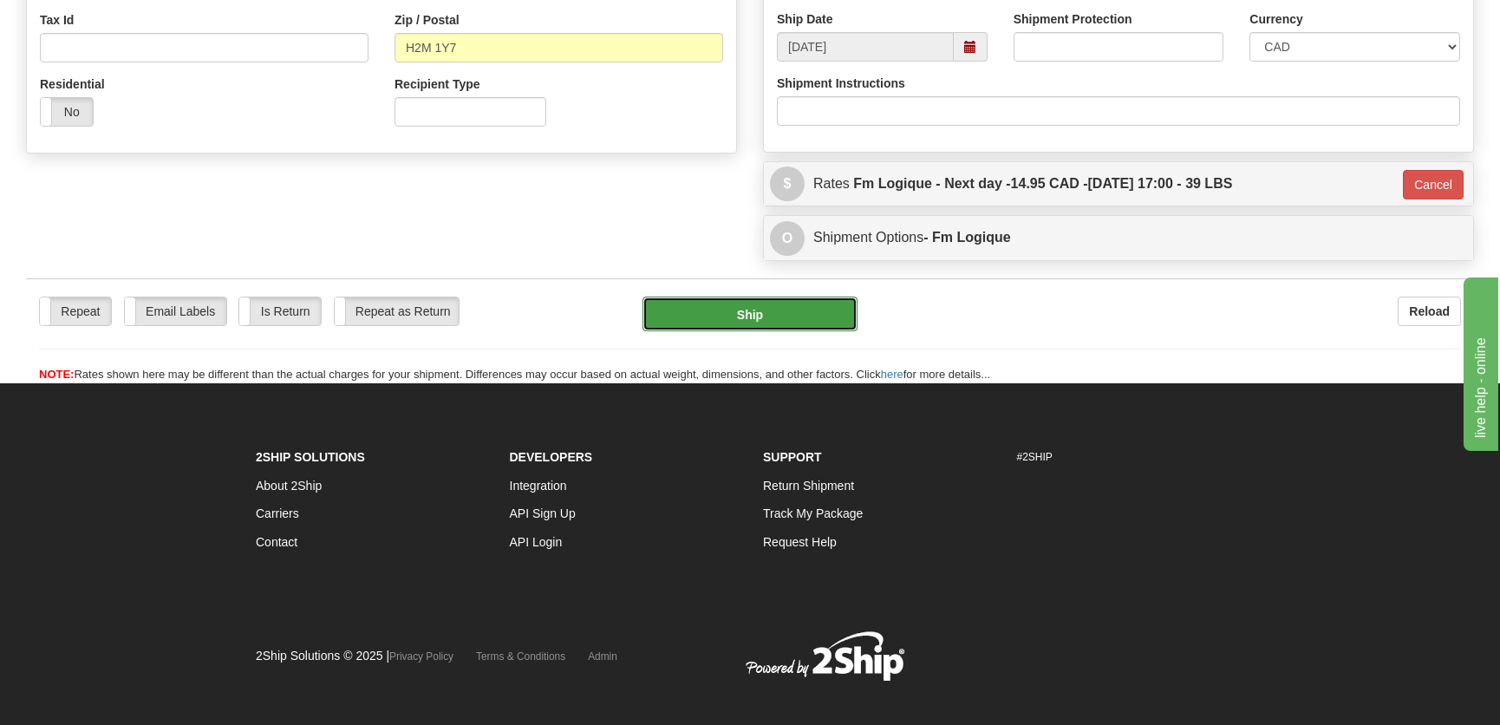
click at [750, 316] on button "Ship" at bounding box center [750, 314] width 215 height 35
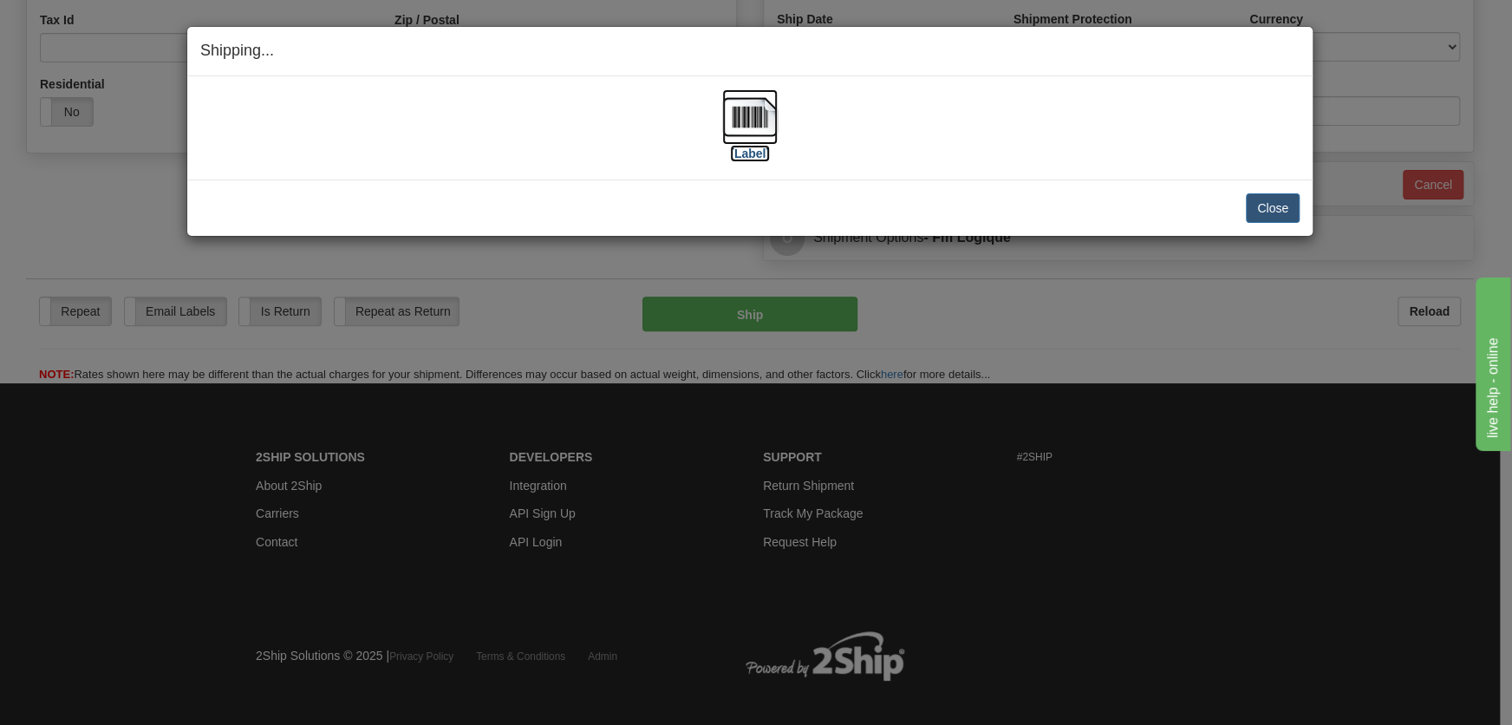
click at [736, 140] on img at bounding box center [749, 116] width 55 height 55
click at [1282, 212] on button "Close" at bounding box center [1273, 207] width 54 height 29
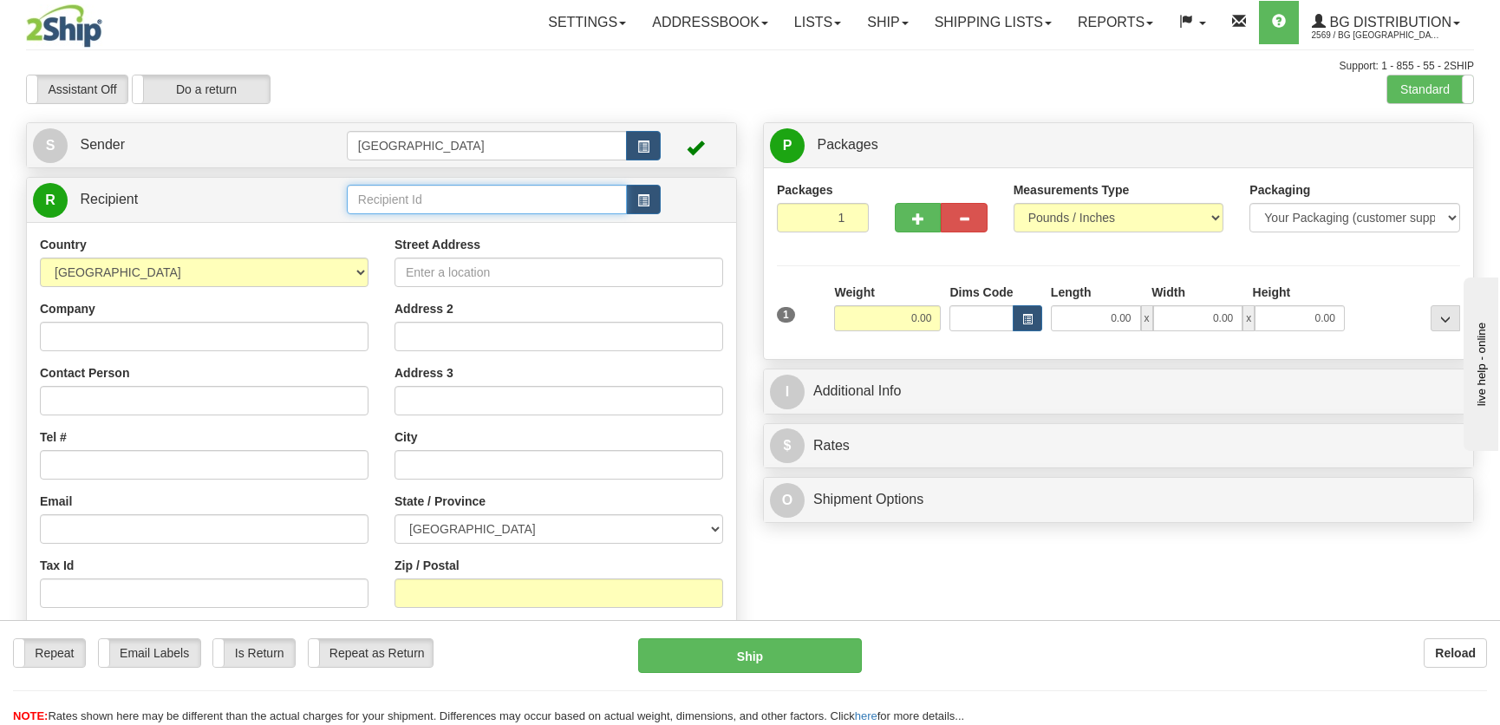
click at [417, 199] on input "text" at bounding box center [487, 199] width 280 height 29
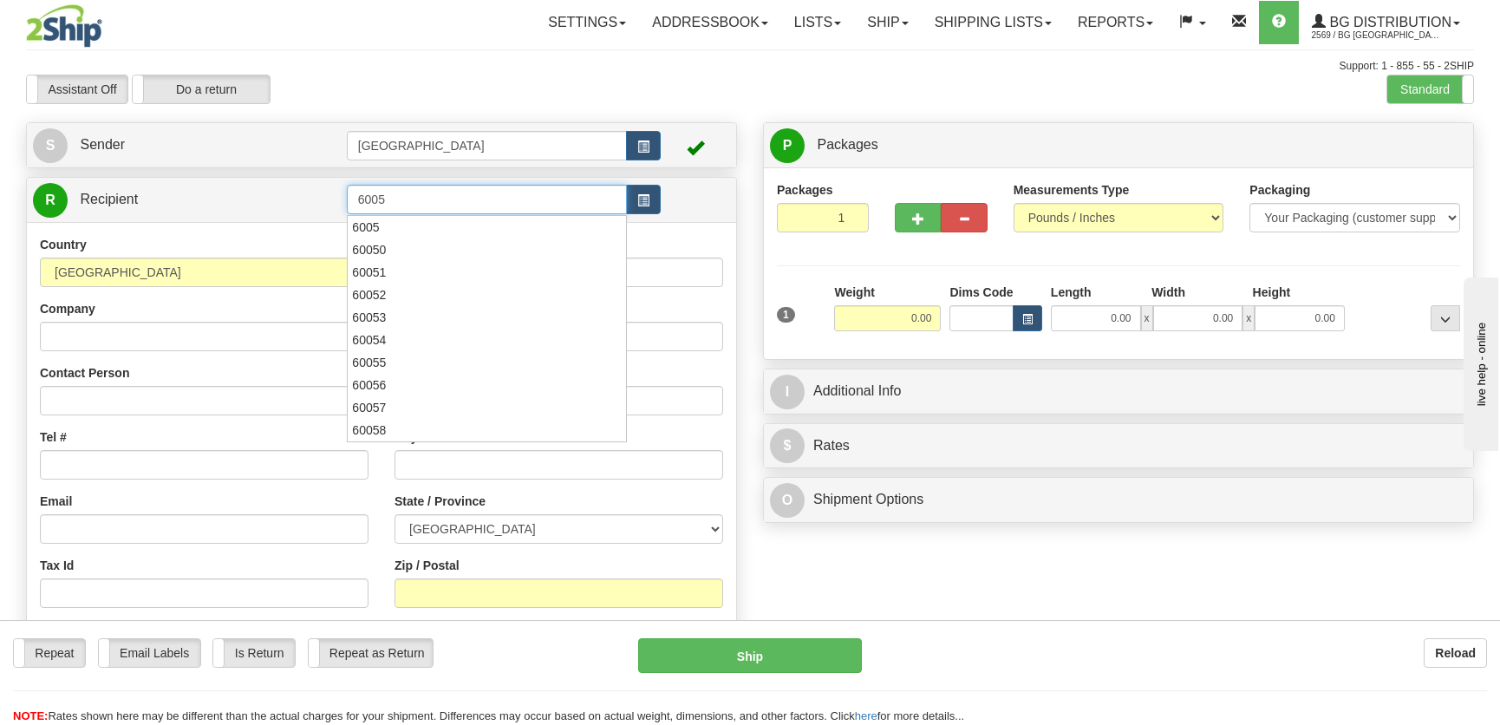
click at [419, 225] on div "6005" at bounding box center [482, 227] width 261 height 17
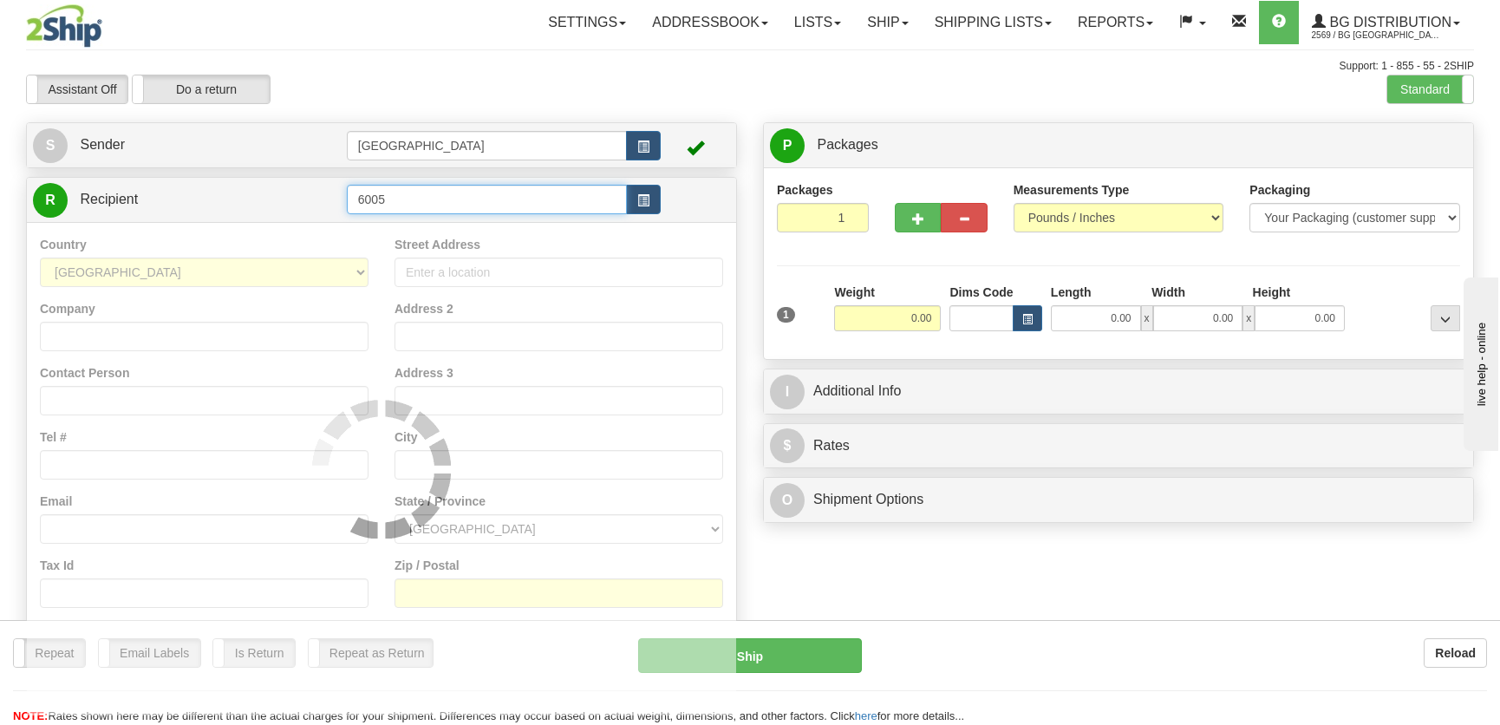
type input "6005"
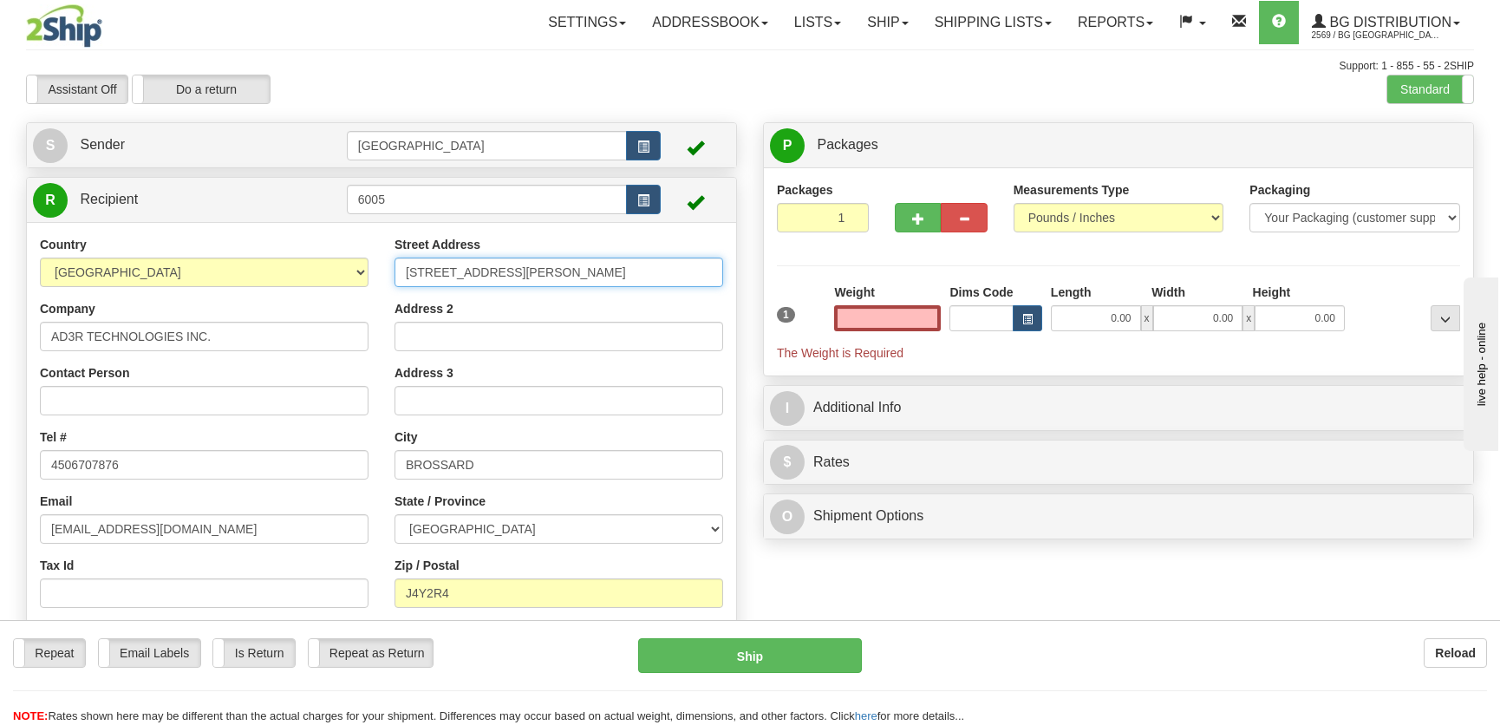
type input "0.00"
click at [597, 266] on input "[STREET_ADDRESS][PERSON_NAME]" at bounding box center [559, 272] width 329 height 29
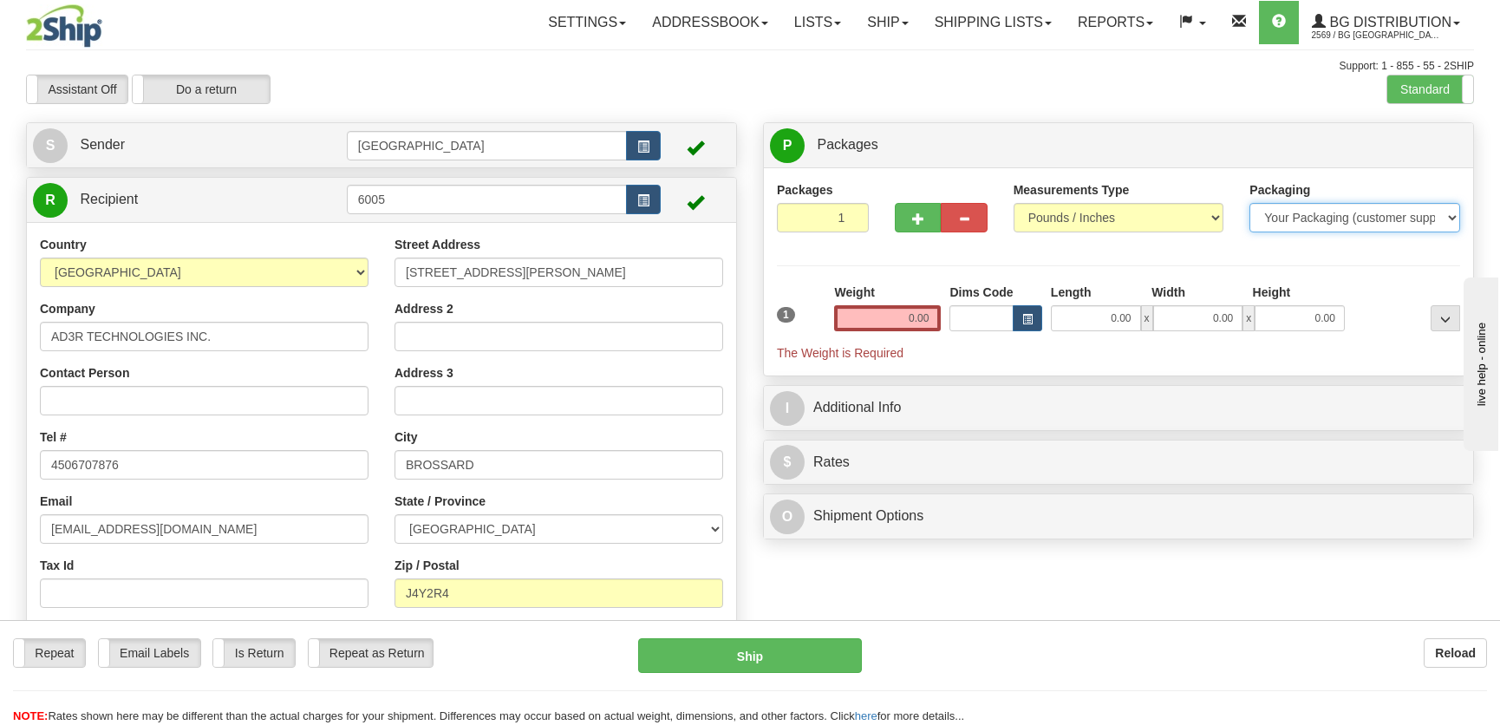
click at [1403, 223] on select "Your Packaging (customer supplied) Envelope (carrier supplied) Pack (carrier su…" at bounding box center [1355, 217] width 211 height 29
select select "2"
click at [1250, 203] on select "Your Packaging (customer supplied) Envelope (carrier supplied) Pack (carrier su…" at bounding box center [1355, 217] width 211 height 29
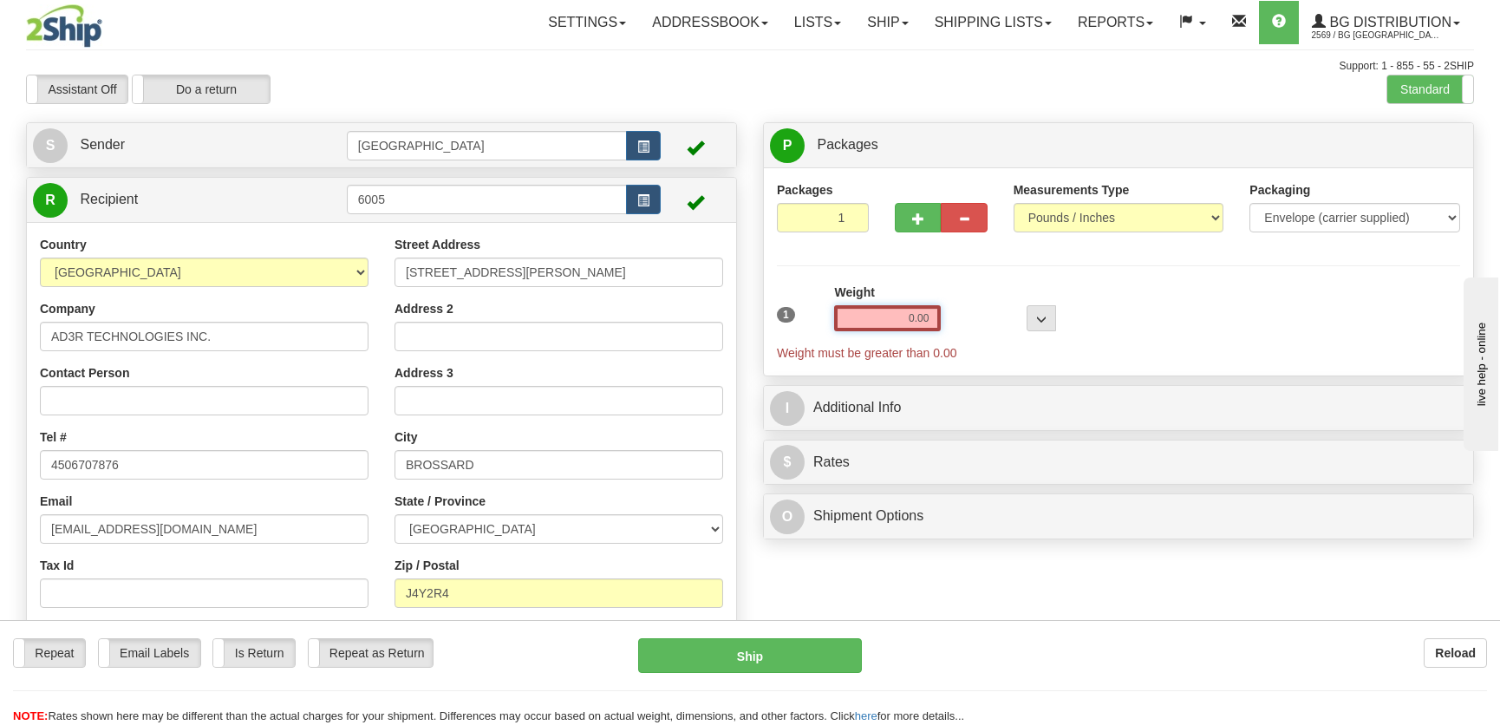
click at [924, 319] on input "0.00" at bounding box center [887, 318] width 107 height 26
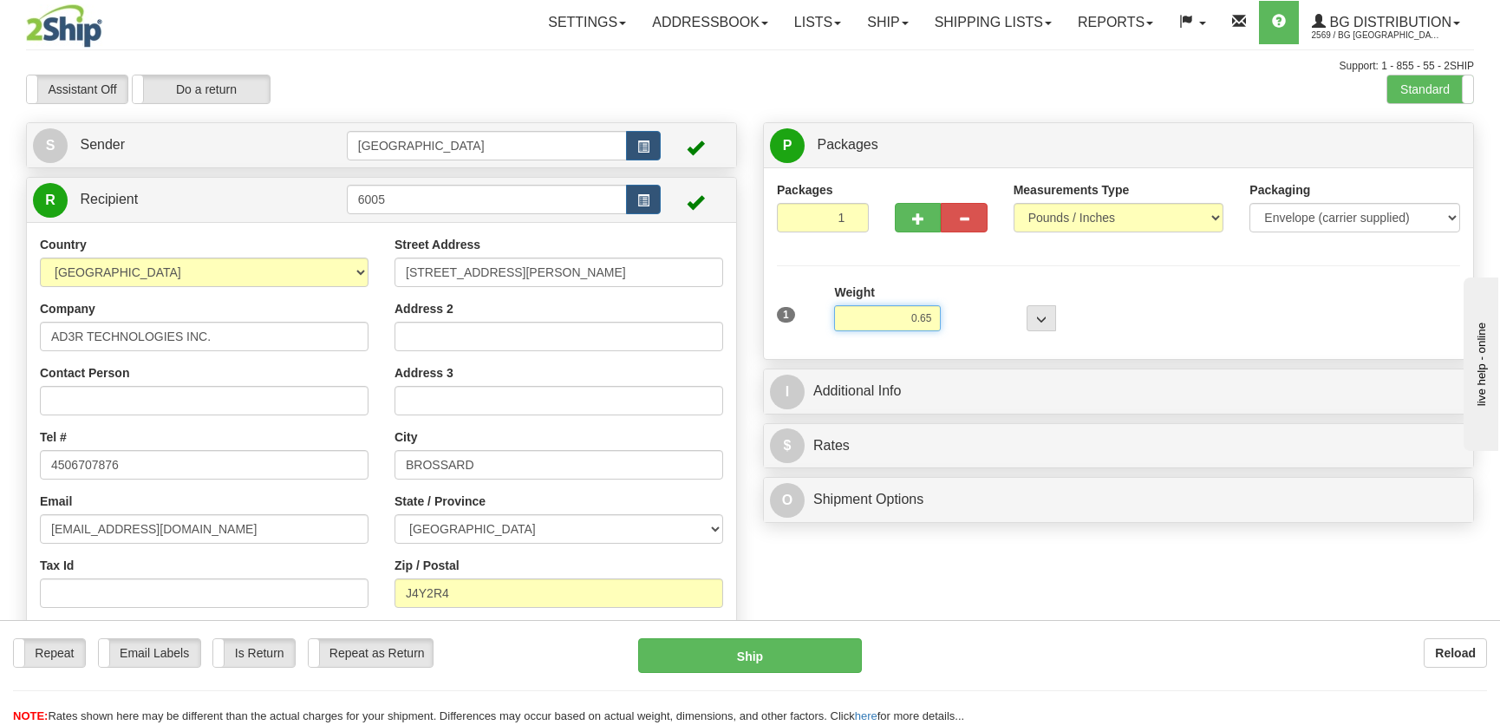
type input "0.65"
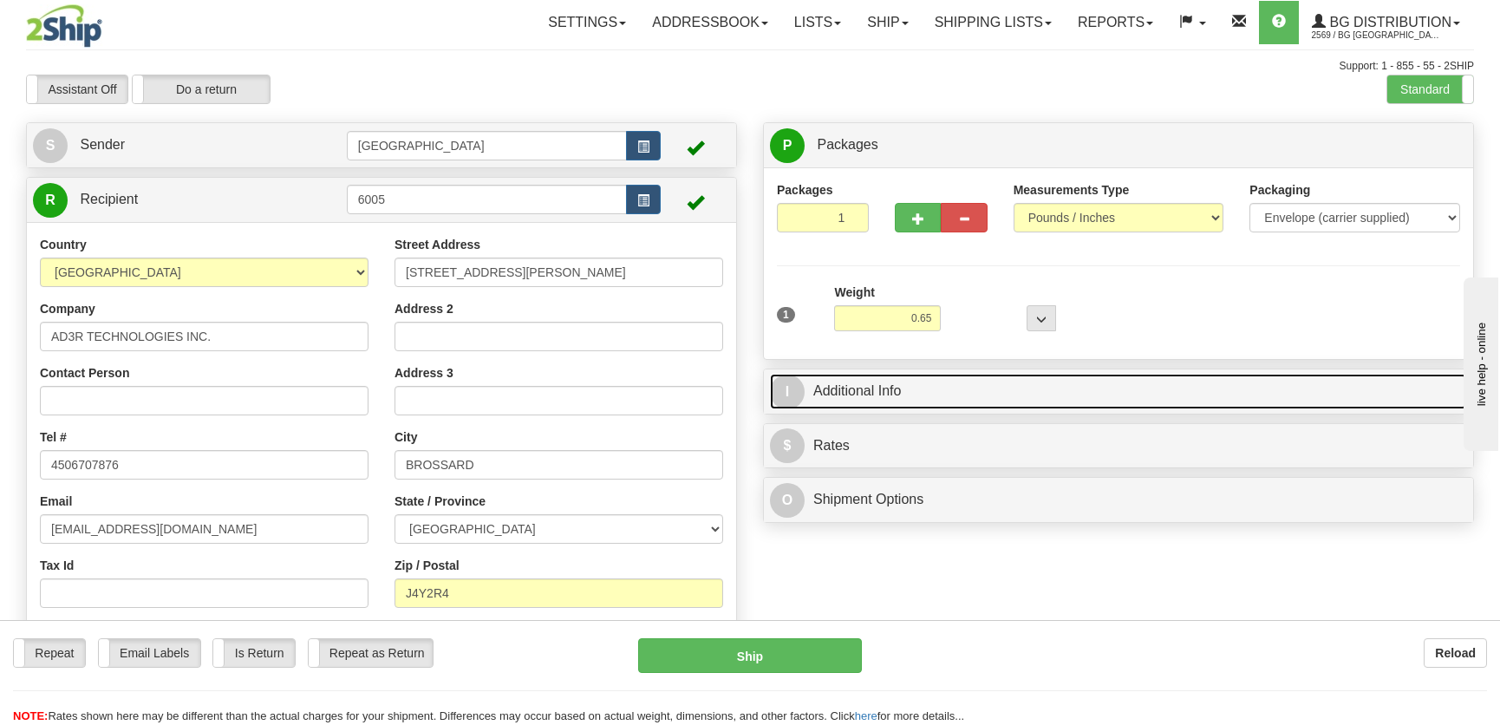
click at [1032, 374] on link "I Additional Info" at bounding box center [1118, 392] width 697 height 36
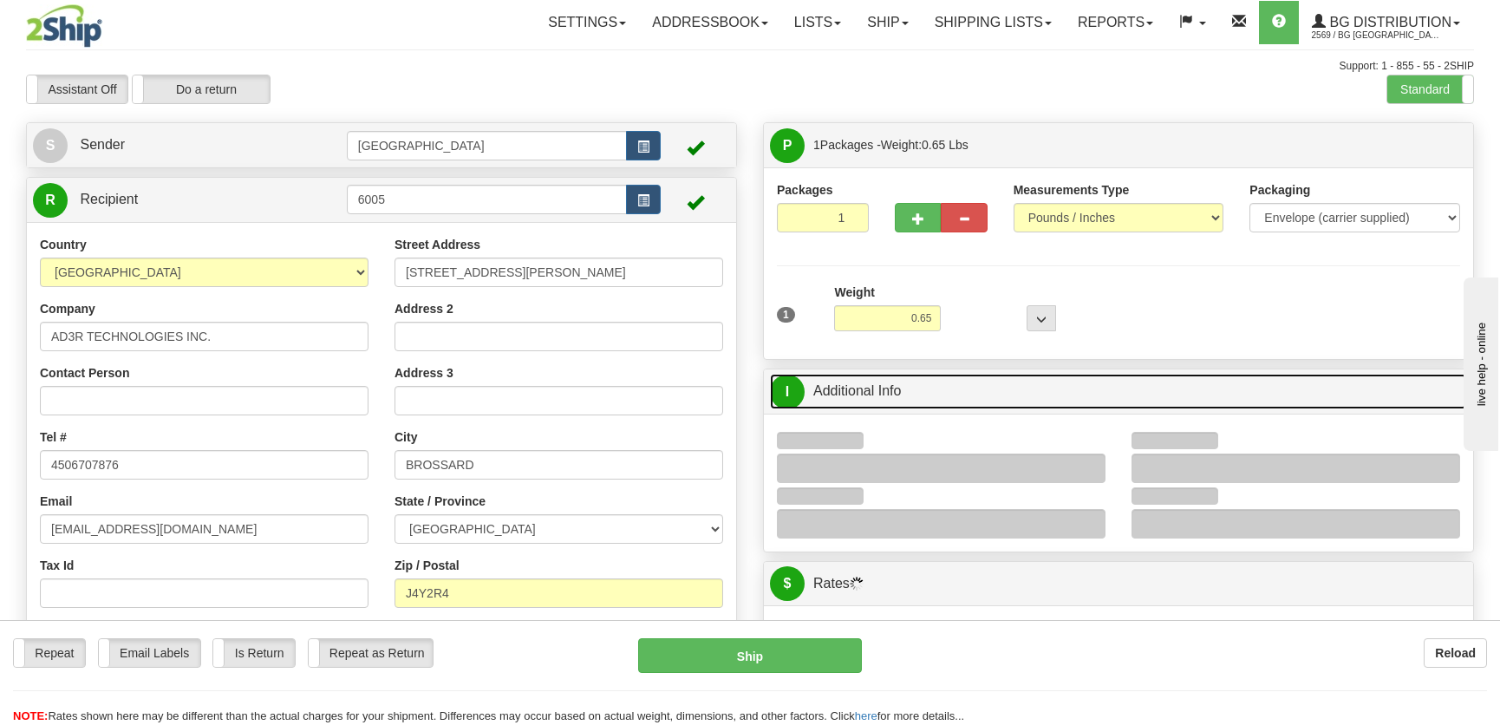
scroll to position [78, 0]
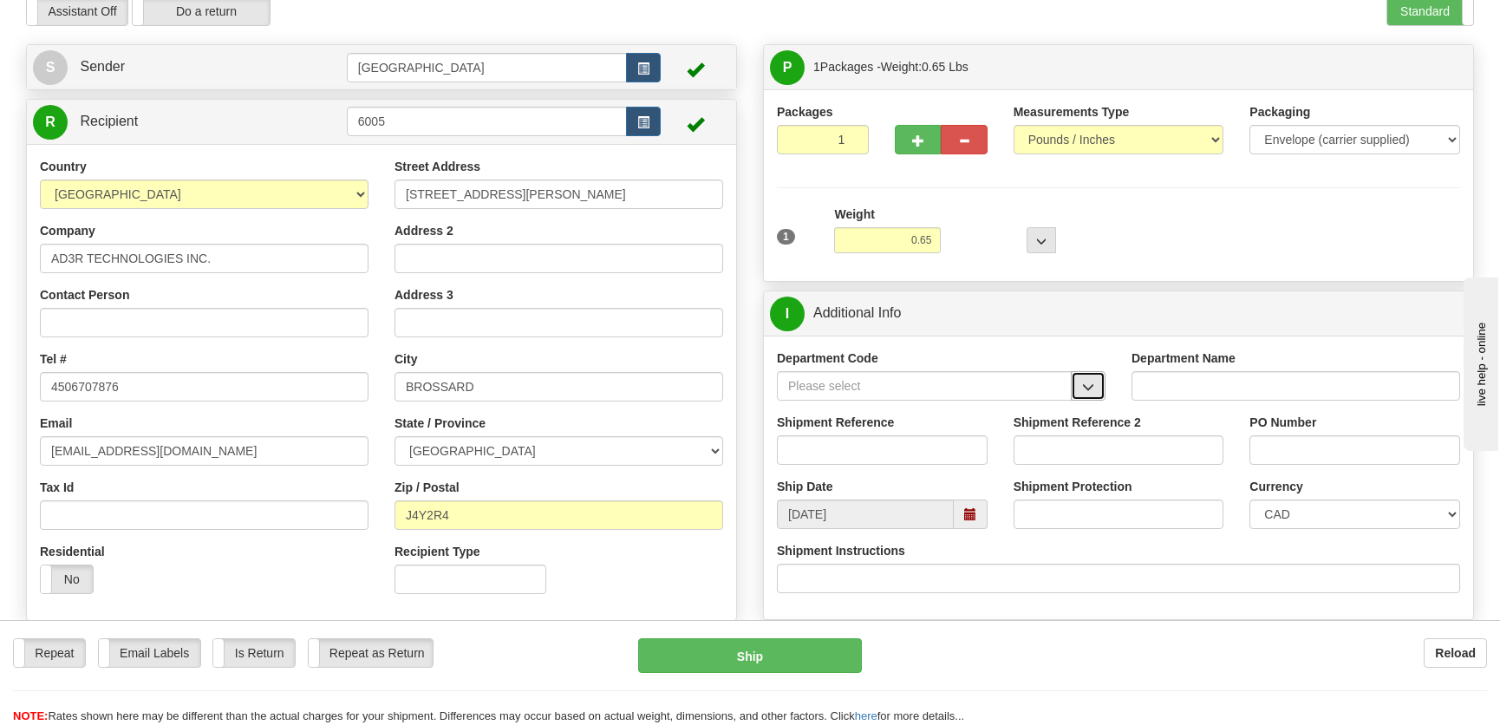
click at [1105, 379] on button "button" at bounding box center [1088, 385] width 35 height 29
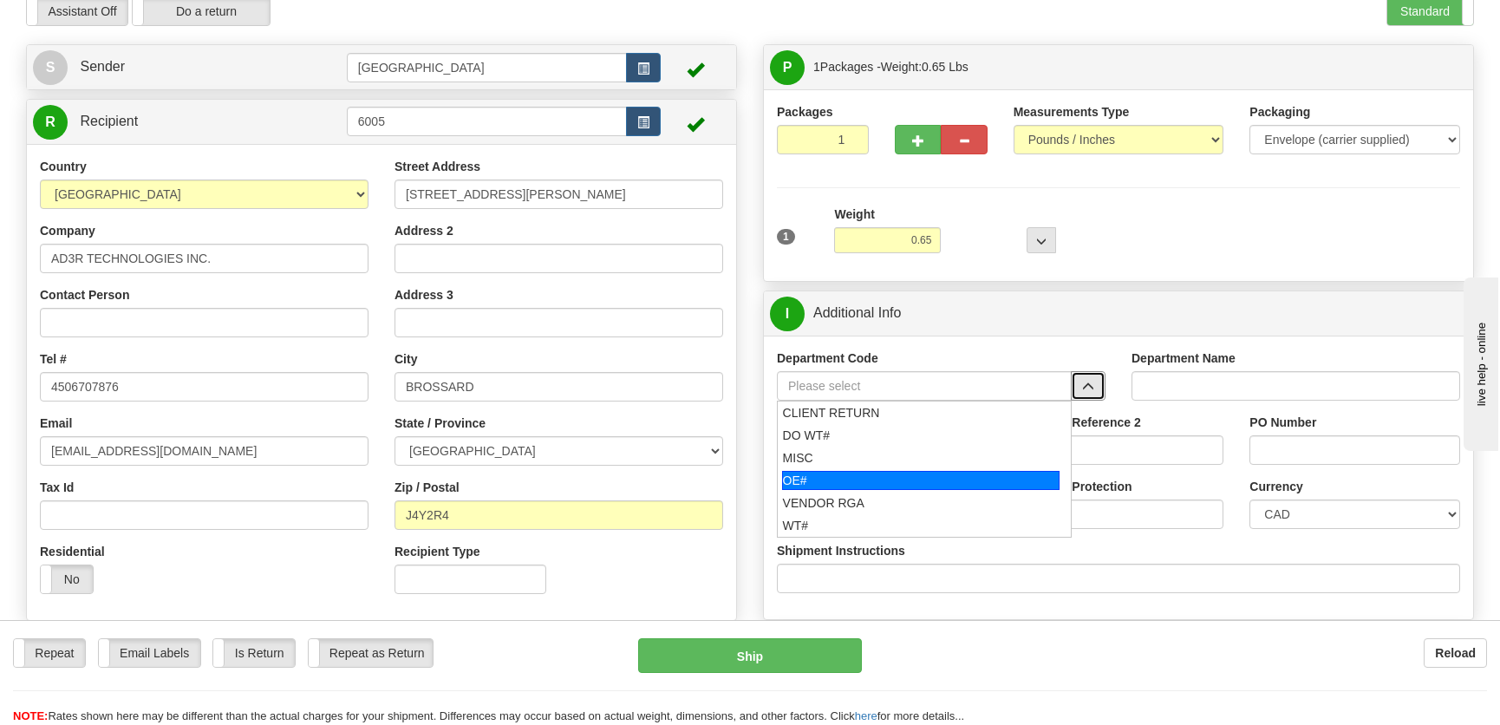
click at [880, 482] on div "OE#" at bounding box center [921, 480] width 278 height 19
type input "OE#"
type input "ORDERS"
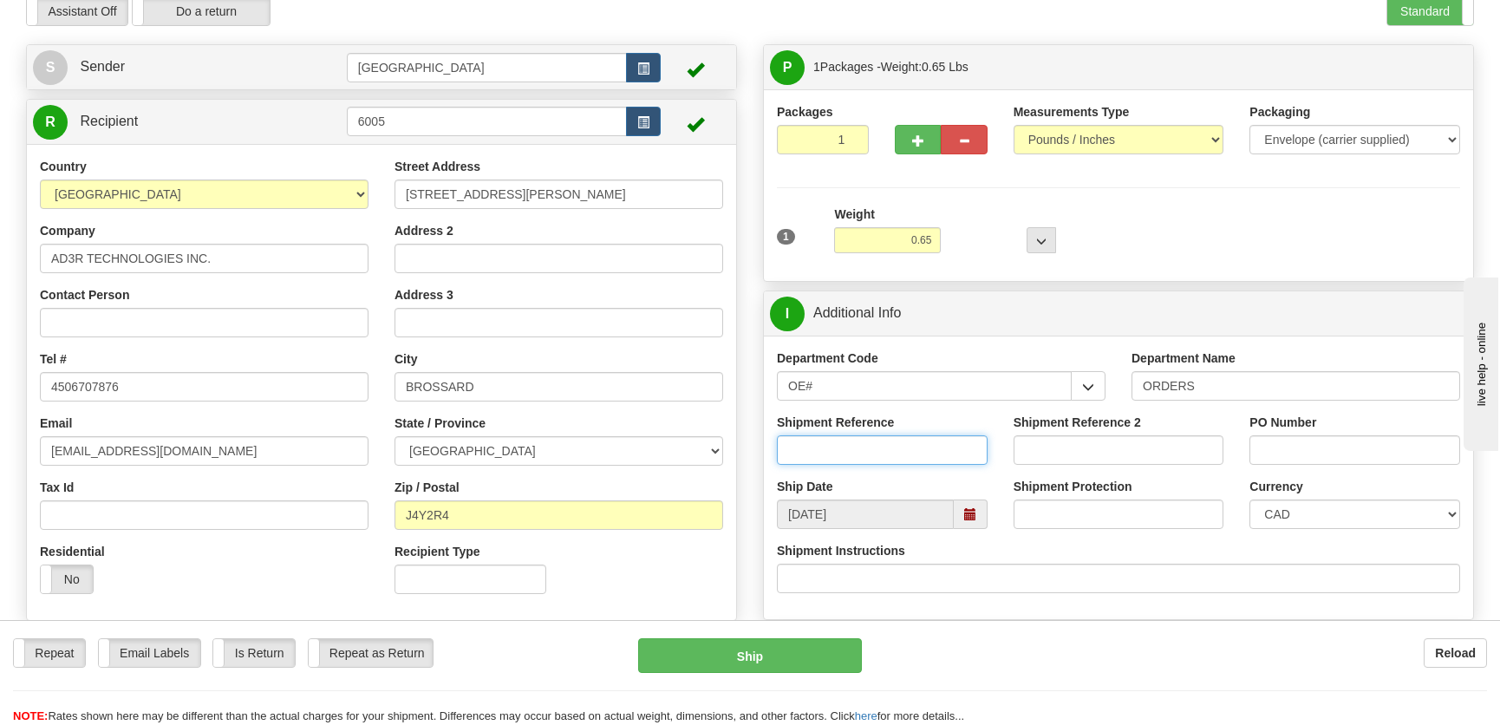
click at [886, 454] on input "Shipment Reference" at bounding box center [882, 449] width 211 height 29
type input "50323574-00"
click at [1365, 435] on input "PO Number" at bounding box center [1355, 449] width 211 height 29
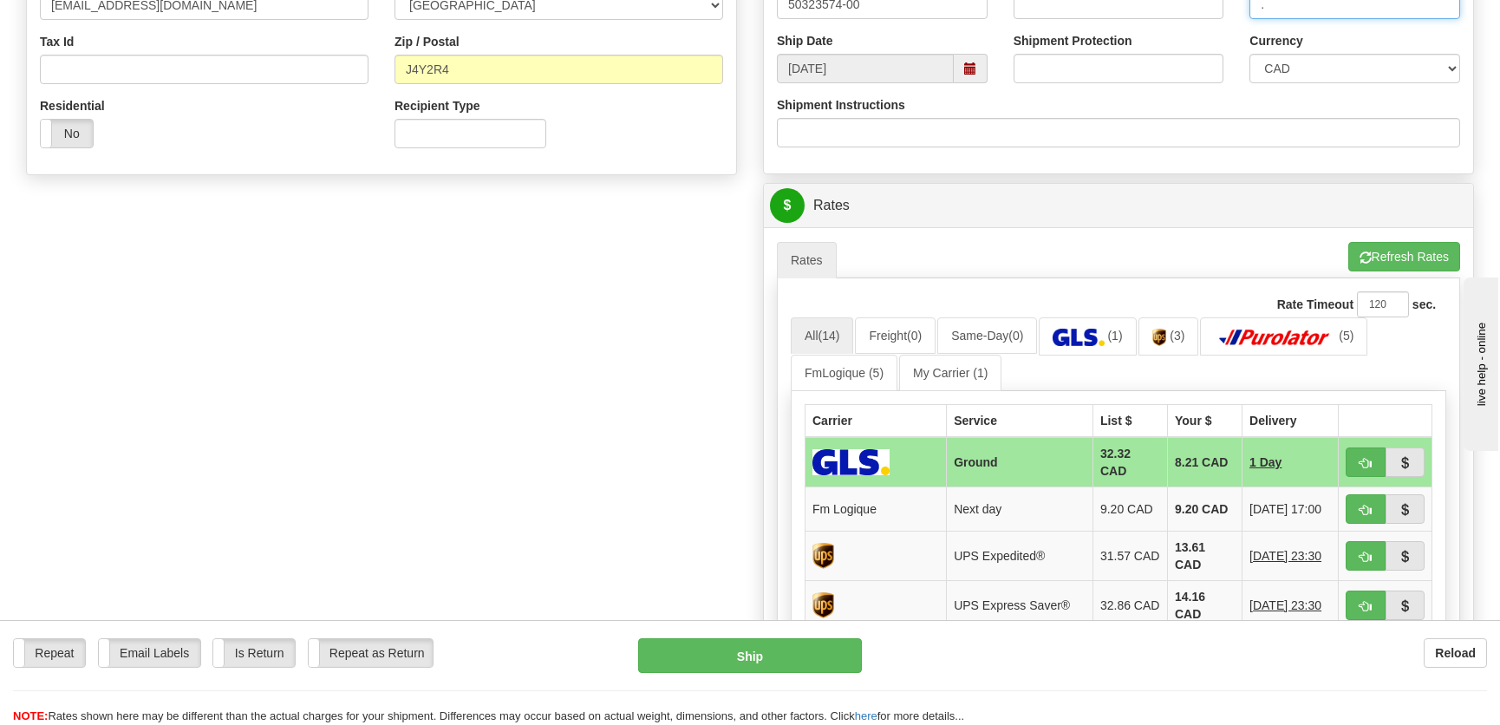
scroll to position [552, 0]
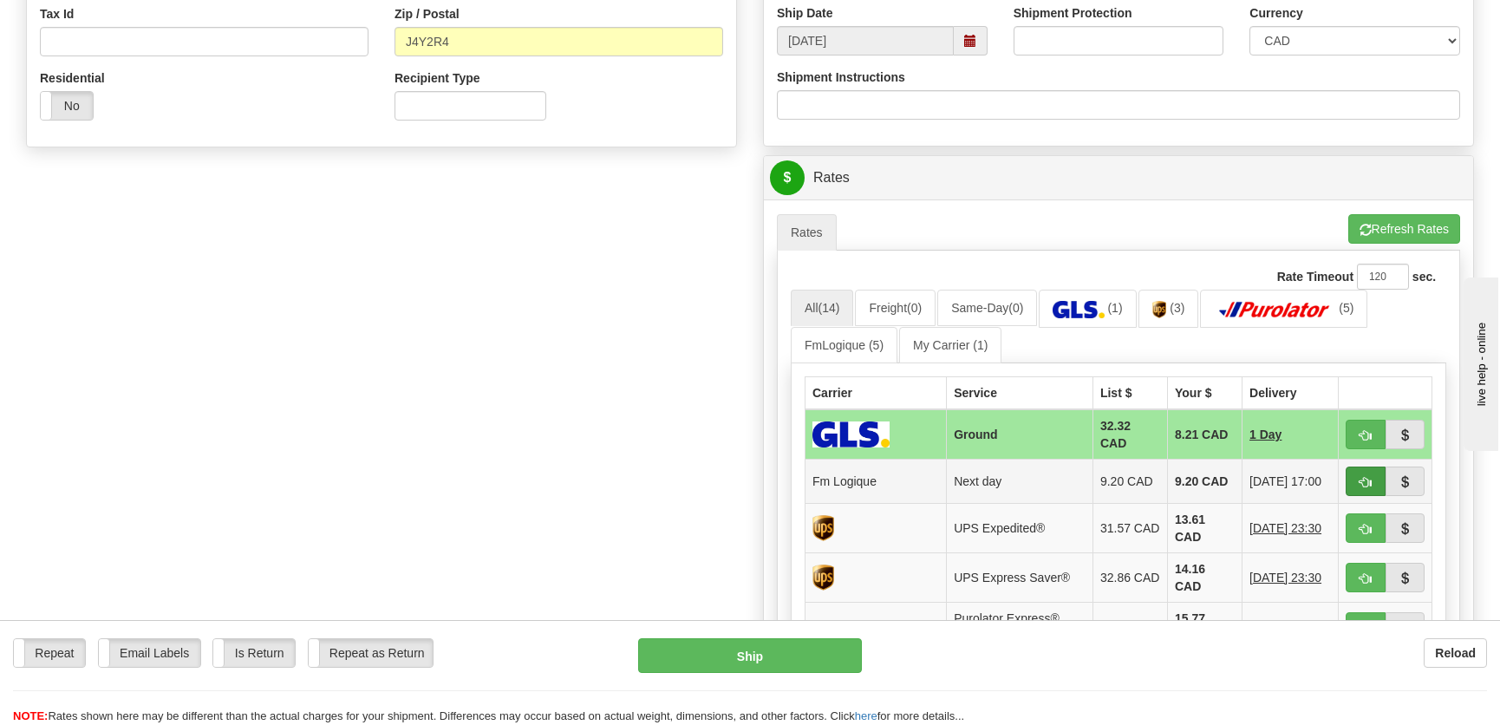
type input "."
click at [1355, 477] on button "button" at bounding box center [1366, 481] width 40 height 29
type input "jour"
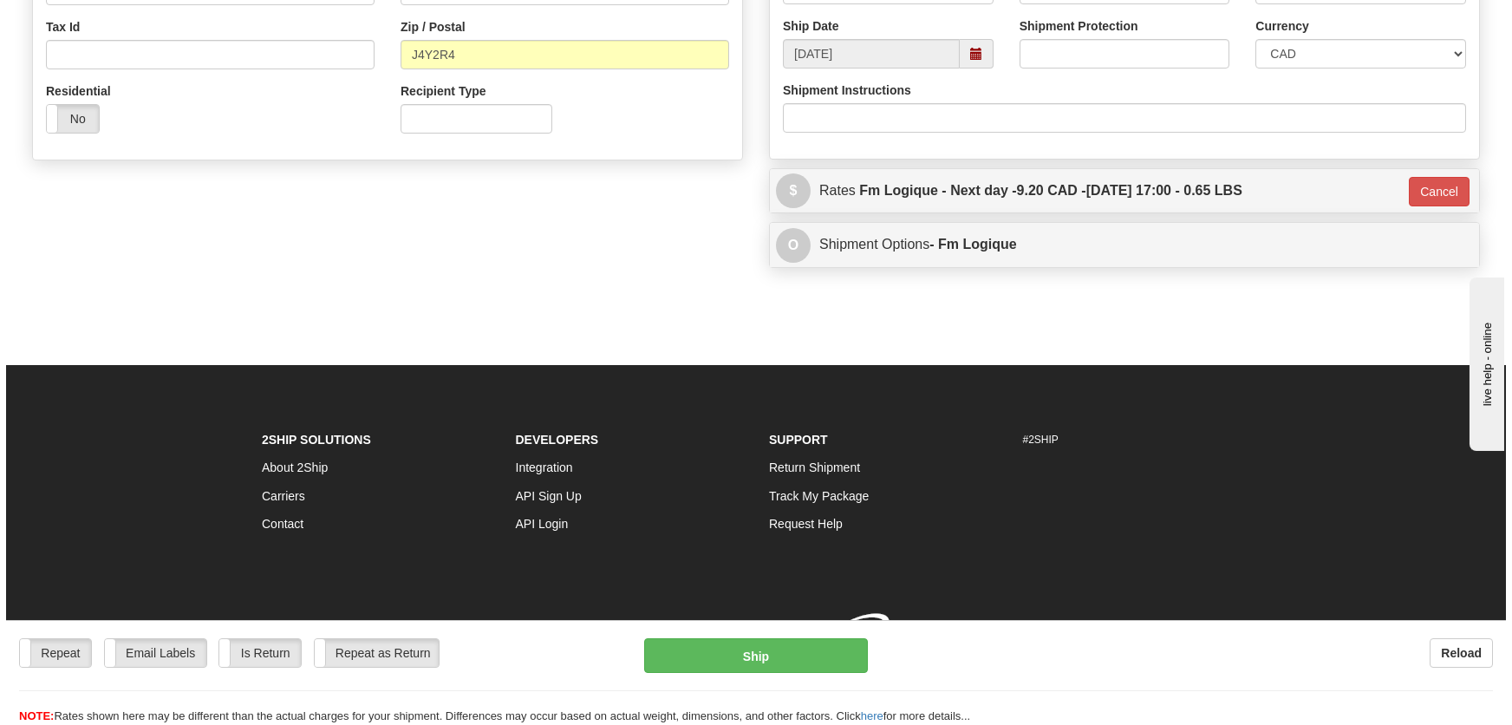
scroll to position [546, 0]
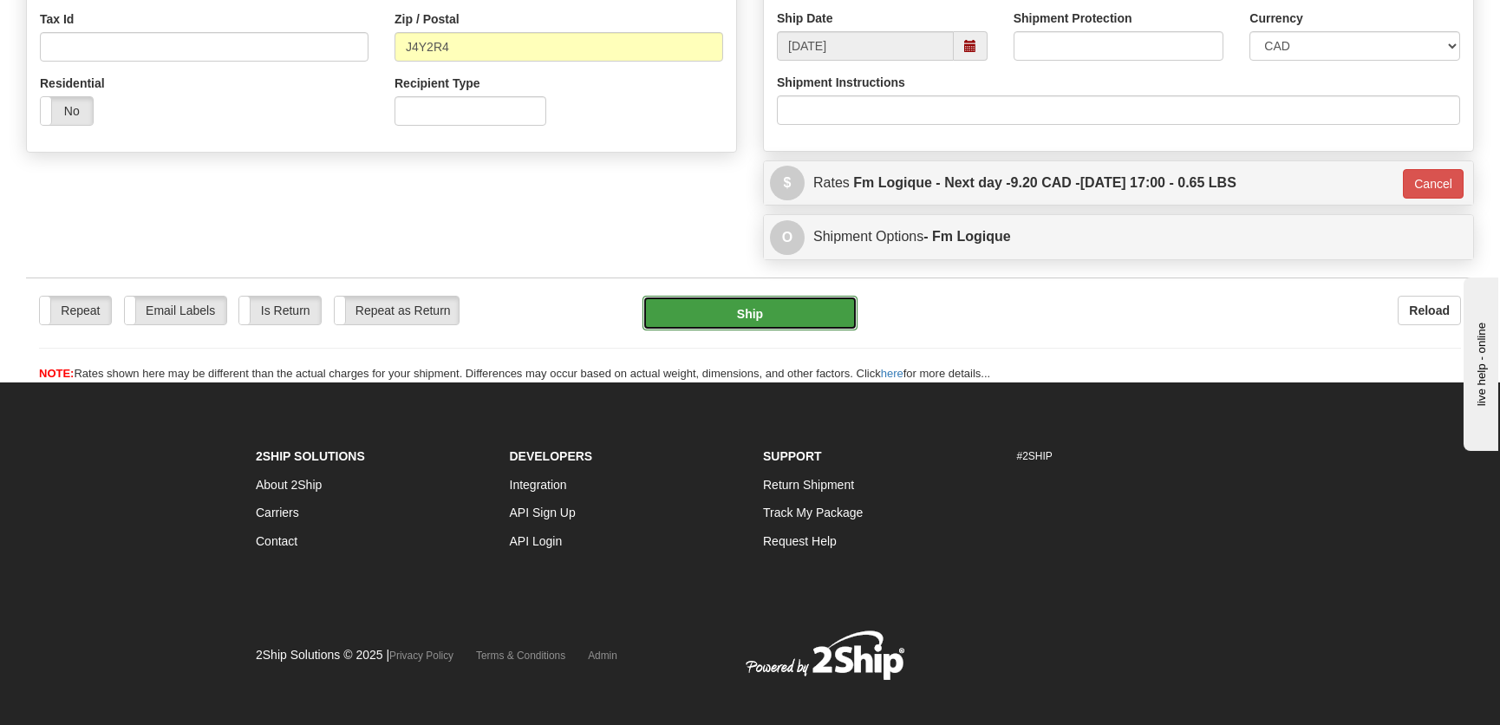
click at [728, 317] on button "Ship" at bounding box center [750, 313] width 215 height 35
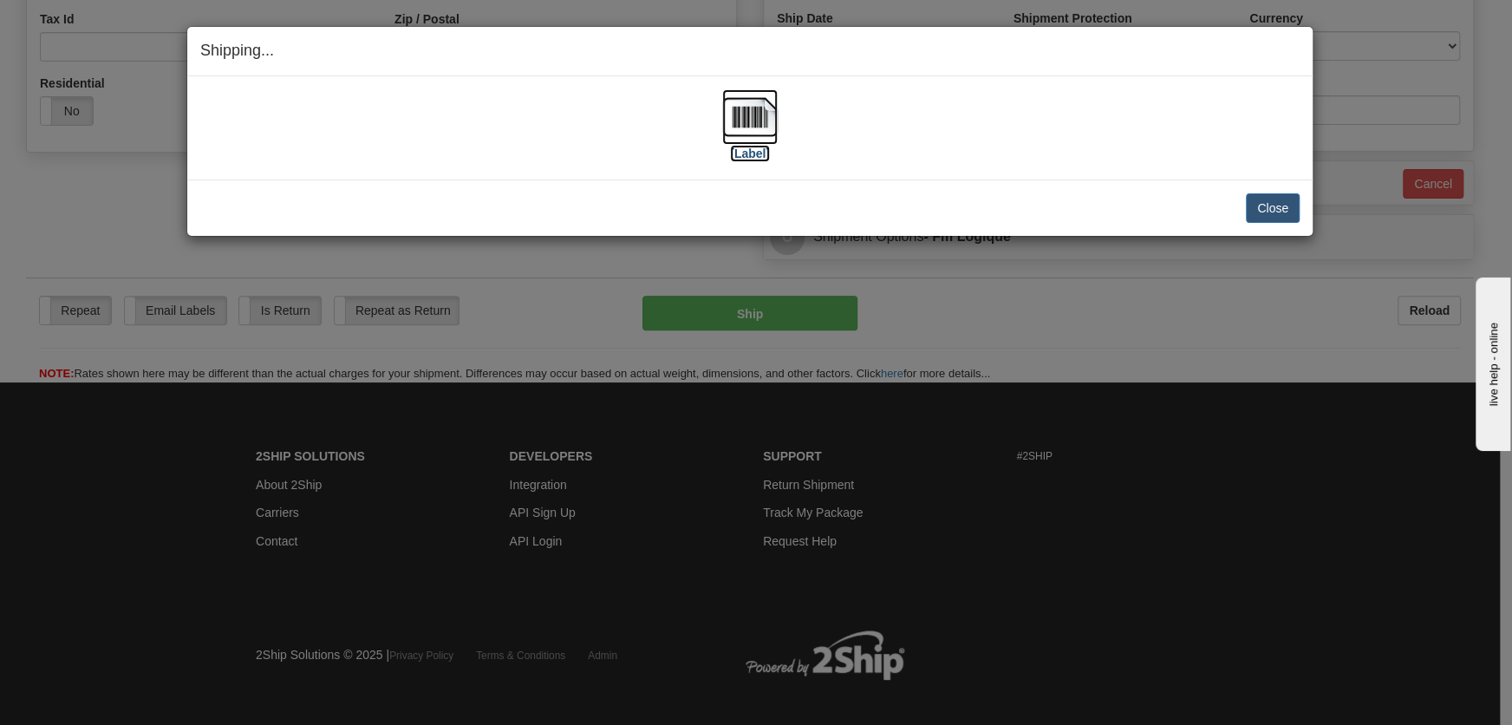
click at [737, 160] on label "[Label]" at bounding box center [750, 153] width 40 height 17
click at [1281, 214] on button "Close" at bounding box center [1273, 207] width 54 height 29
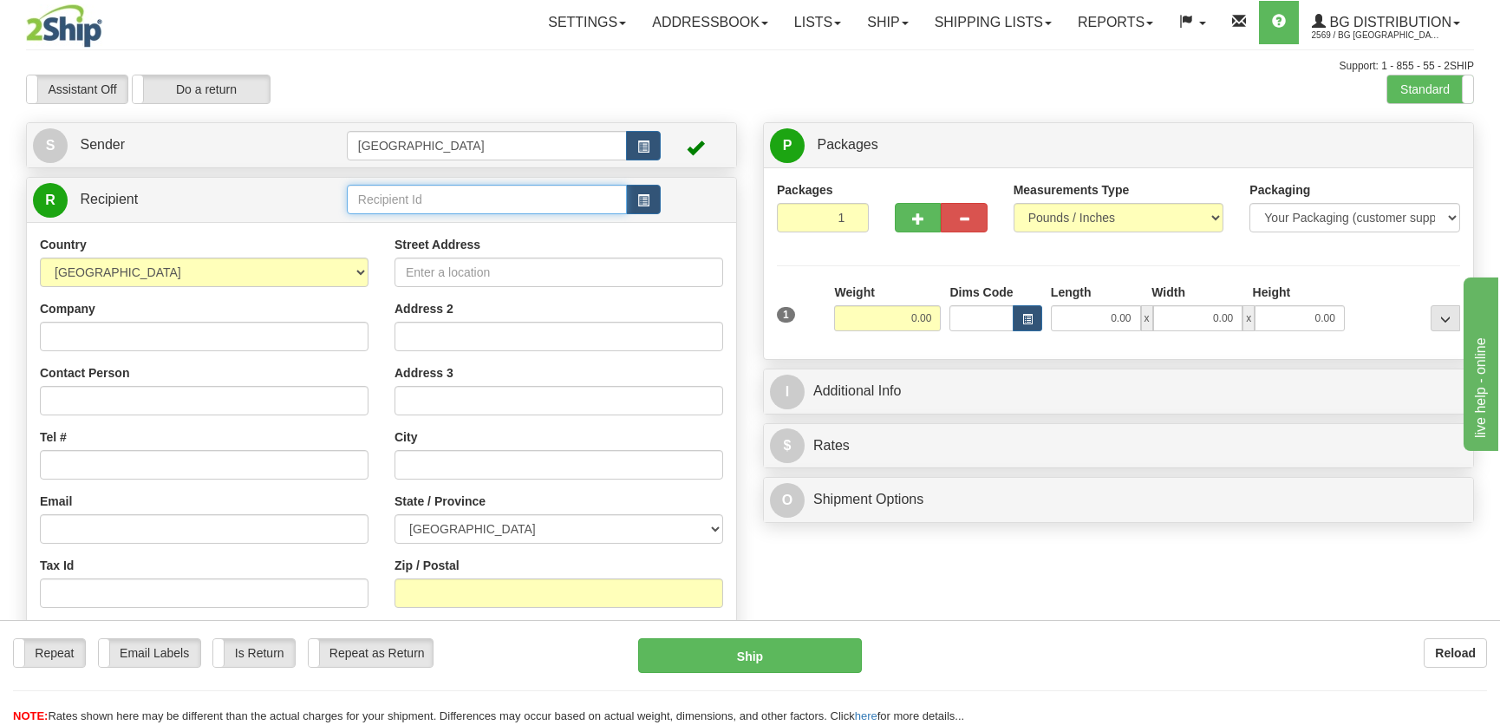
click at [461, 199] on input "text" at bounding box center [487, 199] width 280 height 29
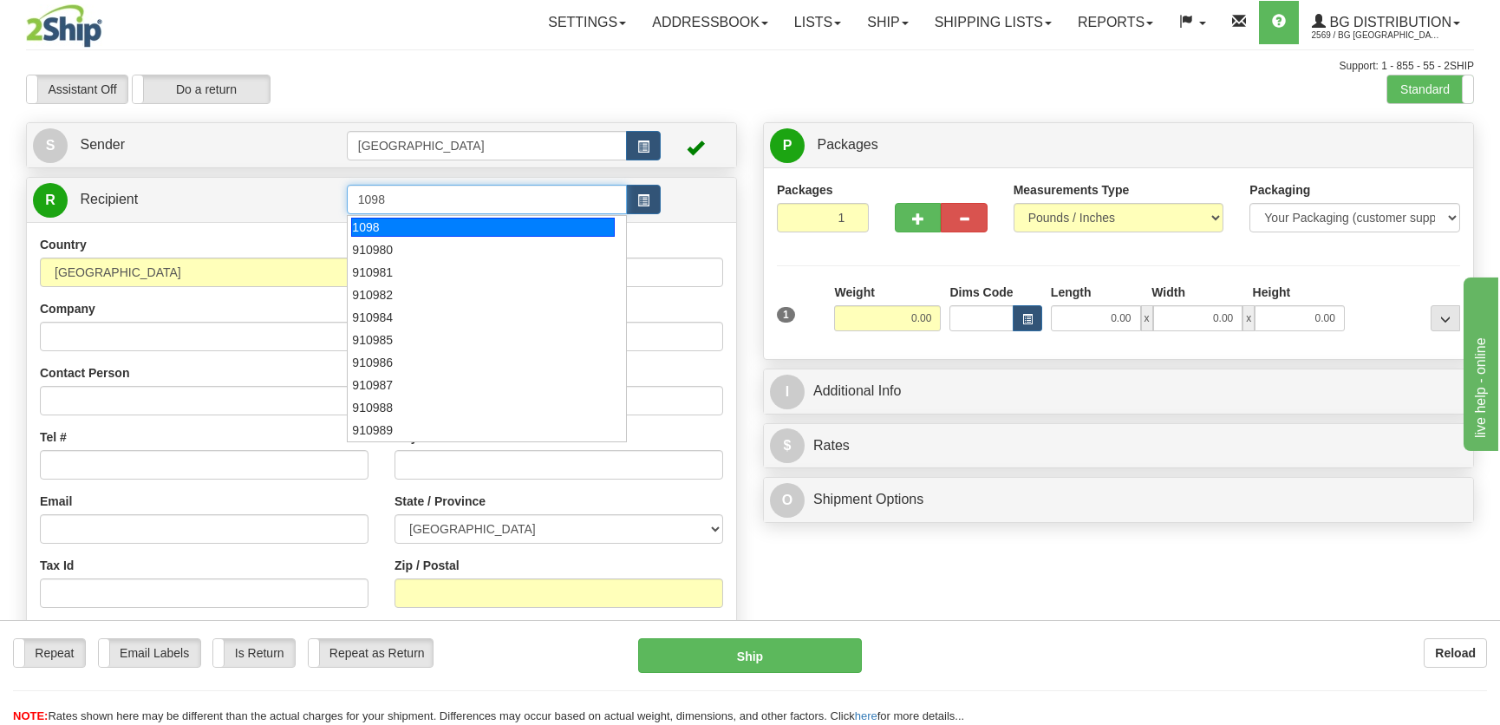
click at [462, 225] on div "1098" at bounding box center [482, 227] width 263 height 19
type input "1098"
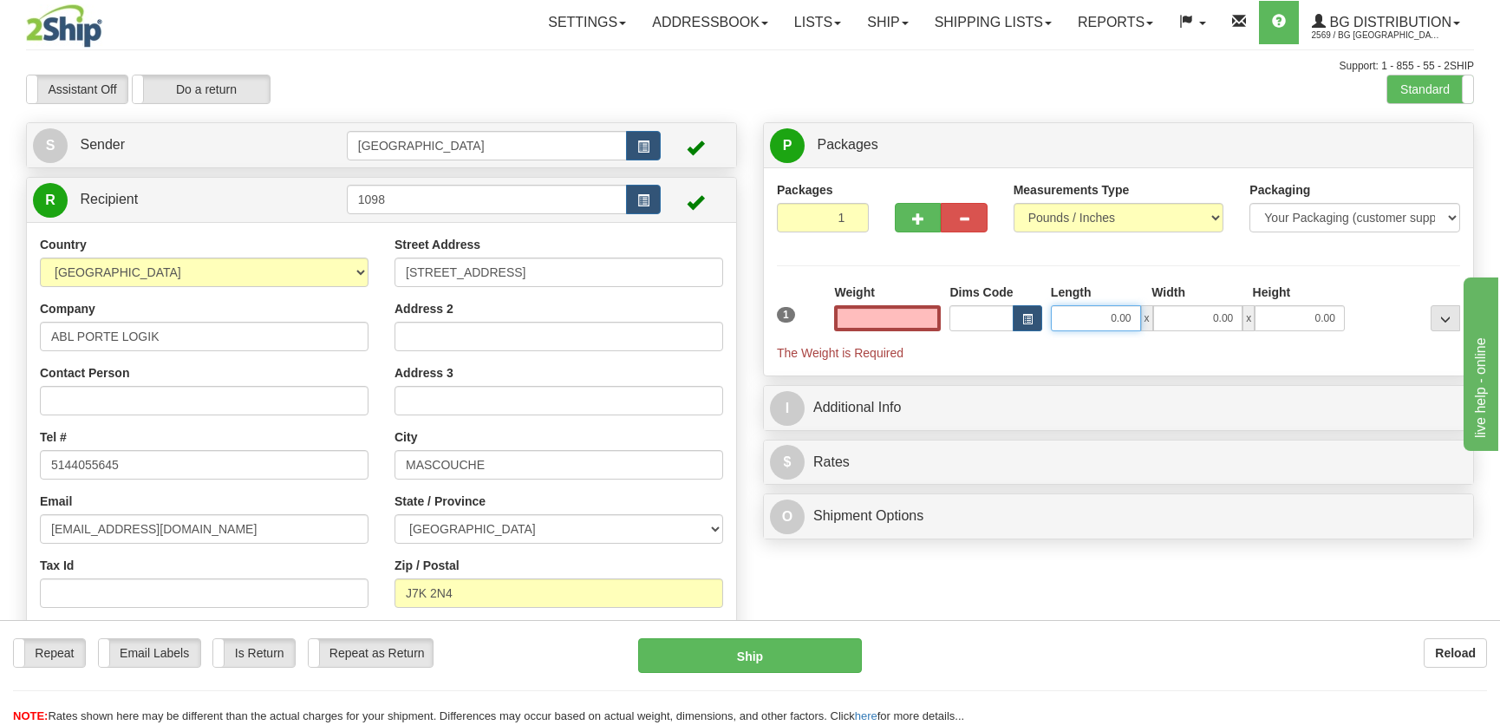
type input "0.00"
click at [1131, 322] on input "0.00" at bounding box center [1096, 318] width 90 height 26
type input "88.00"
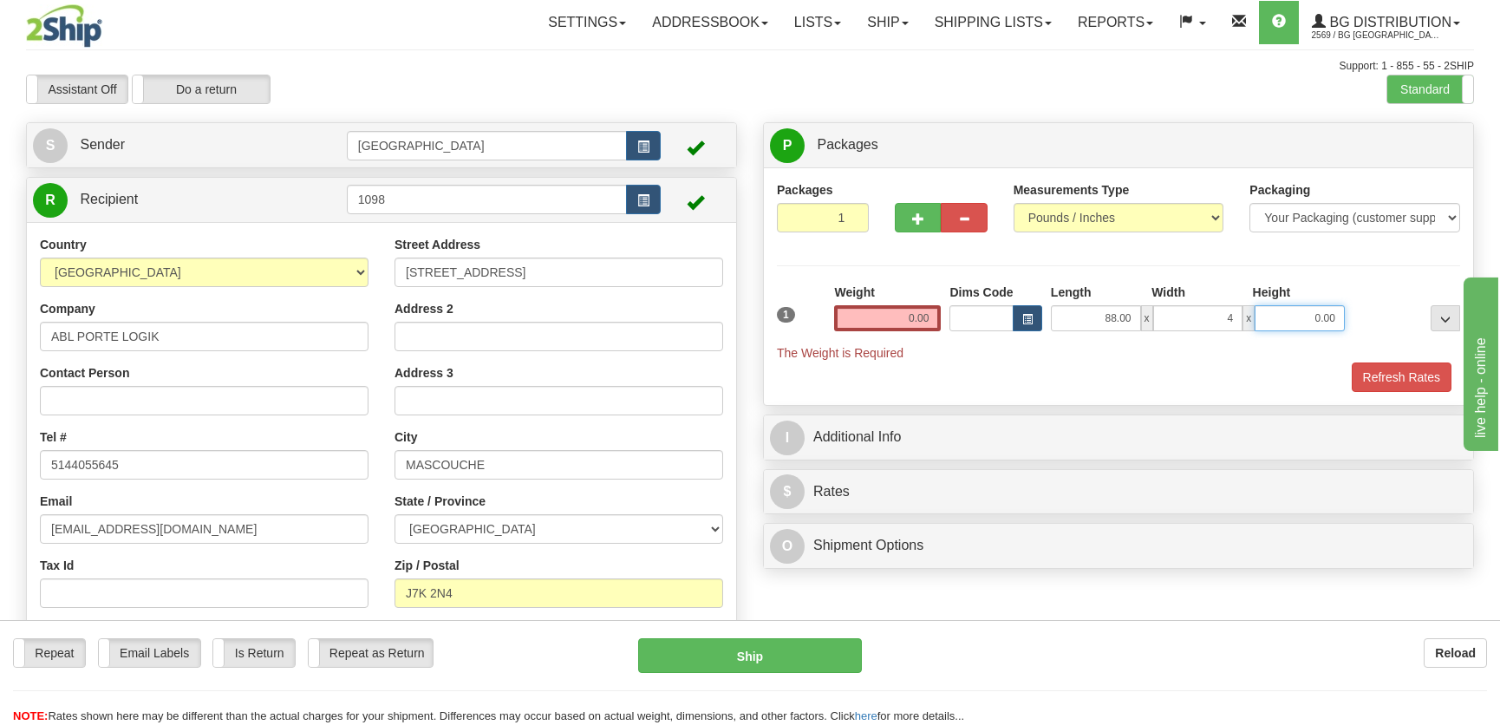
type input "4.00"
click at [932, 305] on input "0.00" at bounding box center [887, 318] width 107 height 26
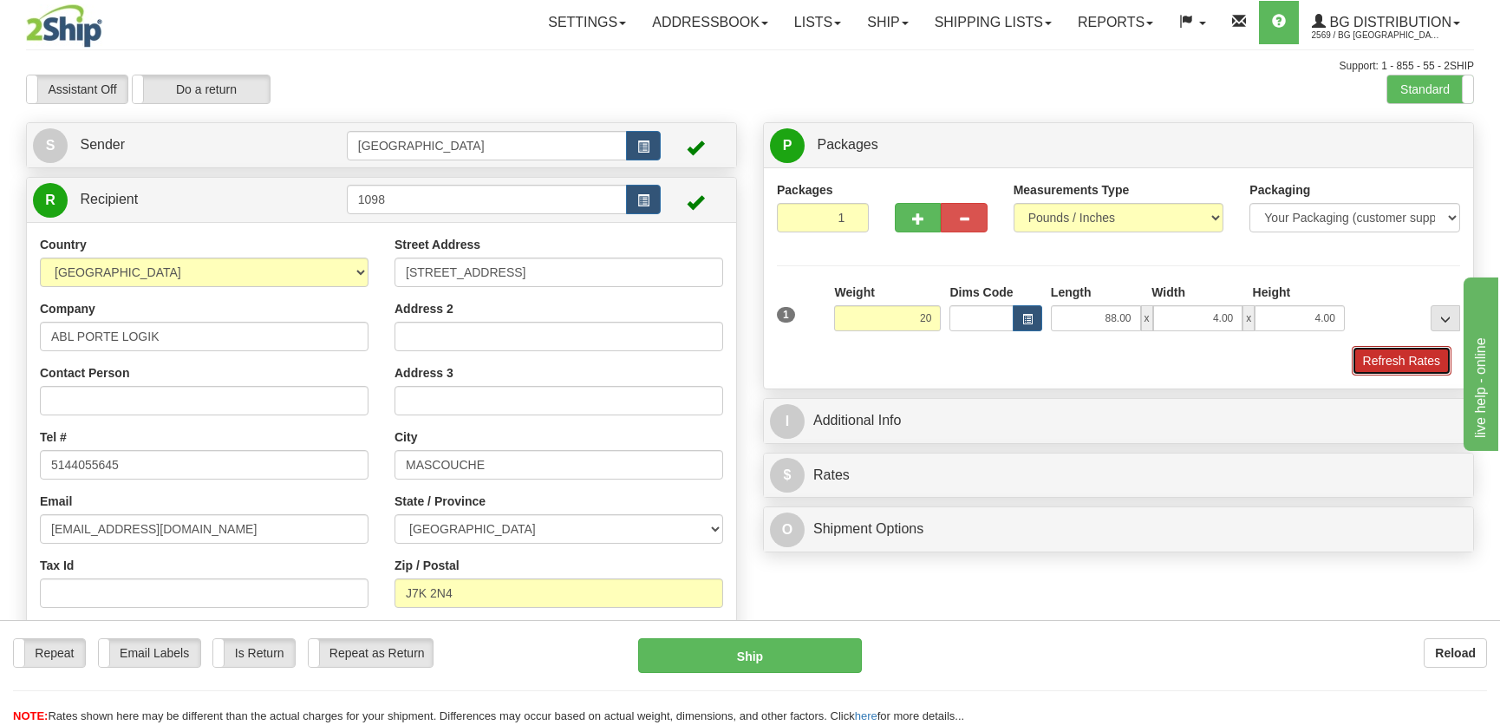
type input "20.00"
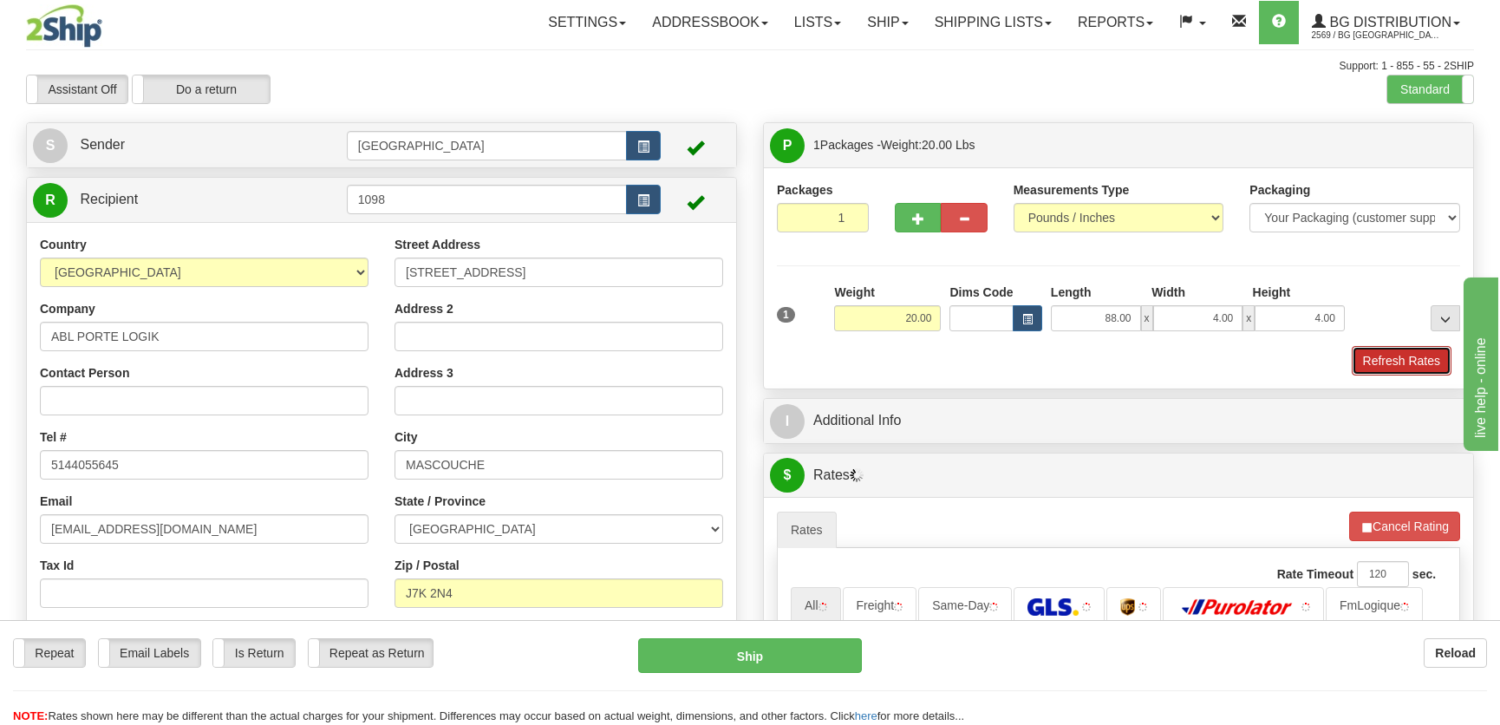
click at [1397, 356] on button "Refresh Rates" at bounding box center [1402, 360] width 100 height 29
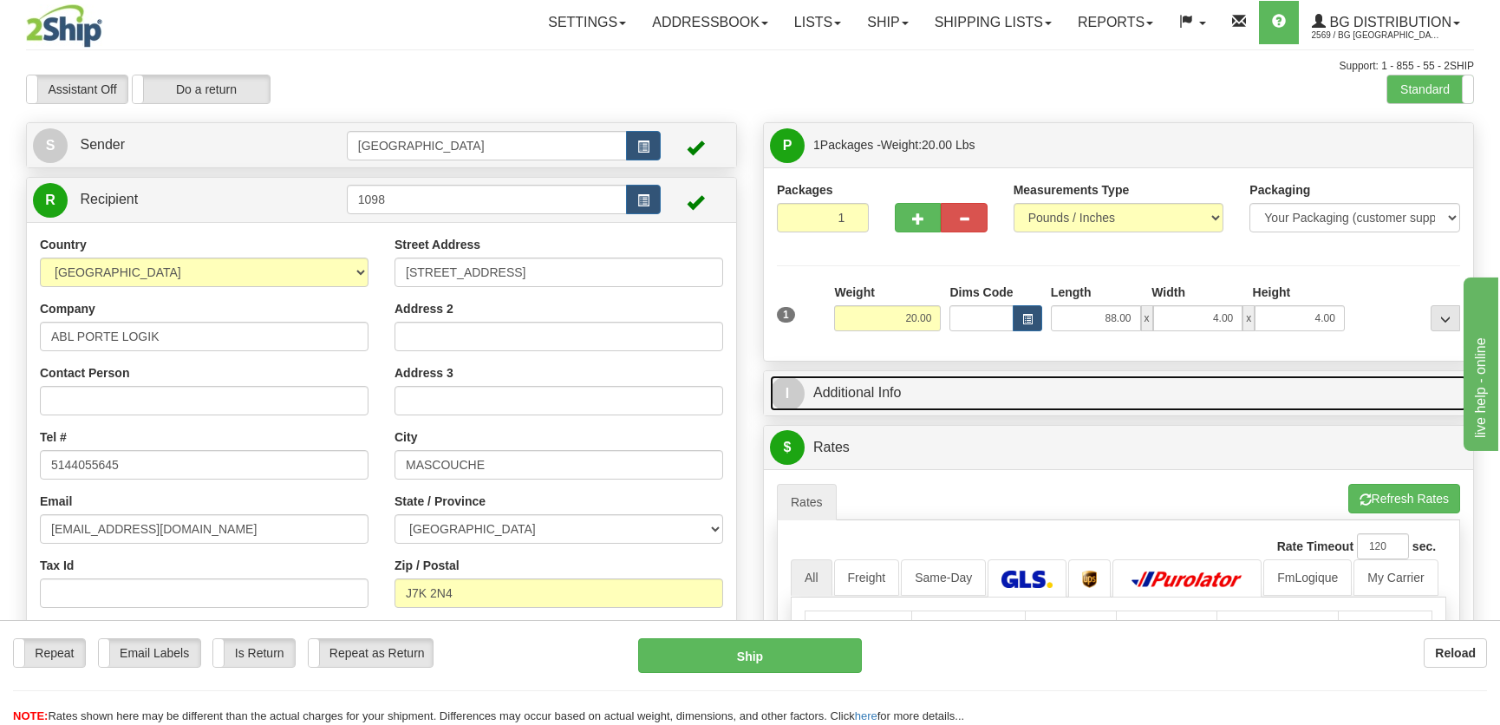
click at [1299, 387] on link "I Additional Info" at bounding box center [1118, 393] width 697 height 36
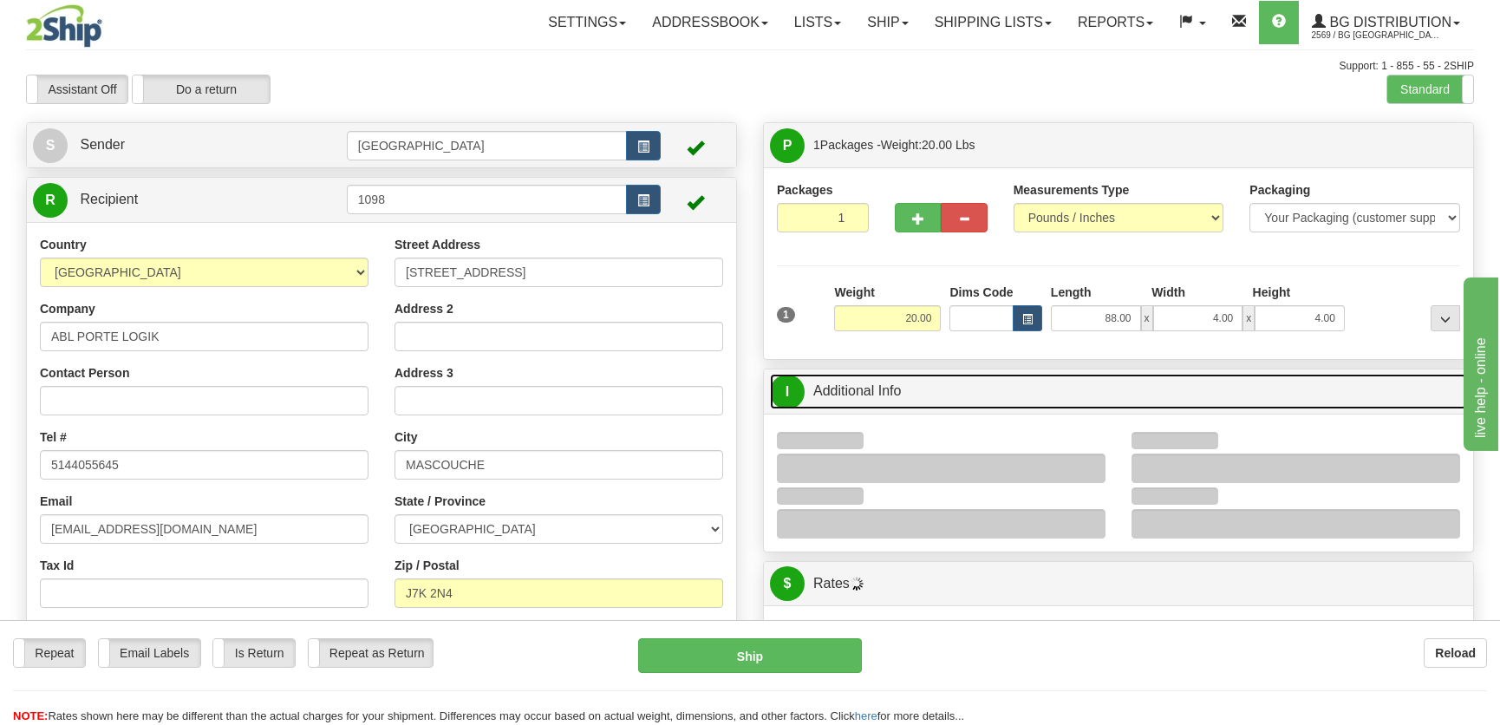
scroll to position [236, 0]
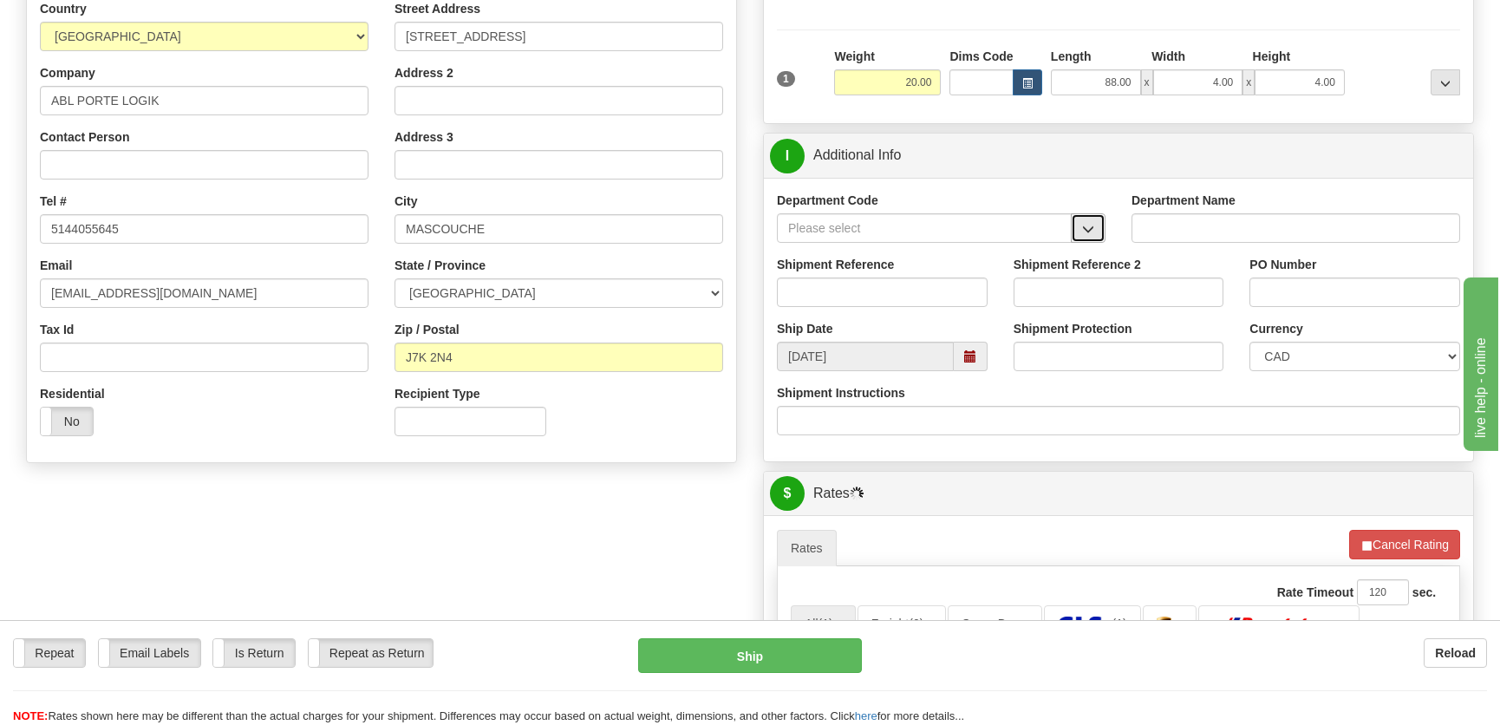
click at [1081, 213] on button "button" at bounding box center [1088, 227] width 35 height 29
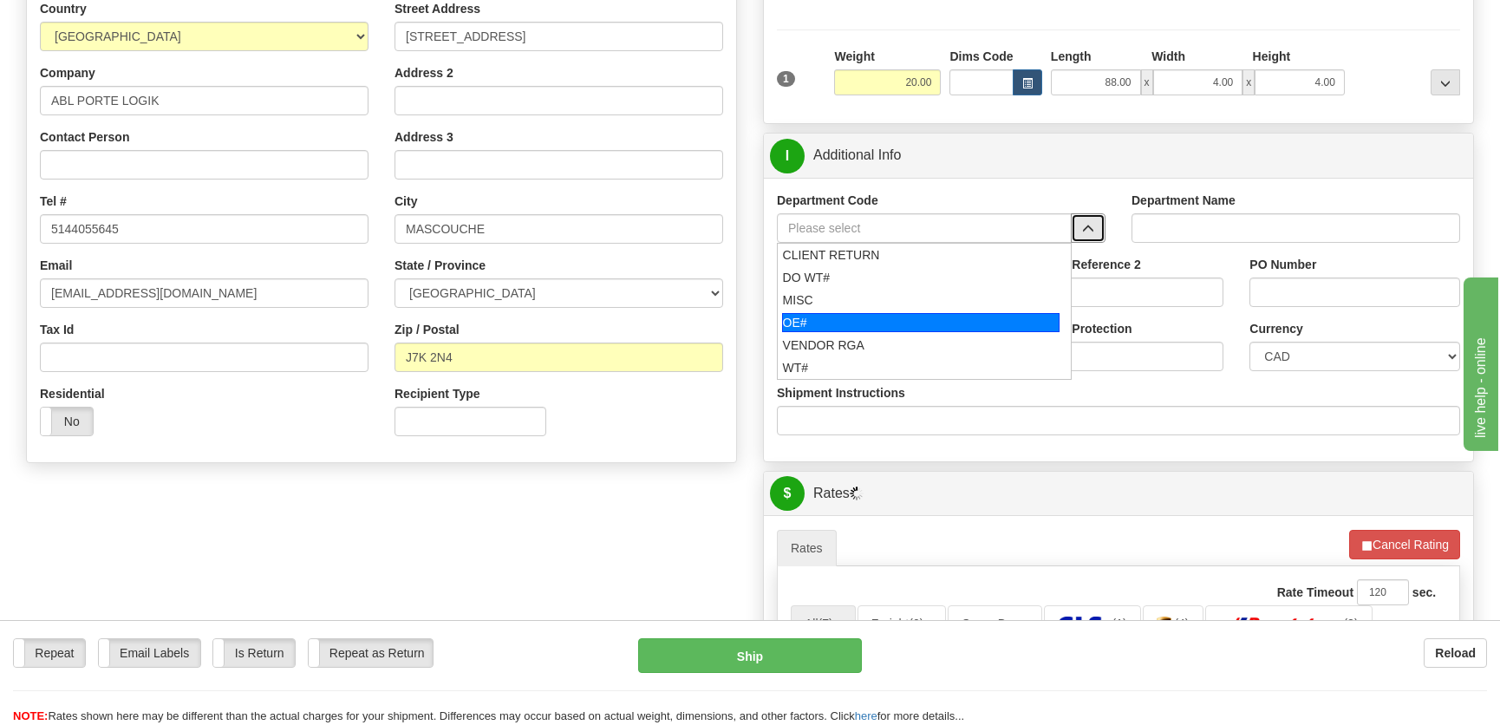
click at [860, 313] on div "OE#" at bounding box center [921, 322] width 278 height 19
type input "OE#"
type input "ORDERS"
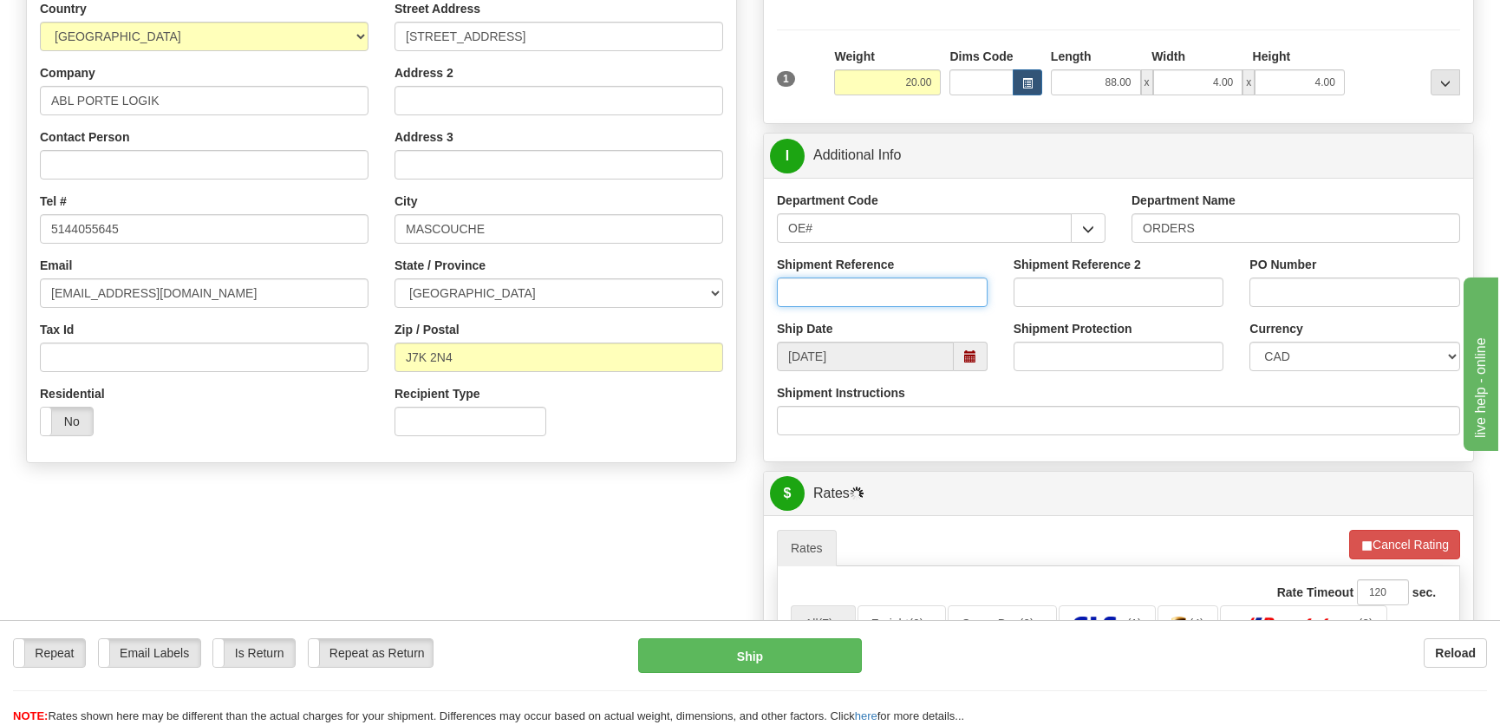
click at [868, 295] on input "Shipment Reference" at bounding box center [882, 291] width 211 height 29
type input "50323578-00"
click at [1293, 296] on input "PO Number" at bounding box center [1355, 291] width 211 height 29
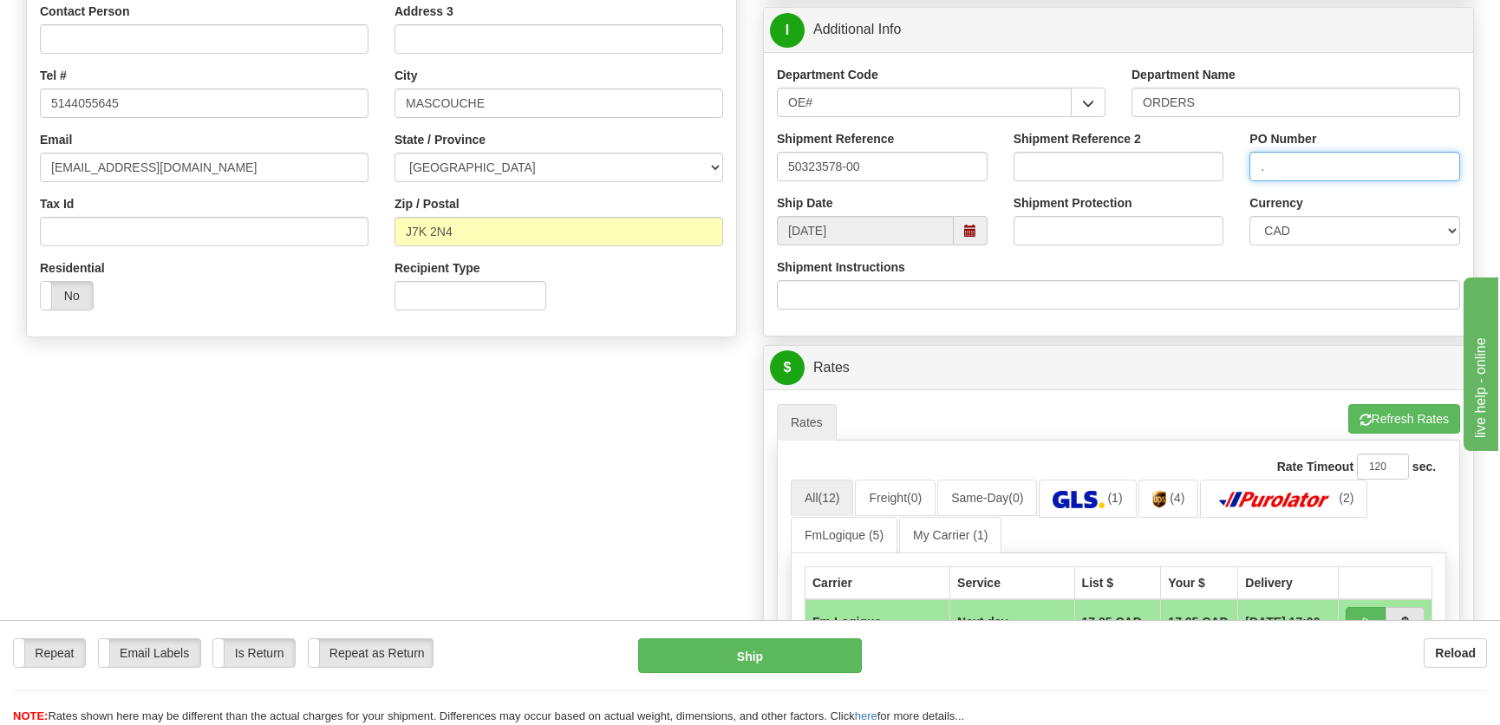
scroll to position [630, 0]
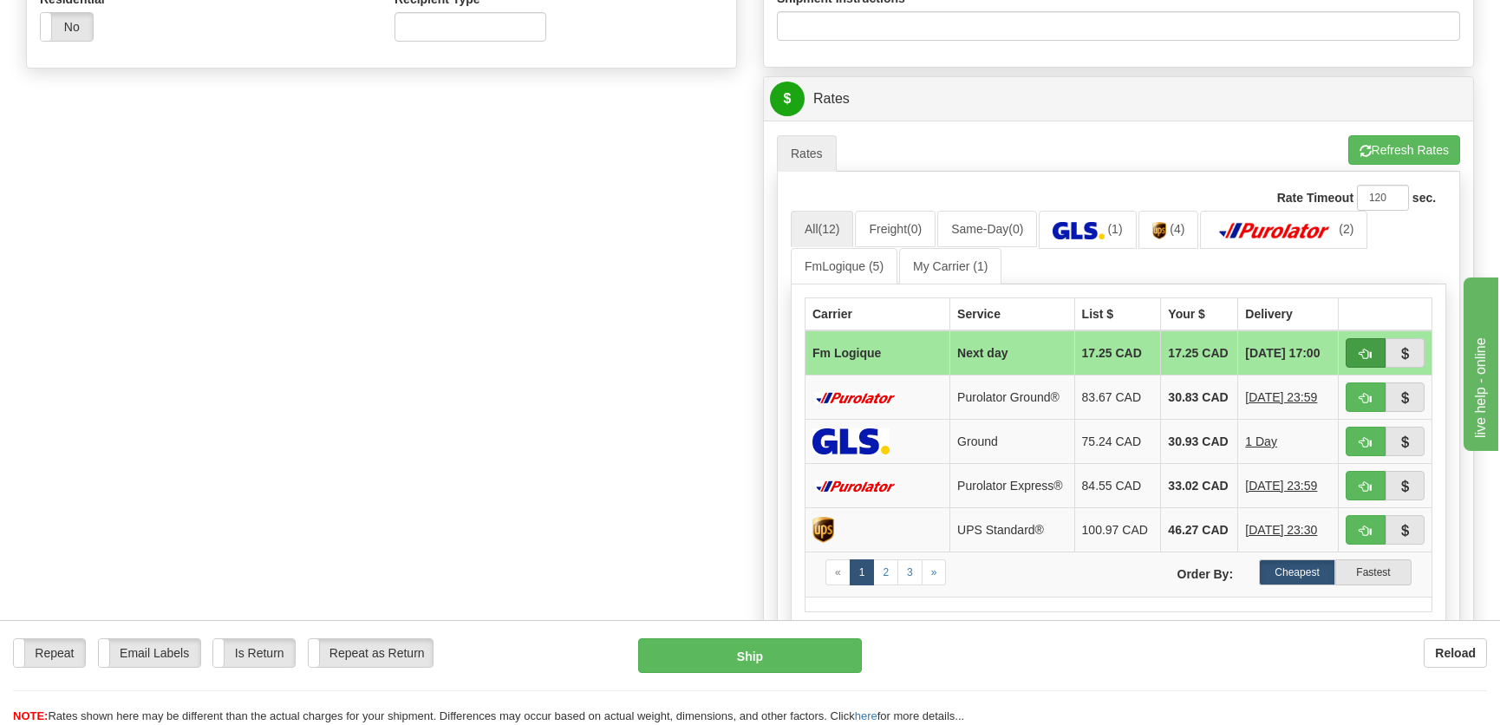
type input "."
click at [1363, 349] on span "button" at bounding box center [1366, 354] width 12 height 11
type input "jour"
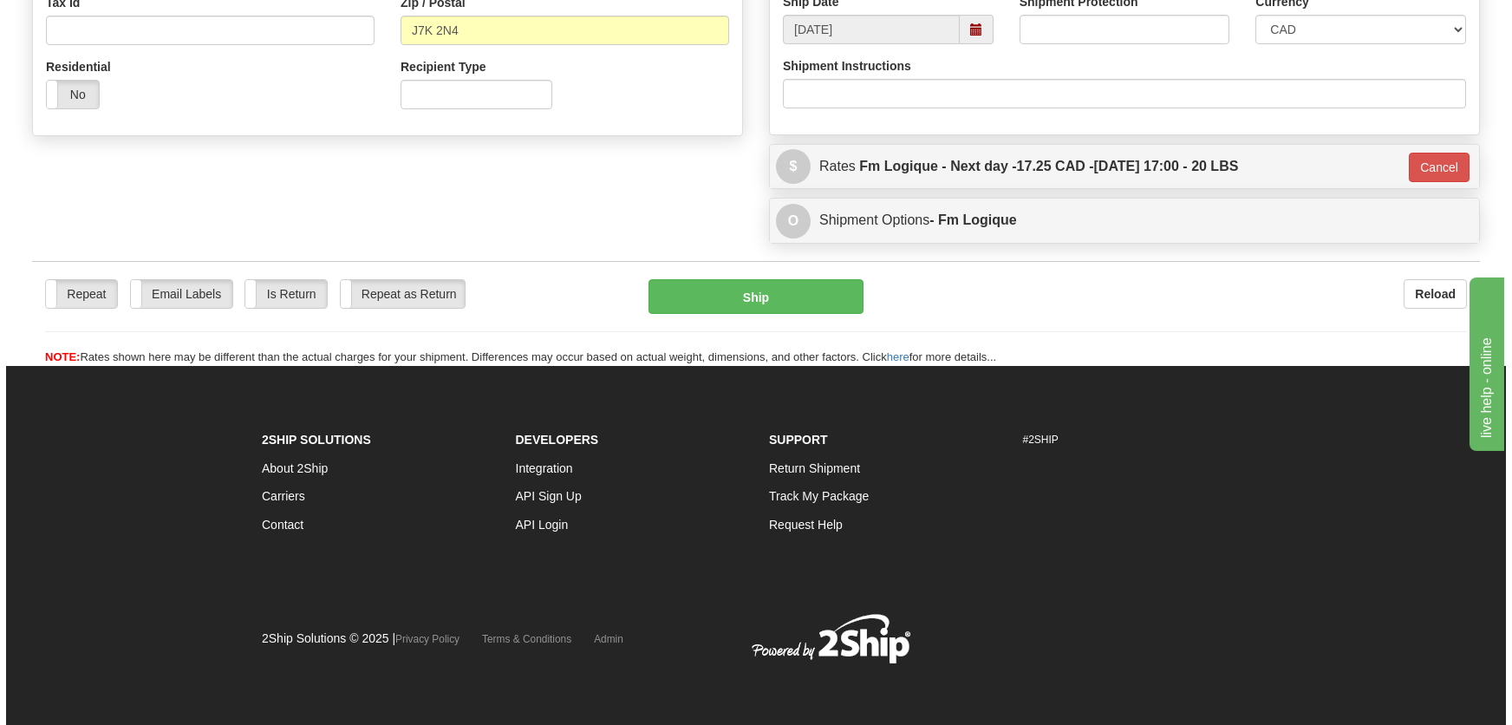
scroll to position [563, 0]
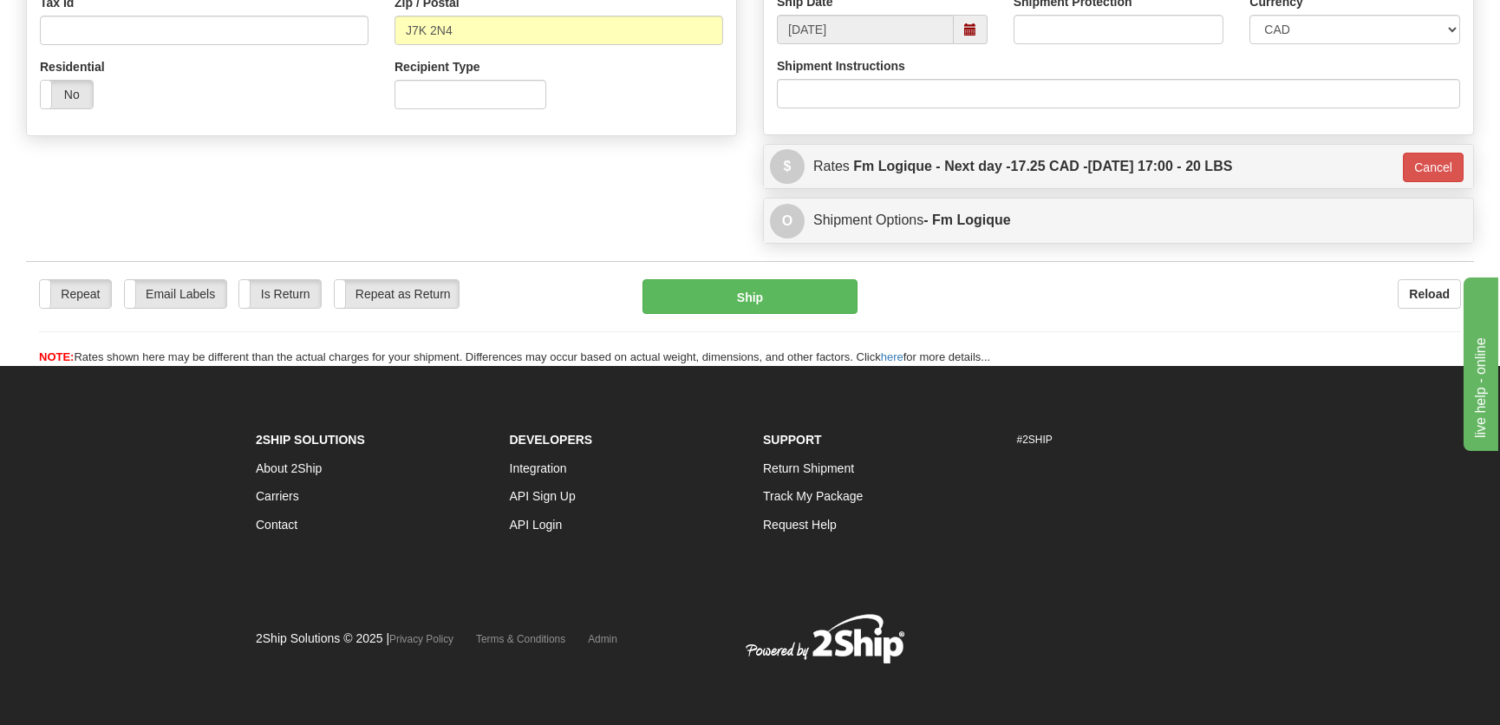
click at [734, 318] on div "Repeat Repeat Email Labels Email Labels Edit Is Return Is Return Repeat as Retu…" at bounding box center [750, 322] width 1448 height 87
click at [737, 309] on button "Ship" at bounding box center [750, 296] width 215 height 35
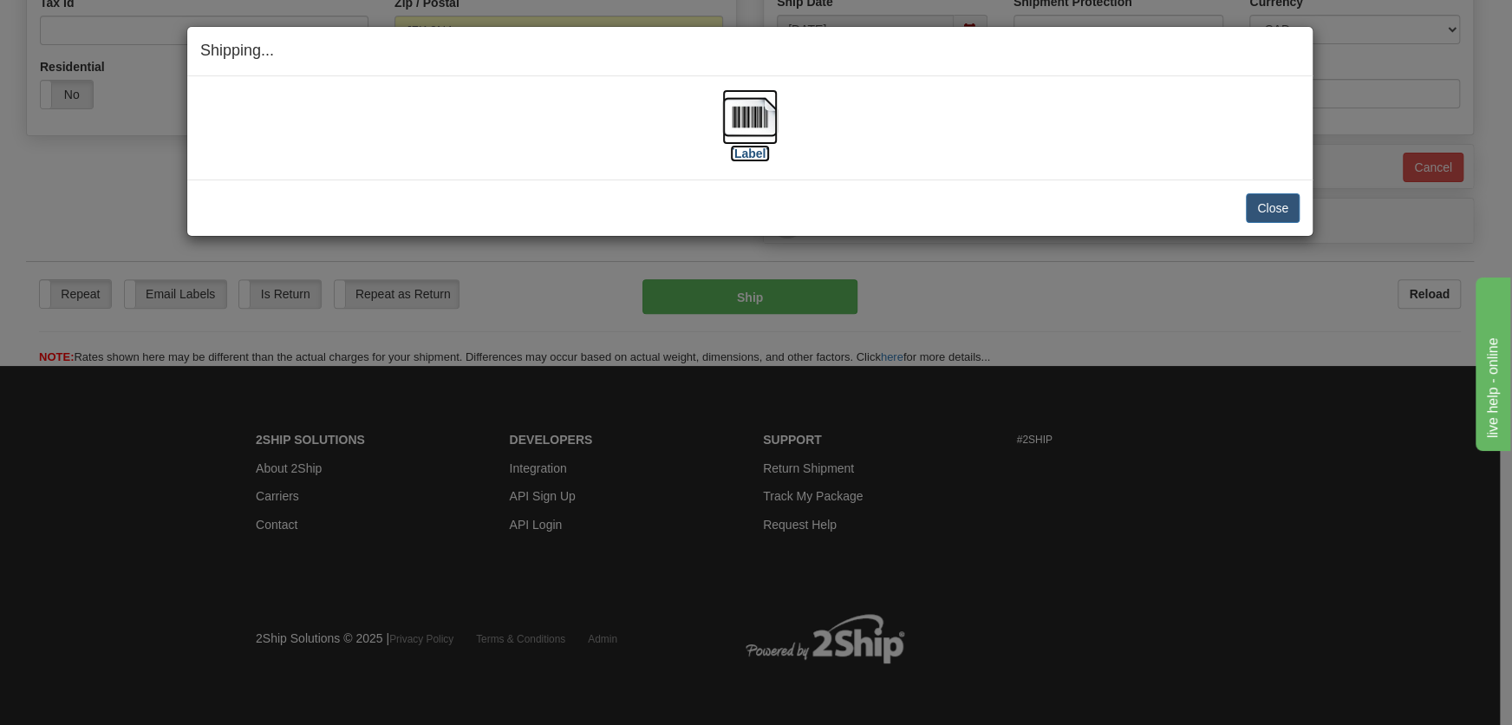
click at [756, 137] on img at bounding box center [749, 116] width 55 height 55
click at [1268, 206] on button "Close" at bounding box center [1273, 207] width 54 height 29
